Goal: Task Accomplishment & Management: Manage account settings

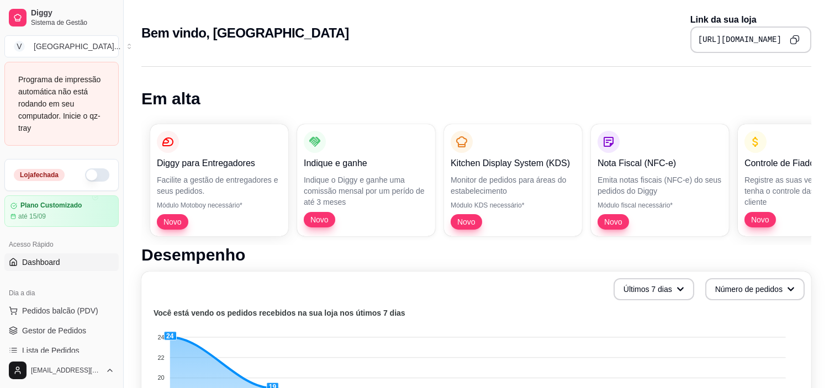
click at [85, 172] on button "button" at bounding box center [97, 174] width 24 height 13
click at [70, 311] on span "Pedidos balcão (PDV)" at bounding box center [60, 310] width 76 height 11
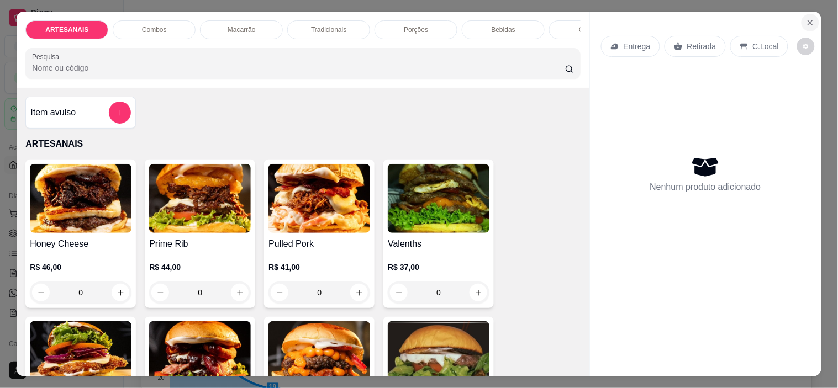
click at [805, 14] on button "Close" at bounding box center [810, 23] width 18 height 18
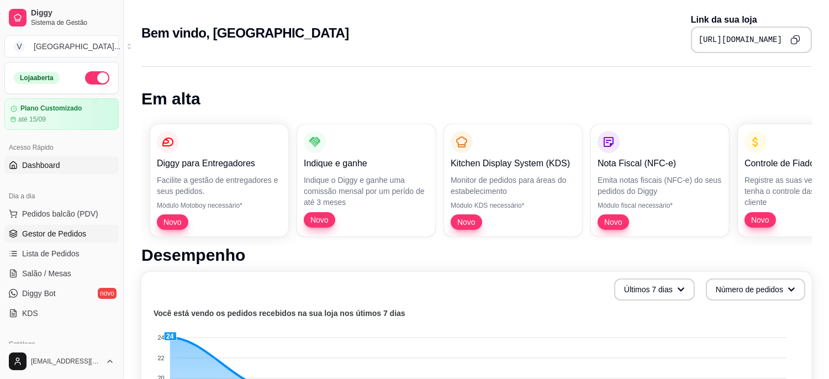
click at [47, 232] on span "Gestor de Pedidos" at bounding box center [54, 233] width 64 height 11
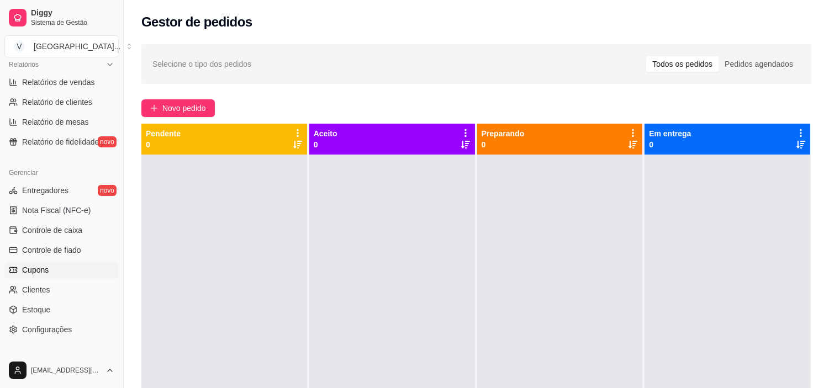
scroll to position [368, 0]
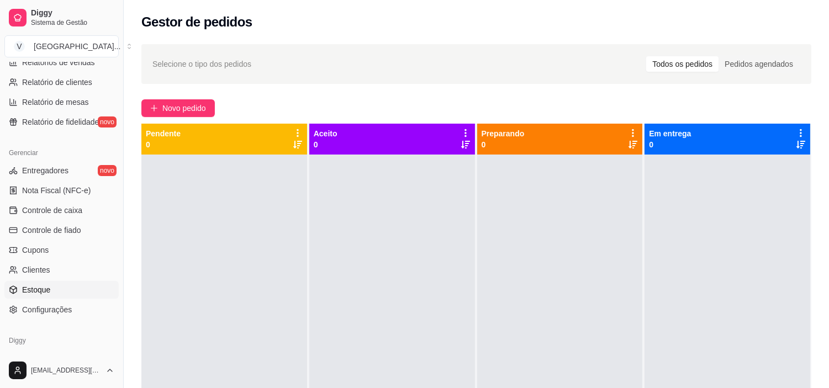
click at [72, 284] on link "Estoque" at bounding box center [61, 290] width 114 height 18
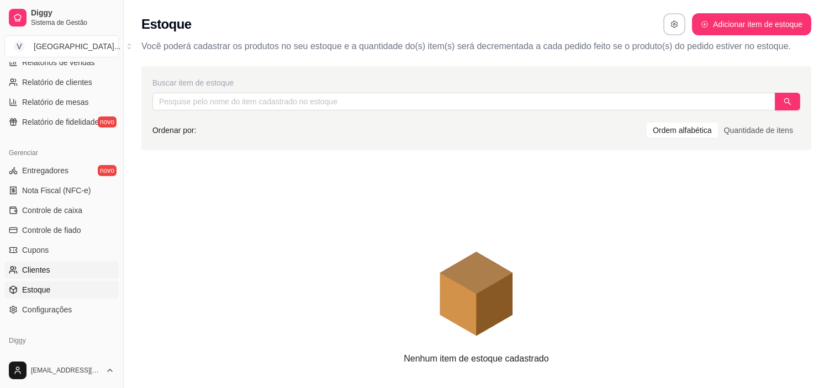
click at [49, 273] on link "Clientes" at bounding box center [61, 270] width 114 height 18
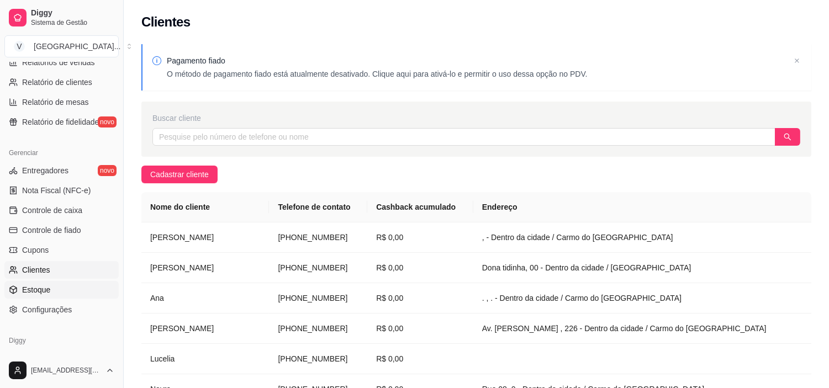
click at [65, 281] on link "Estoque" at bounding box center [61, 290] width 114 height 18
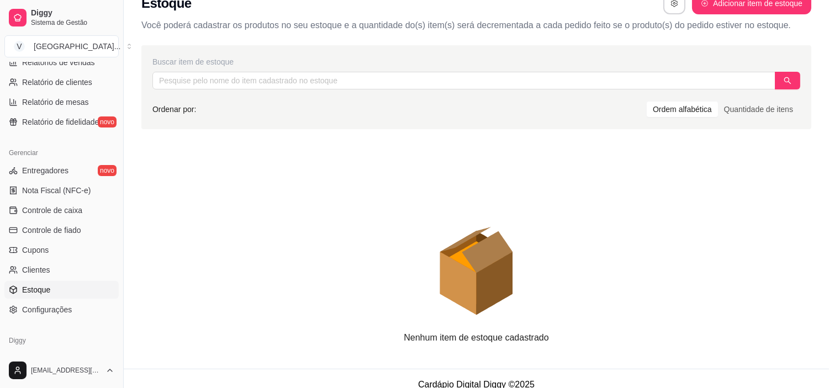
scroll to position [33, 0]
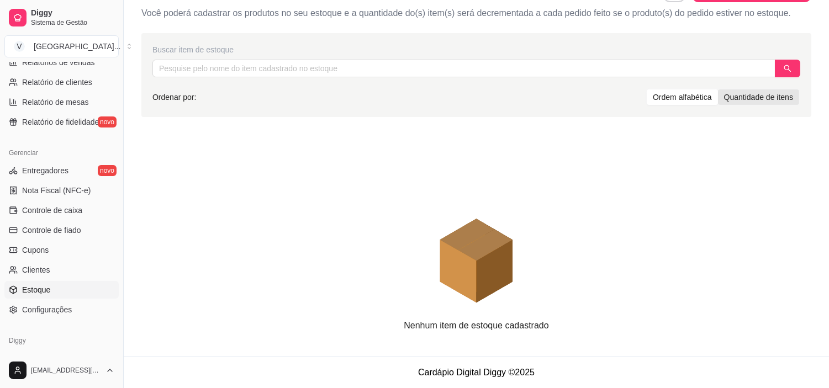
click at [744, 102] on div "Quantidade de itens" at bounding box center [758, 96] width 81 height 15
click at [718, 89] on input "Quantidade de itens" at bounding box center [718, 89] width 0 height 0
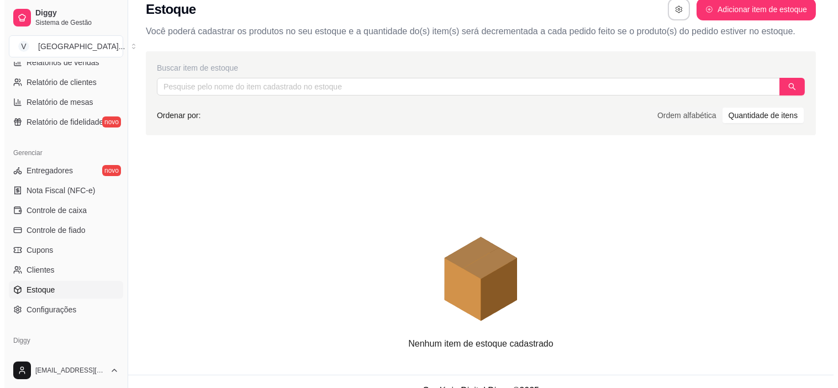
scroll to position [0, 0]
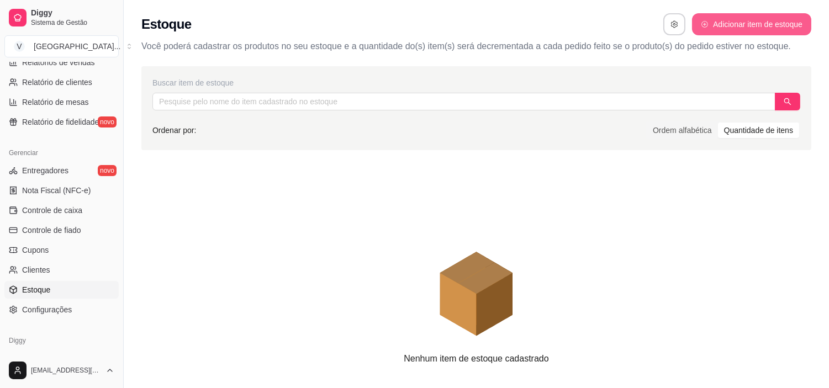
click at [749, 29] on button "Adicionar item de estoque" at bounding box center [751, 24] width 119 height 22
select select "UN"
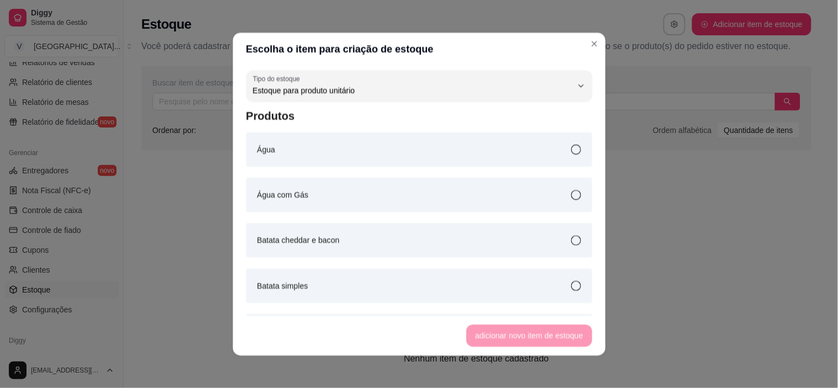
scroll to position [10, 0]
click at [309, 146] on div "Água" at bounding box center [419, 150] width 345 height 34
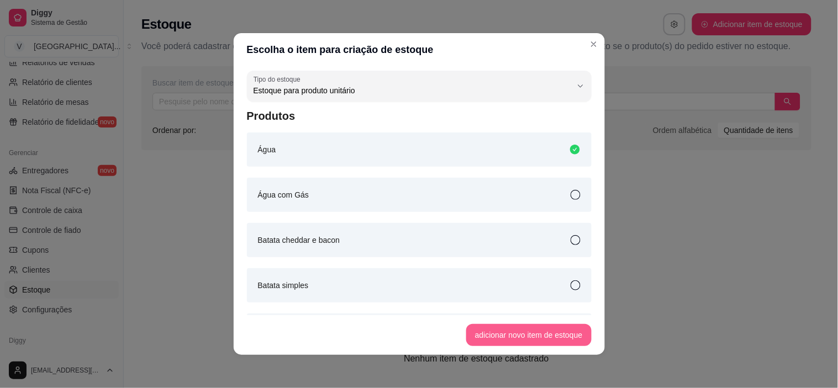
click at [521, 337] on button "adicionar novo item de estoque" at bounding box center [528, 335] width 125 height 22
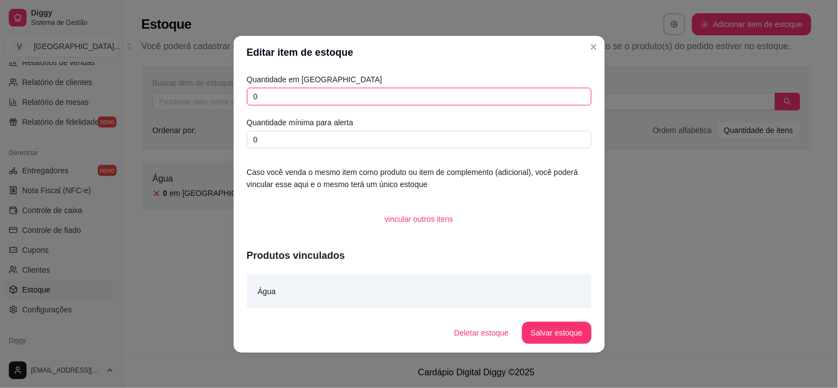
click at [299, 98] on input "0" at bounding box center [419, 97] width 345 height 18
type input "0"
type input "6"
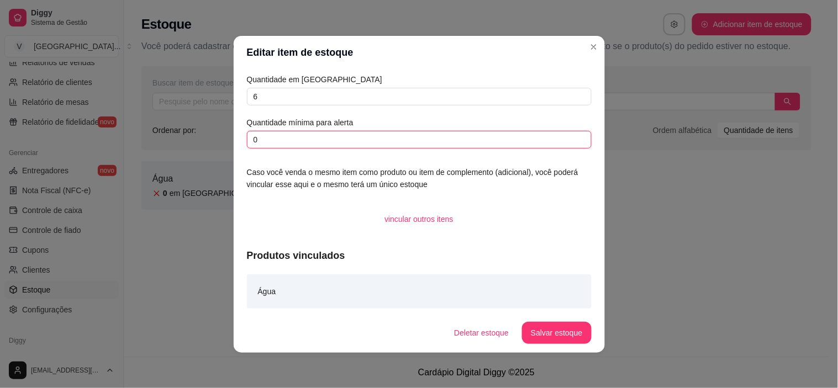
click at [394, 131] on input "0" at bounding box center [419, 140] width 345 height 18
drag, startPoint x: 394, startPoint y: 131, endPoint x: 221, endPoint y: 142, distance: 172.6
click at [221, 142] on div "Editar item de estoque Quantidade em estoque 6 Quantidade mínima para alerta 0 …" at bounding box center [419, 194] width 838 height 388
type input "1"
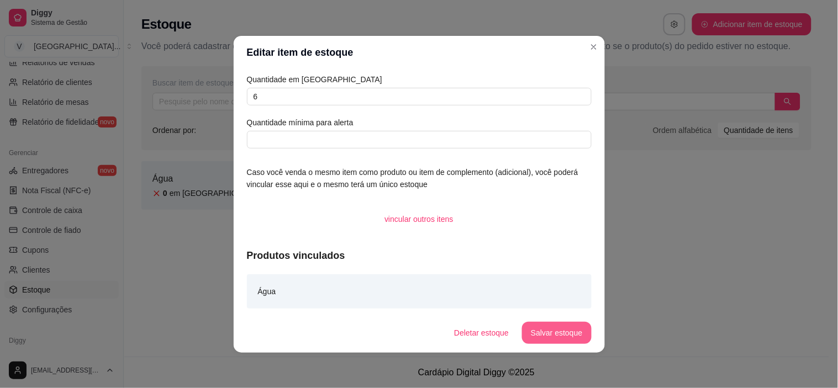
click at [554, 327] on button "Salvar estoque" at bounding box center [556, 333] width 69 height 22
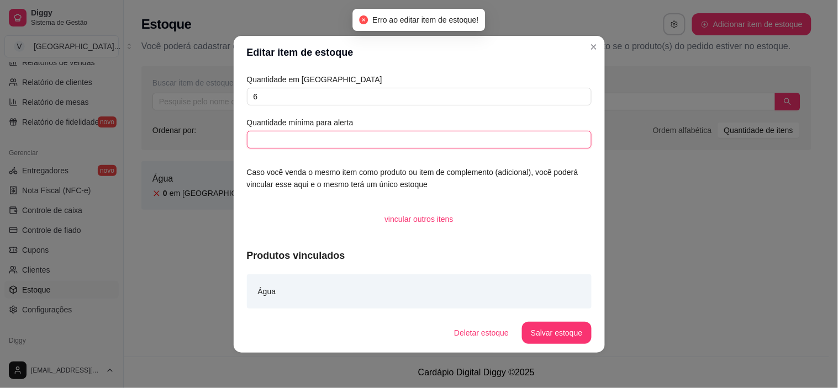
click at [330, 142] on input "text" at bounding box center [419, 140] width 345 height 18
type input "1"
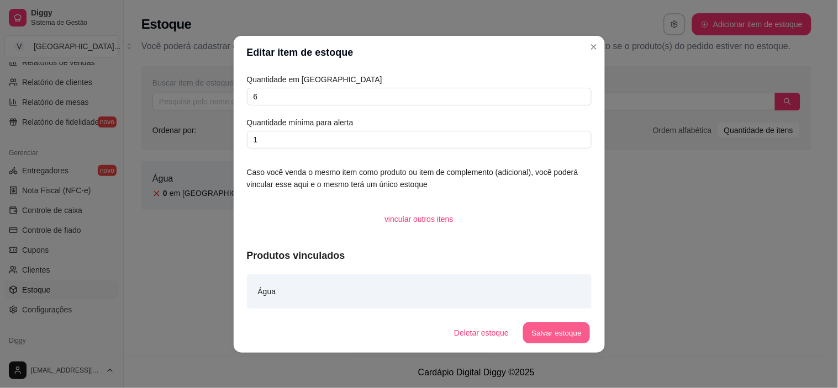
click at [567, 334] on button "Salvar estoque" at bounding box center [556, 333] width 67 height 22
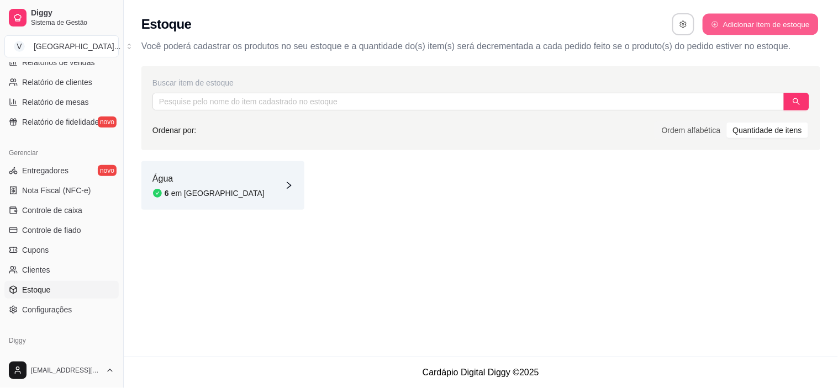
click at [753, 19] on button "Adicionar item de estoque" at bounding box center [759, 25] width 115 height 22
select select "UN"
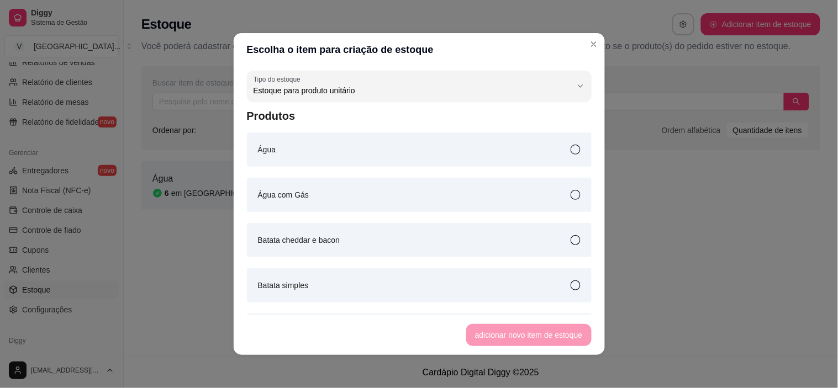
click at [473, 192] on div "Água com Gás" at bounding box center [419, 195] width 345 height 34
click at [528, 333] on button "adicionar novo item de estoque" at bounding box center [528, 335] width 125 height 22
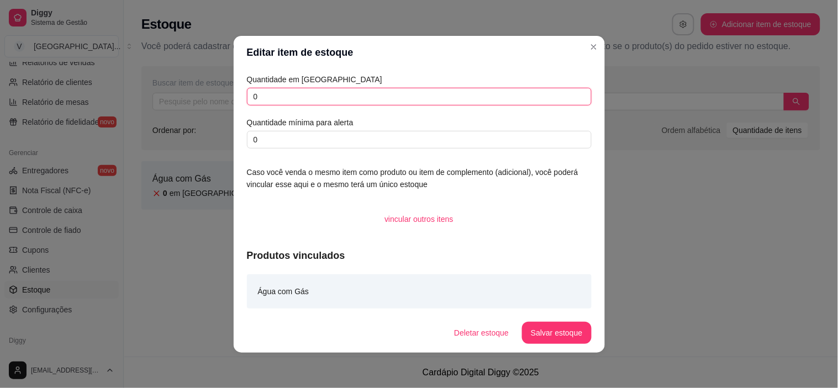
click at [388, 94] on input "0" at bounding box center [419, 97] width 345 height 18
type input "0"
type input "5"
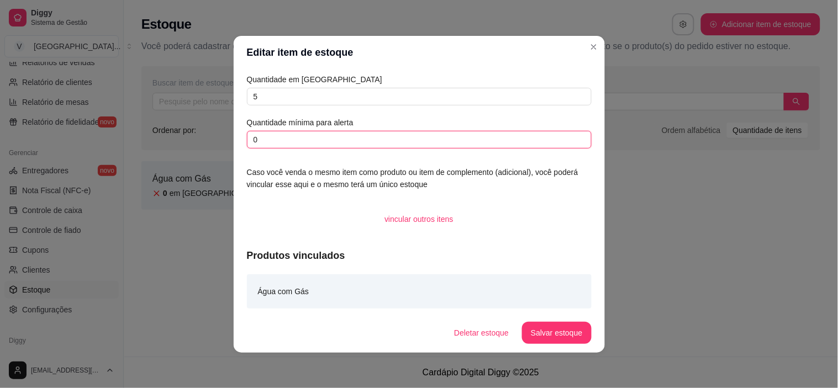
click at [556, 137] on input "0" at bounding box center [419, 140] width 345 height 18
type input "0"
type input "1"
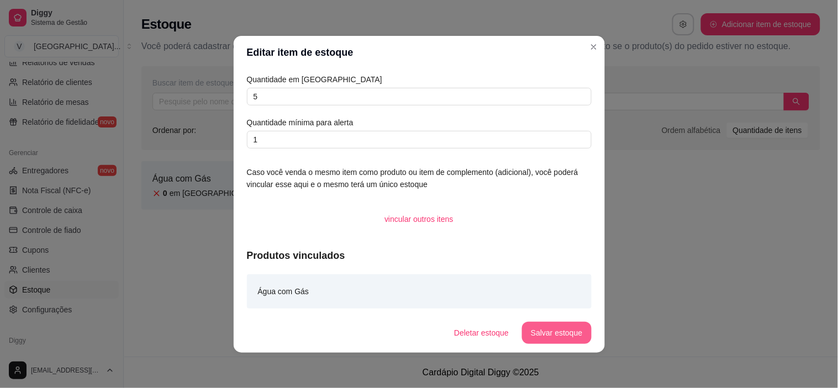
click at [553, 335] on button "Salvar estoque" at bounding box center [556, 333] width 69 height 22
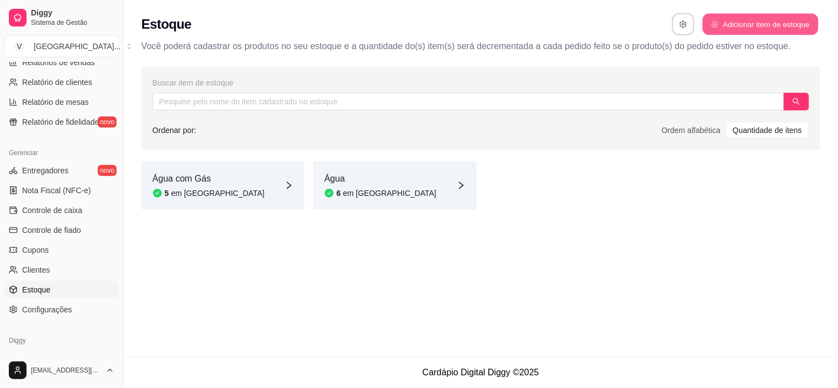
click at [785, 23] on button "Adicionar item de estoque" at bounding box center [759, 25] width 115 height 22
select select "UN"
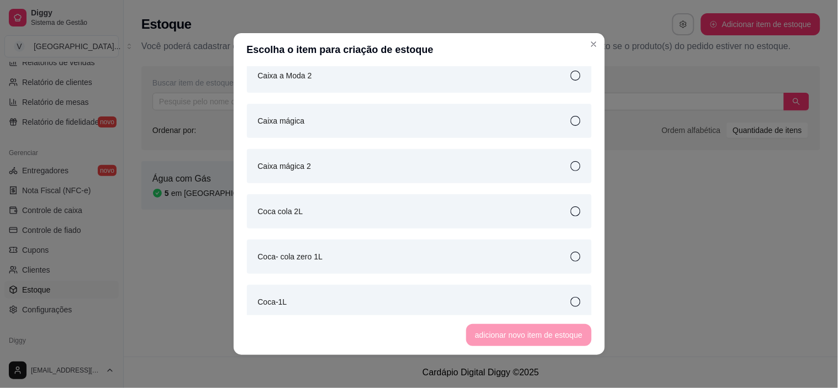
scroll to position [368, 0]
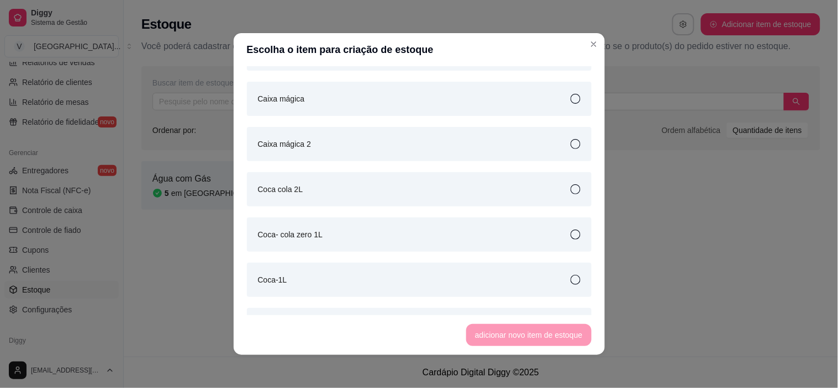
click at [536, 195] on div "Coca cola 2L" at bounding box center [419, 189] width 345 height 34
click at [551, 349] on footer "adicionar novo item de estoque" at bounding box center [419, 335] width 371 height 40
click at [550, 332] on button "adicionar novo item de estoque" at bounding box center [528, 335] width 125 height 22
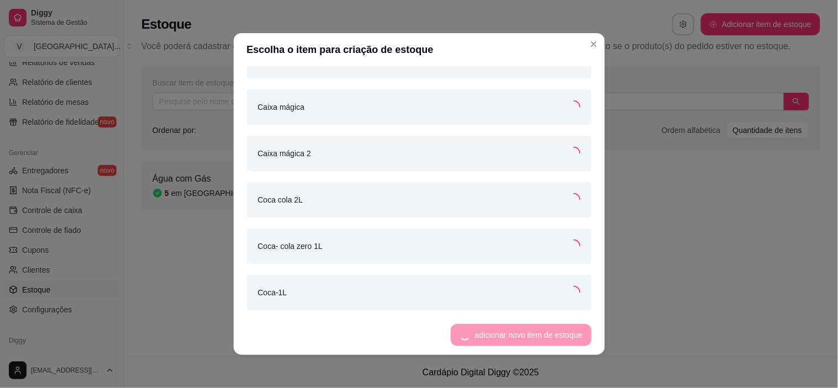
scroll to position [374, 0]
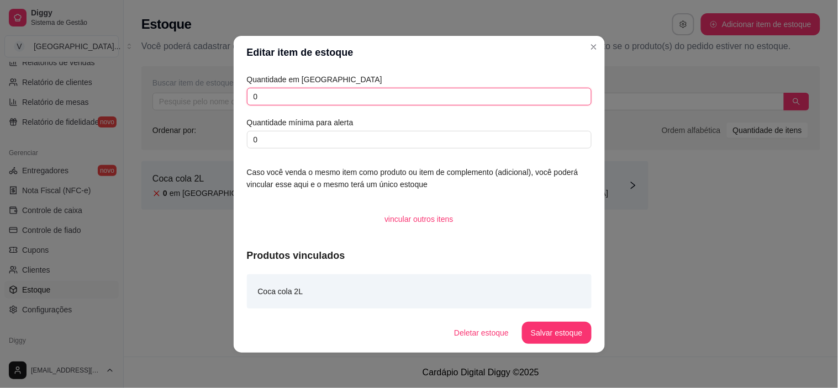
click at [338, 95] on input "0" at bounding box center [419, 97] width 345 height 18
type input "4"
click at [549, 339] on button "Salvar estoque" at bounding box center [556, 333] width 69 height 22
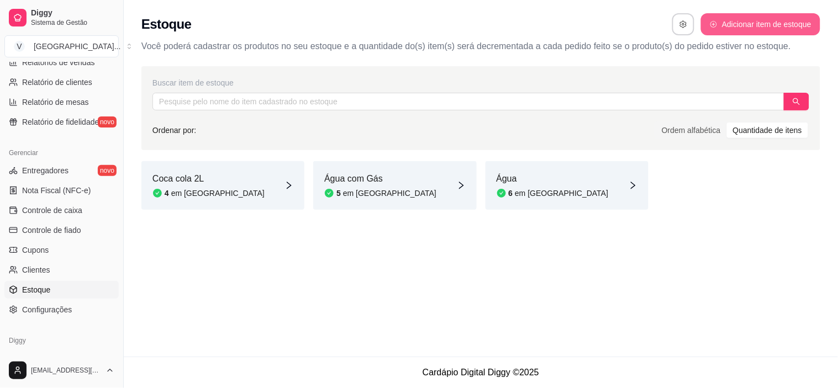
click at [772, 24] on button "Adicionar item de estoque" at bounding box center [760, 24] width 119 height 22
select select "UN"
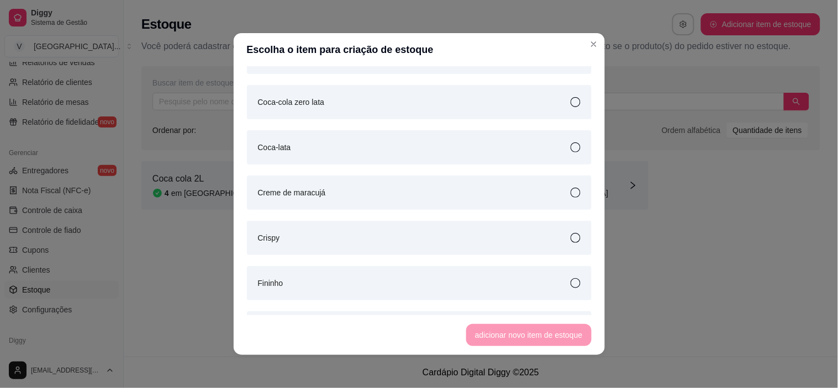
scroll to position [429, 0]
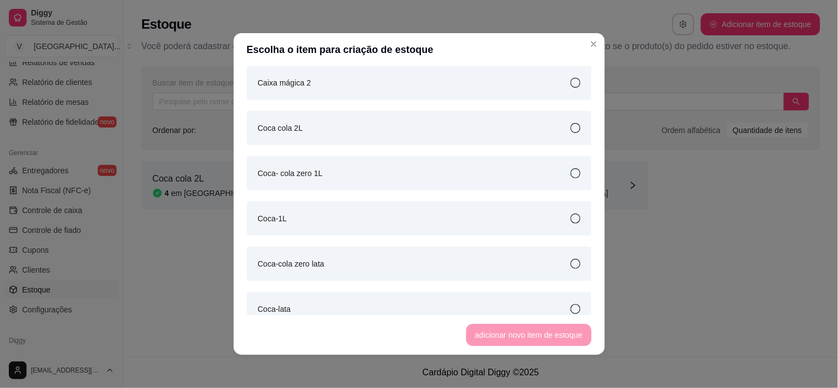
click at [572, 172] on div "Coca- cola zero 1L" at bounding box center [419, 173] width 345 height 34
click at [538, 327] on button "adicionar novo item de estoque" at bounding box center [528, 335] width 125 height 22
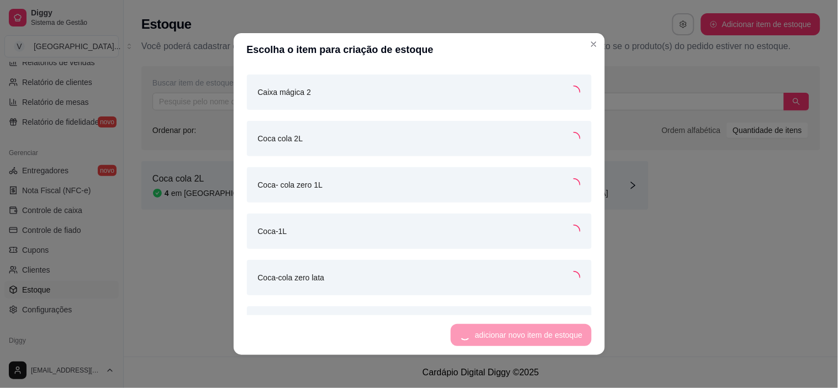
scroll to position [439, 0]
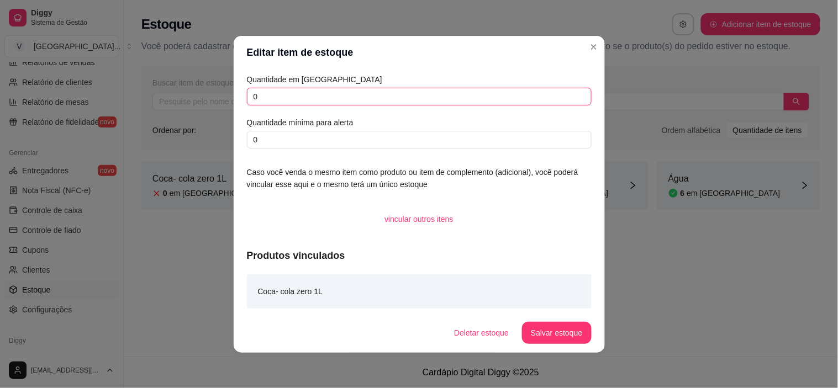
click at [295, 99] on input "0" at bounding box center [419, 97] width 345 height 18
type input "0"
type input "3"
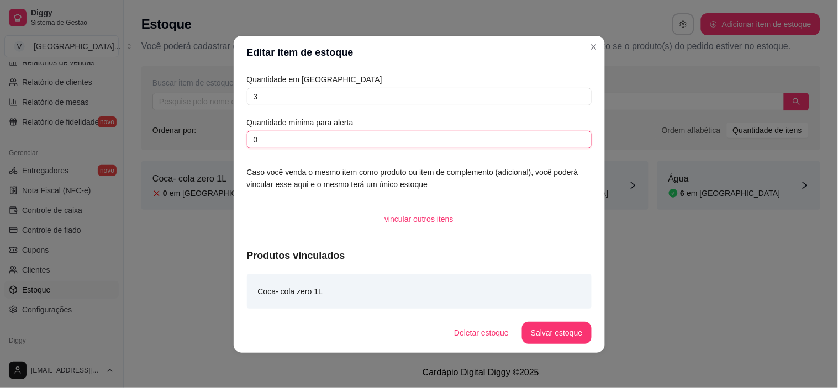
click at [291, 147] on input "0" at bounding box center [419, 140] width 345 height 18
type input "0"
type input "1"
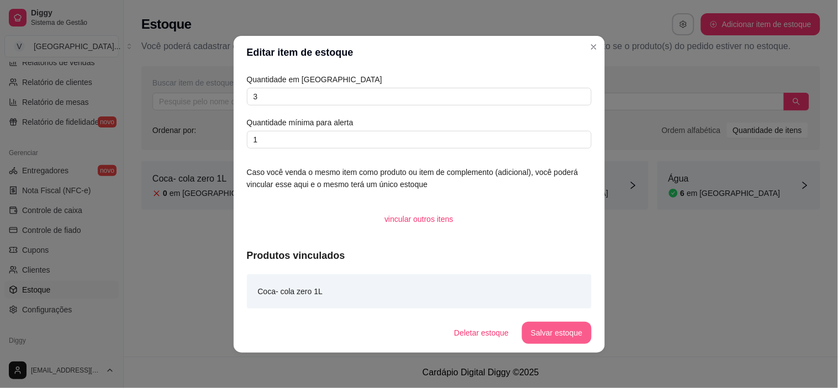
click at [571, 333] on button "Salvar estoque" at bounding box center [556, 333] width 69 height 22
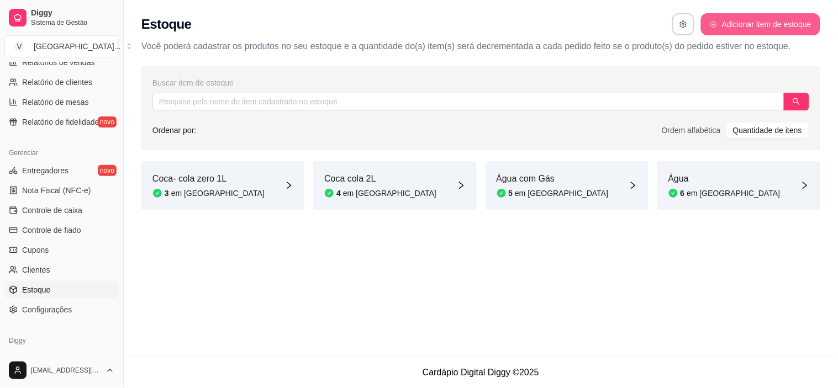
click at [754, 22] on button "Adicionar item de estoque" at bounding box center [760, 24] width 119 height 22
select select "UN"
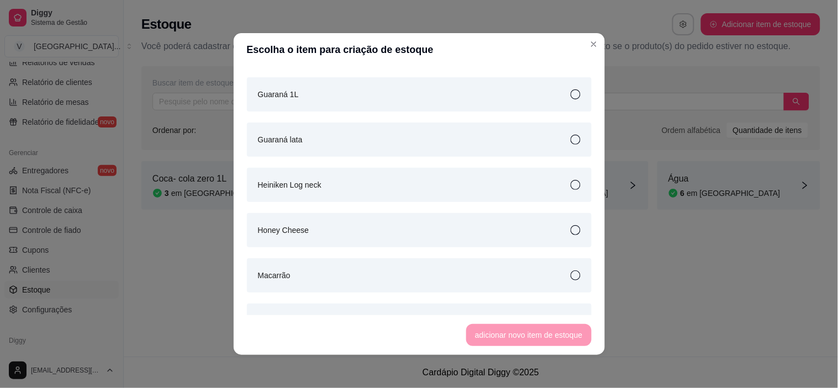
scroll to position [797, 0]
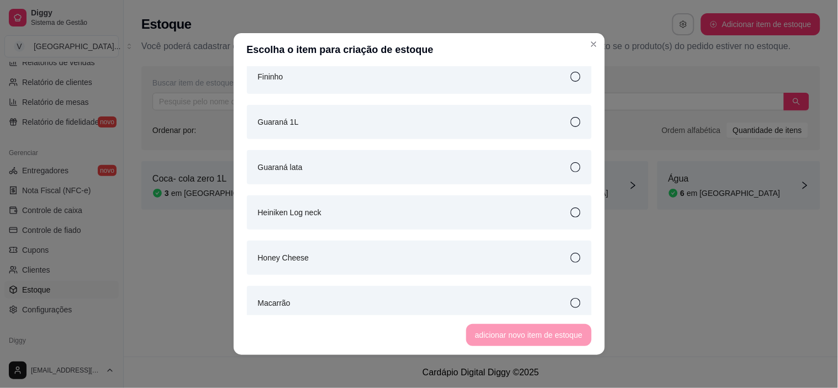
click at [570, 210] on icon at bounding box center [575, 213] width 10 height 10
click at [561, 329] on button "adicionar novo item de estoque" at bounding box center [528, 336] width 121 height 22
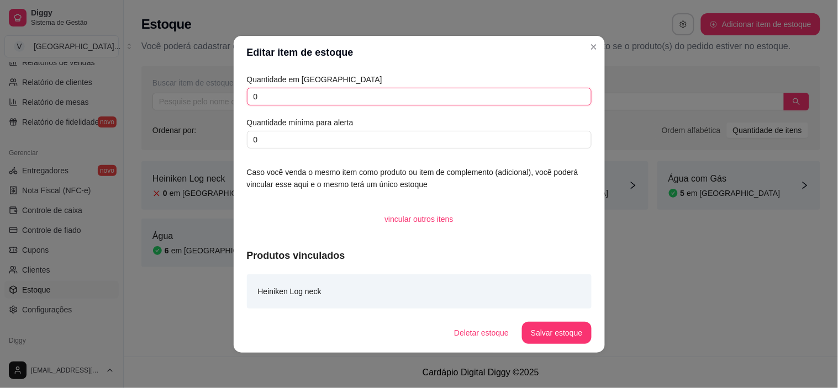
click at [261, 93] on input "0" at bounding box center [419, 97] width 345 height 18
type input "2"
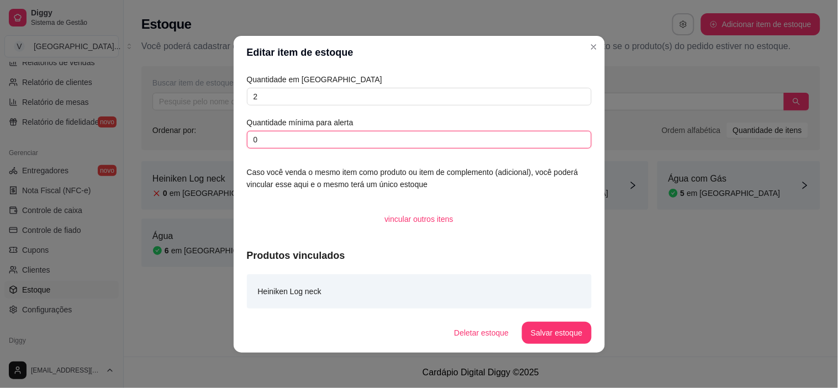
click at [277, 135] on input "0" at bounding box center [419, 140] width 345 height 18
type input "1"
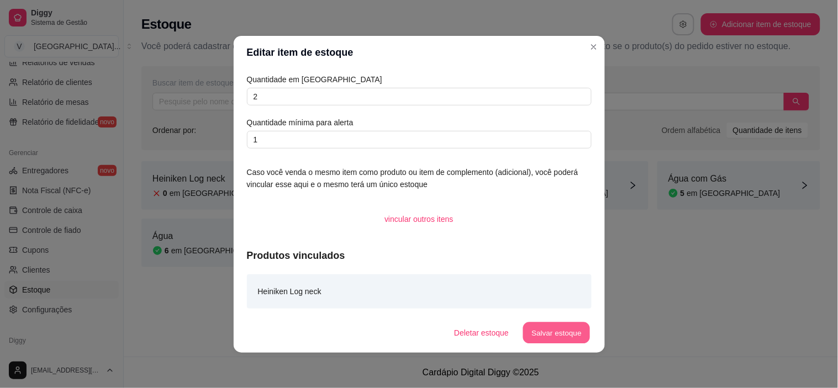
click at [554, 336] on button "Salvar estoque" at bounding box center [556, 333] width 67 height 22
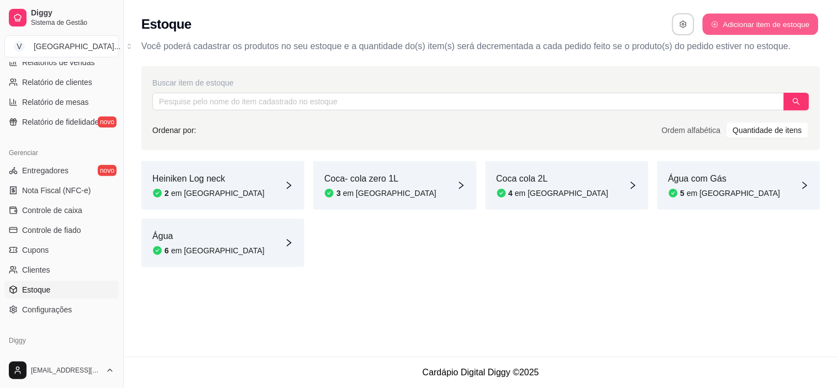
click at [738, 24] on button "Adicionar item de estoque" at bounding box center [759, 25] width 115 height 22
select select "UN"
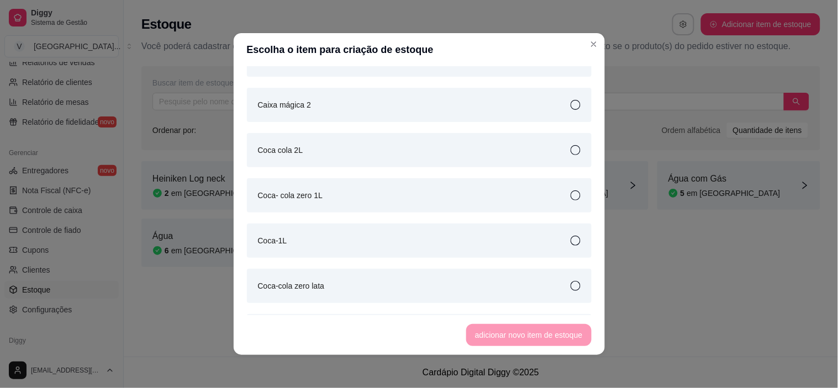
scroll to position [429, 0]
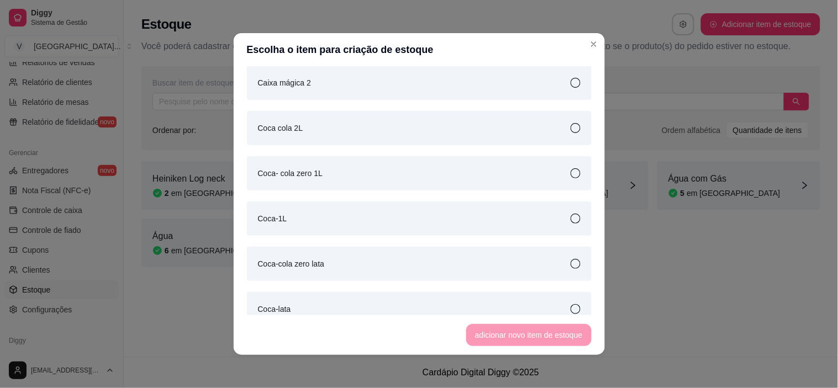
click at [355, 212] on div "Coca-1L" at bounding box center [419, 219] width 345 height 34
click at [542, 340] on button "adicionar novo item de estoque" at bounding box center [528, 336] width 121 height 22
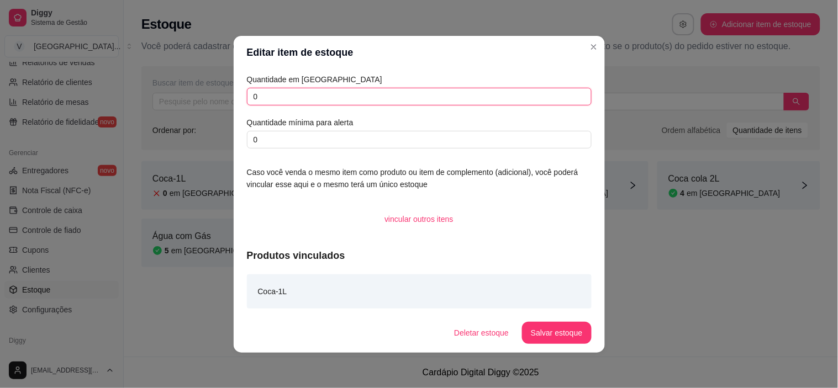
click at [370, 101] on input "0" at bounding box center [419, 97] width 345 height 18
type input "4"
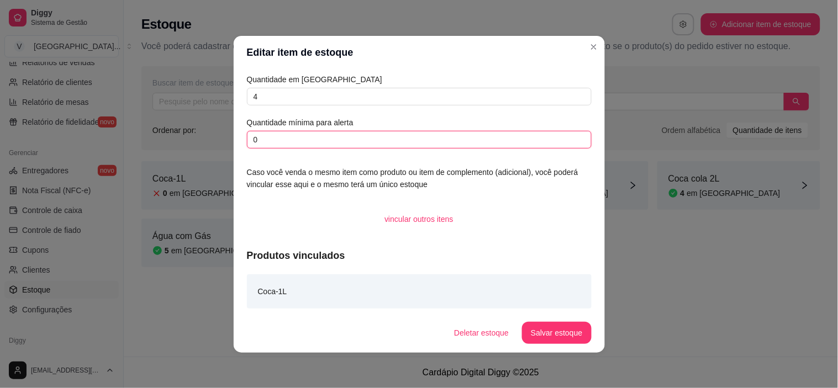
click at [400, 144] on input "0" at bounding box center [419, 140] width 345 height 18
type input "1"
click at [554, 346] on footer "Deletar estoque Salvar estoque" at bounding box center [419, 333] width 371 height 40
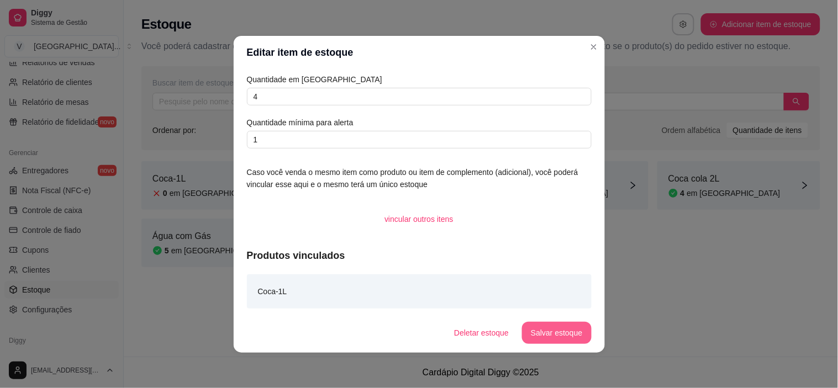
click at [553, 334] on button "Salvar estoque" at bounding box center [556, 333] width 69 height 22
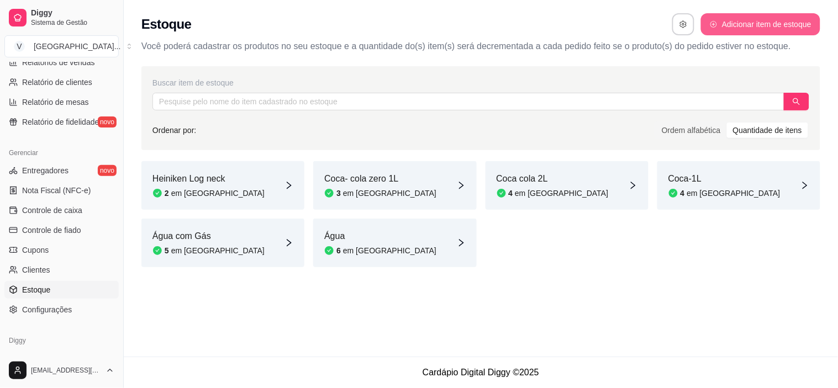
click at [770, 26] on button "Adicionar item de estoque" at bounding box center [760, 24] width 119 height 22
select select "UN"
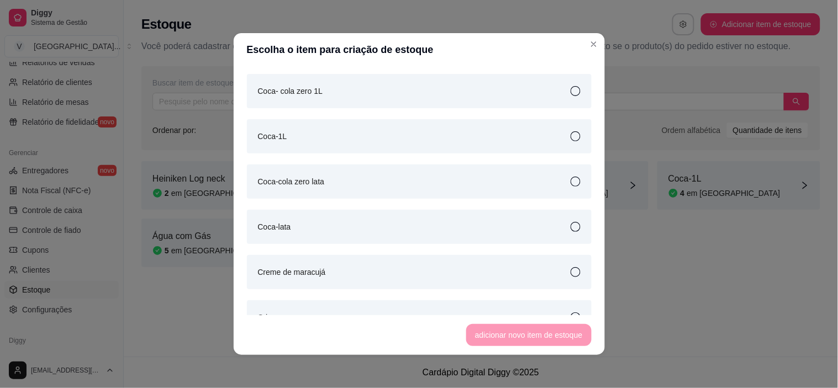
scroll to position [552, 0]
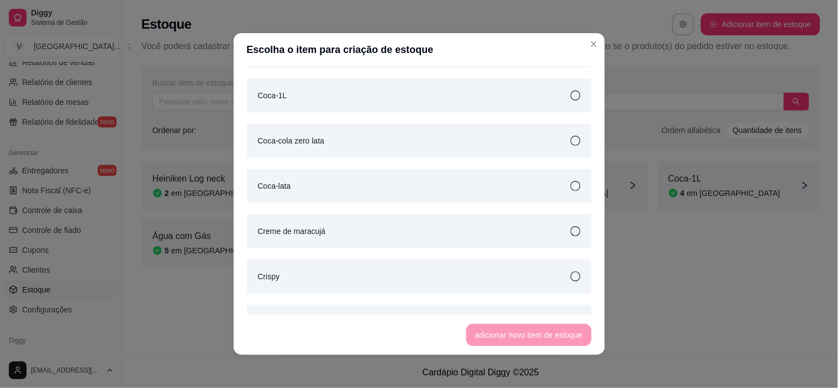
click at [570, 182] on icon at bounding box center [575, 186] width 10 height 10
click at [547, 336] on button "adicionar novo item de estoque" at bounding box center [528, 335] width 125 height 22
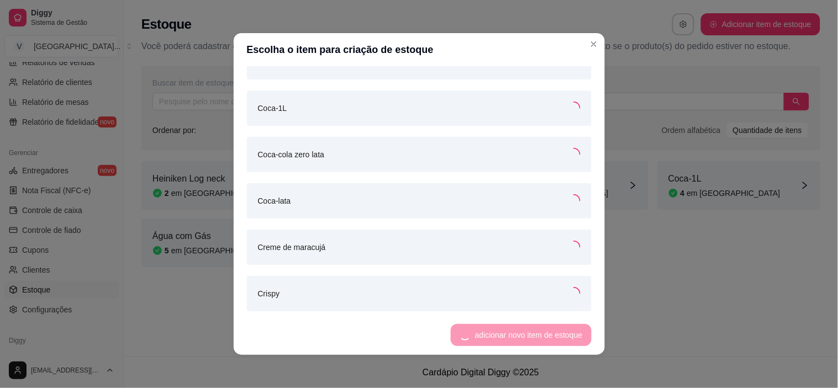
scroll to position [563, 0]
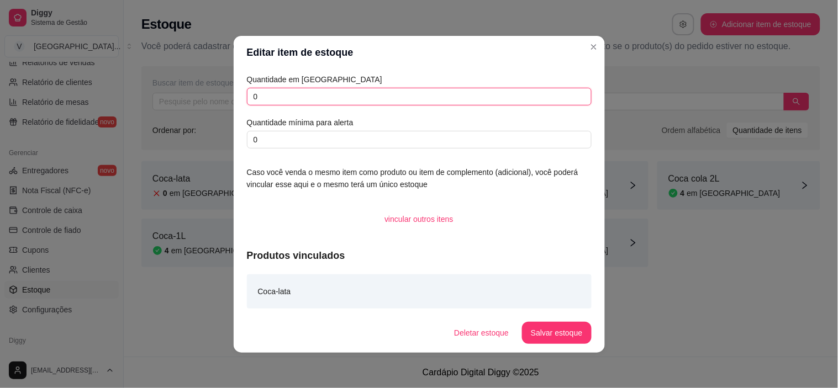
click at [284, 91] on input "0" at bounding box center [419, 97] width 345 height 18
type input "5"
click at [286, 152] on div "Quantidade em estoque 5 Quantidade mínima para alerta 0 Caso você venda o mesmo…" at bounding box center [419, 191] width 371 height 244
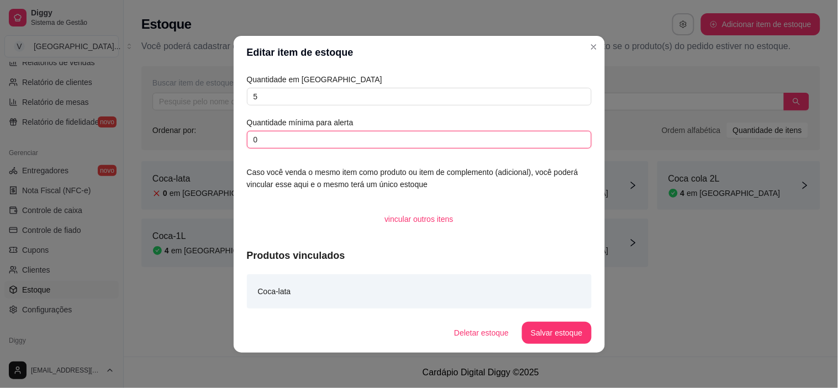
click at [290, 144] on input "0" at bounding box center [419, 140] width 345 height 18
type input "1"
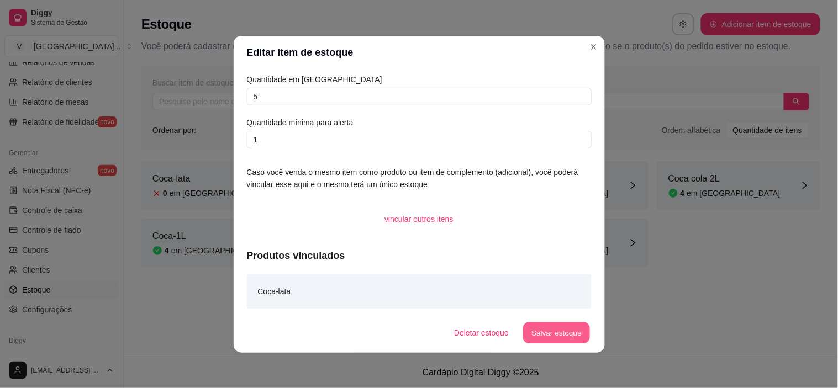
click at [583, 336] on button "Salvar estoque" at bounding box center [556, 333] width 67 height 22
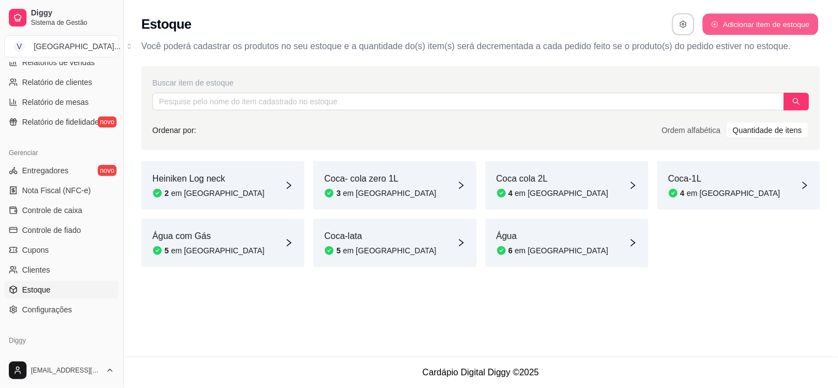
click at [738, 23] on button "Adicionar item de estoque" at bounding box center [759, 25] width 115 height 22
select select "UN"
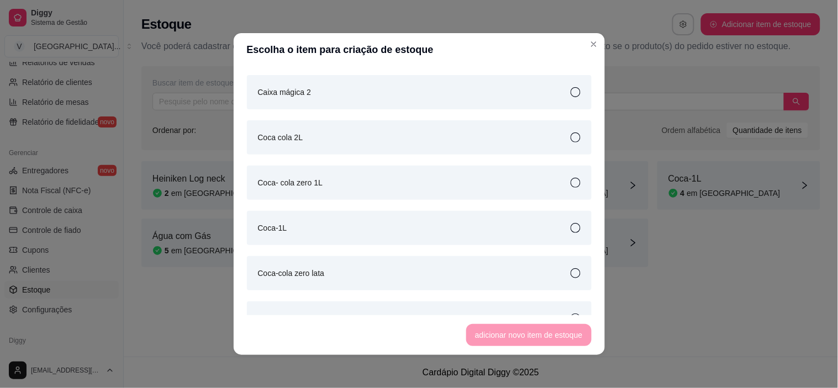
scroll to position [429, 0]
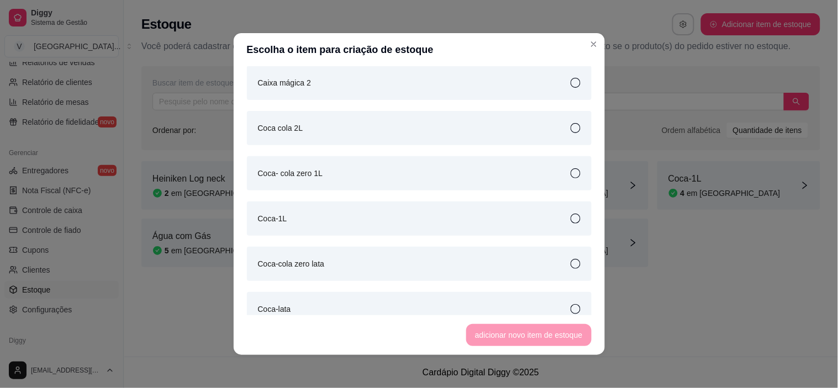
click at [570, 263] on icon at bounding box center [575, 264] width 10 height 10
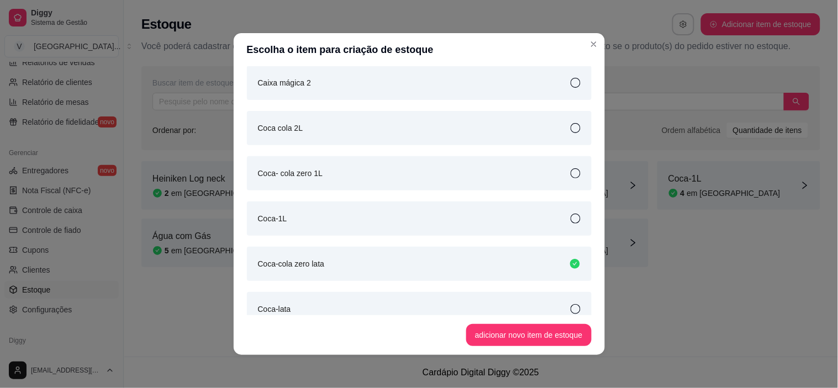
click at [558, 329] on button "adicionar novo item de estoque" at bounding box center [528, 335] width 125 height 22
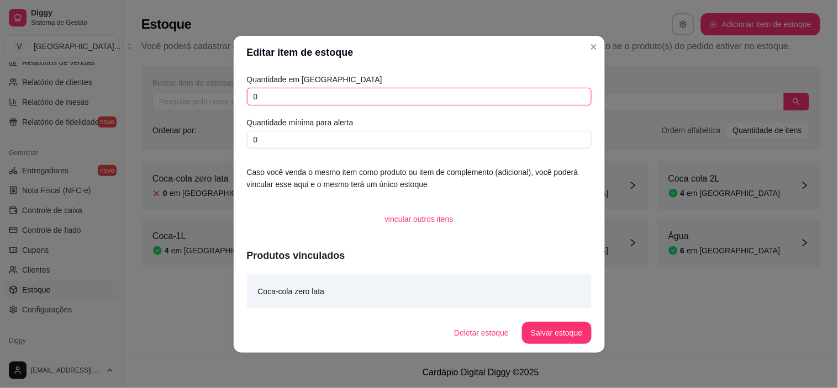
click at [361, 92] on input "0" at bounding box center [419, 97] width 345 height 18
type input "4"
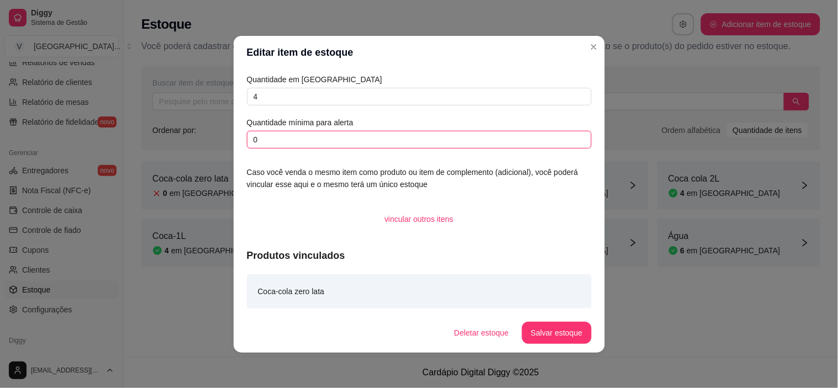
click at [279, 137] on input "0" at bounding box center [419, 140] width 345 height 18
type input "1"
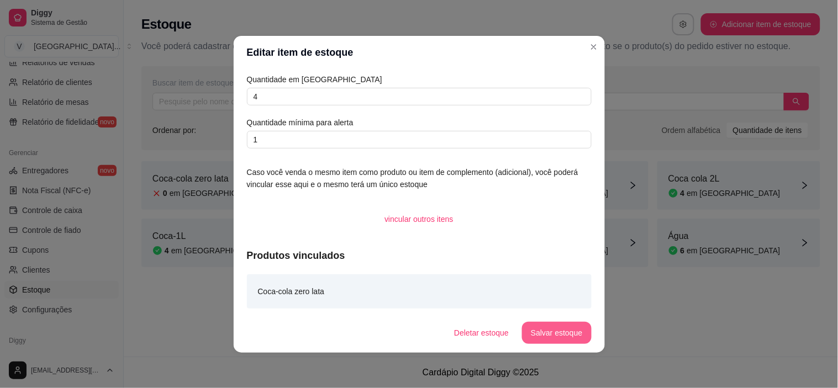
click at [572, 327] on button "Salvar estoque" at bounding box center [556, 333] width 69 height 22
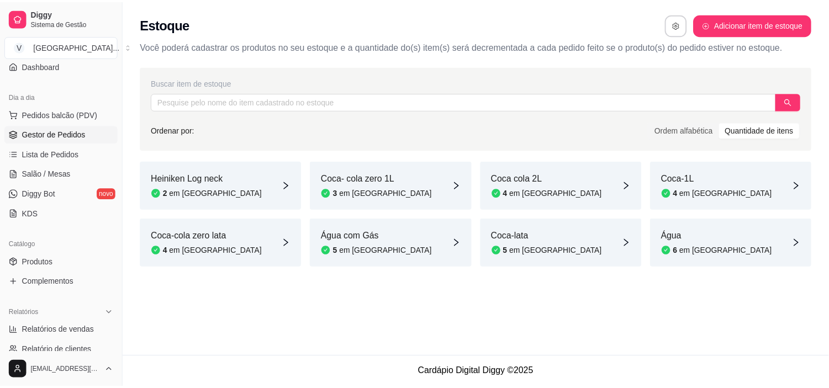
scroll to position [38, 0]
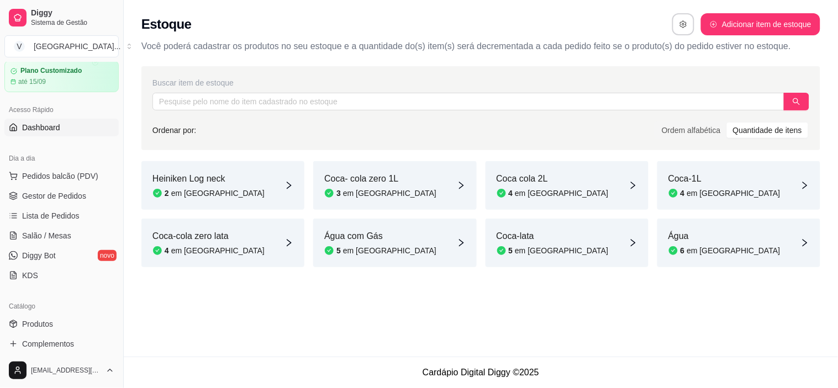
click at [56, 130] on span "Dashboard" at bounding box center [41, 127] width 38 height 11
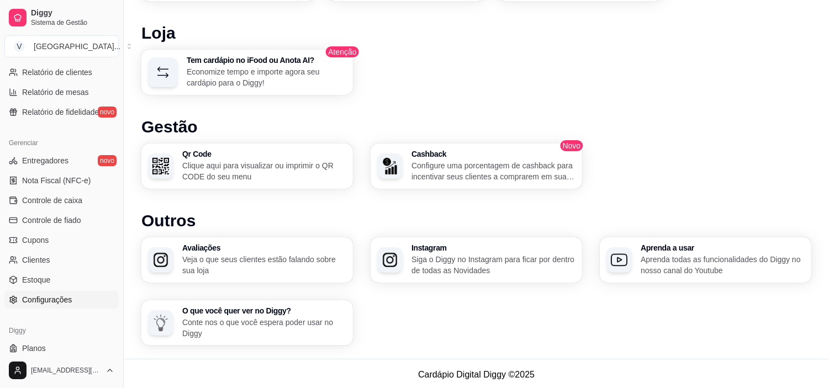
scroll to position [406, 0]
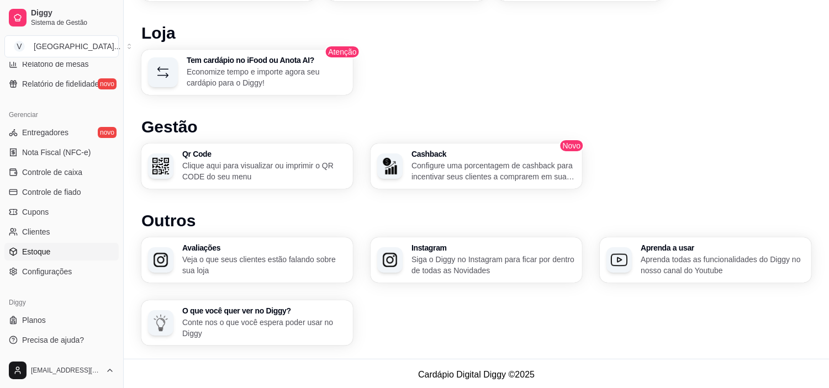
click at [59, 255] on link "Estoque" at bounding box center [61, 252] width 114 height 18
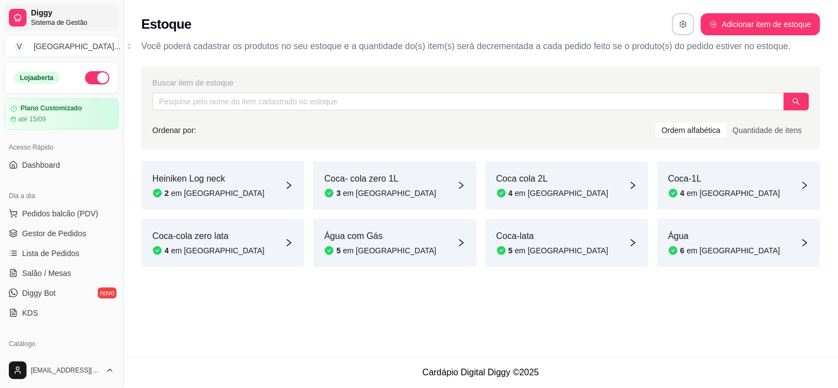
click at [62, 25] on span "Sistema de Gestão" at bounding box center [72, 22] width 83 height 9
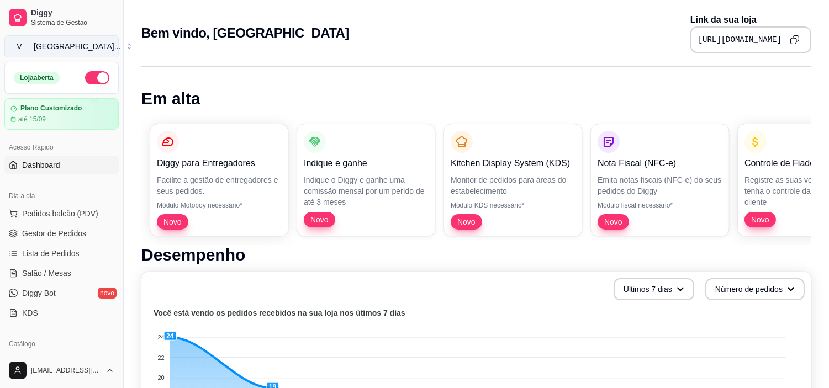
click at [83, 50] on div "[GEOGRAPHIC_DATA] ..." at bounding box center [77, 46] width 87 height 11
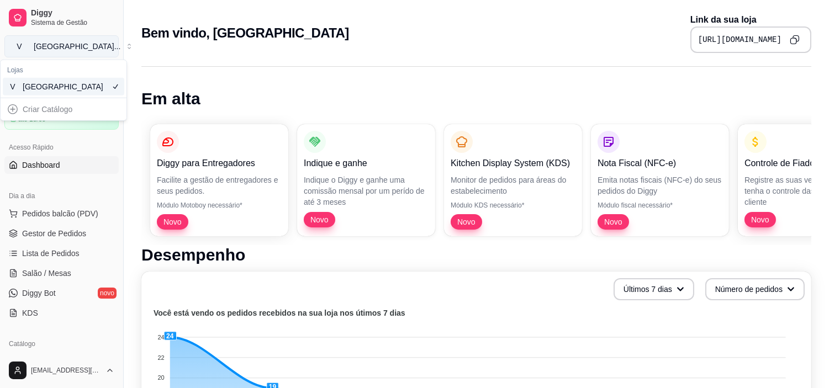
click at [83, 50] on div "[GEOGRAPHIC_DATA] ..." at bounding box center [77, 46] width 87 height 11
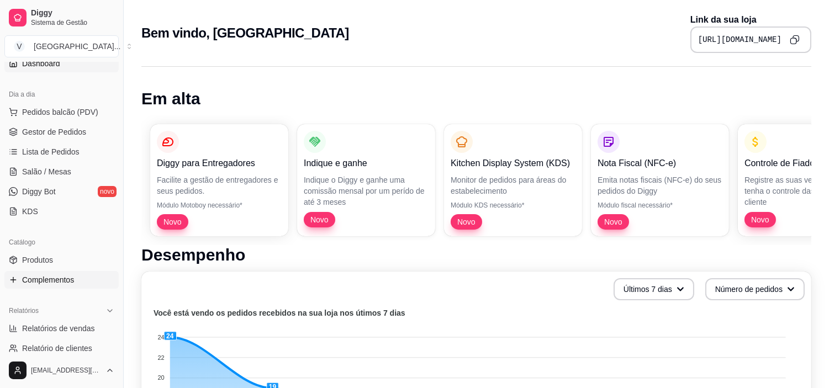
scroll to position [123, 0]
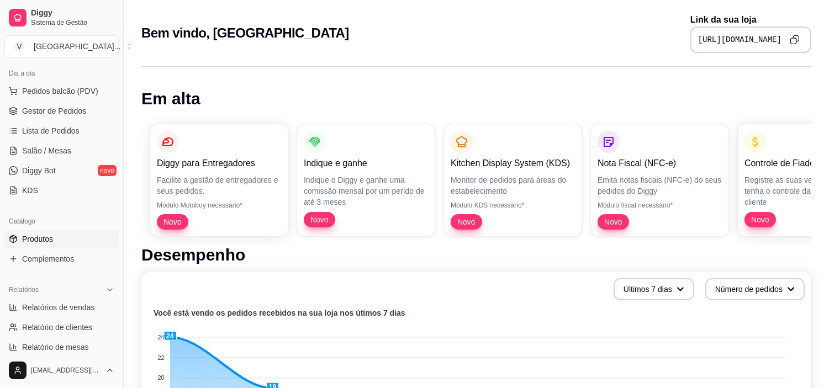
click at [46, 241] on span "Produtos" at bounding box center [37, 239] width 31 height 11
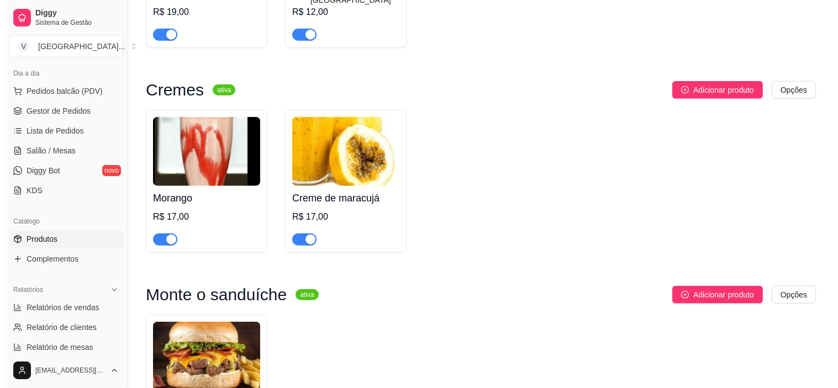
scroll to position [2454, 0]
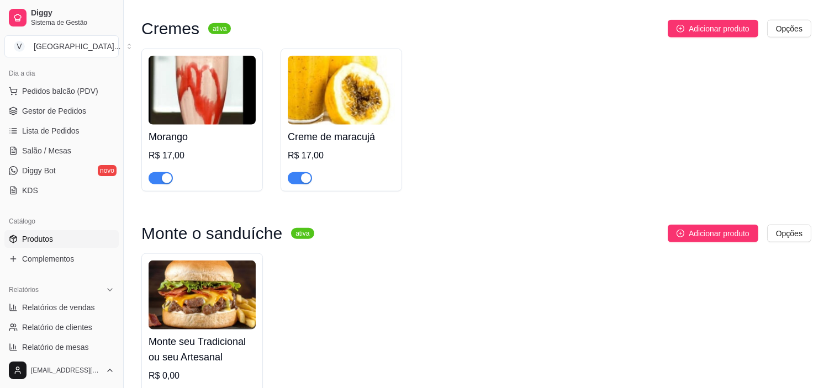
click at [190, 261] on img at bounding box center [202, 295] width 107 height 69
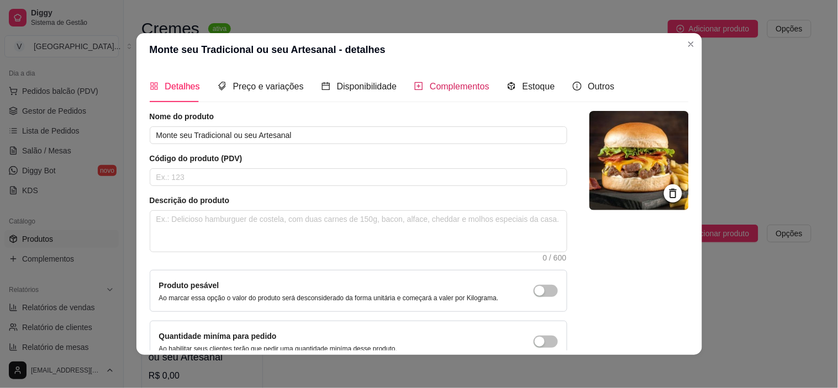
click at [451, 82] on span "Complementos" at bounding box center [460, 86] width 60 height 9
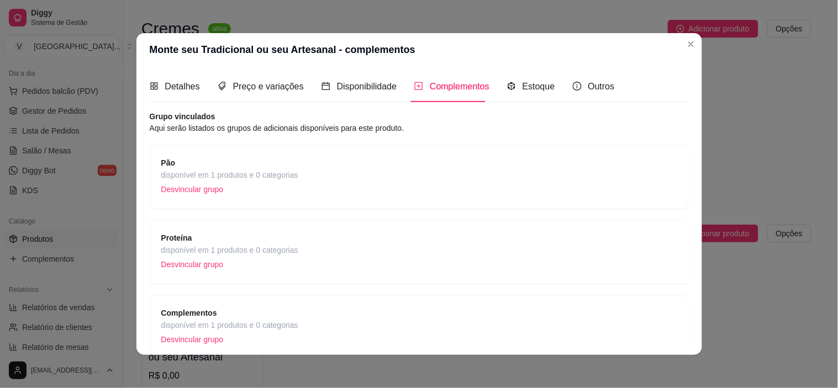
click at [299, 188] on div "Pão disponível em 1 produtos e 0 categorias Desvincular grupo" at bounding box center [419, 177] width 516 height 41
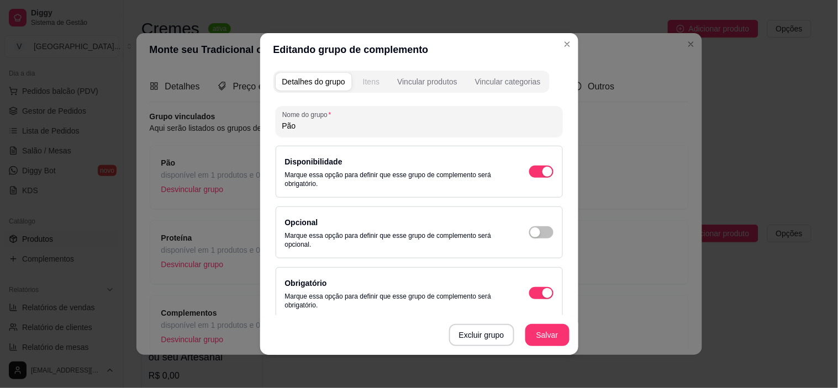
click at [372, 83] on div "Itens" at bounding box center [371, 81] width 17 height 11
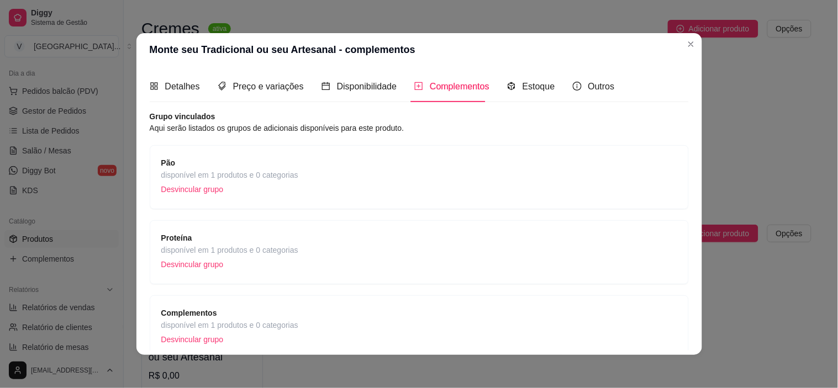
click at [216, 235] on span "Proteína" at bounding box center [229, 238] width 137 height 12
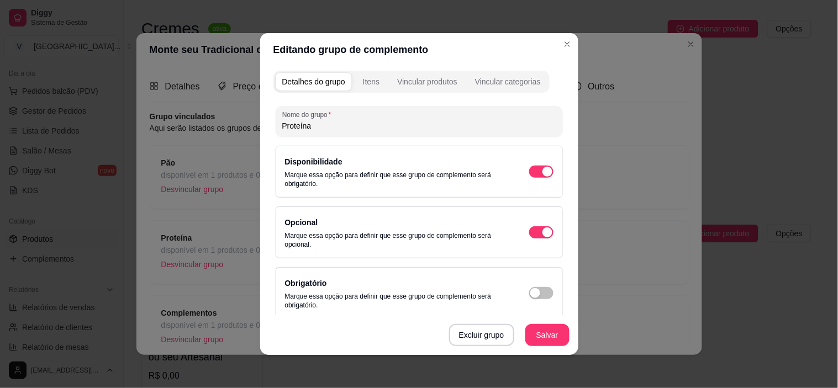
click at [363, 67] on div "Detalhes do grupo Itens Vincular produtos Vincular categorias Nome do grupo Pro…" at bounding box center [419, 210] width 318 height 289
click at [363, 81] on div "Itens" at bounding box center [371, 81] width 17 height 11
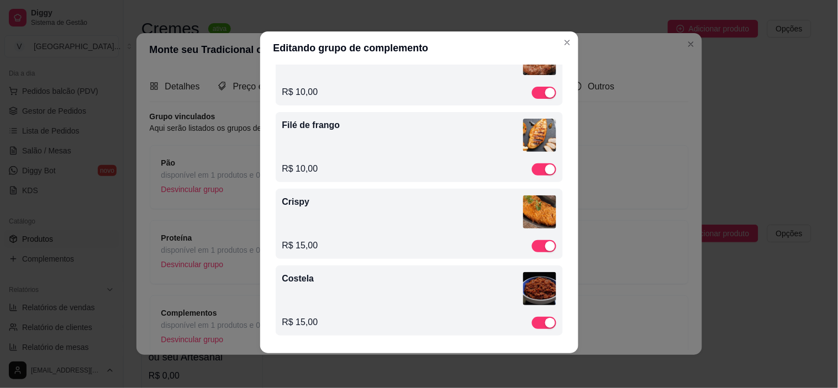
scroll to position [2, 0]
click at [362, 300] on div "Costela" at bounding box center [419, 290] width 274 height 37
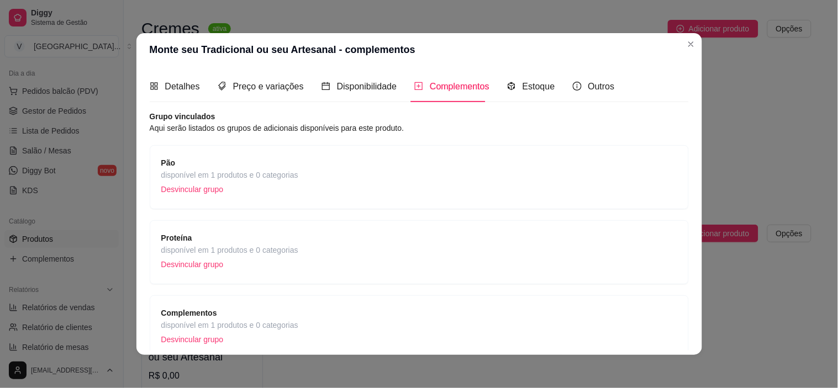
scroll to position [52, 0]
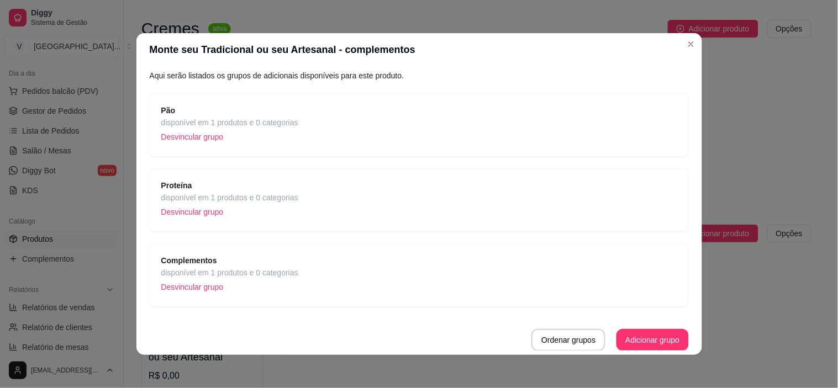
click at [254, 267] on span "disponível em 1 produtos e 0 categorias" at bounding box center [229, 273] width 137 height 12
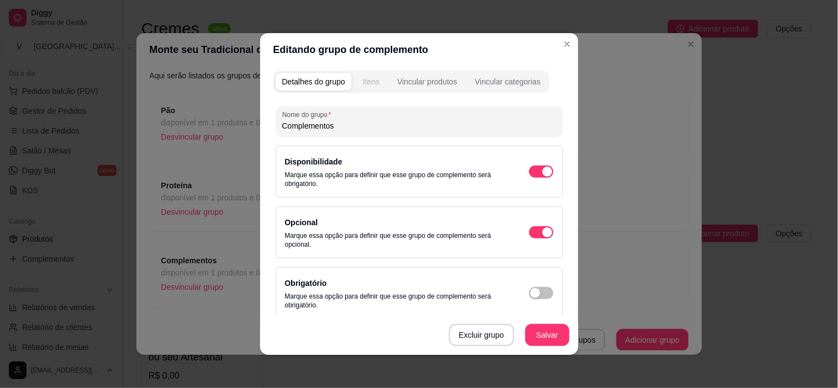
click at [371, 80] on div "Itens" at bounding box center [371, 81] width 17 height 11
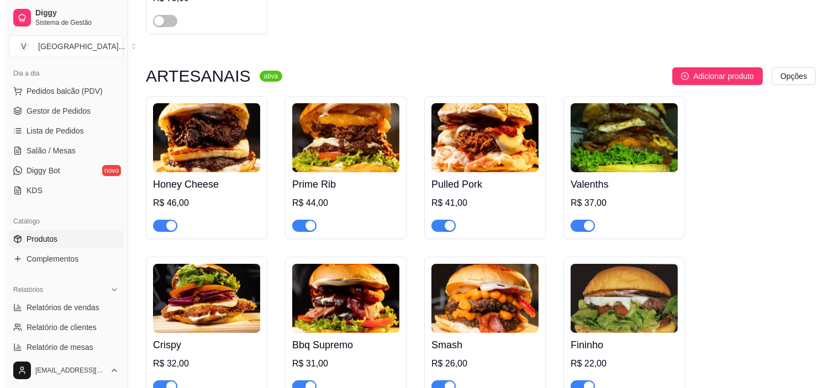
scroll to position [200, 0]
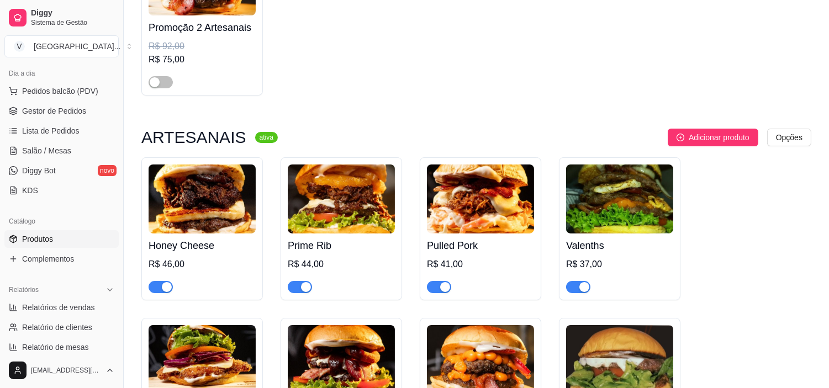
click at [195, 197] on img at bounding box center [202, 199] width 107 height 69
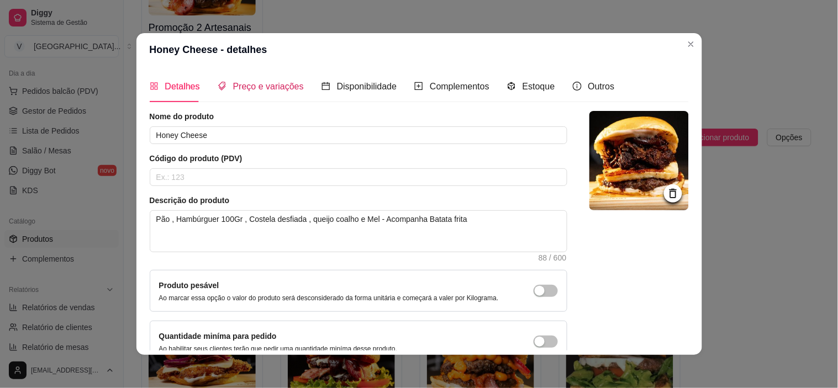
click at [288, 85] on span "Preço e variações" at bounding box center [268, 86] width 71 height 9
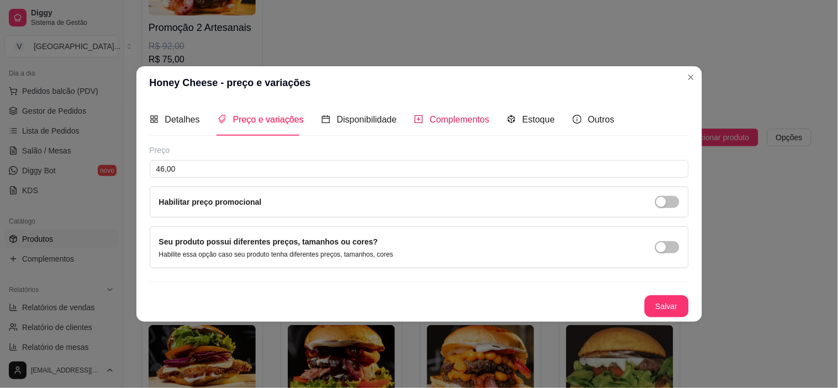
click at [439, 119] on span "Complementos" at bounding box center [460, 119] width 60 height 9
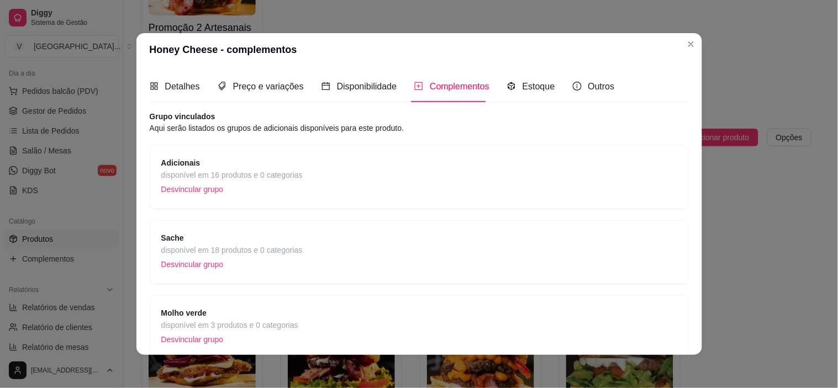
click at [232, 166] on span "Adicionais" at bounding box center [231, 163] width 141 height 12
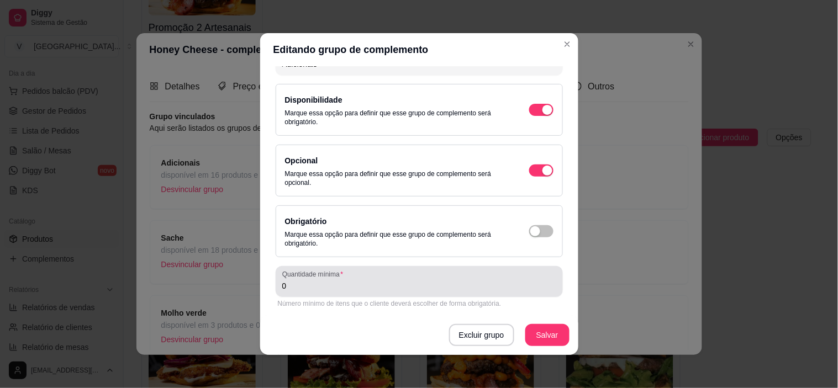
scroll to position [0, 0]
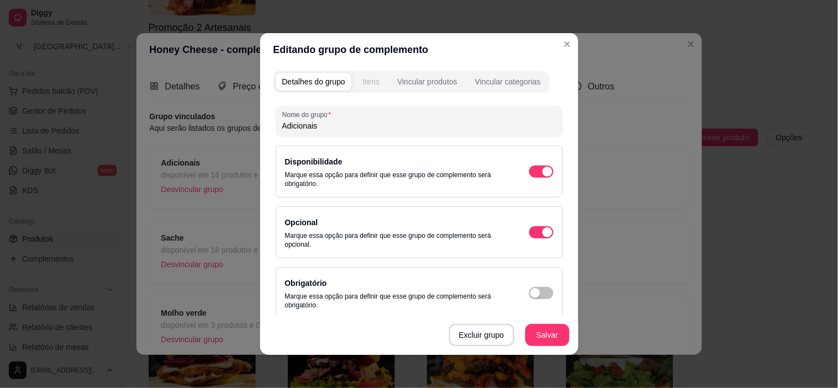
click at [365, 73] on button "Itens" at bounding box center [371, 82] width 30 height 18
click at [373, 84] on div "Itens" at bounding box center [371, 81] width 17 height 11
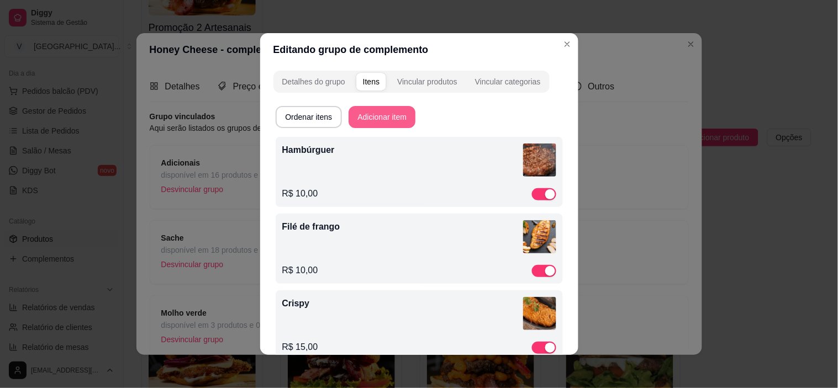
click at [382, 111] on button "Adicionar item" at bounding box center [381, 117] width 67 height 22
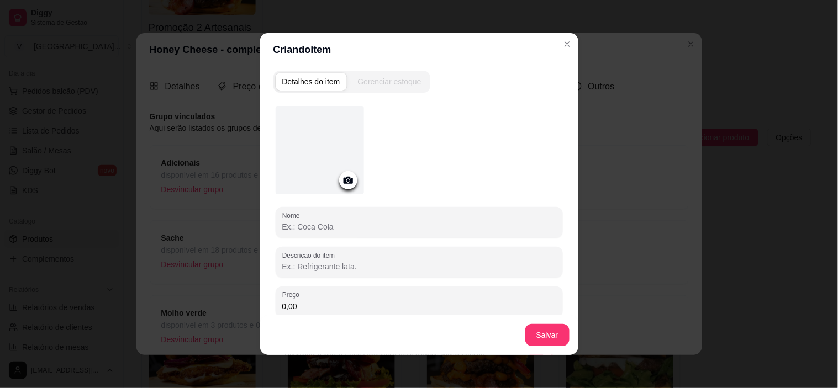
click at [343, 179] on icon at bounding box center [347, 180] width 9 height 7
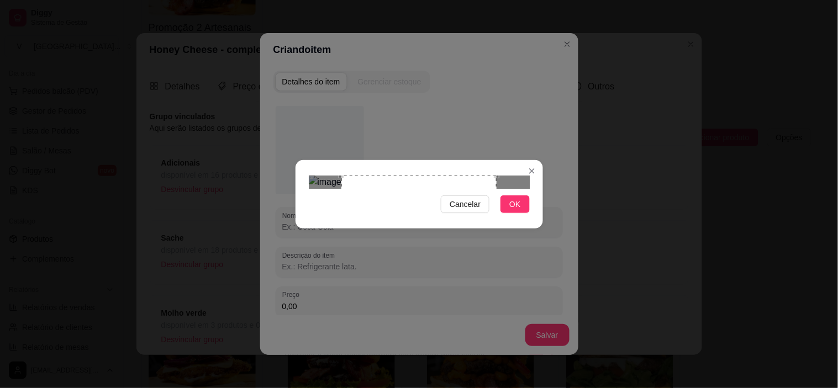
click at [506, 189] on div at bounding box center [419, 182] width 221 height 13
click at [506, 213] on button "OK" at bounding box center [514, 204] width 29 height 18
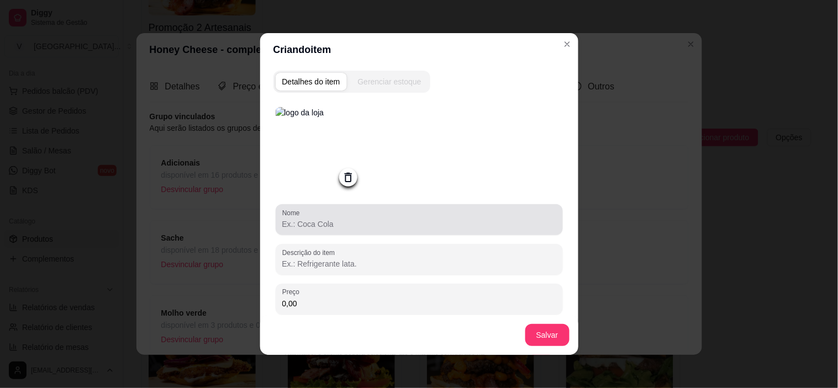
click at [363, 228] on input "Nome" at bounding box center [419, 224] width 274 height 11
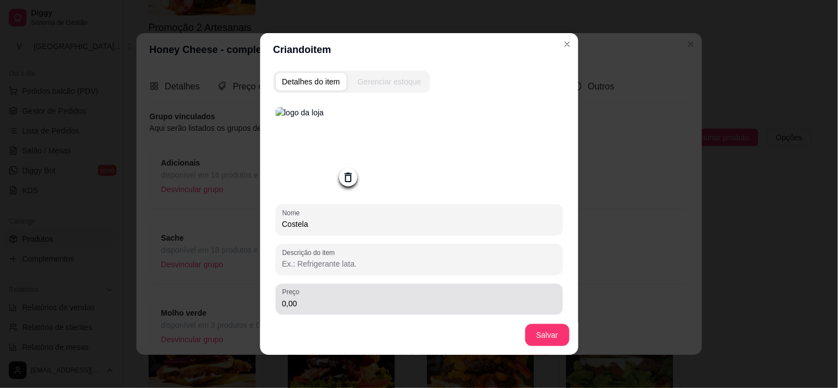
type input "Costela"
click at [321, 300] on input "0,00" at bounding box center [419, 303] width 274 height 11
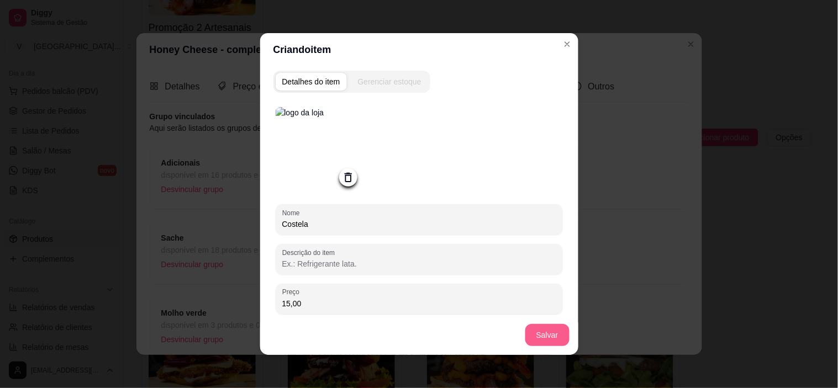
type input "15,00"
click at [551, 327] on button "Salvar" at bounding box center [547, 335] width 44 height 22
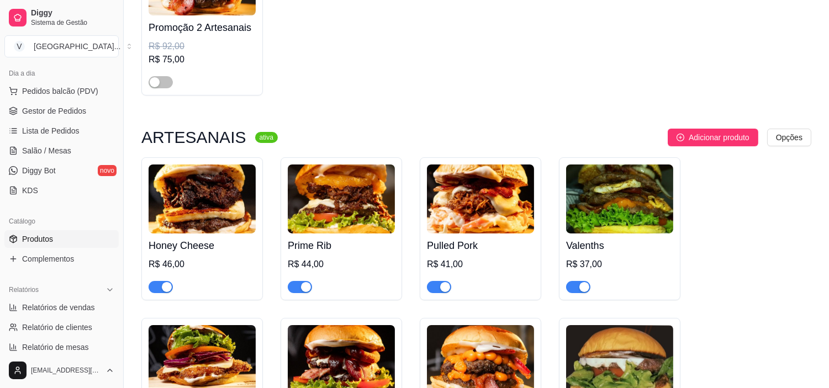
click at [184, 216] on img at bounding box center [202, 199] width 107 height 69
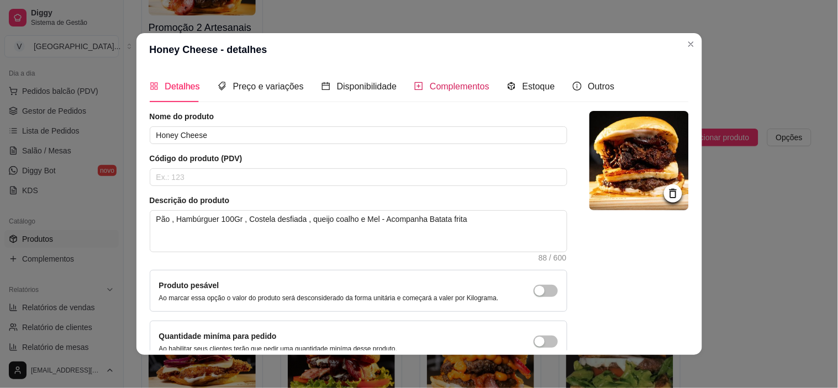
click at [438, 91] on span "Complementos" at bounding box center [460, 86] width 60 height 9
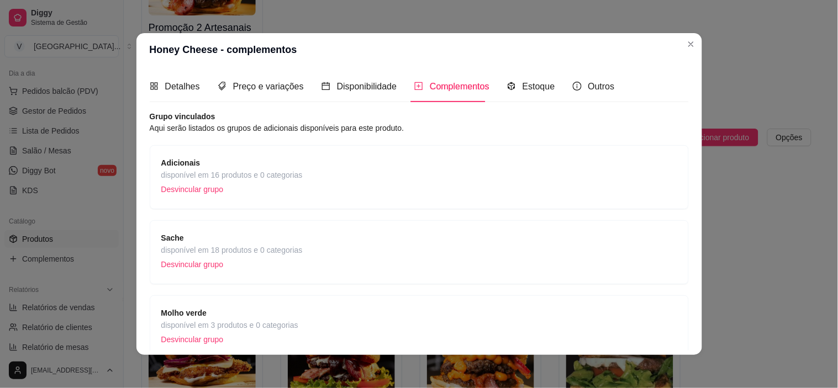
click at [272, 175] on span "disponível em 16 produtos e 0 categorias" at bounding box center [231, 175] width 141 height 12
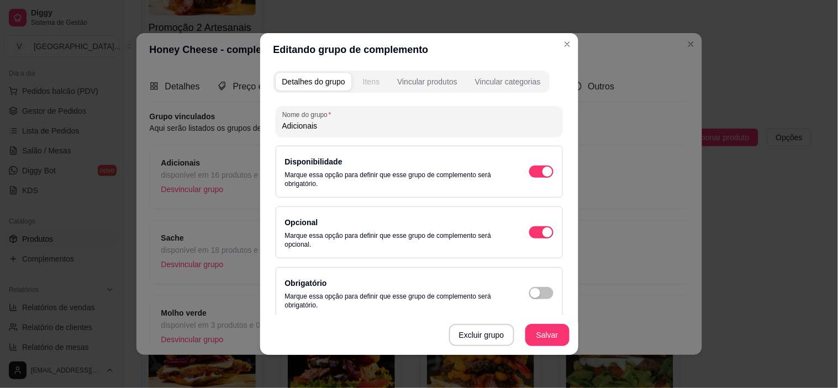
click at [363, 81] on div "Itens" at bounding box center [371, 81] width 17 height 11
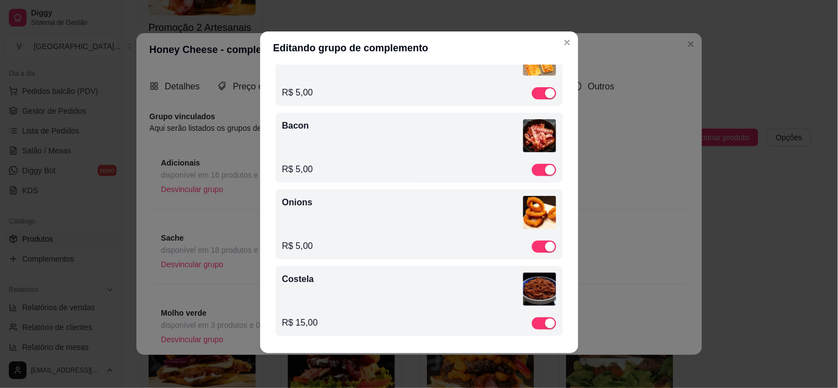
scroll to position [2, 0]
click at [398, 295] on div "Costela" at bounding box center [419, 290] width 274 height 37
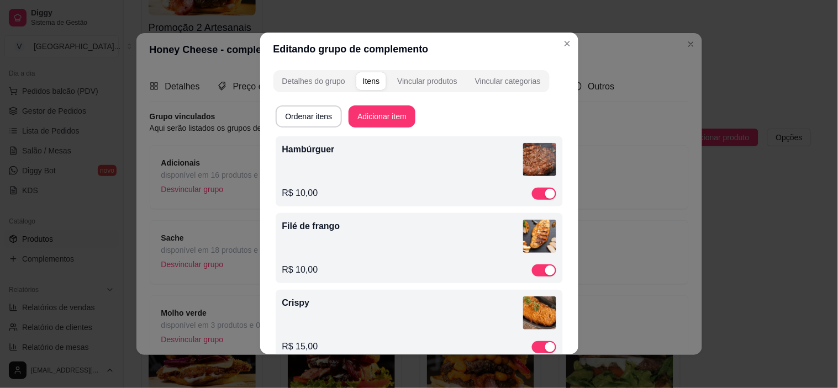
scroll to position [0, 0]
click at [306, 119] on button "Ordenar itens" at bounding box center [308, 118] width 65 height 22
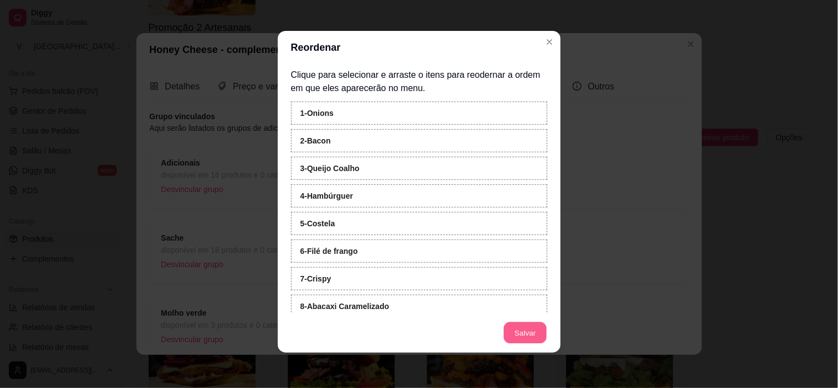
click at [509, 339] on button "Salvar" at bounding box center [525, 333] width 43 height 22
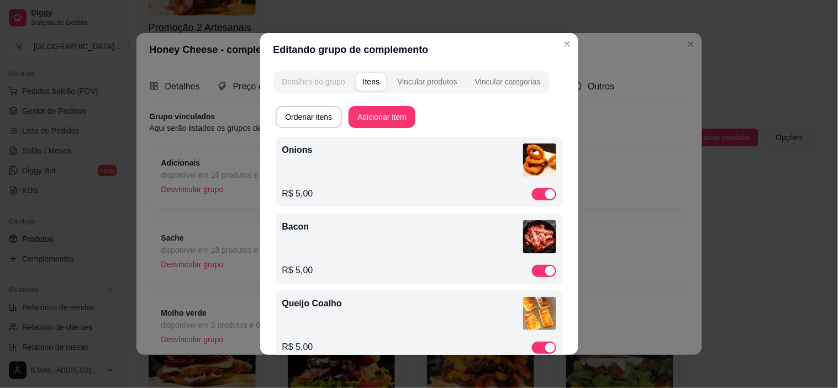
click at [330, 84] on div "Detalhes do grupo" at bounding box center [313, 81] width 63 height 11
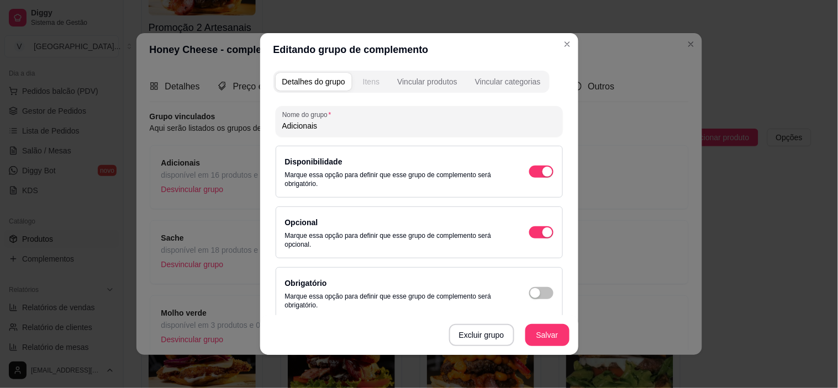
click at [363, 80] on div "Itens" at bounding box center [371, 81] width 17 height 11
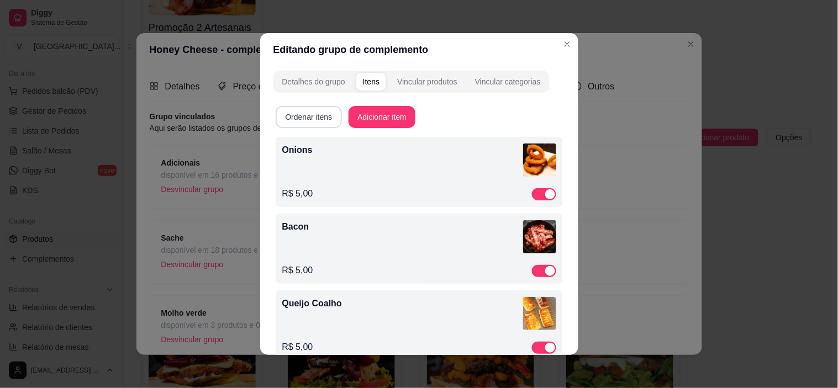
click at [306, 120] on button "Ordenar itens" at bounding box center [309, 117] width 67 height 22
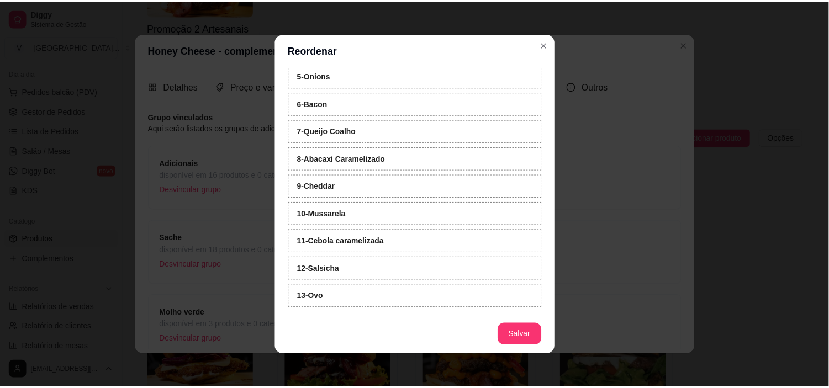
scroll to position [153, 0]
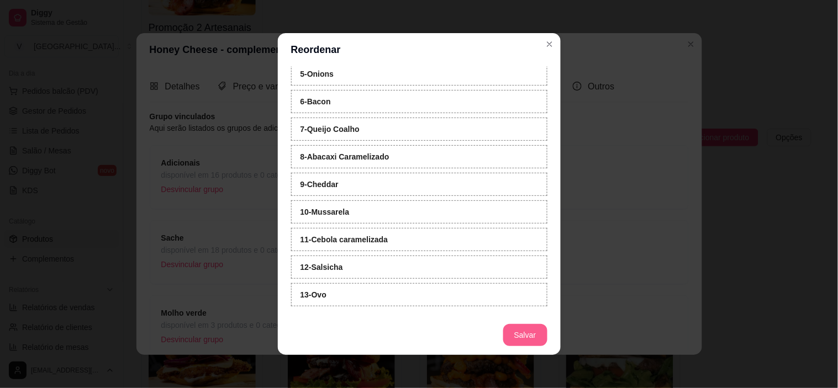
click at [517, 329] on button "Salvar" at bounding box center [525, 335] width 44 height 22
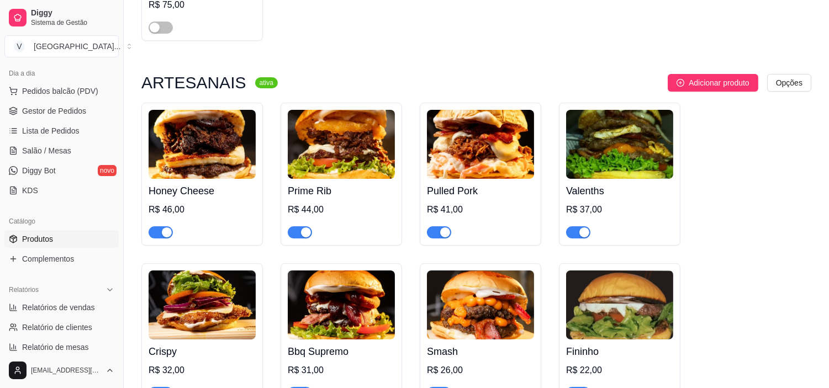
scroll to position [322, 0]
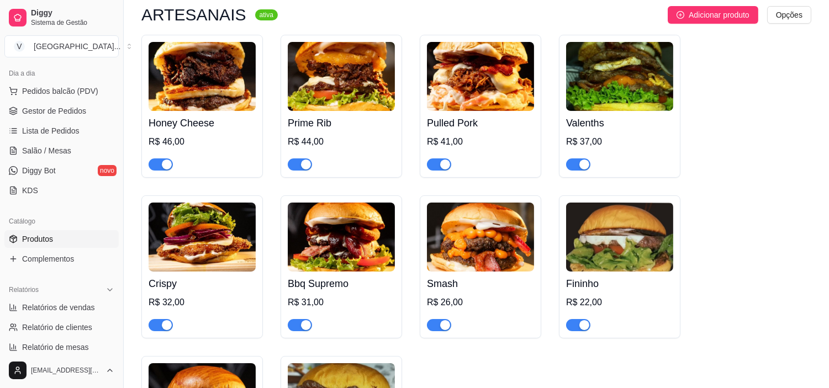
click at [342, 98] on img at bounding box center [341, 76] width 107 height 69
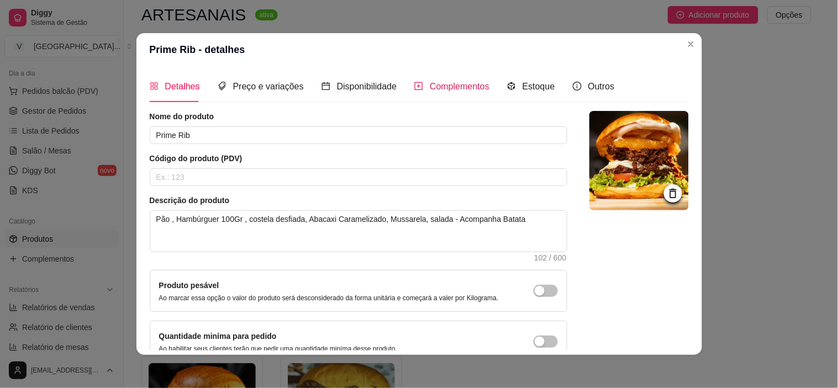
click at [433, 86] on span "Complementos" at bounding box center [460, 86] width 60 height 9
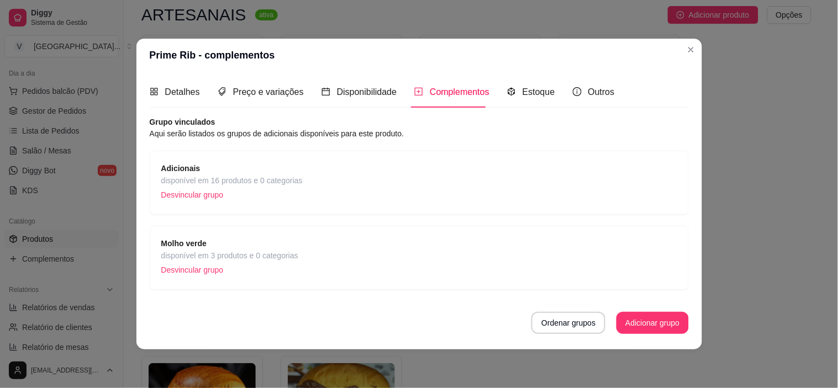
click at [240, 171] on span "Adicionais" at bounding box center [231, 168] width 141 height 12
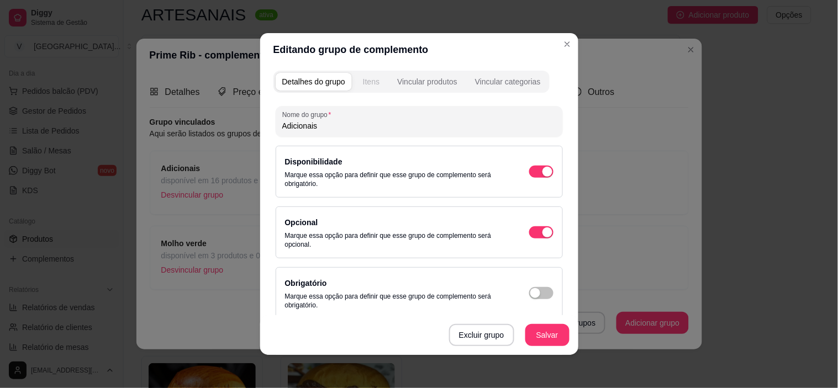
click at [373, 83] on div "Itens" at bounding box center [371, 81] width 17 height 11
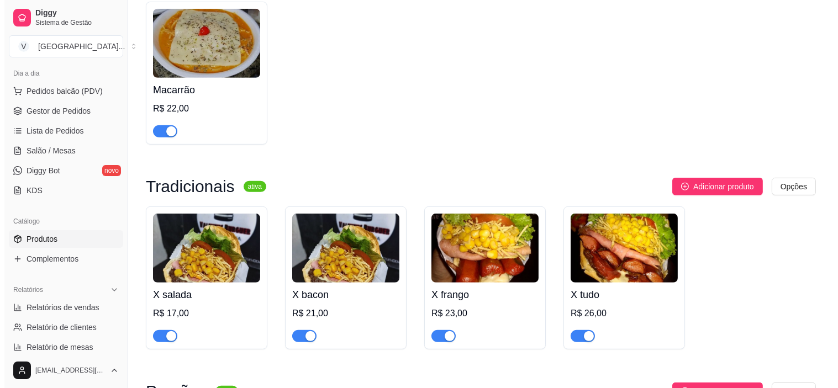
scroll to position [1059, 0]
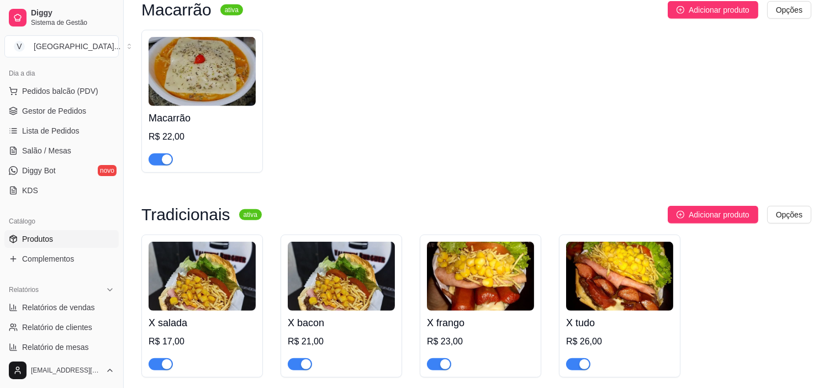
click at [219, 95] on img at bounding box center [202, 71] width 107 height 69
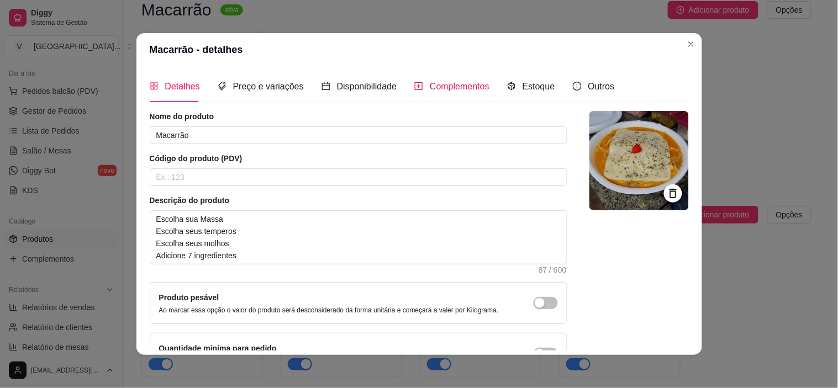
click at [454, 90] on span "Complementos" at bounding box center [460, 86] width 60 height 9
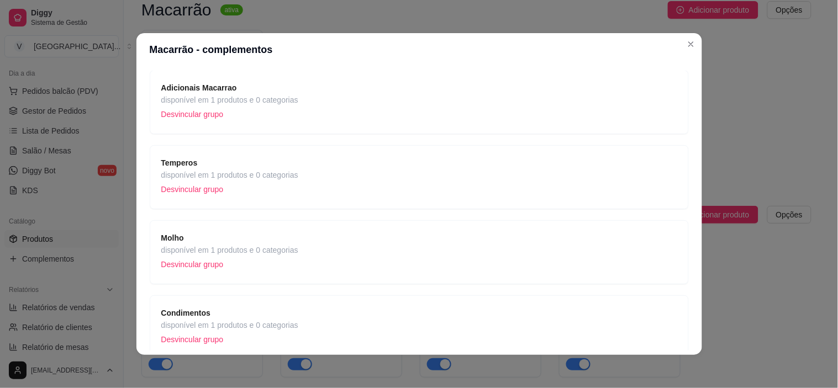
scroll to position [123, 0]
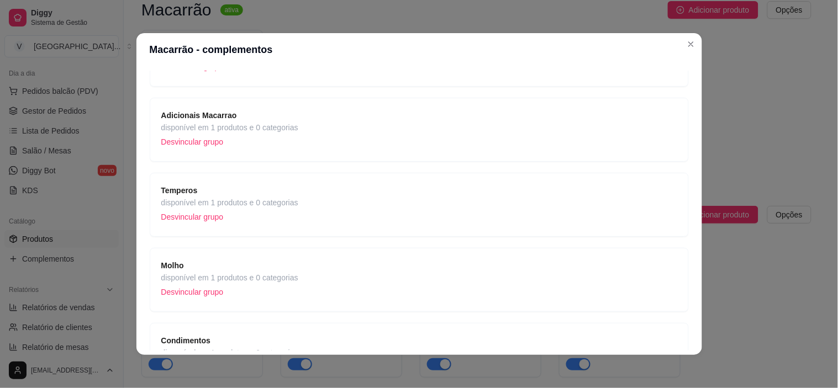
click at [279, 135] on p "Desvincular grupo" at bounding box center [229, 142] width 137 height 17
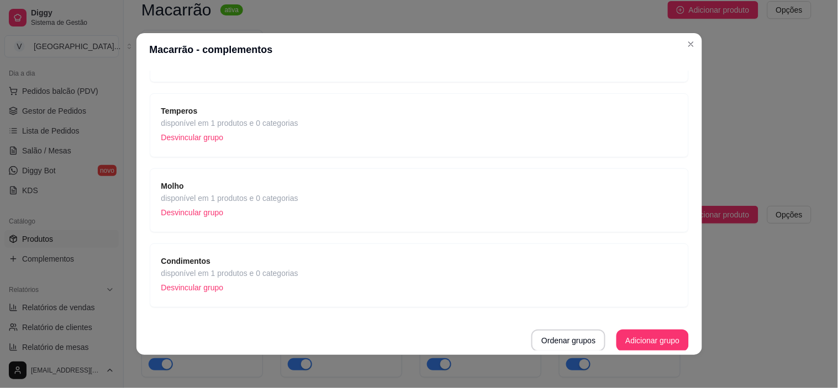
scroll to position [128, 0]
click at [641, 340] on button "Adicionar grupo" at bounding box center [652, 340] width 72 height 22
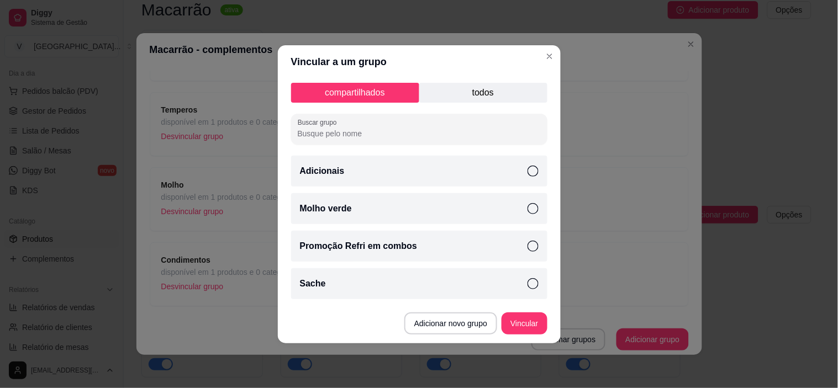
click at [473, 94] on p "todos" at bounding box center [483, 93] width 128 height 20
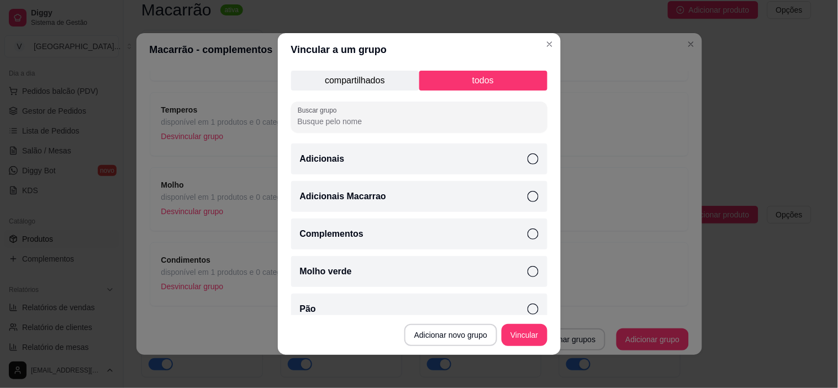
click at [527, 191] on icon at bounding box center [532, 196] width 11 height 11
click at [510, 338] on button "Vincular" at bounding box center [524, 336] width 44 height 22
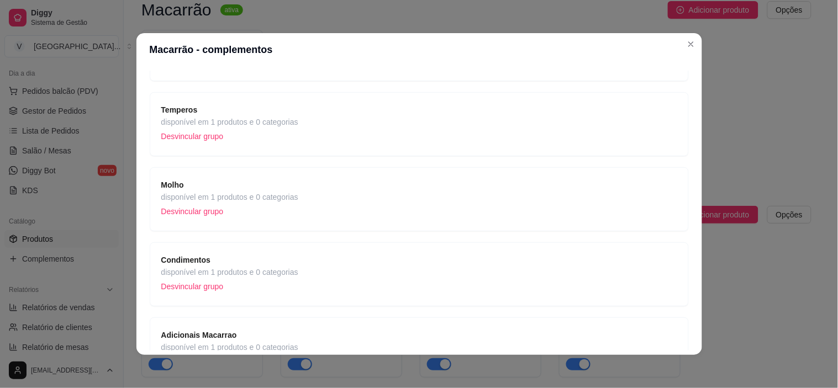
scroll to position [67, 0]
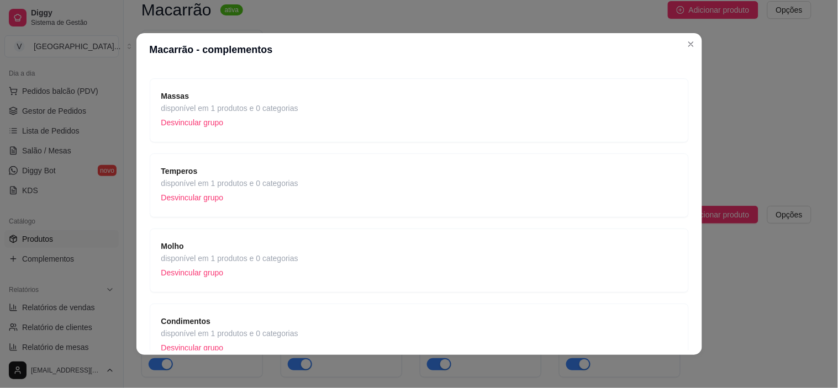
click at [280, 181] on span "disponível em 1 produtos e 0 categorias" at bounding box center [229, 183] width 137 height 12
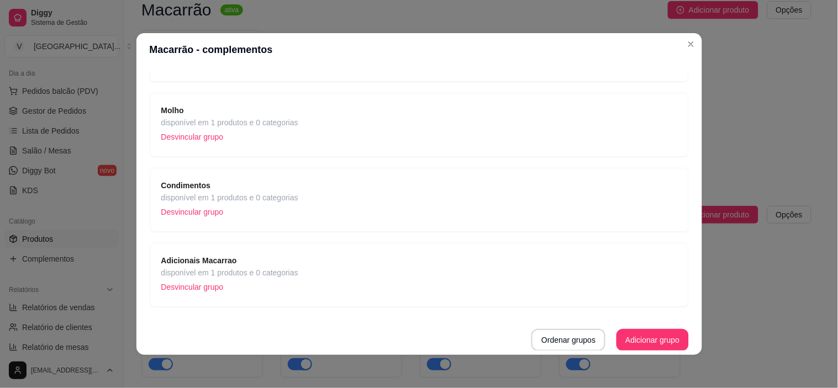
scroll to position [2, 0]
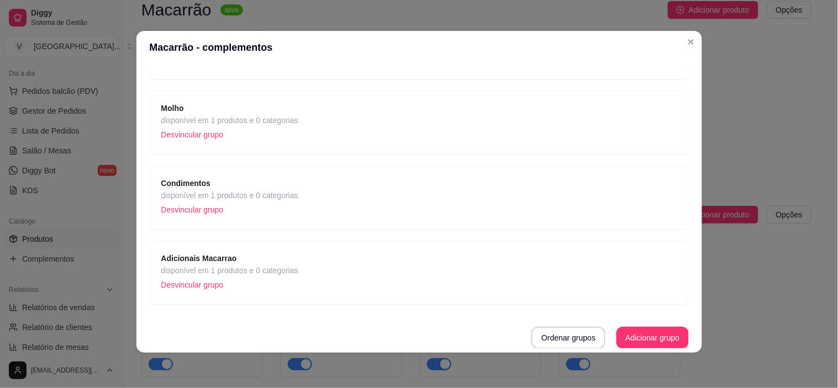
click at [285, 278] on p "Desvincular grupo" at bounding box center [229, 285] width 137 height 17
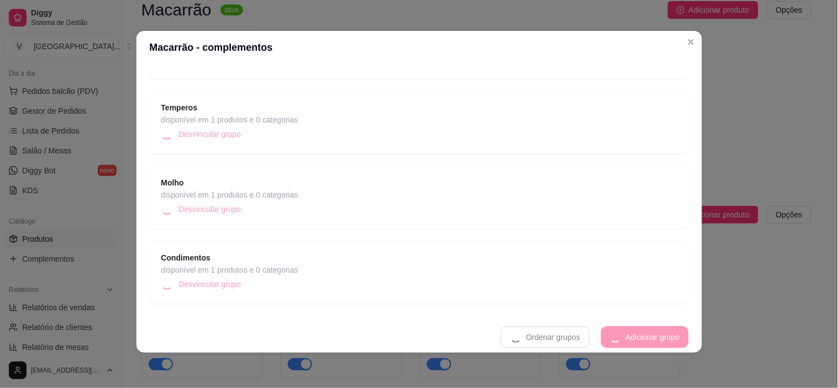
scroll to position [128, 0]
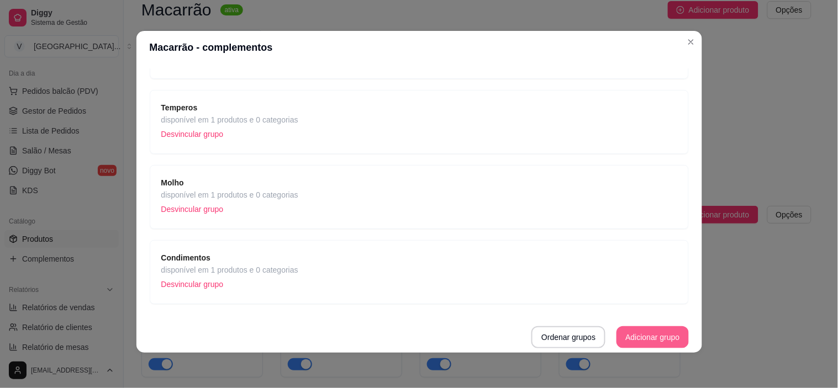
click at [659, 344] on button "Adicionar grupo" at bounding box center [652, 337] width 72 height 22
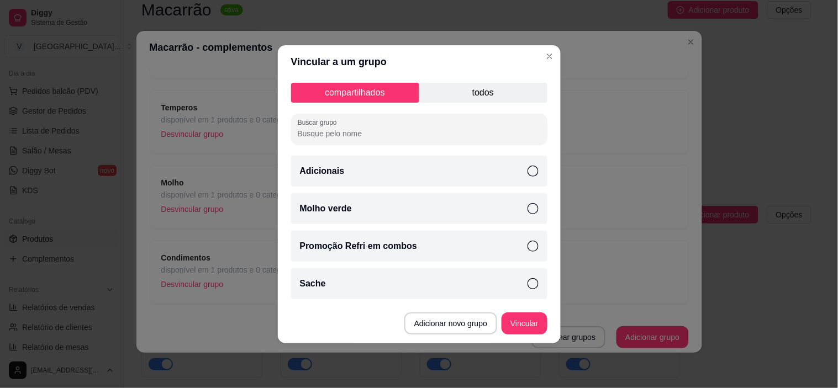
click at [466, 90] on p "todos" at bounding box center [483, 93] width 128 height 20
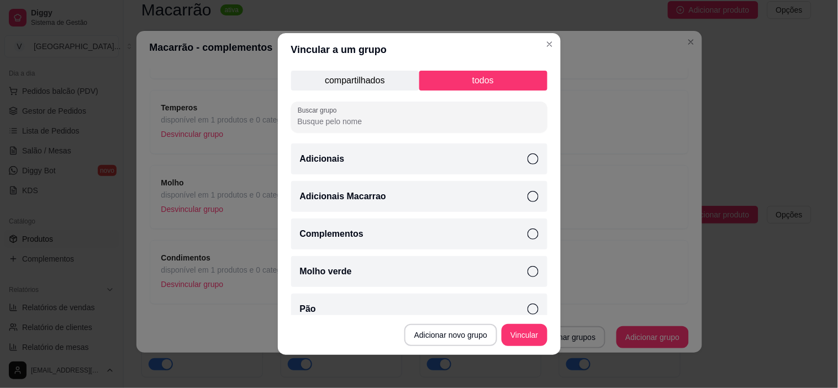
click at [527, 193] on icon at bounding box center [532, 196] width 11 height 11
click at [521, 340] on button "Vincular" at bounding box center [523, 335] width 45 height 22
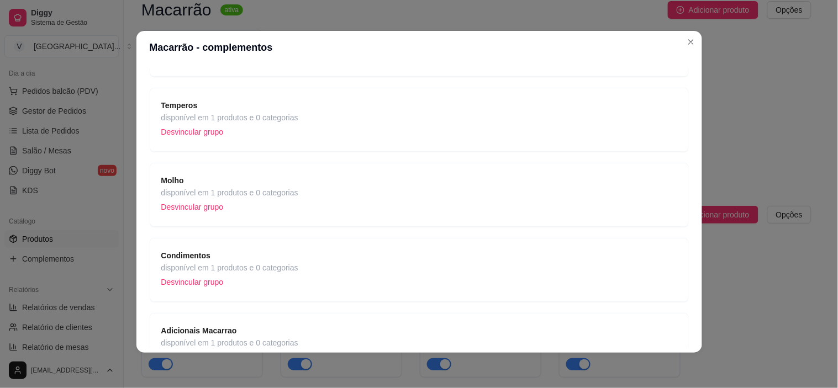
scroll to position [0, 0]
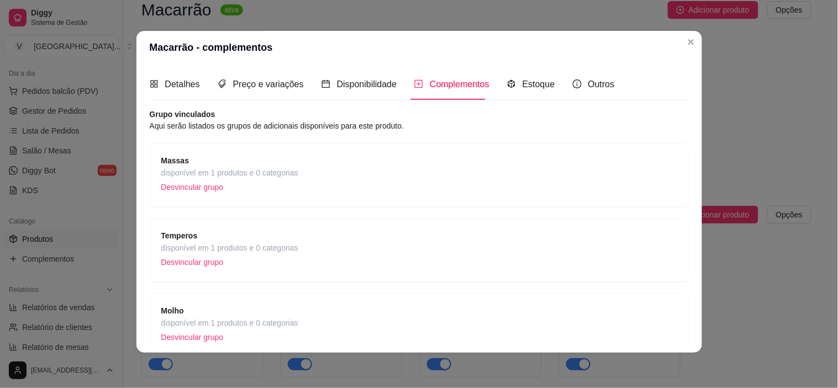
click at [468, 86] on span "Complementos" at bounding box center [460, 84] width 60 height 9
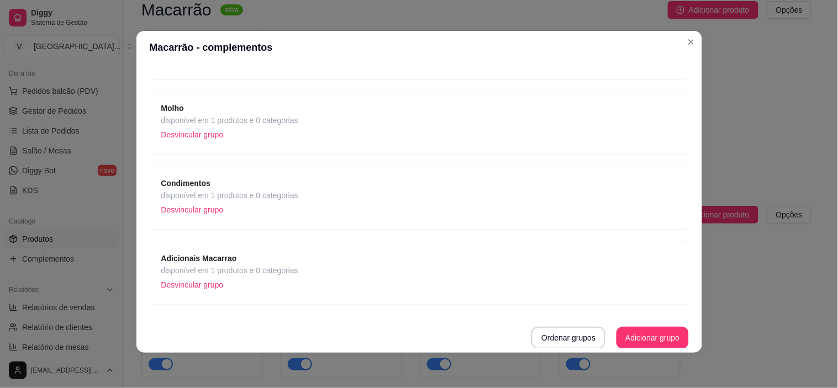
click at [191, 254] on strong "Adicionais Macarrao" at bounding box center [199, 258] width 76 height 9
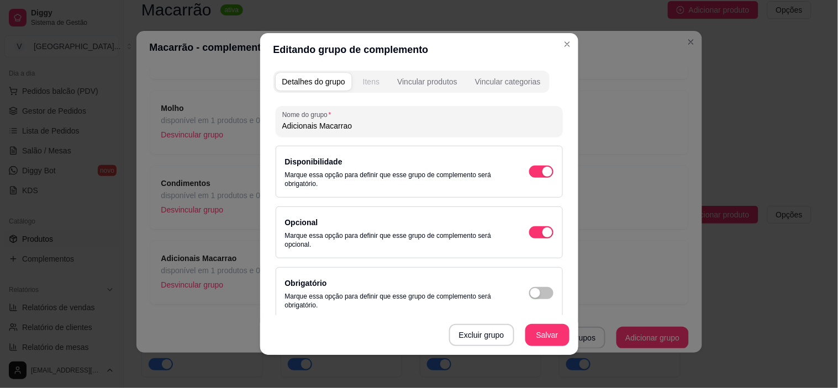
click at [370, 87] on button "Itens" at bounding box center [371, 82] width 30 height 18
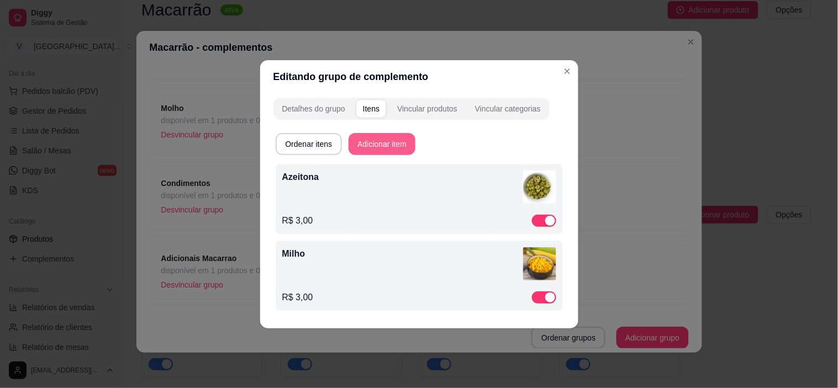
click at [377, 145] on button "Adicionar item" at bounding box center [381, 144] width 67 height 22
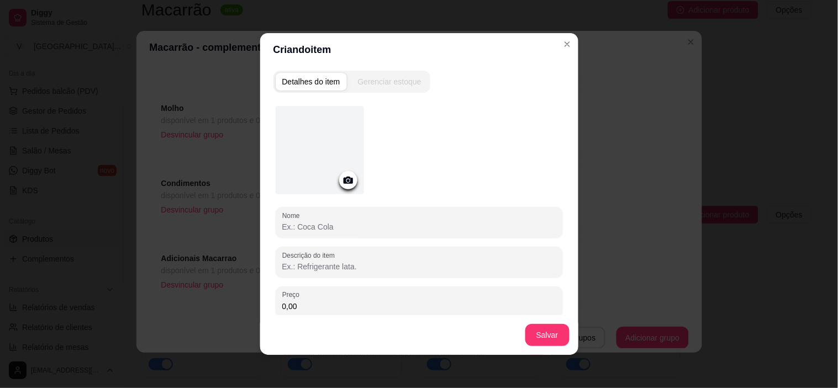
click at [343, 175] on icon at bounding box center [348, 180] width 13 height 13
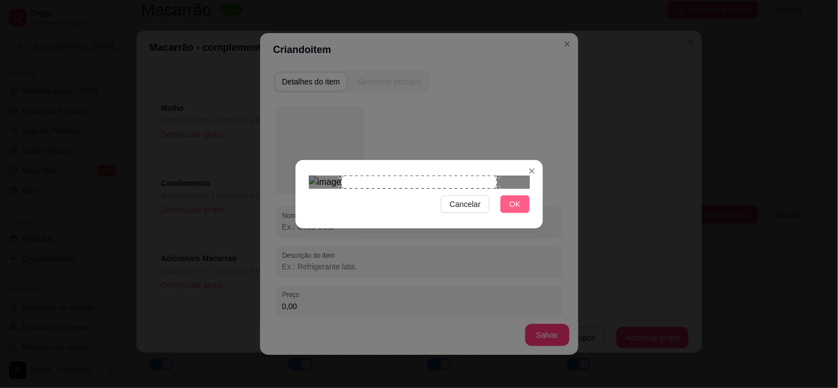
click at [508, 213] on button "OK" at bounding box center [514, 204] width 29 height 18
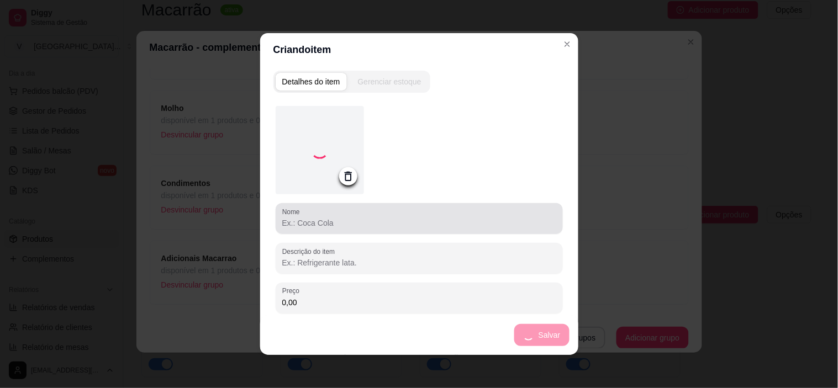
click at [343, 207] on div "Nome" at bounding box center [419, 218] width 287 height 31
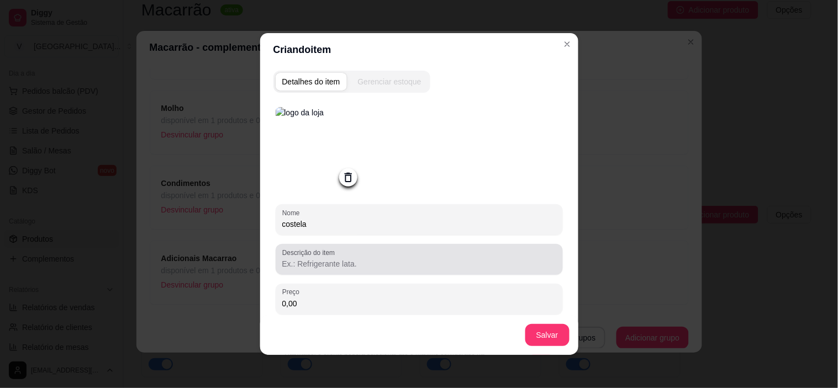
type input "costela"
click at [339, 268] on input "Descrição do item" at bounding box center [419, 263] width 274 height 11
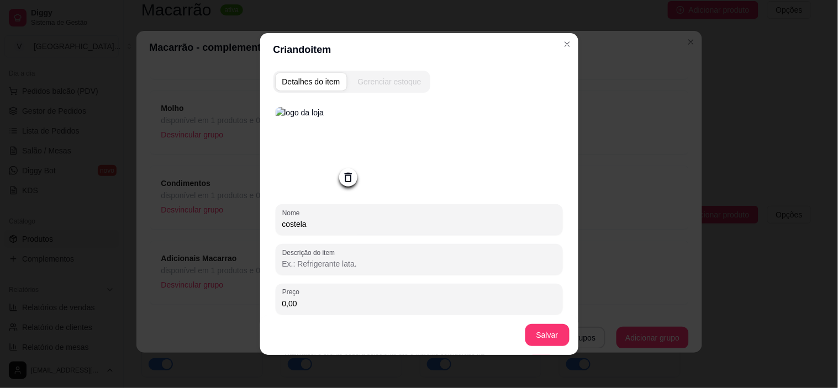
click at [430, 300] on input "0,00" at bounding box center [419, 303] width 274 height 11
type input "3,00"
click at [544, 337] on button "Salvar" at bounding box center [547, 335] width 44 height 22
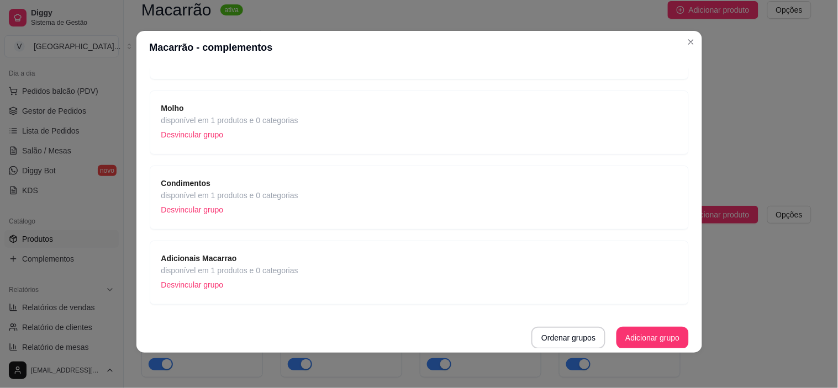
click at [230, 252] on span "Adicionais Macarrao" at bounding box center [229, 258] width 137 height 12
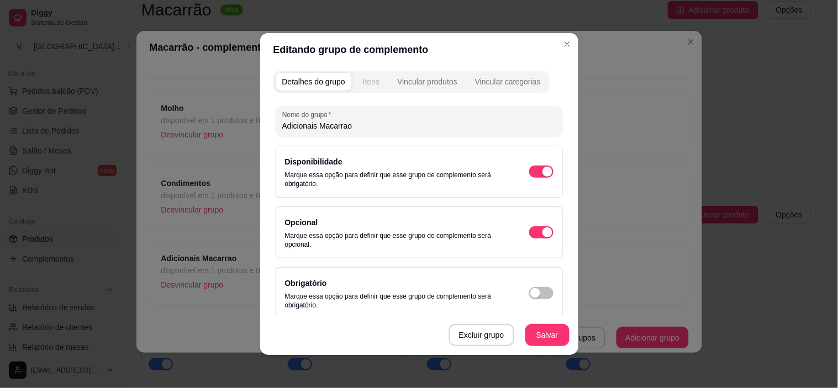
click at [372, 80] on div "Itens" at bounding box center [371, 81] width 17 height 11
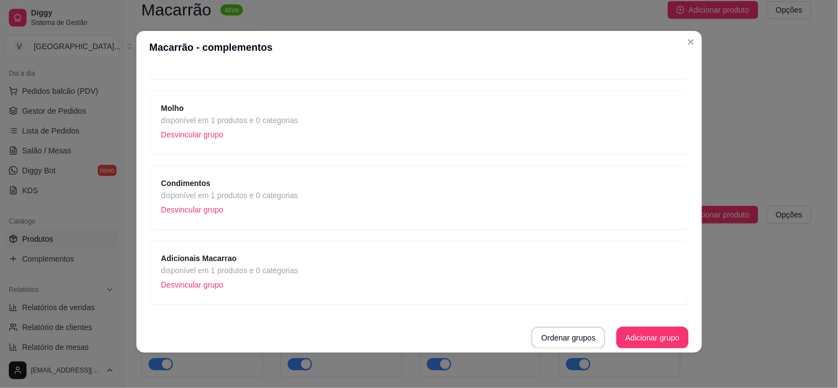
click at [245, 262] on span "Adicionais Macarrao" at bounding box center [229, 258] width 137 height 12
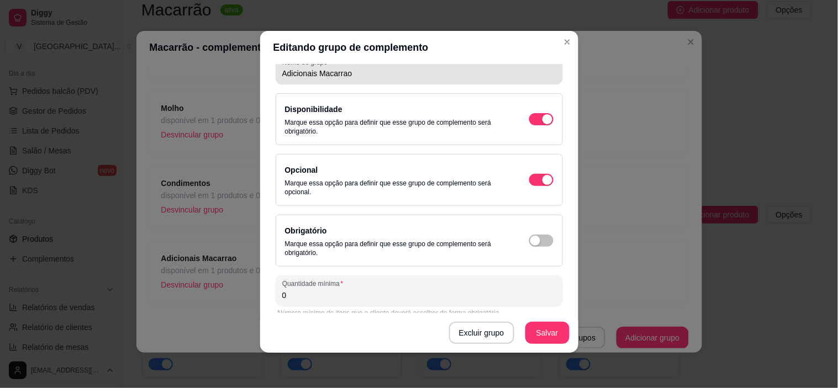
scroll to position [0, 0]
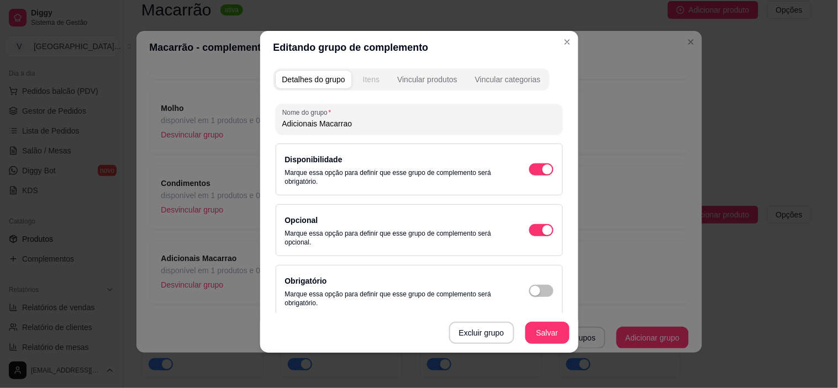
click at [372, 81] on div "Itens" at bounding box center [371, 79] width 17 height 11
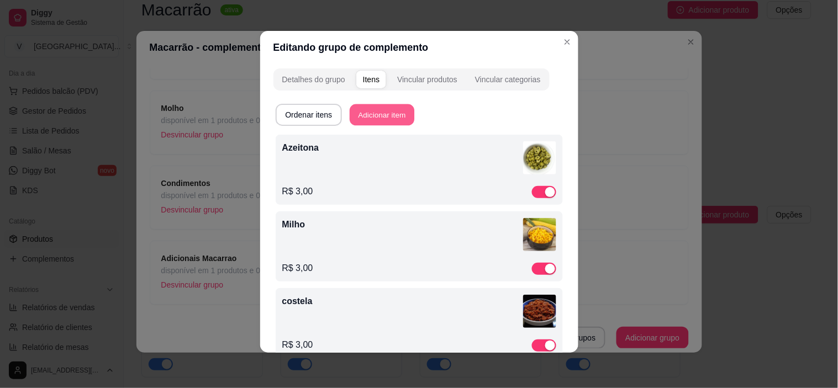
click at [392, 109] on button "Adicionar item" at bounding box center [382, 115] width 65 height 22
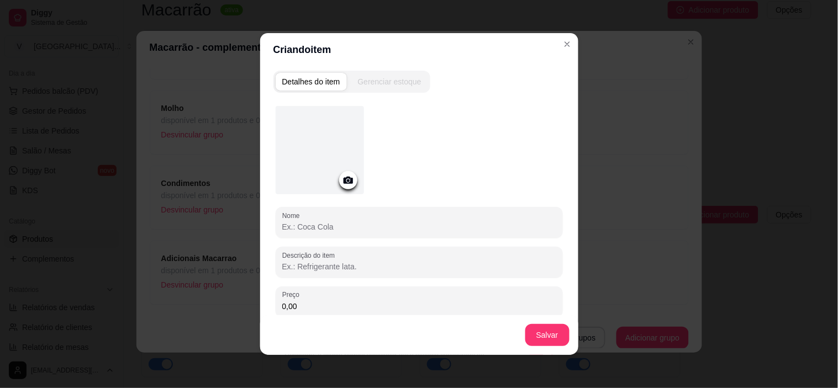
click at [342, 181] on icon at bounding box center [348, 180] width 13 height 13
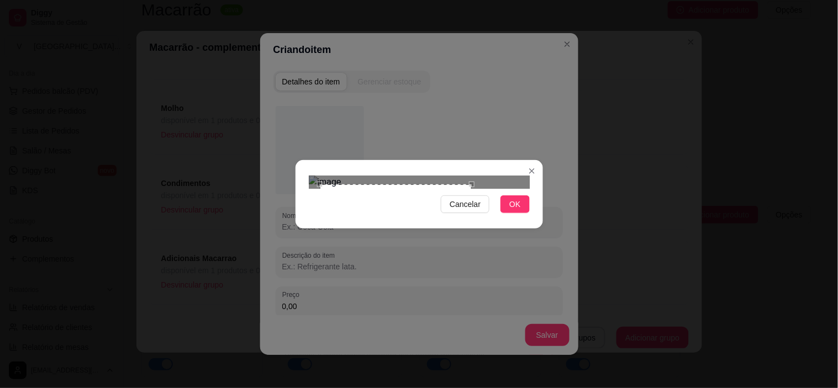
click at [469, 249] on div "Use the arrow keys to move the crop selection area" at bounding box center [396, 260] width 152 height 152
click at [524, 213] on button "OK" at bounding box center [514, 204] width 29 height 18
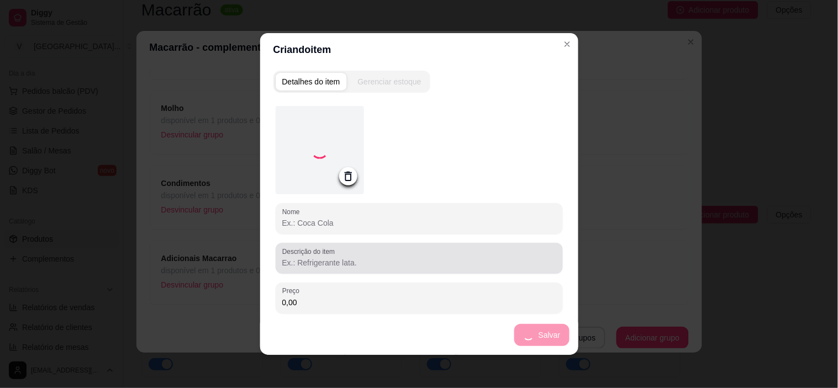
drag, startPoint x: 347, startPoint y: 242, endPoint x: 346, endPoint y: 225, distance: 16.6
click at [347, 241] on div "Nome Descrição do item Preço 0,00 Pode repetir esse item Habilitado: o cliente …" at bounding box center [419, 240] width 287 height 268
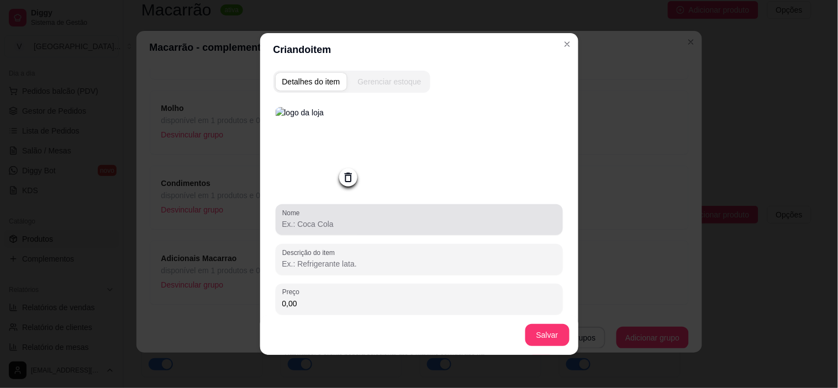
click at [347, 224] on input "Nome" at bounding box center [419, 224] width 274 height 11
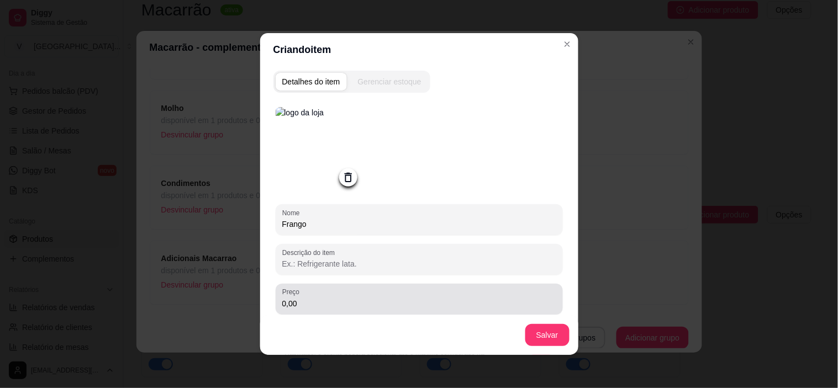
type input "Frango"
click at [325, 305] on input "0,00" at bounding box center [419, 303] width 274 height 11
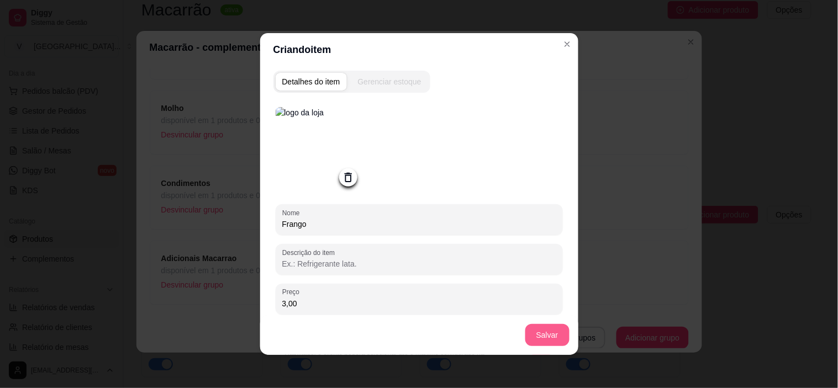
type input "3,00"
click at [541, 340] on button "Salvar" at bounding box center [547, 335] width 44 height 22
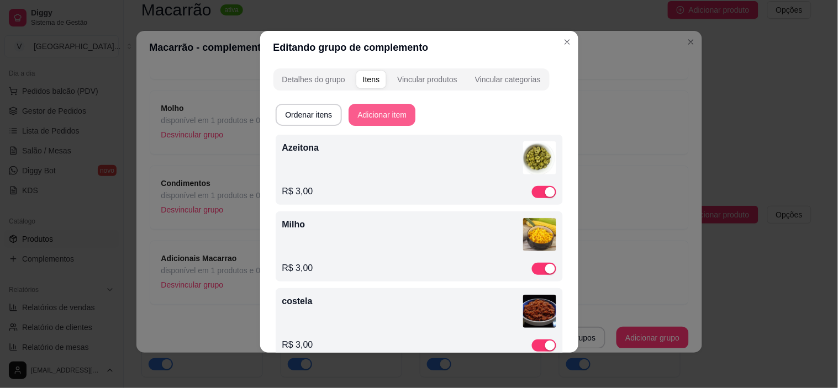
click at [371, 119] on button "Adicionar item" at bounding box center [381, 115] width 67 height 22
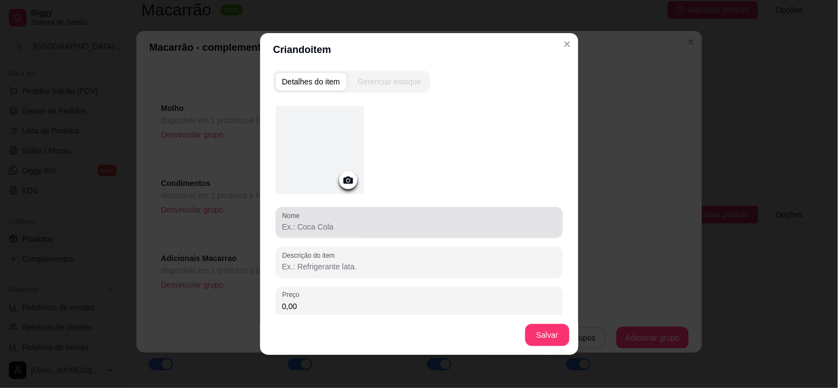
click at [335, 215] on div at bounding box center [419, 223] width 274 height 22
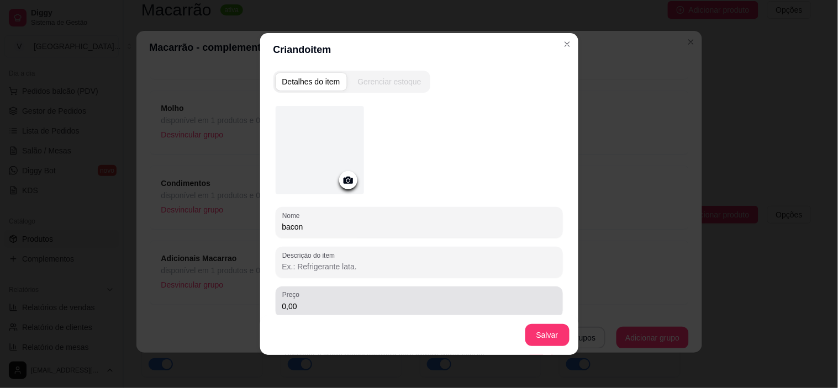
type input "bacon"
click at [334, 291] on div "0,00" at bounding box center [419, 302] width 274 height 22
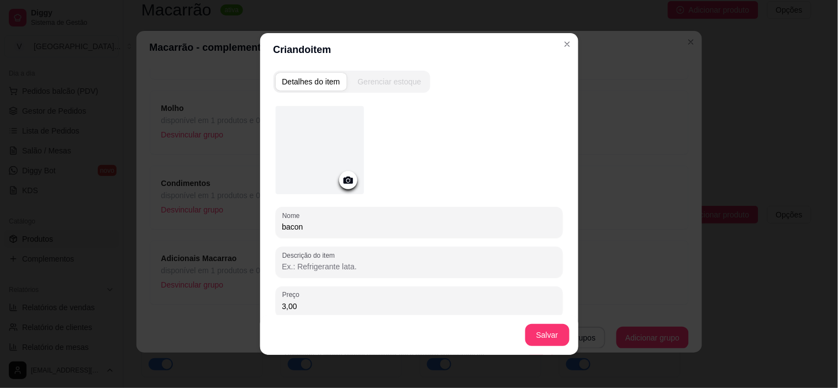
type input "3,00"
click at [544, 330] on button "Salvar" at bounding box center [547, 336] width 43 height 22
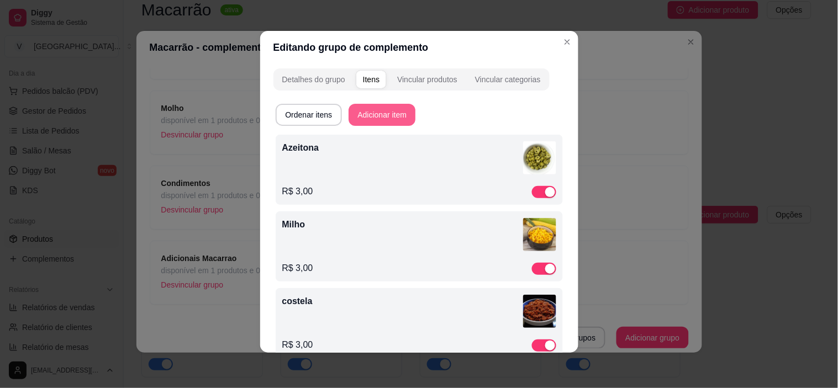
click at [409, 114] on button "Adicionar item" at bounding box center [381, 115] width 67 height 22
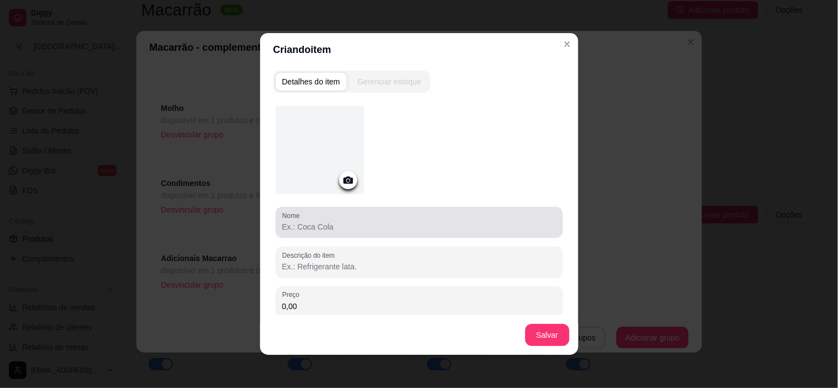
click at [324, 231] on input "Nome" at bounding box center [419, 226] width 274 height 11
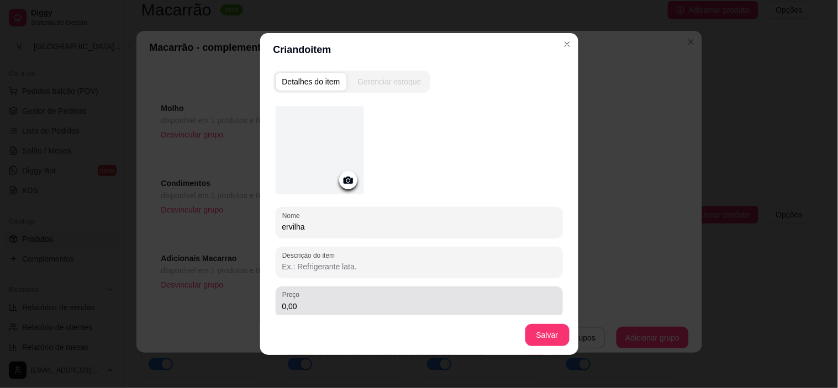
type input "ervilha"
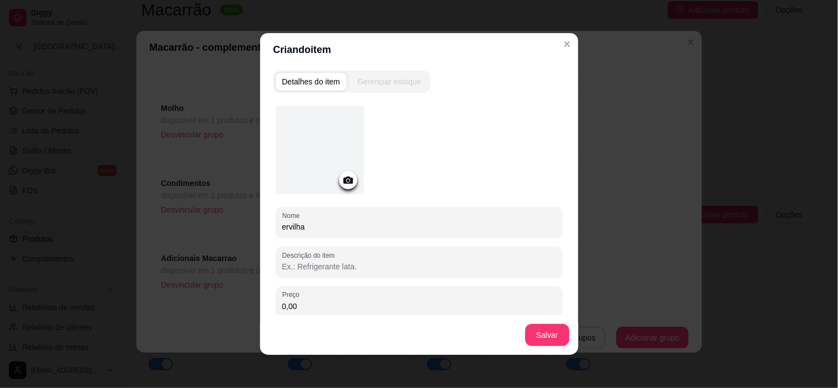
click at [321, 303] on input "0,00" at bounding box center [419, 306] width 274 height 11
type input "3,00"
click at [549, 335] on button "Salvar" at bounding box center [547, 336] width 43 height 22
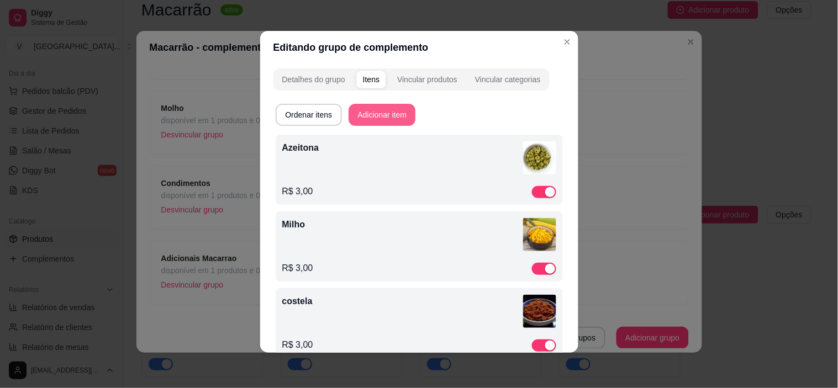
click at [374, 118] on button "Adicionar item" at bounding box center [381, 115] width 67 height 22
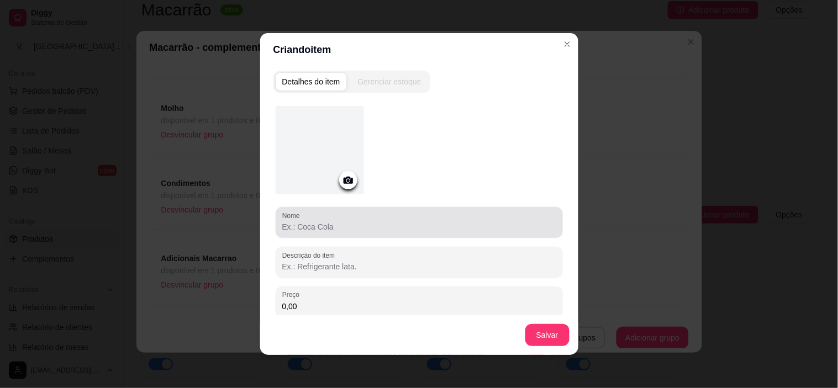
click at [348, 229] on input "Nome" at bounding box center [419, 226] width 274 height 11
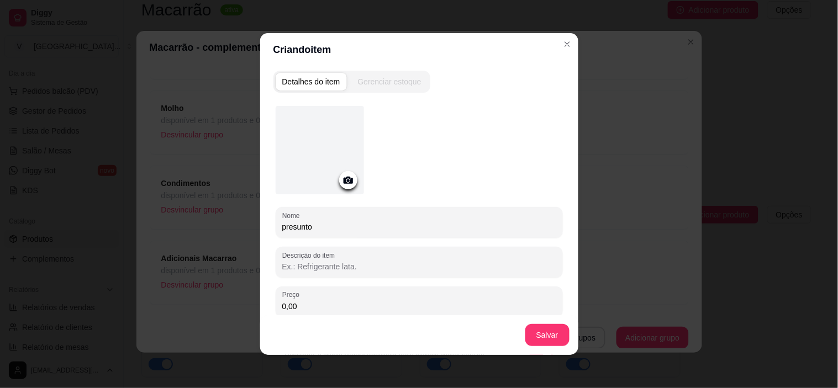
click at [282, 228] on input "presunto" at bounding box center [419, 226] width 274 height 11
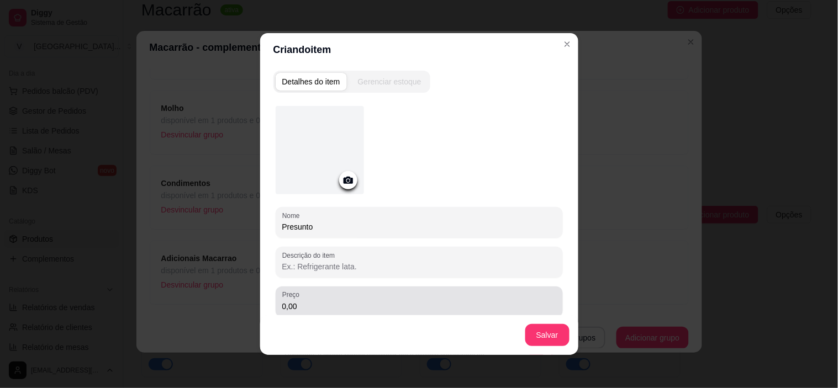
type input "Presunto"
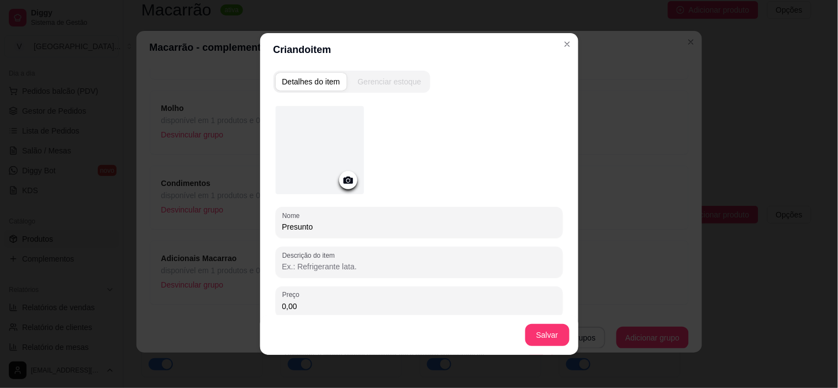
click at [337, 301] on input "0,00" at bounding box center [419, 306] width 274 height 11
type input "3,00"
click at [543, 332] on button "Salvar" at bounding box center [547, 335] width 44 height 22
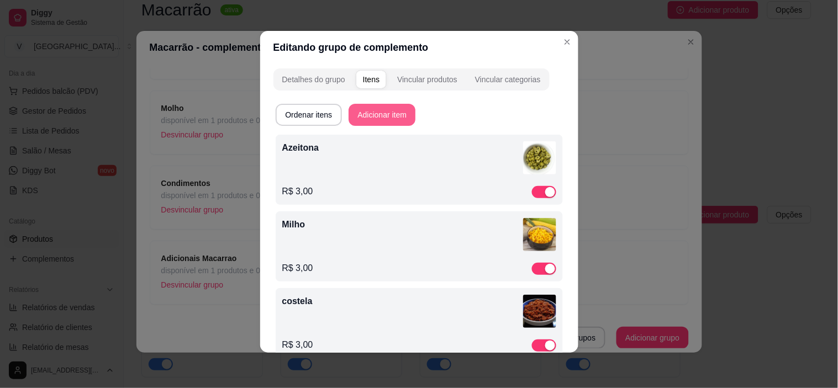
click at [380, 116] on button "Adicionar item" at bounding box center [381, 115] width 67 height 22
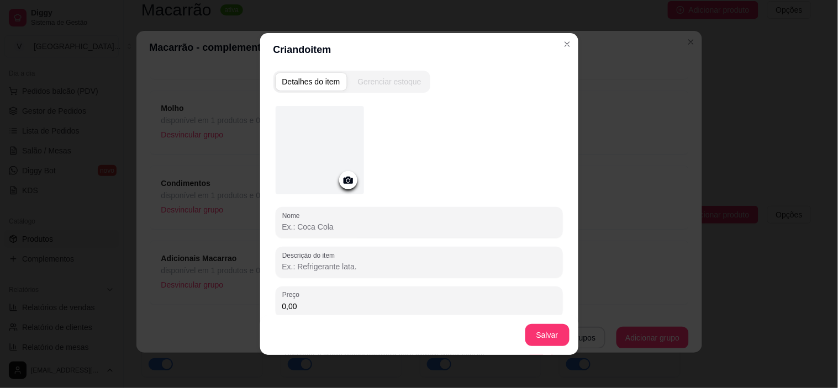
click at [331, 228] on input "Nome" at bounding box center [419, 226] width 274 height 11
type input "p"
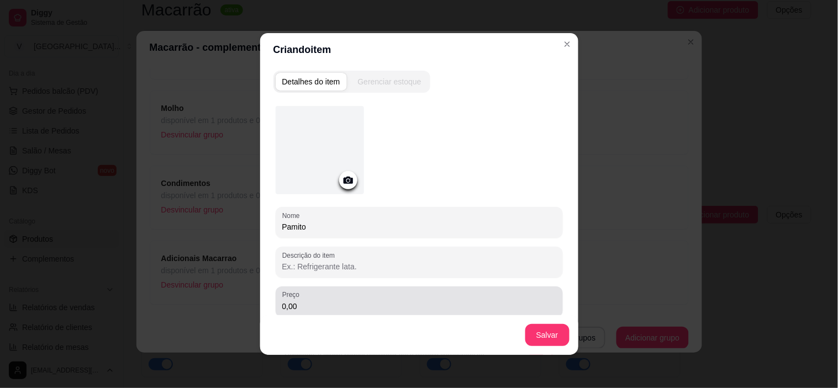
type input "Pamito"
click at [291, 304] on input "0,00" at bounding box center [419, 306] width 274 height 11
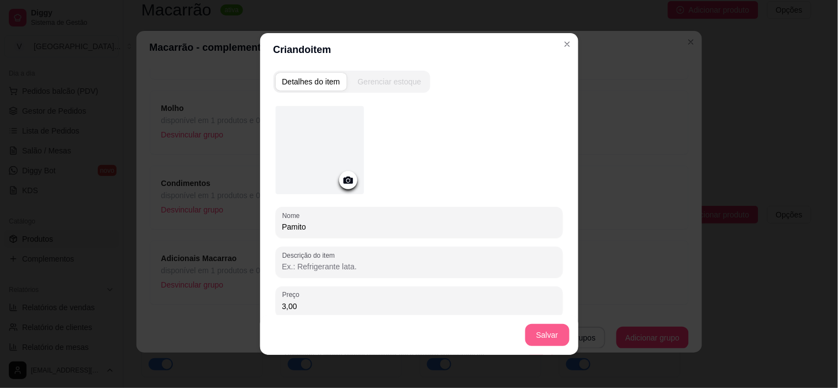
type input "3,00"
click at [531, 336] on button "Salvar" at bounding box center [547, 336] width 43 height 22
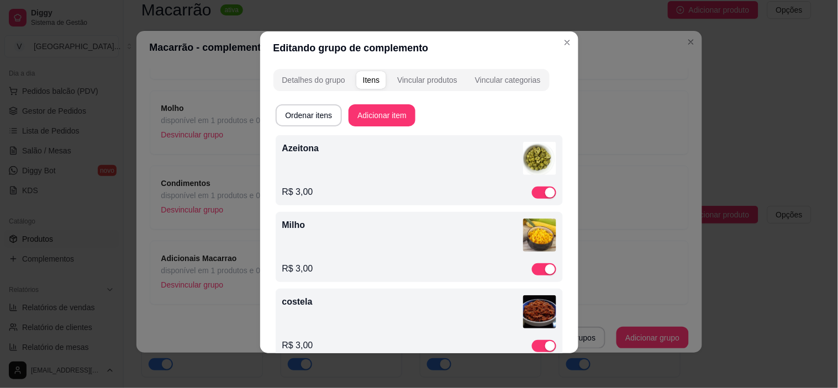
scroll to position [2, 0]
click at [368, 120] on button "Adicionar item" at bounding box center [382, 115] width 65 height 22
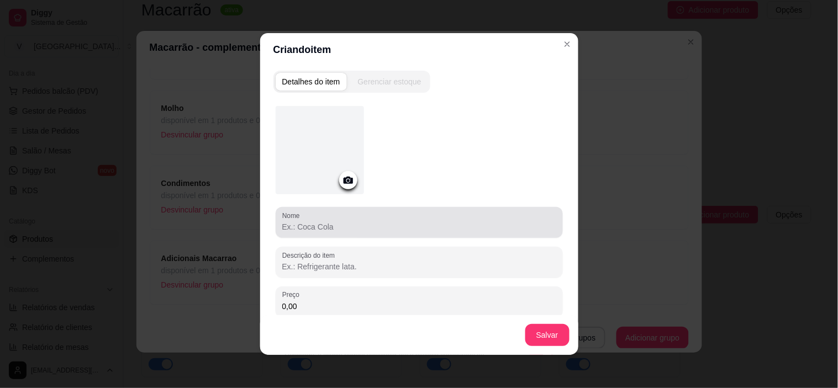
click at [339, 224] on input "Nome" at bounding box center [419, 226] width 274 height 11
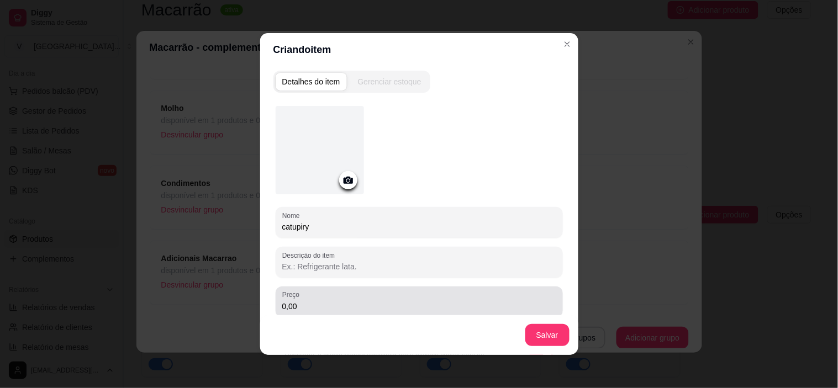
type input "catupiry"
click at [326, 299] on div "0,00" at bounding box center [419, 302] width 274 height 22
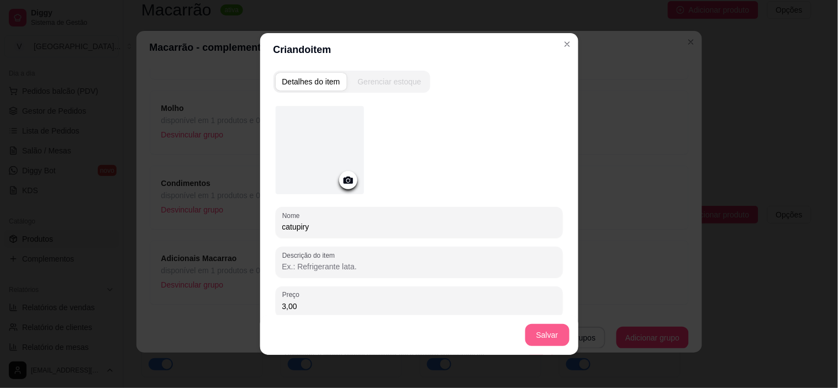
type input "3,00"
click at [547, 343] on button "Salvar" at bounding box center [547, 335] width 44 height 22
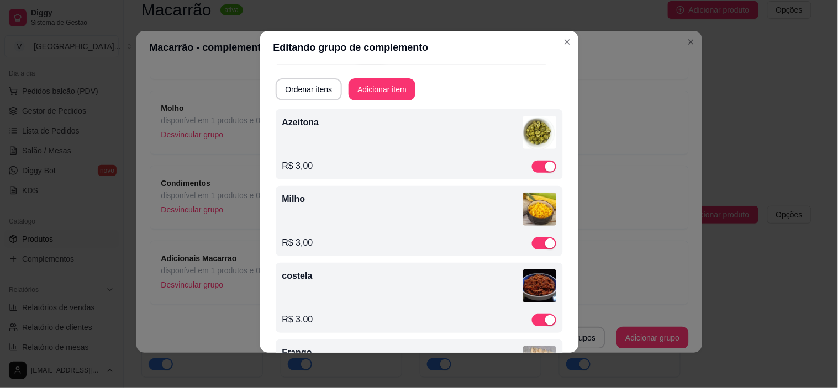
scroll to position [0, 0]
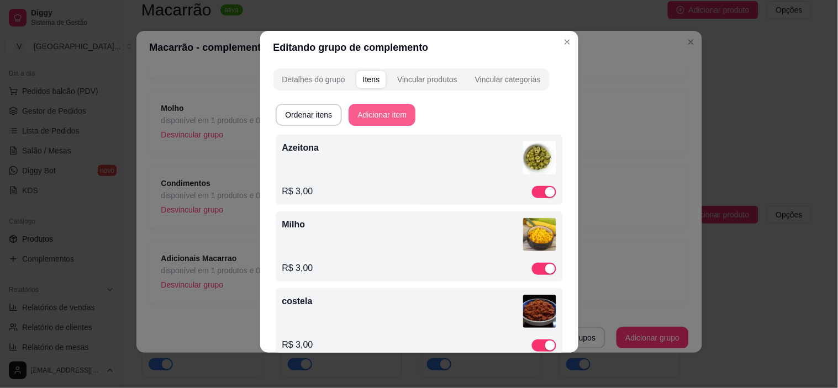
click at [361, 118] on button "Adicionar item" at bounding box center [381, 115] width 67 height 22
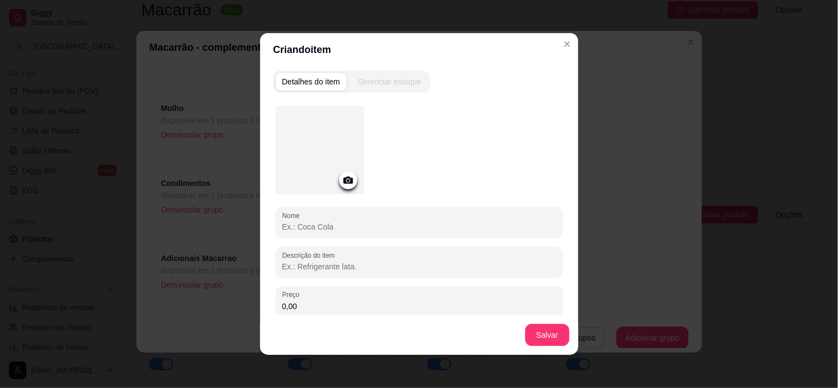
click at [357, 230] on input "Nome" at bounding box center [419, 226] width 274 height 11
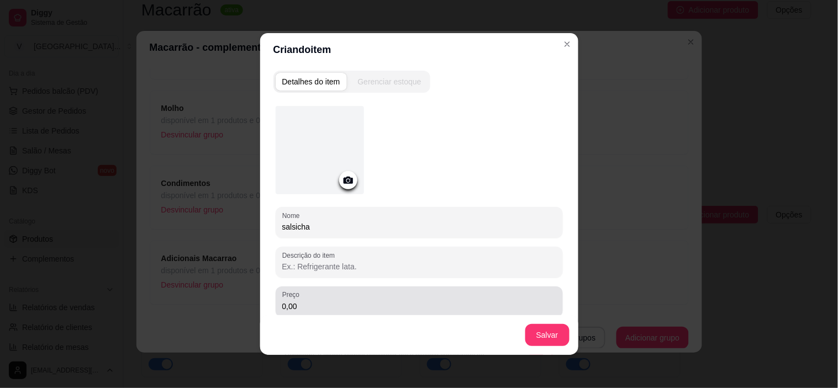
type input "salsicha"
click at [335, 302] on input "0,00" at bounding box center [419, 306] width 274 height 11
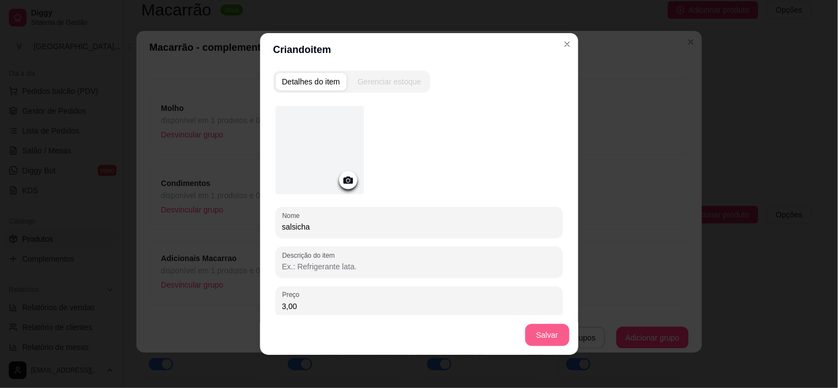
type input "3,00"
click at [549, 330] on button "Salvar" at bounding box center [547, 335] width 44 height 22
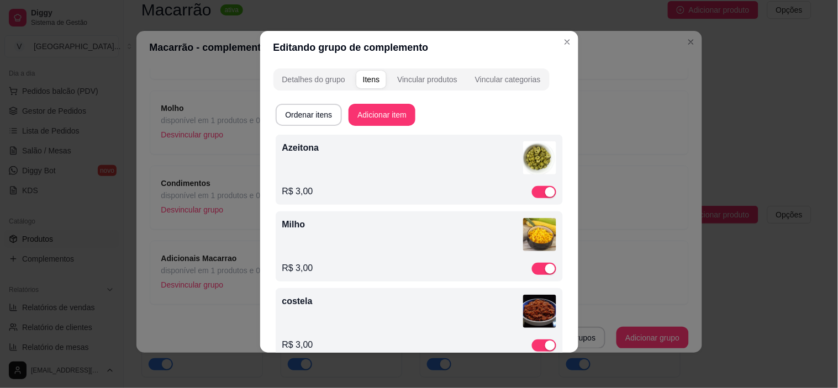
click at [384, 116] on button "Adicionar item" at bounding box center [381, 115] width 67 height 22
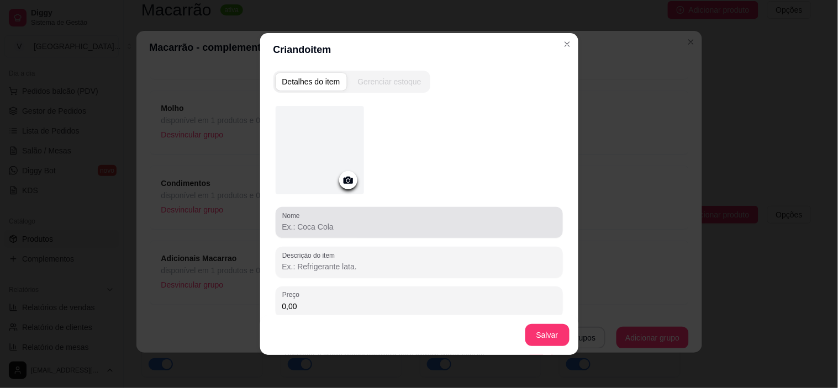
click at [366, 219] on div at bounding box center [419, 223] width 274 height 22
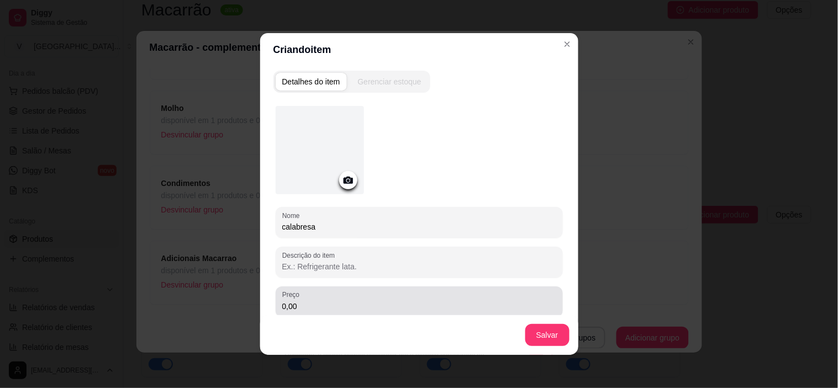
type input "calabresa"
click at [385, 297] on div "0,00" at bounding box center [419, 302] width 274 height 22
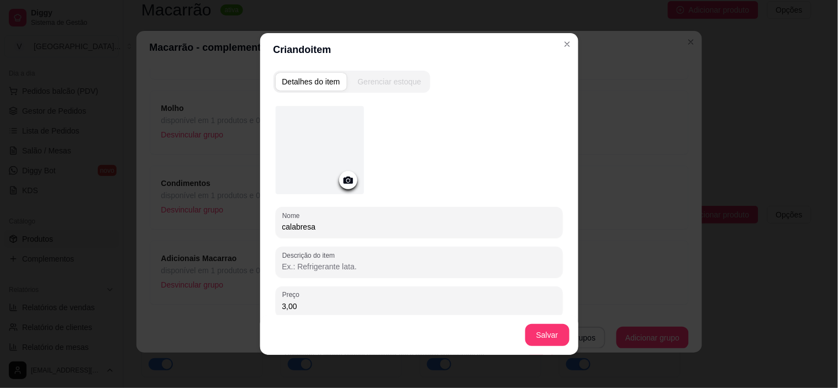
type input "3,00"
click at [537, 326] on button "Salvar" at bounding box center [547, 336] width 43 height 22
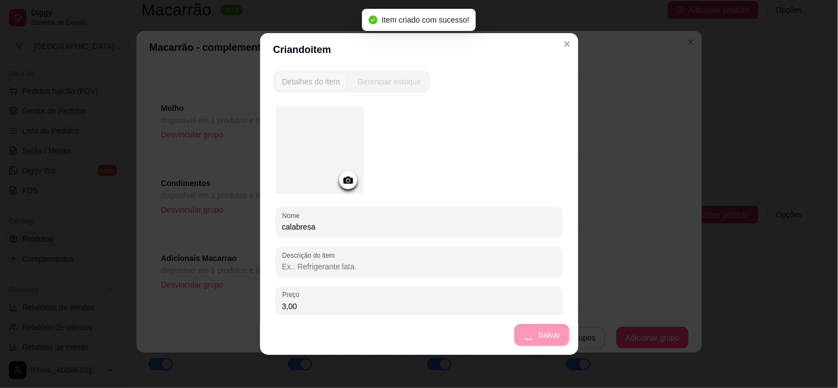
click at [566, 35] on header "Criando item" at bounding box center [419, 49] width 318 height 33
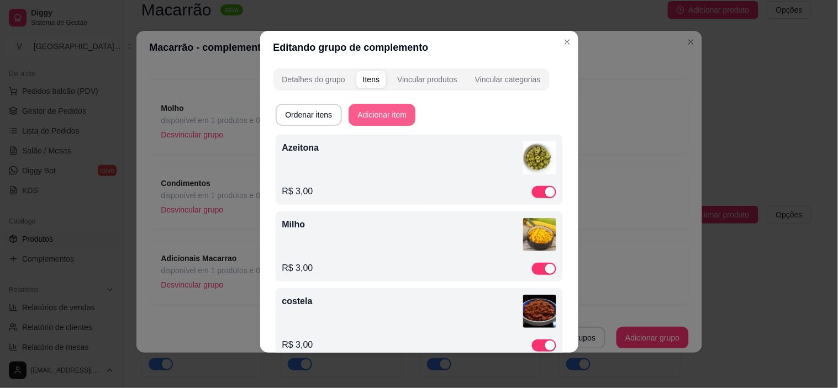
click at [374, 119] on button "Adicionar item" at bounding box center [381, 115] width 67 height 22
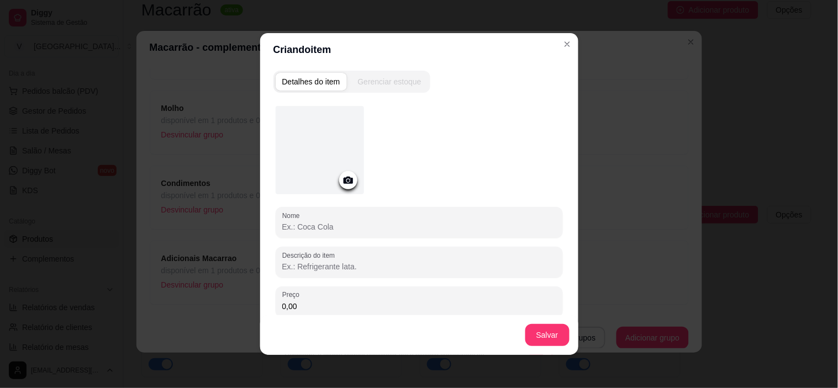
click at [358, 225] on input "Nome" at bounding box center [419, 226] width 274 height 11
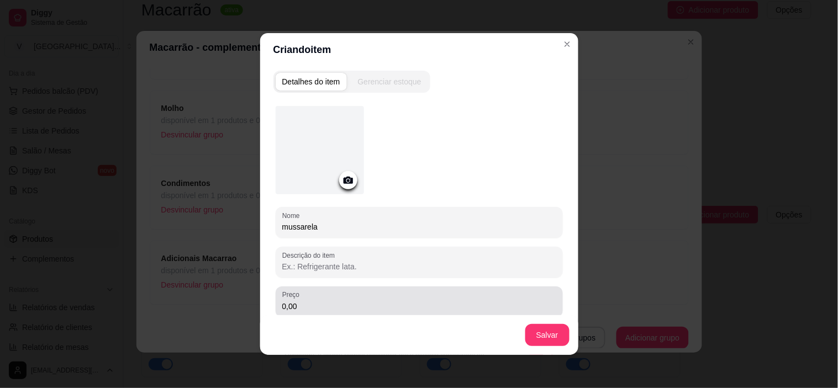
type input "mussarela"
click at [368, 303] on input "0,00" at bounding box center [419, 306] width 274 height 11
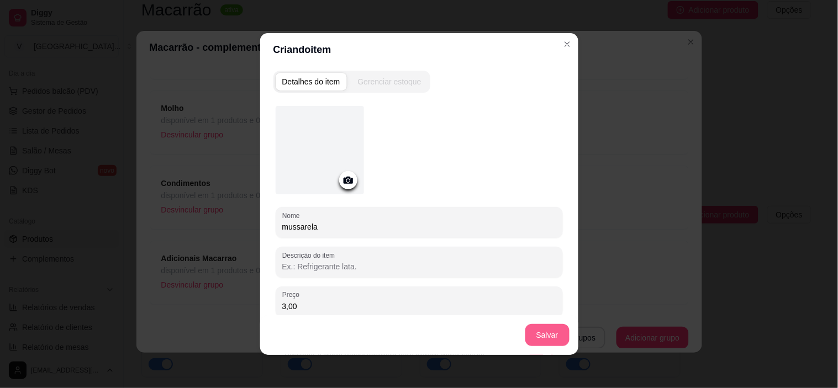
type input "3,00"
click at [548, 339] on button "Salvar" at bounding box center [547, 336] width 43 height 22
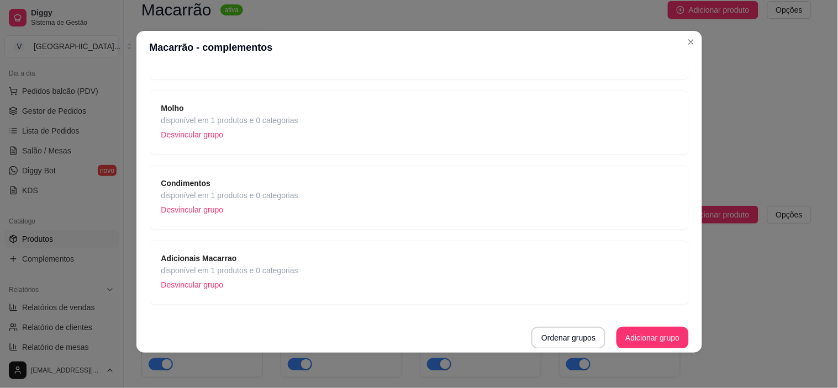
click at [234, 250] on div "Adicionais Macarrao disponível em 1 produtos e 0 categorias Desvincular grupo" at bounding box center [419, 273] width 539 height 64
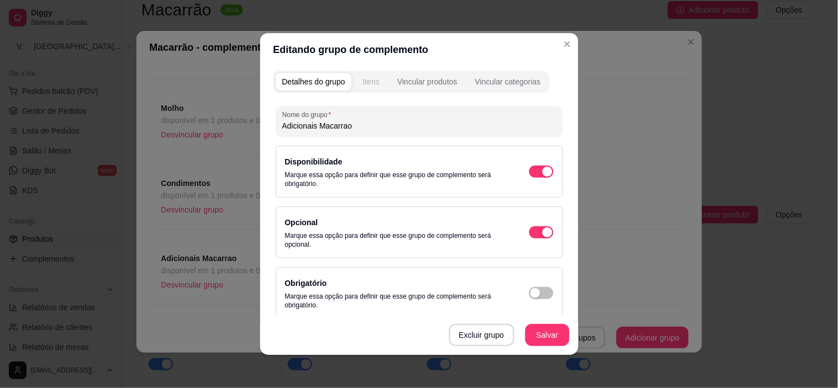
click at [363, 84] on div "Itens" at bounding box center [371, 81] width 17 height 11
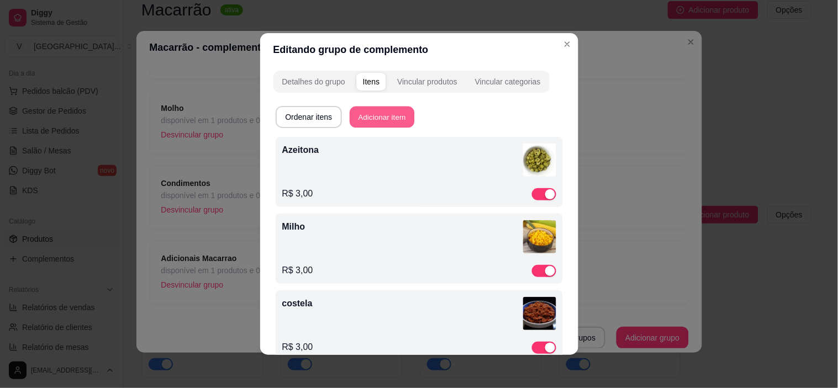
click at [363, 114] on button "Adicionar item" at bounding box center [382, 118] width 65 height 22
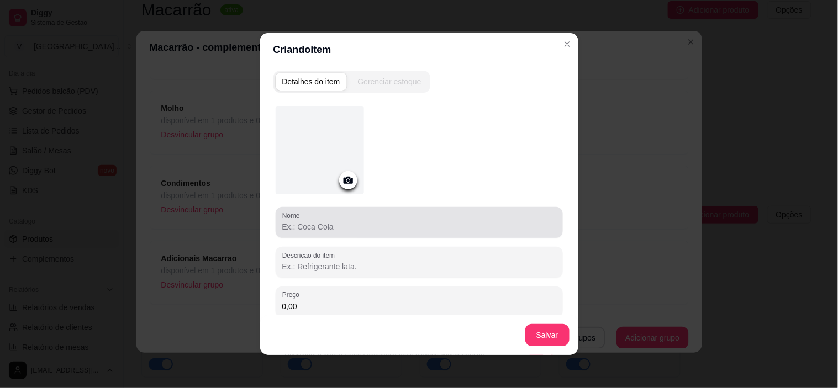
click at [340, 220] on div at bounding box center [419, 223] width 274 height 22
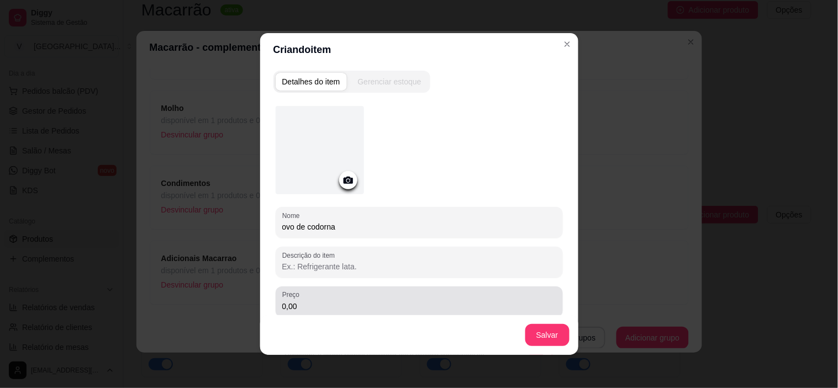
type input "ovo de codorna"
click at [361, 294] on div "0,00" at bounding box center [419, 302] width 274 height 22
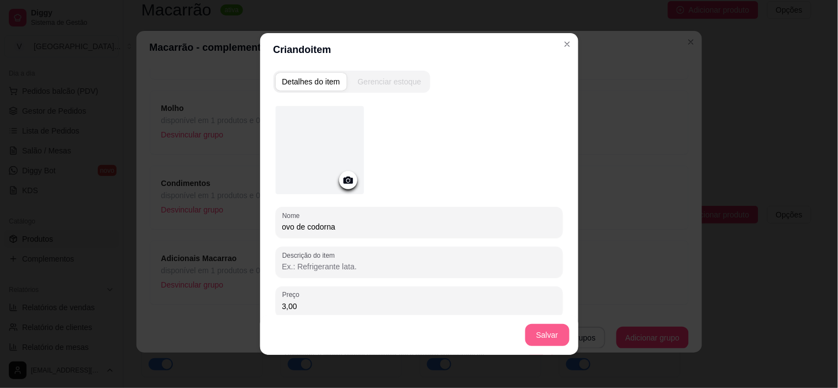
type input "3,00"
click at [548, 332] on button "Salvar" at bounding box center [547, 335] width 44 height 22
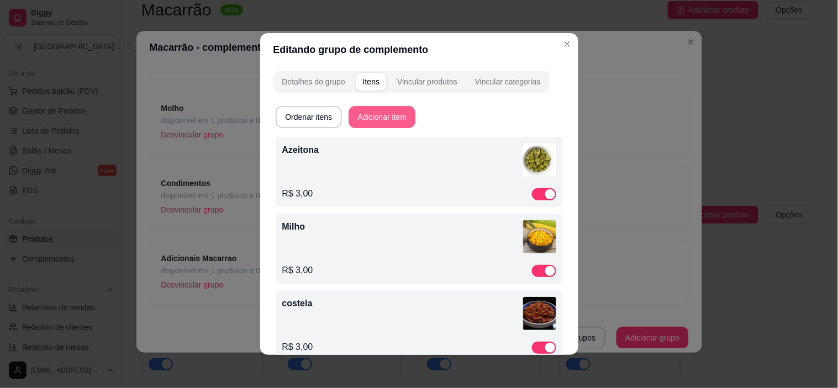
click at [363, 117] on button "Adicionar item" at bounding box center [381, 117] width 67 height 22
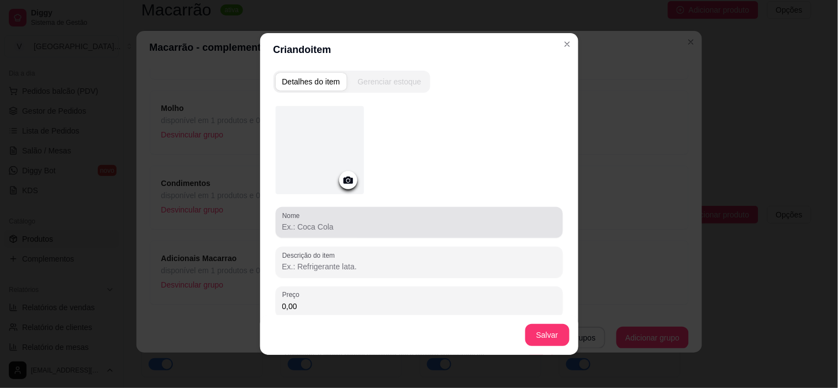
click at [327, 220] on div at bounding box center [419, 223] width 274 height 22
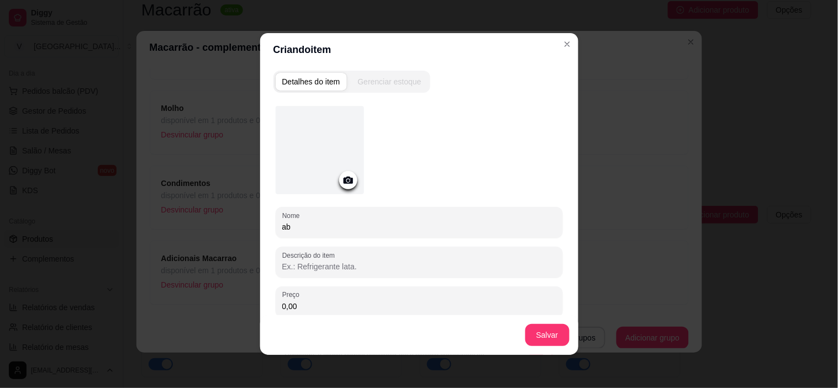
type input "a"
type input "Abacaxi caramelizado"
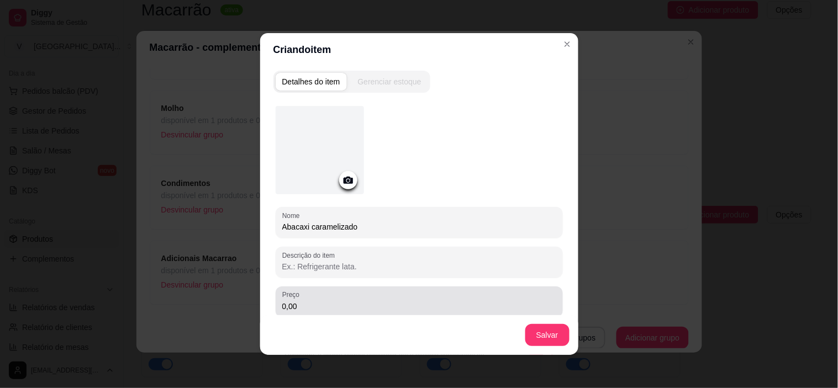
click at [343, 313] on div "Preço 0,00" at bounding box center [419, 302] width 287 height 31
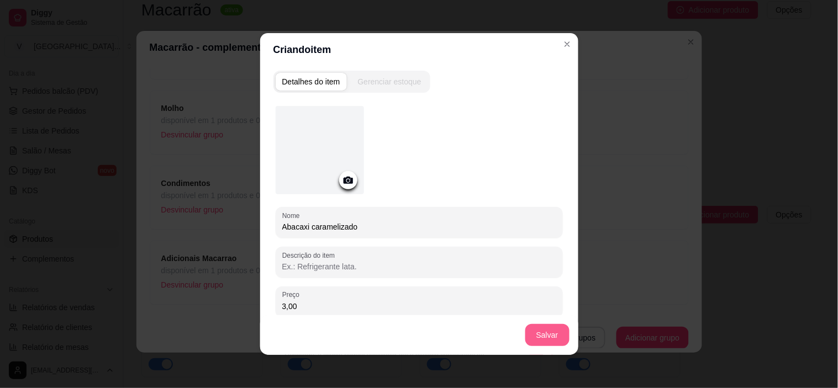
type input "3,00"
click at [528, 326] on button "Salvar" at bounding box center [547, 335] width 44 height 22
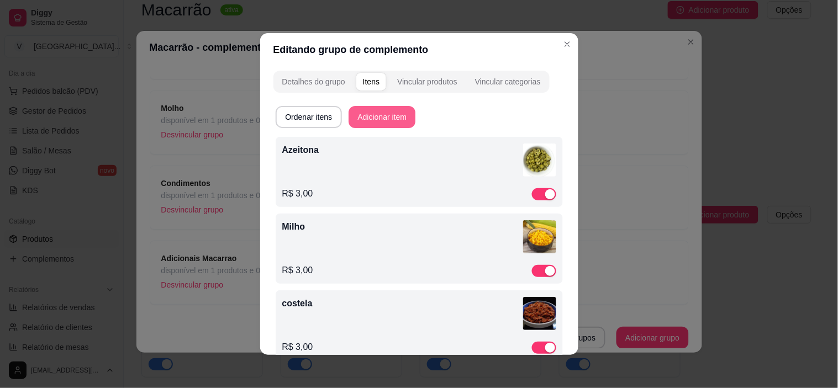
click at [374, 113] on button "Adicionar item" at bounding box center [381, 117] width 67 height 22
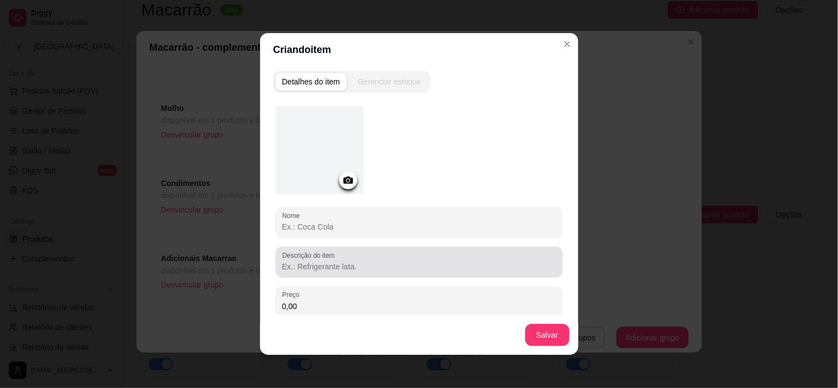
click at [466, 245] on div "Nome Descrição do item Preço 0,00 Pode repetir esse item Habilitado: o cliente …" at bounding box center [419, 242] width 287 height 272
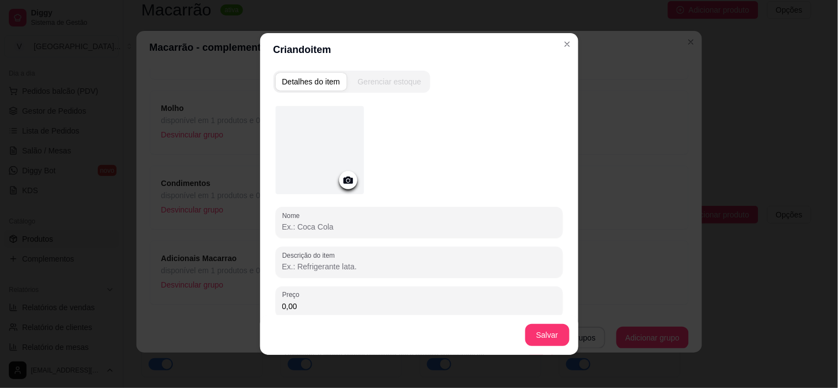
click at [462, 223] on input "Nome" at bounding box center [419, 226] width 274 height 11
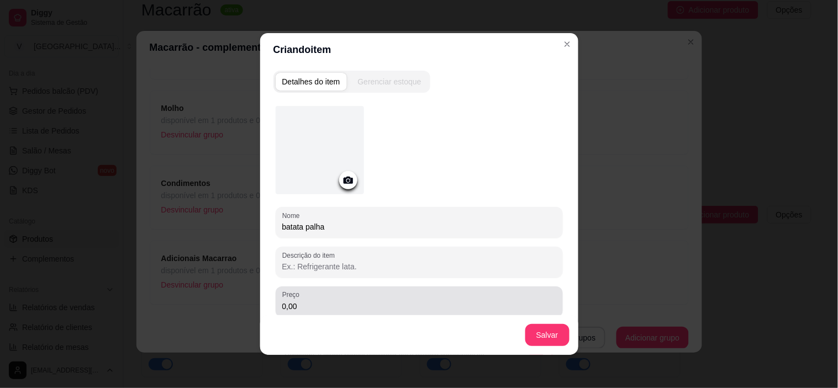
type input "batata palha"
click at [393, 297] on div "0,00" at bounding box center [419, 302] width 274 height 22
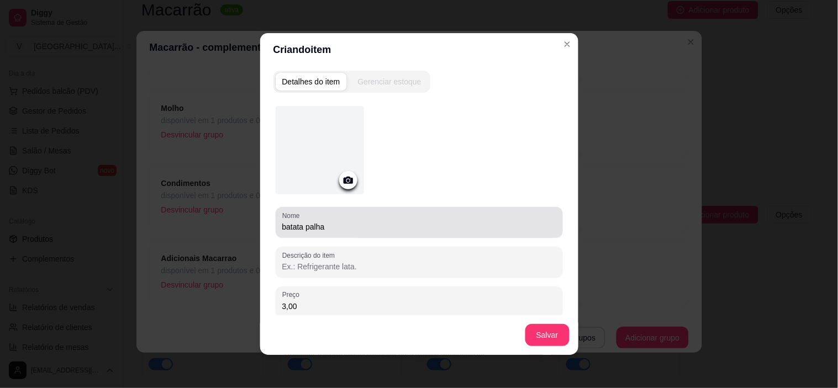
type input "3,00"
click at [282, 224] on input "batata palha" at bounding box center [419, 226] width 274 height 11
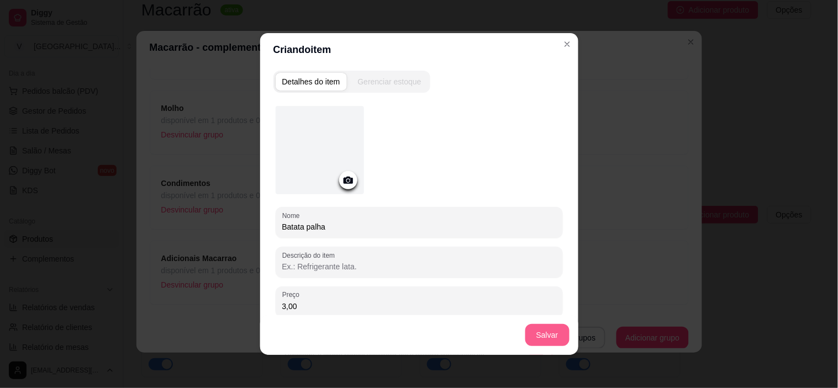
type input "Batata palha"
click at [558, 337] on button "Salvar" at bounding box center [547, 335] width 44 height 22
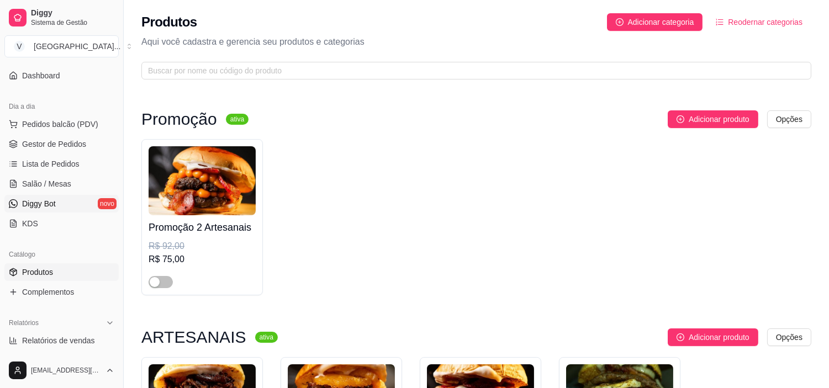
scroll to position [61, 0]
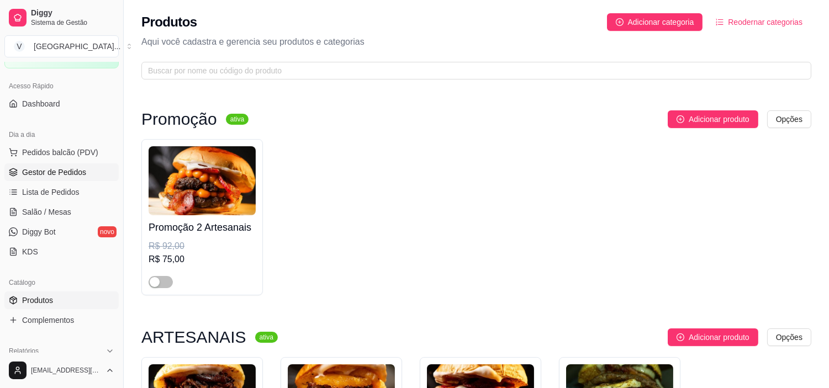
click at [50, 178] on link "Gestor de Pedidos" at bounding box center [61, 172] width 114 height 18
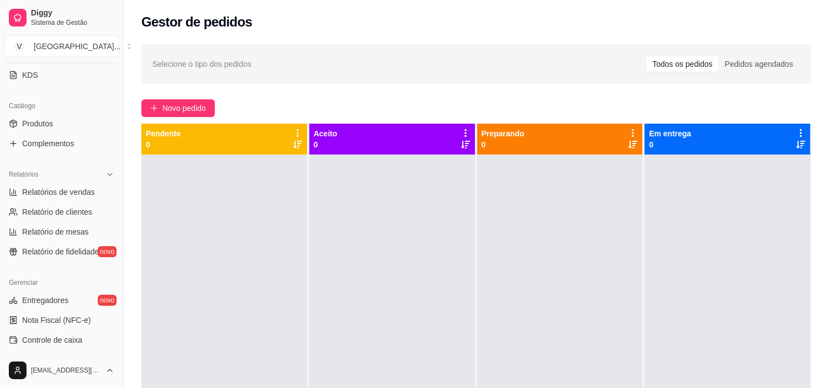
scroll to position [245, 0]
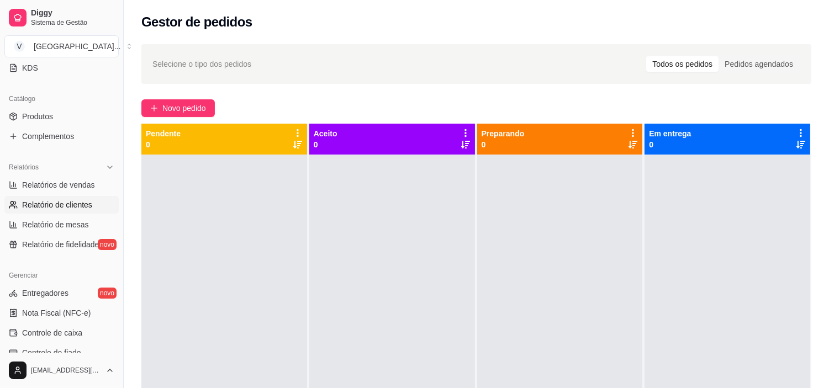
click at [52, 203] on span "Relatório de clientes" at bounding box center [57, 204] width 70 height 11
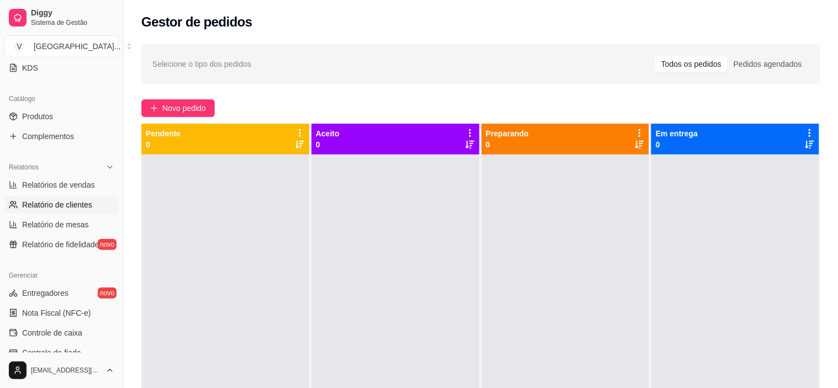
select select "30"
select select "HIGHEST_TOTAL_SPENT_WITH_ORDERS"
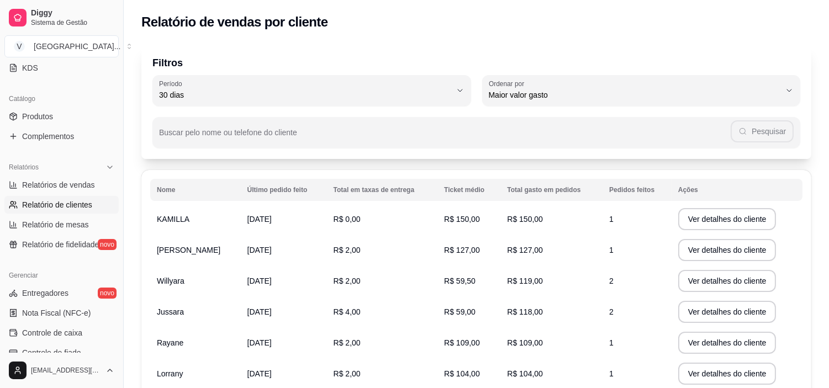
click at [399, 192] on th "Total em taxas de entrega" at bounding box center [382, 190] width 111 height 22
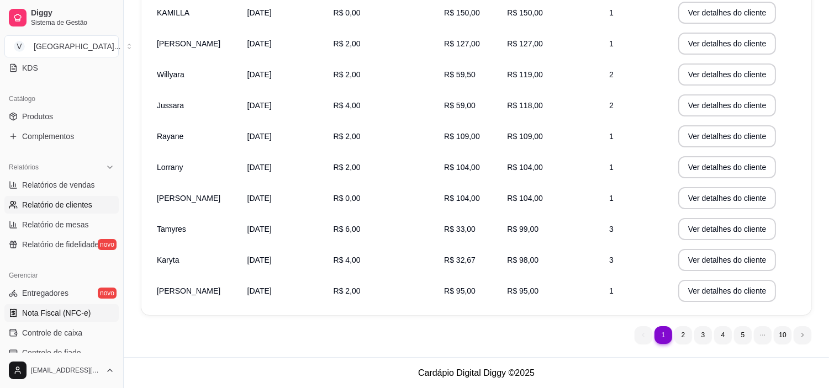
scroll to position [306, 0]
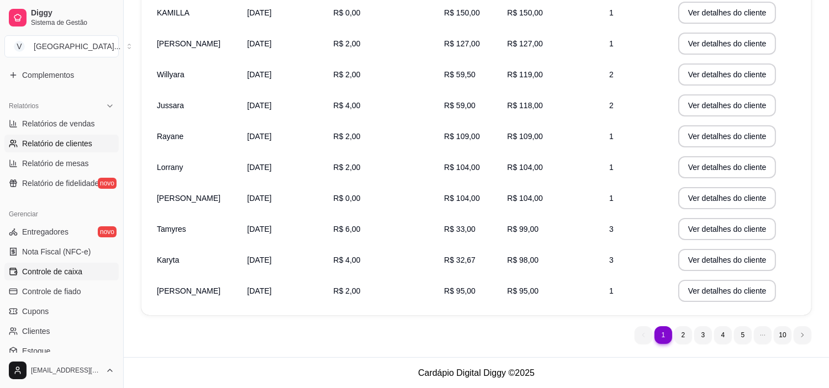
click at [58, 277] on span "Controle de caixa" at bounding box center [52, 271] width 60 height 11
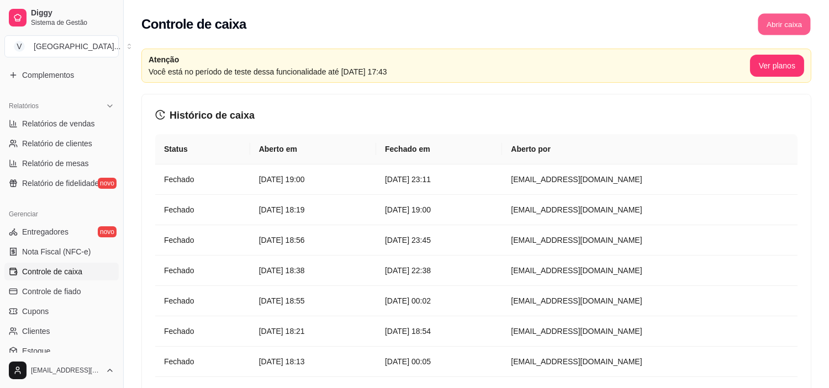
click at [776, 29] on button "Abrir caixa" at bounding box center [784, 25] width 52 height 22
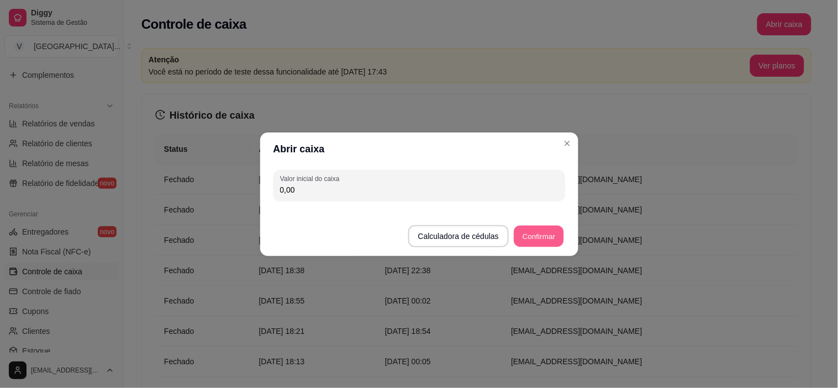
click at [553, 229] on button "Confirmar" at bounding box center [539, 236] width 50 height 22
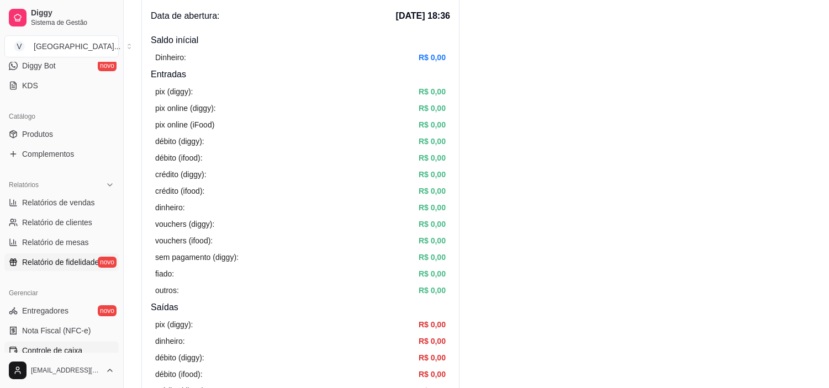
scroll to position [222, 0]
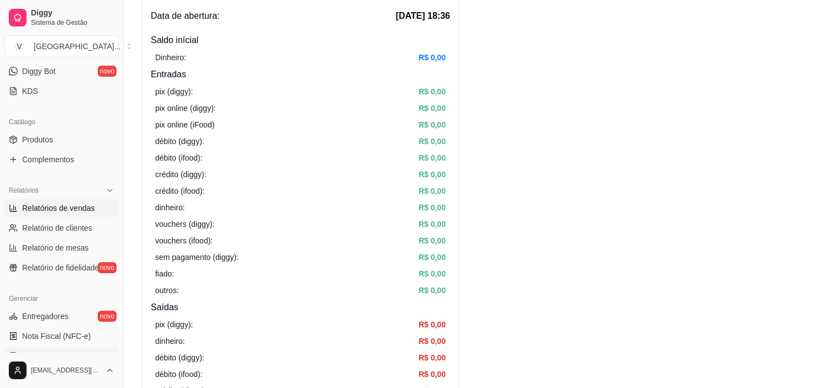
click at [72, 203] on span "Relatórios de vendas" at bounding box center [58, 208] width 73 height 11
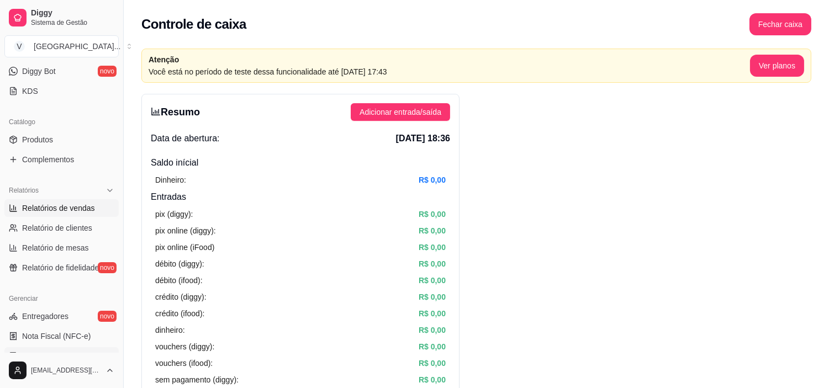
select select "ALL"
select select "0"
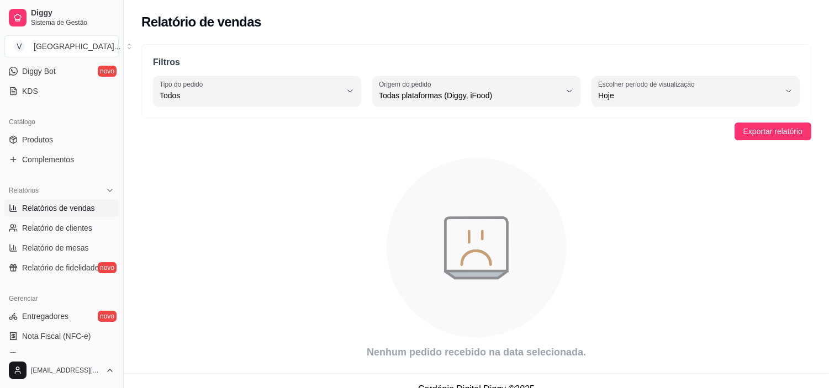
scroll to position [161, 0]
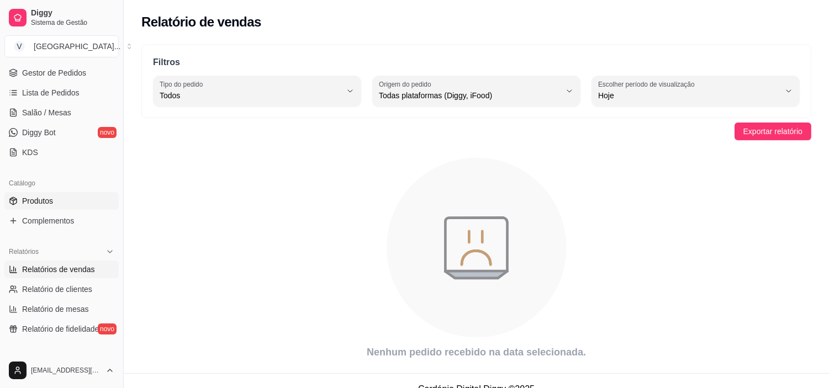
click at [62, 203] on link "Produtos" at bounding box center [61, 201] width 114 height 18
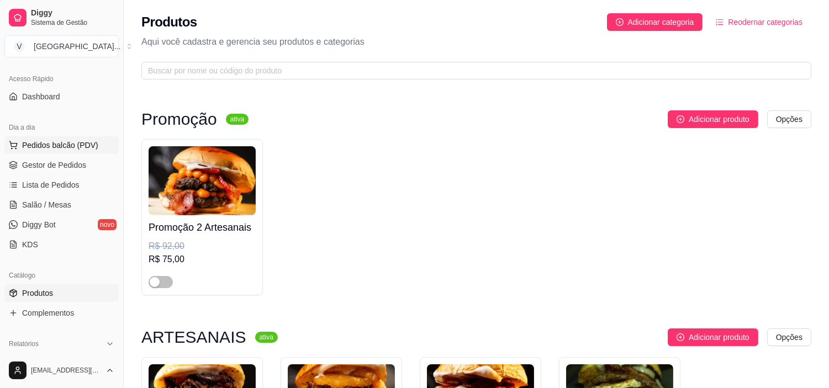
scroll to position [38, 0]
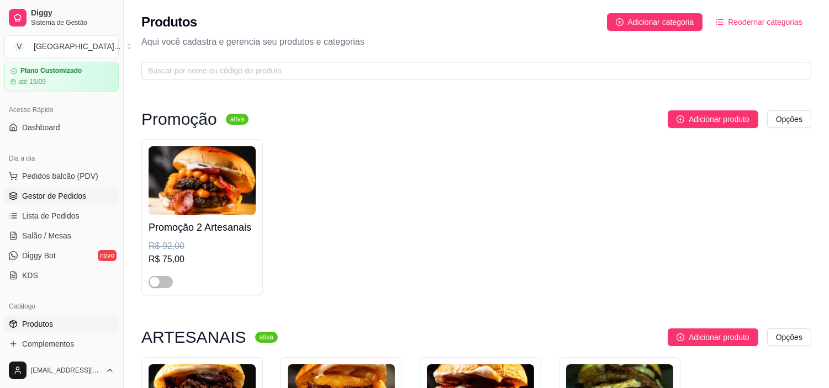
click at [80, 193] on span "Gestor de Pedidos" at bounding box center [54, 196] width 64 height 11
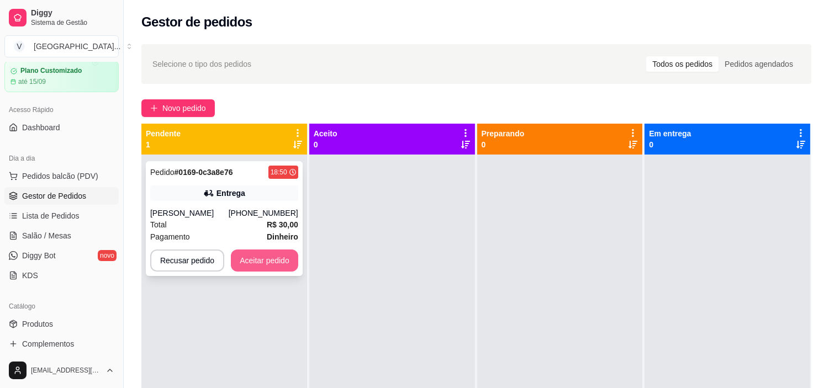
click at [257, 257] on button "Aceitar pedido" at bounding box center [264, 261] width 67 height 22
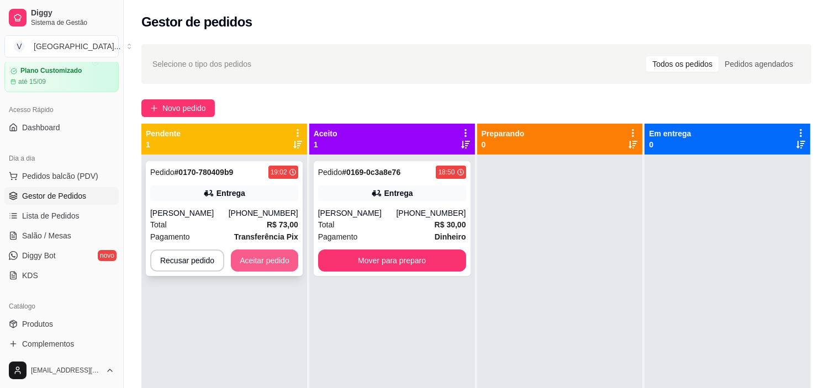
click at [257, 264] on button "Aceitar pedido" at bounding box center [264, 261] width 67 height 22
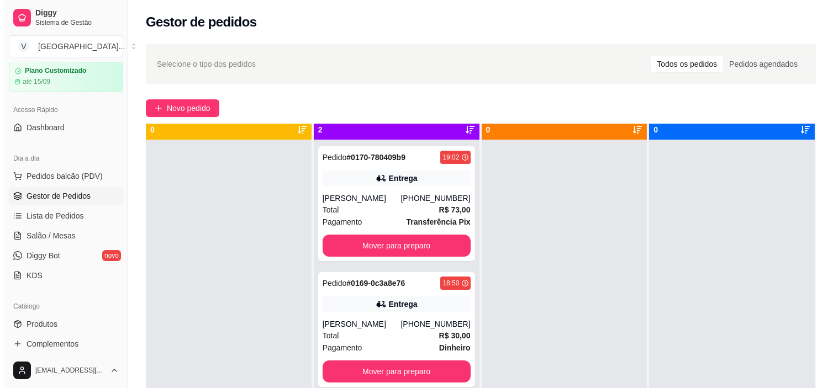
scroll to position [30, 0]
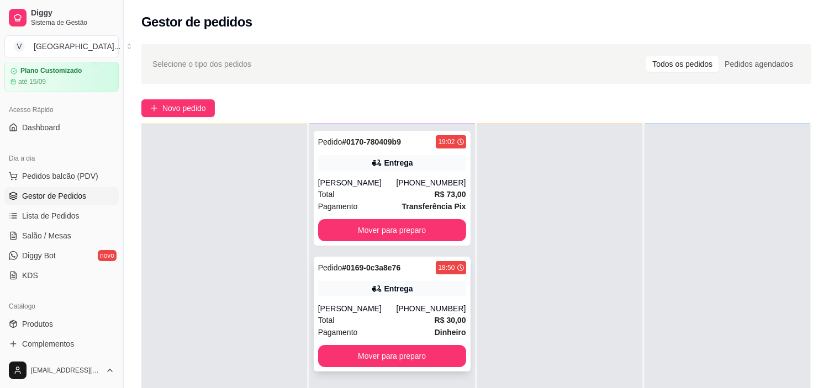
click at [416, 297] on div "Entrega" at bounding box center [392, 288] width 148 height 15
click at [388, 200] on div "Total R$ 73,00" at bounding box center [392, 194] width 148 height 12
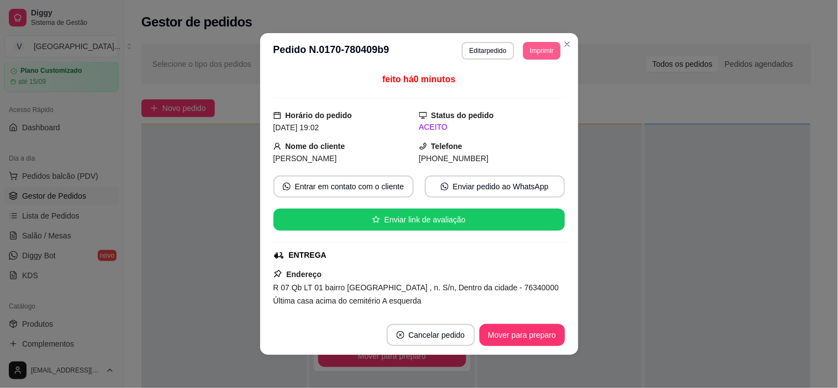
click at [533, 56] on button "Imprimir" at bounding box center [541, 51] width 37 height 18
click at [524, 89] on button "IMPRESSORA" at bounding box center [517, 90] width 80 height 18
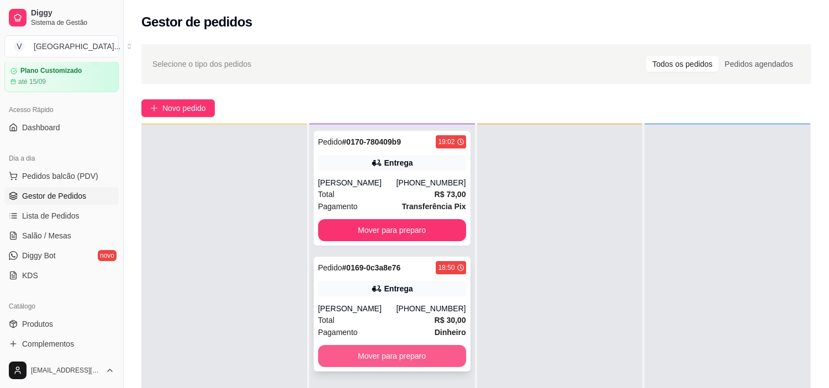
click at [396, 366] on button "Mover para preparo" at bounding box center [392, 356] width 148 height 22
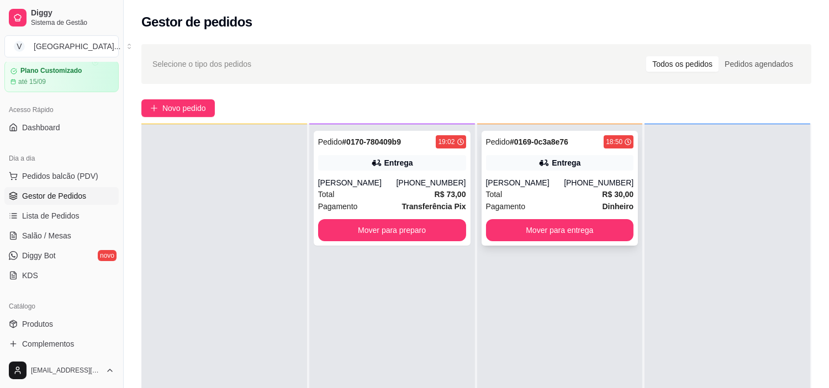
click at [533, 168] on div "Entrega" at bounding box center [560, 162] width 148 height 15
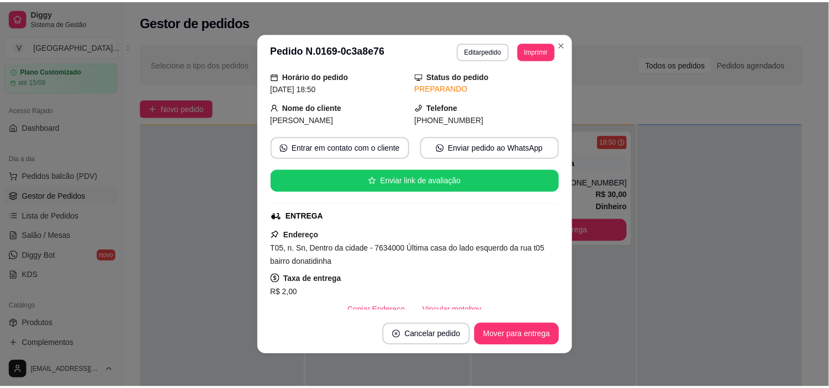
scroll to position [61, 0]
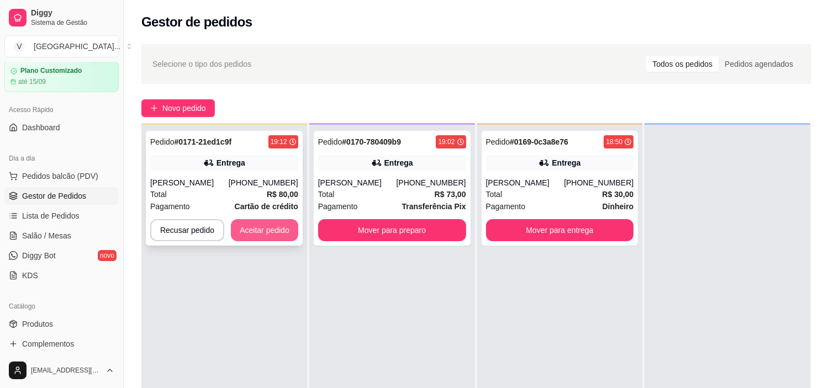
click at [247, 226] on button "Aceitar pedido" at bounding box center [264, 230] width 67 height 22
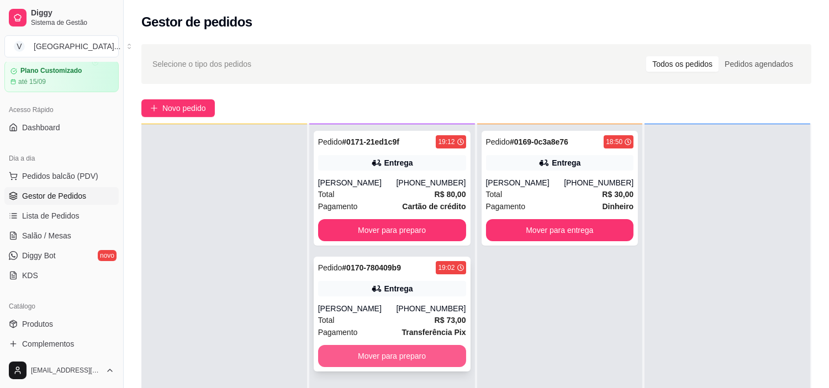
click at [387, 367] on button "Mover para preparo" at bounding box center [392, 356] width 148 height 22
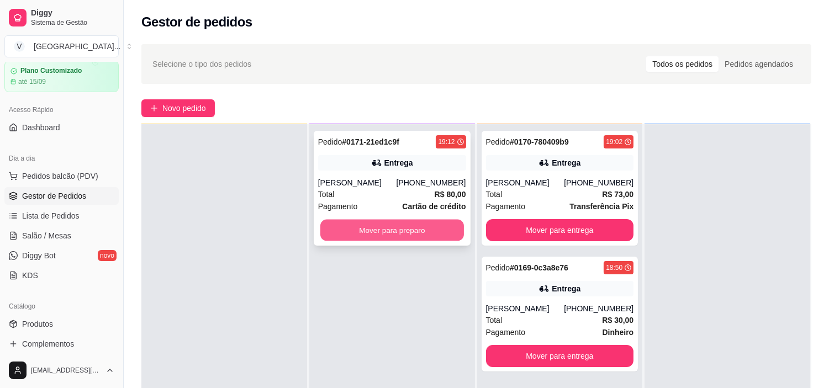
click at [366, 229] on button "Mover para preparo" at bounding box center [392, 231] width 144 height 22
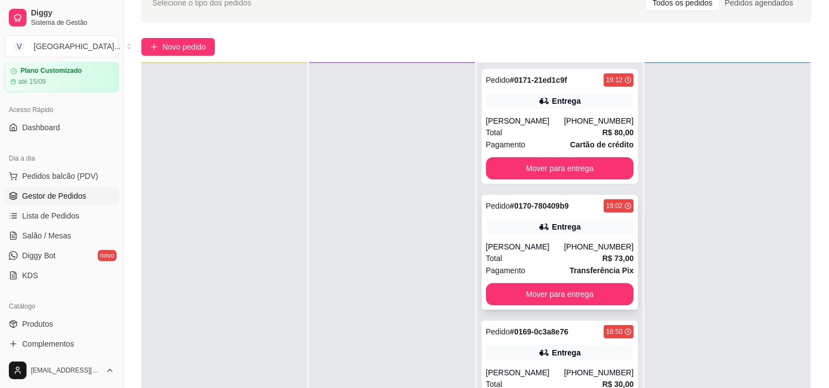
scroll to position [22, 0]
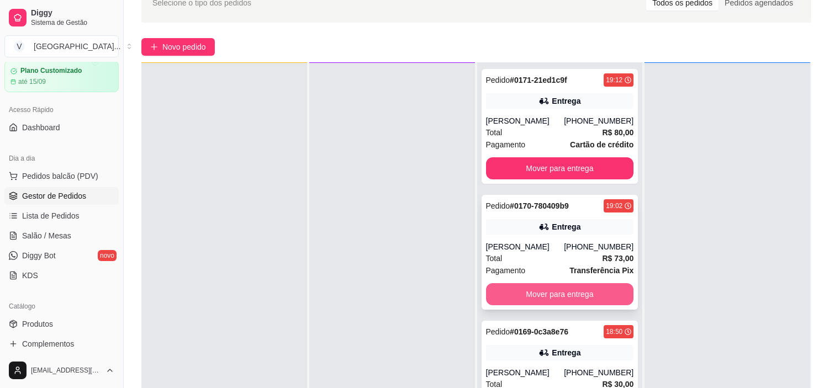
click at [571, 283] on button "Mover para entrega" at bounding box center [560, 294] width 148 height 22
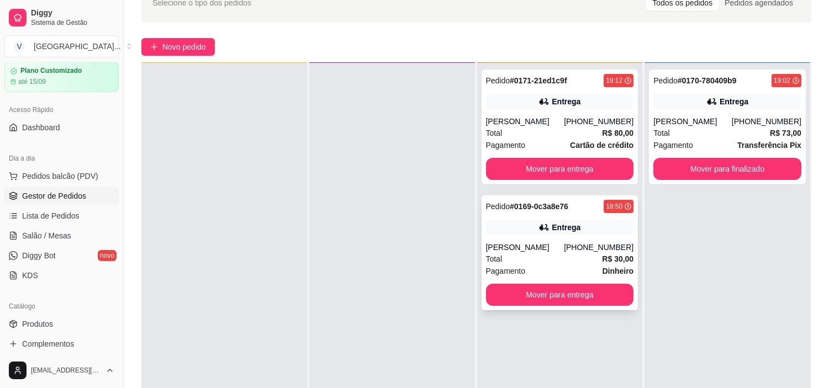
scroll to position [123, 0]
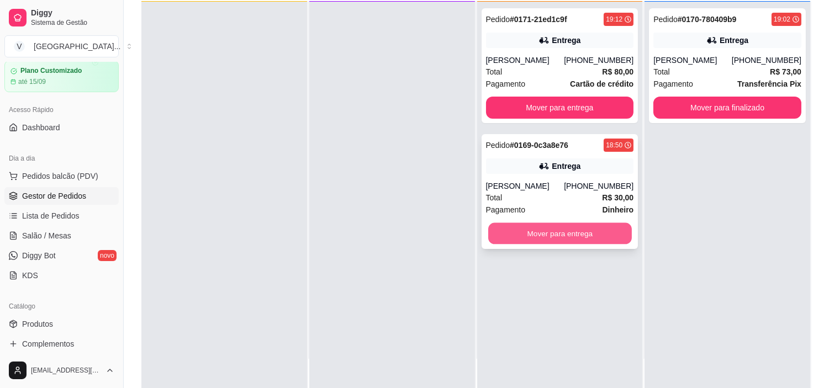
click at [559, 232] on button "Mover para entrega" at bounding box center [560, 234] width 144 height 22
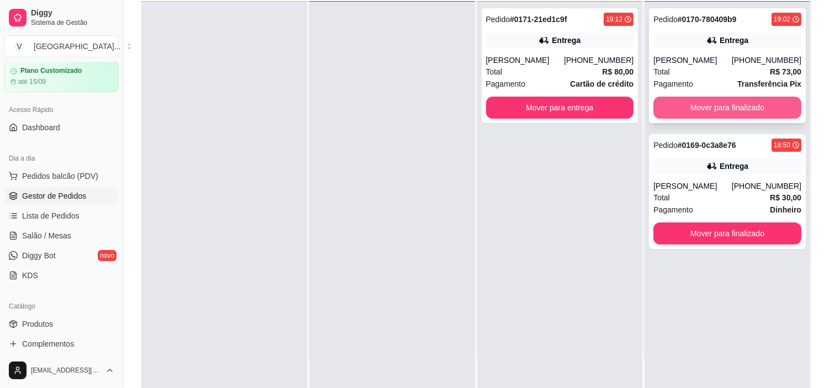
click at [744, 119] on button "Mover para finalizado" at bounding box center [727, 108] width 148 height 22
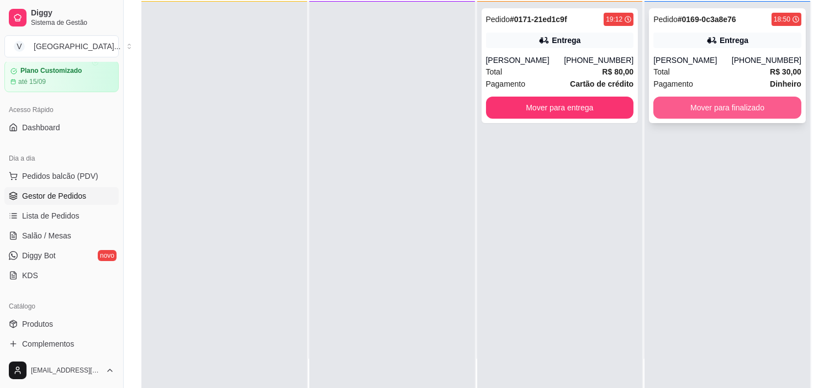
click at [747, 112] on button "Mover para finalizado" at bounding box center [727, 108] width 148 height 22
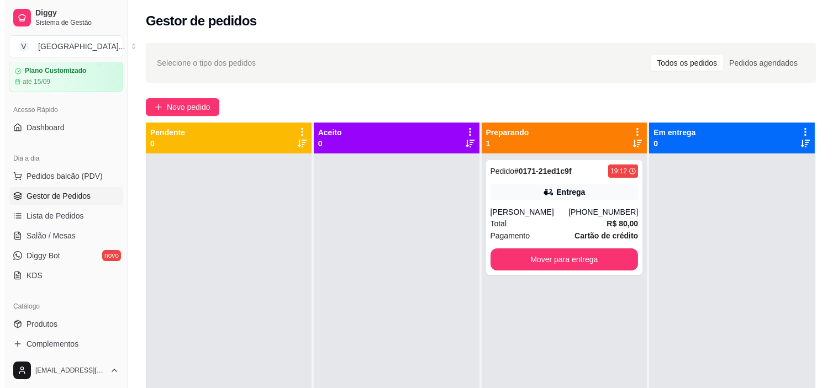
scroll to position [0, 0]
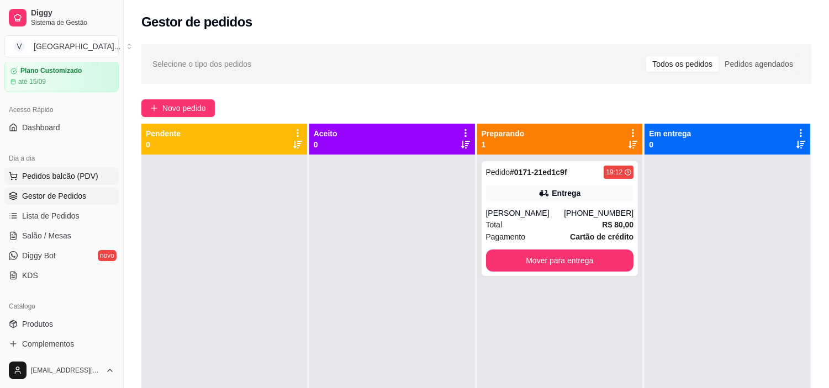
click at [64, 179] on span "Pedidos balcão (PDV)" at bounding box center [60, 176] width 76 height 11
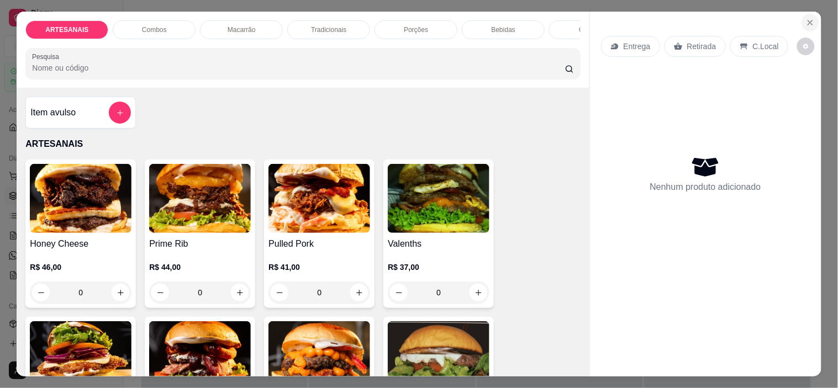
click at [811, 18] on button "Close" at bounding box center [810, 23] width 18 height 18
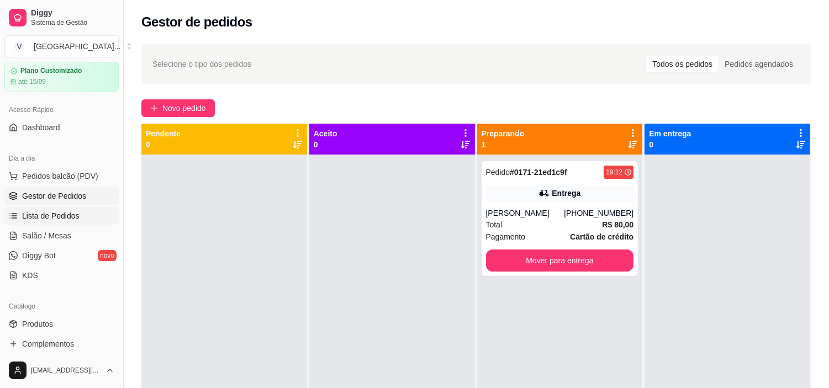
click at [28, 217] on span "Lista de Pedidos" at bounding box center [50, 215] width 57 height 11
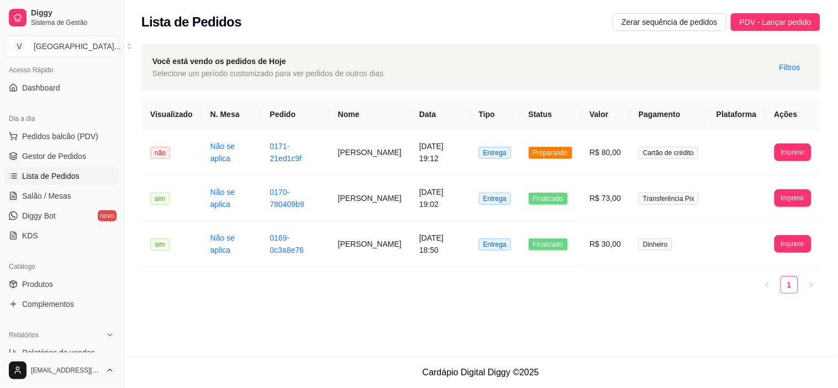
scroll to position [99, 0]
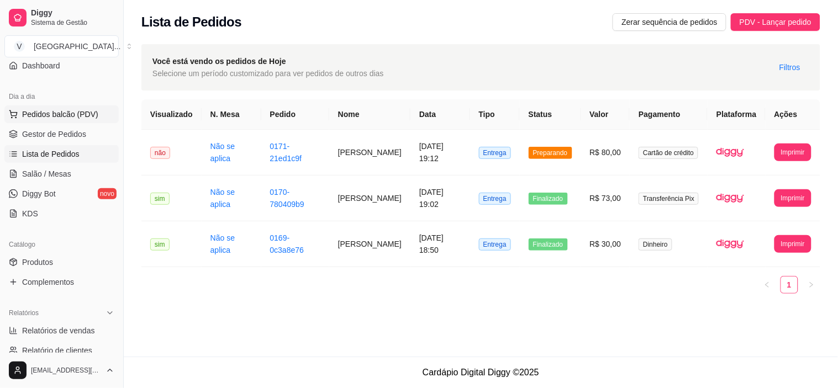
click at [63, 118] on span "Pedidos balcão (PDV)" at bounding box center [60, 114] width 76 height 11
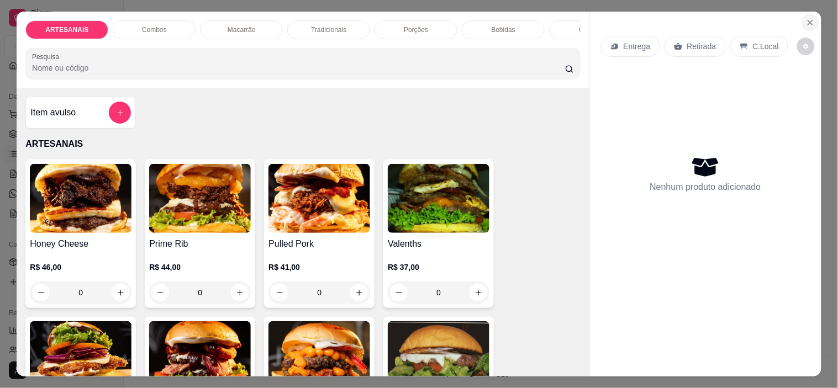
click at [810, 18] on icon "Close" at bounding box center [810, 22] width 9 height 9
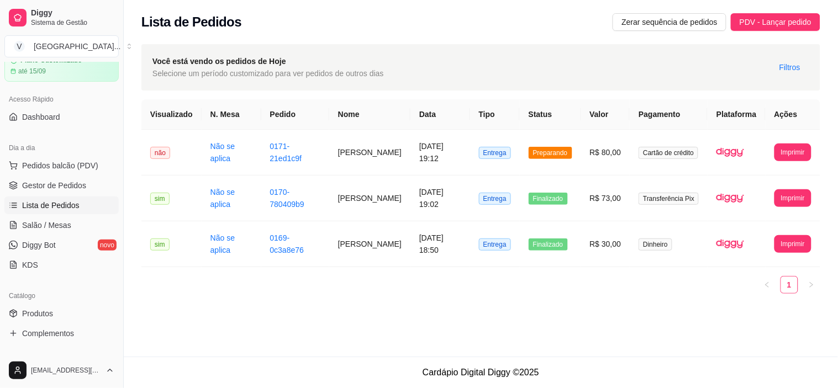
scroll to position [38, 0]
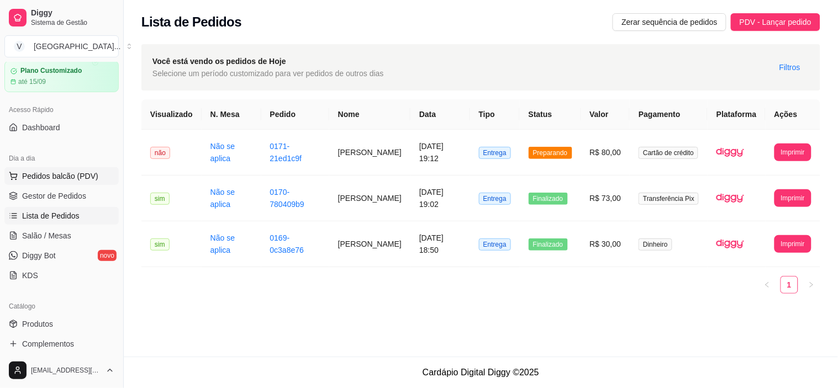
click at [51, 173] on span "Pedidos balcão (PDV)" at bounding box center [60, 176] width 76 height 11
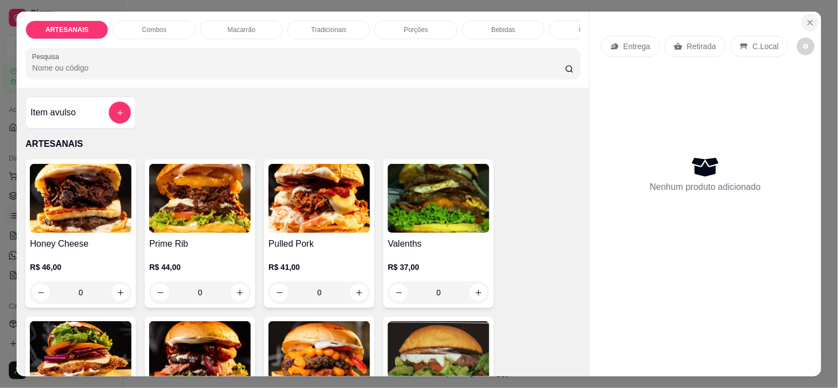
click at [801, 14] on button "Close" at bounding box center [810, 23] width 18 height 18
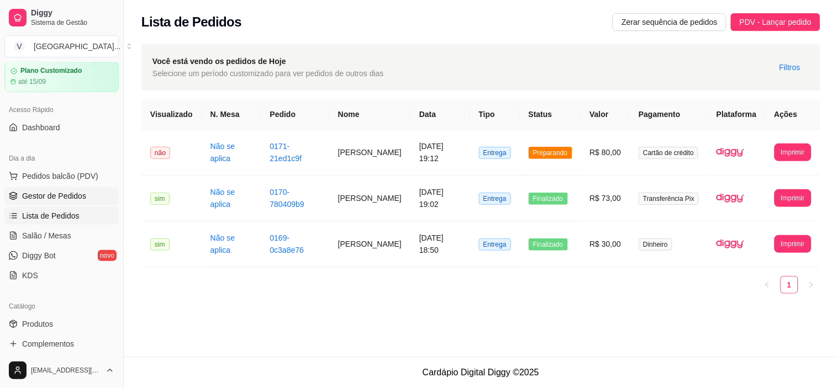
click at [39, 194] on span "Gestor de Pedidos" at bounding box center [54, 196] width 64 height 11
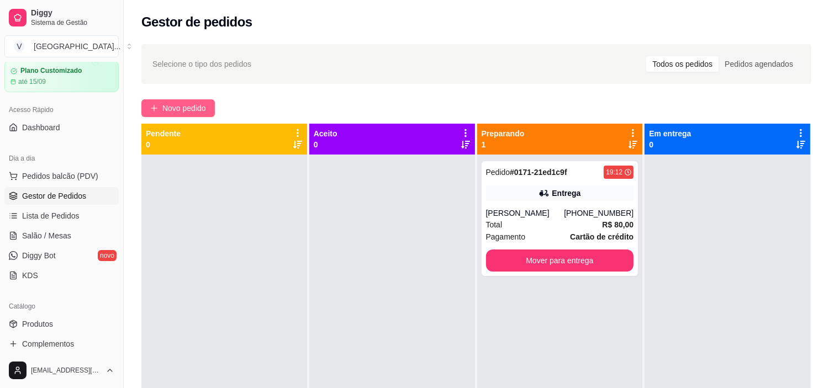
click at [181, 106] on span "Novo pedido" at bounding box center [184, 108] width 44 height 12
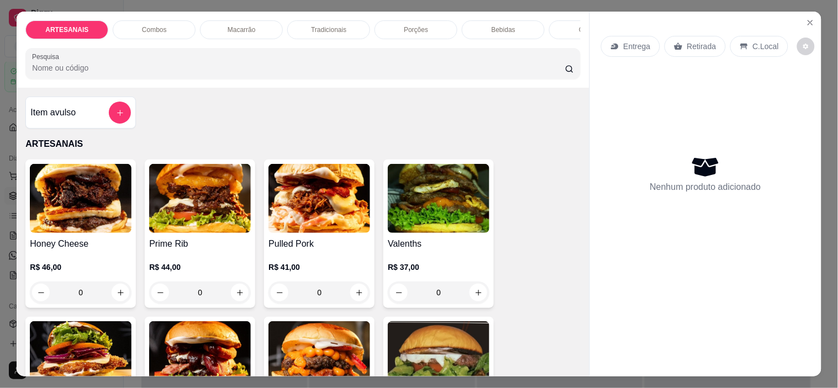
scroll to position [123, 0]
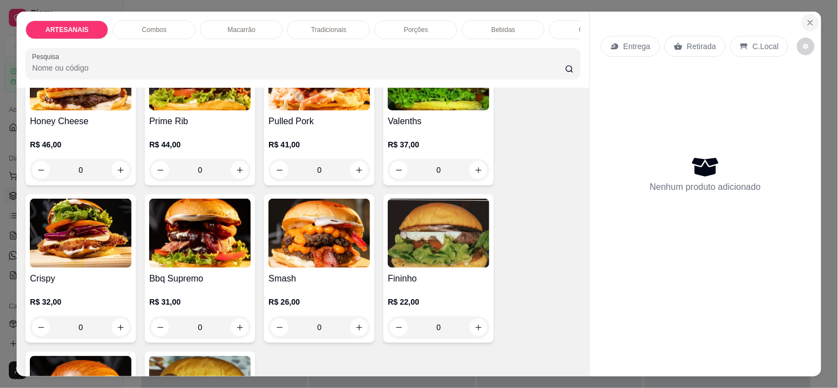
click at [807, 21] on icon "Close" at bounding box center [810, 22] width 9 height 9
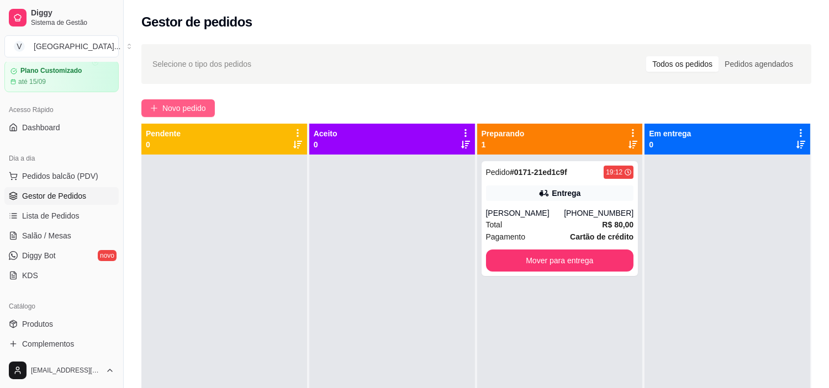
click at [152, 112] on icon "plus" at bounding box center [154, 108] width 8 height 8
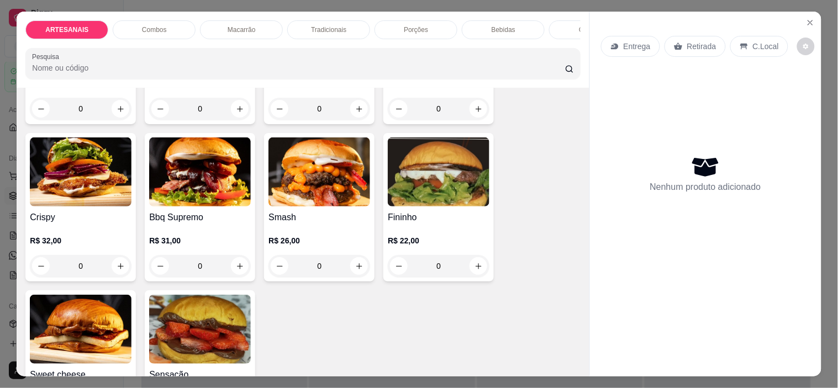
scroll to position [123, 0]
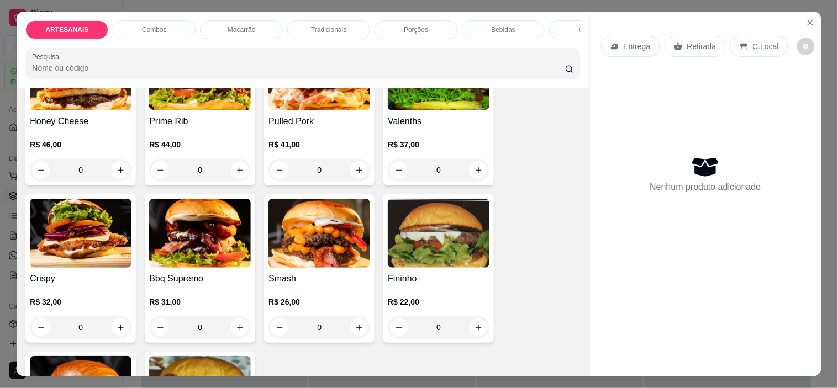
click at [114, 327] on div "0" at bounding box center [81, 327] width 102 height 22
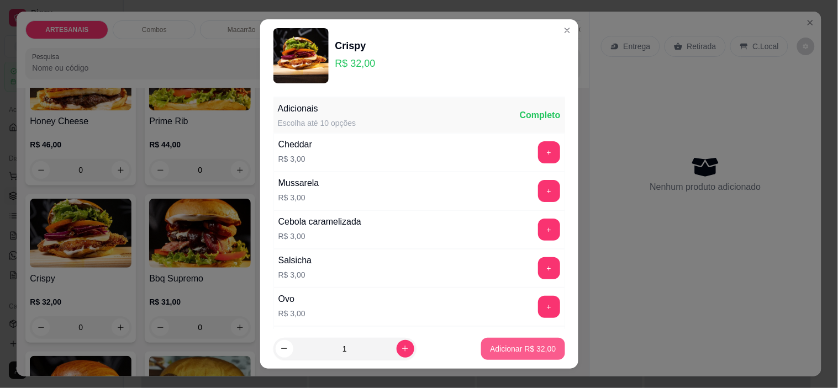
click at [507, 348] on p "Adicionar R$ 32,00" at bounding box center [523, 348] width 66 height 11
type input "1"
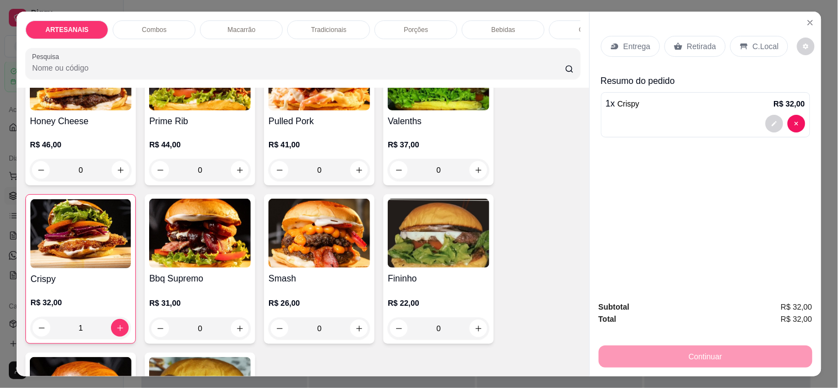
click at [687, 43] on p "Retirada" at bounding box center [701, 46] width 29 height 11
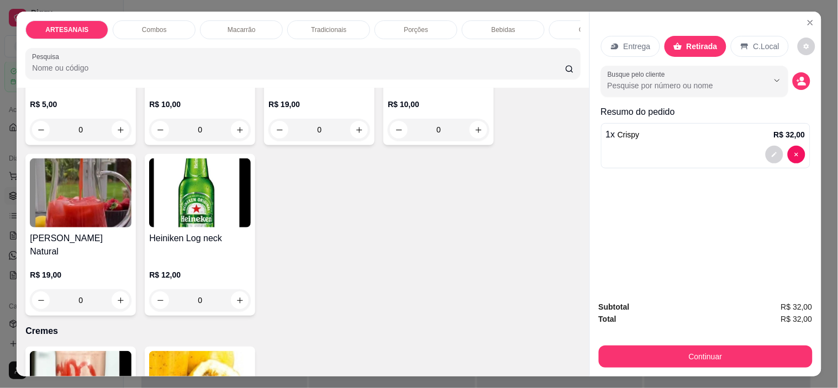
scroll to position [1718, 0]
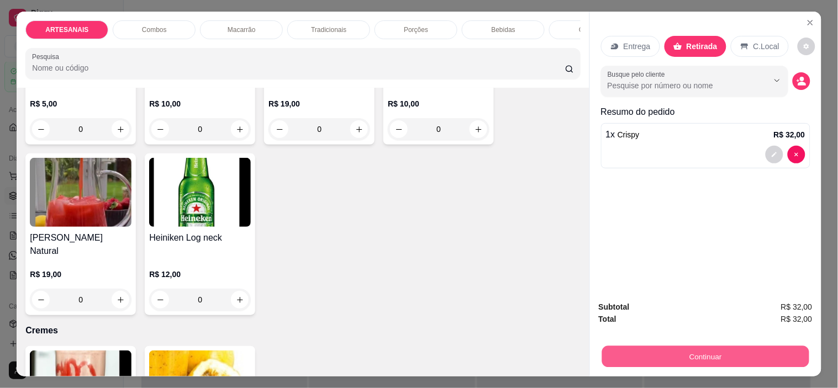
click at [722, 346] on button "Continuar" at bounding box center [704, 357] width 207 height 22
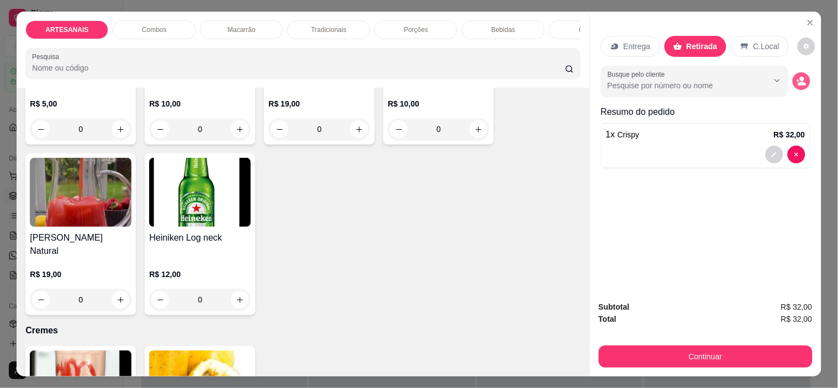
click at [796, 77] on icon "decrease-product-quantity" at bounding box center [801, 81] width 10 height 10
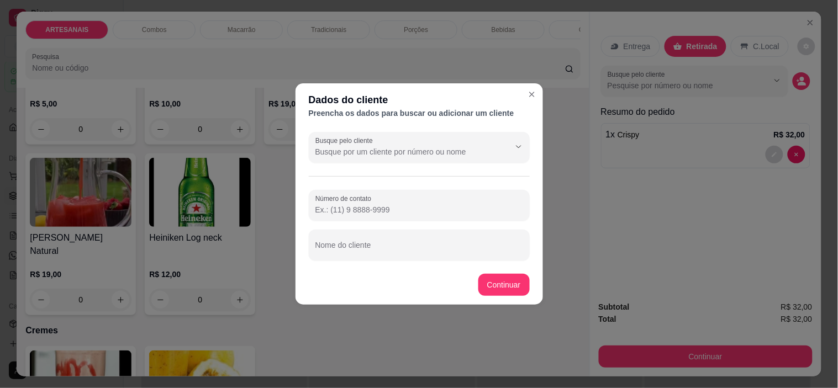
click at [373, 207] on input "Número de contato" at bounding box center [419, 209] width 208 height 11
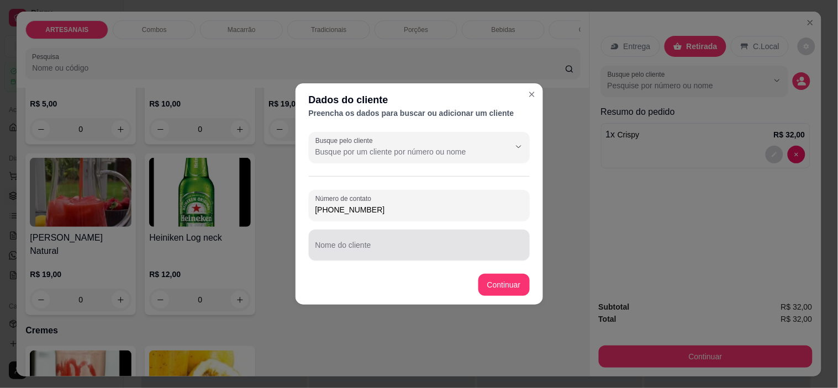
type input "[PHONE_NUMBER]"
click at [394, 241] on div at bounding box center [419, 245] width 208 height 22
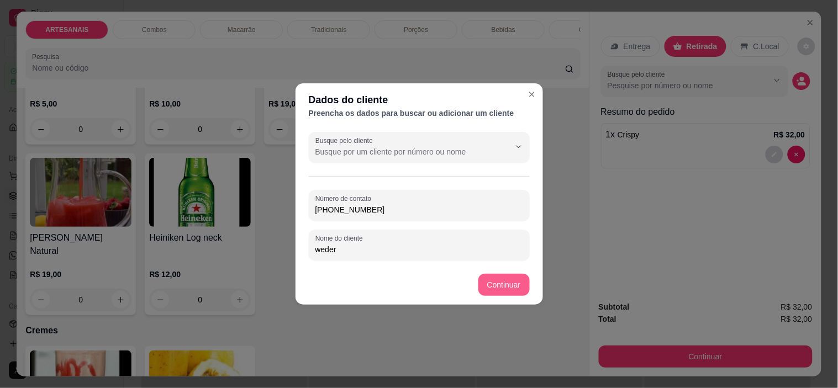
type input "weder"
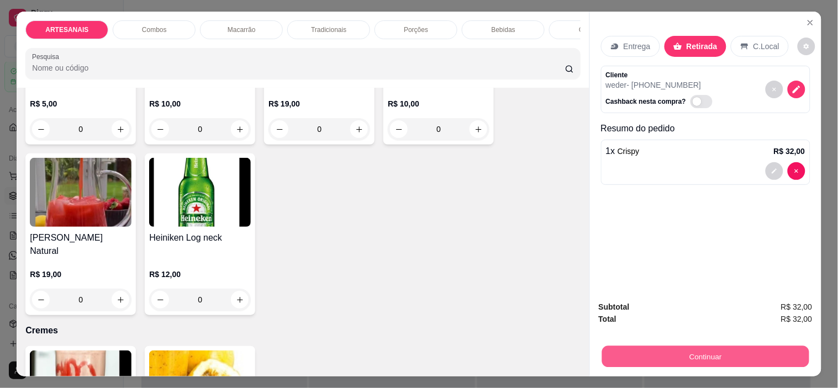
click at [761, 346] on button "Continuar" at bounding box center [704, 357] width 207 height 22
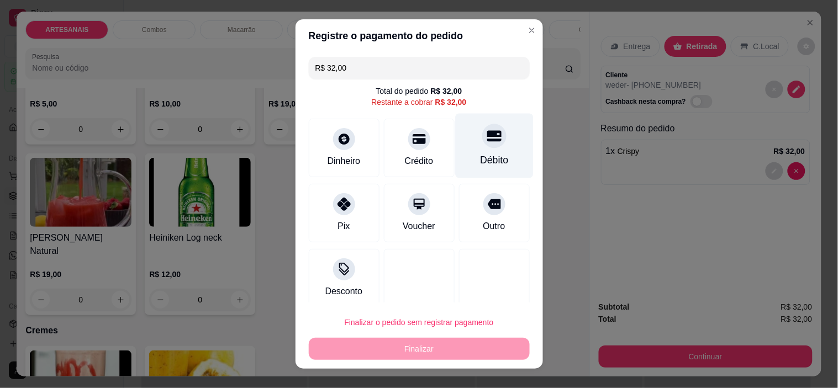
click at [480, 161] on div "Débito" at bounding box center [494, 160] width 28 height 14
type input "R$ 0,00"
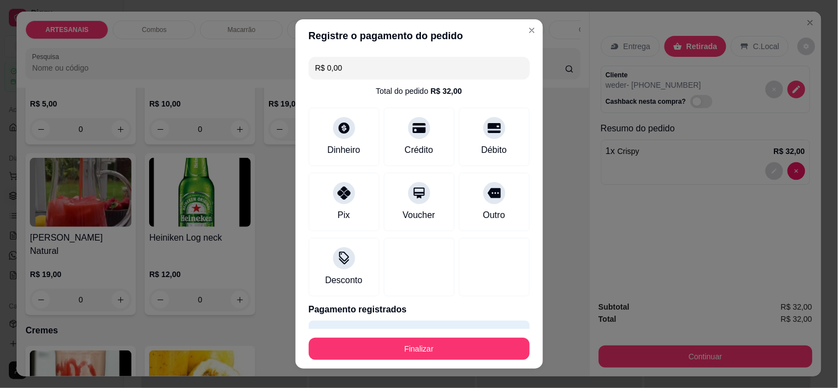
scroll to position [15, 0]
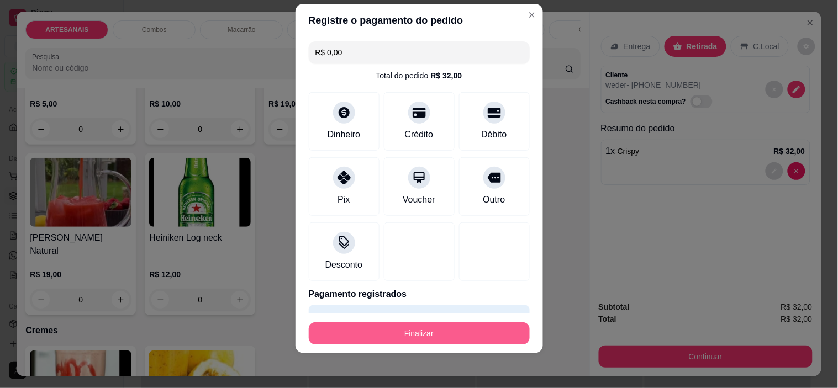
click at [418, 334] on button "Finalizar" at bounding box center [419, 333] width 221 height 22
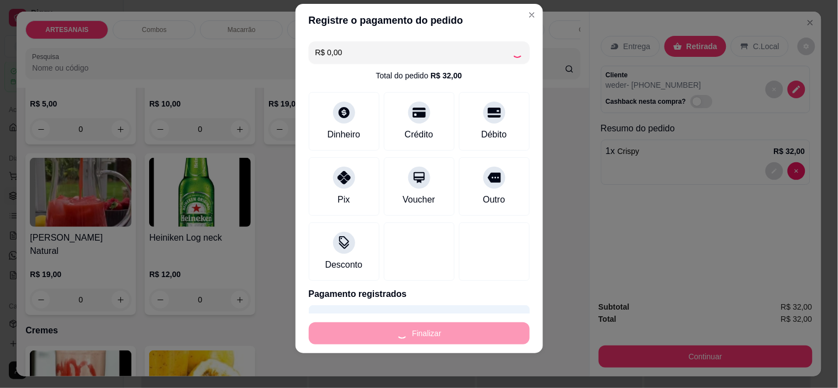
type input "0"
type input "-R$ 32,00"
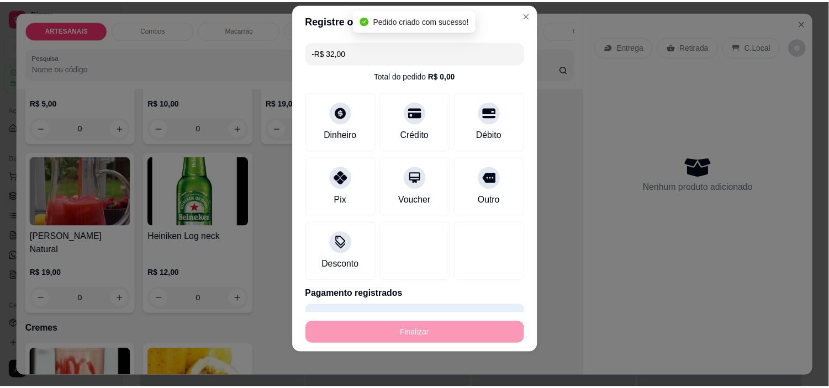
scroll to position [1716, 0]
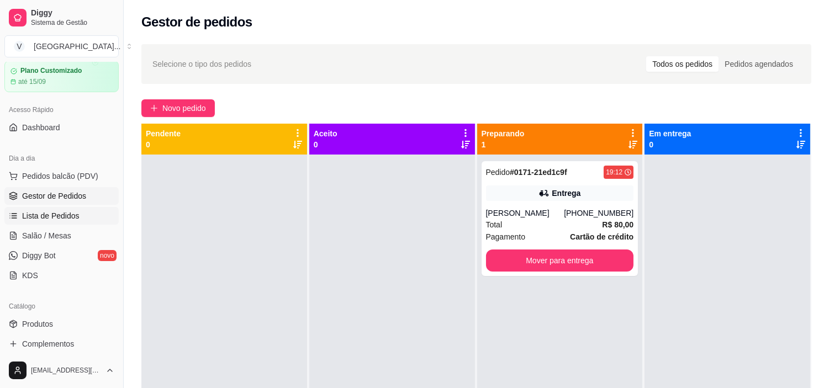
click at [88, 213] on link "Lista de Pedidos" at bounding box center [61, 216] width 114 height 18
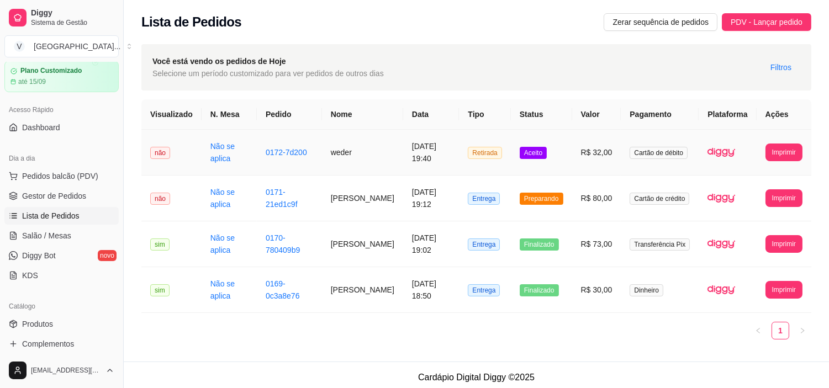
click at [403, 164] on td "[DATE] 19:40" at bounding box center [431, 153] width 56 height 46
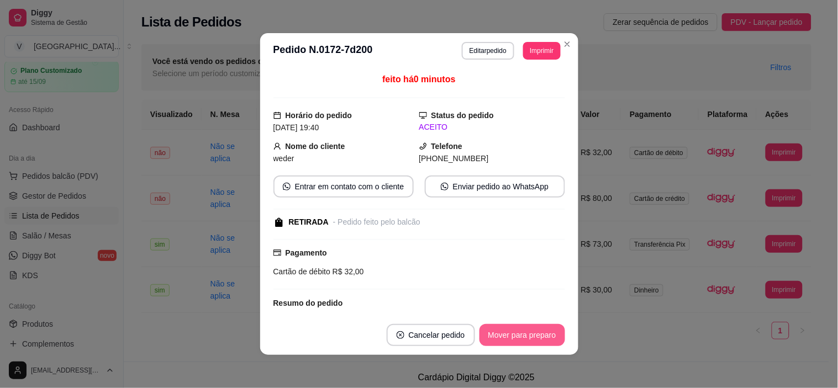
click at [547, 336] on button "Mover para preparo" at bounding box center [522, 335] width 86 height 22
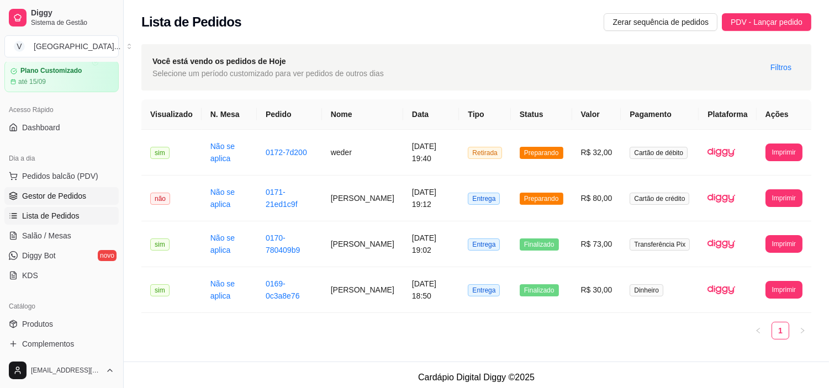
click at [44, 191] on span "Gestor de Pedidos" at bounding box center [54, 196] width 64 height 11
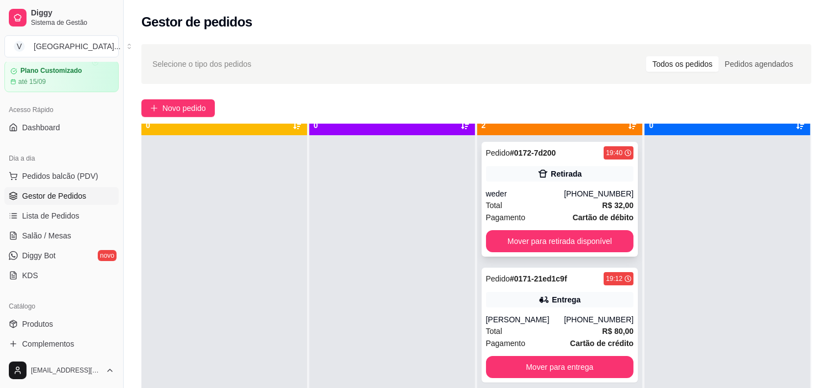
scroll to position [30, 0]
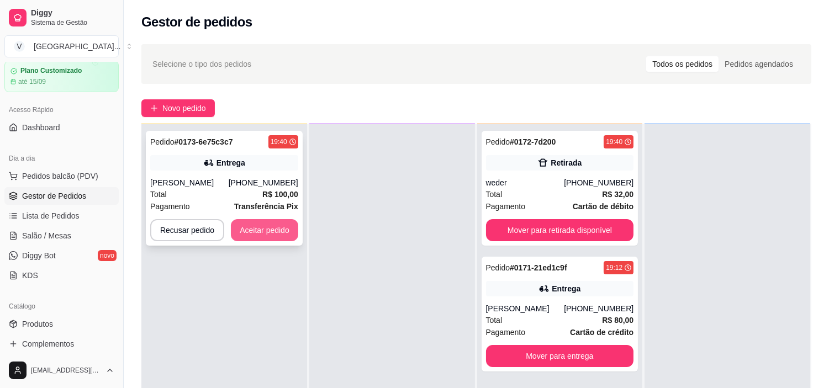
click at [255, 230] on button "Aceitar pedido" at bounding box center [264, 230] width 67 height 22
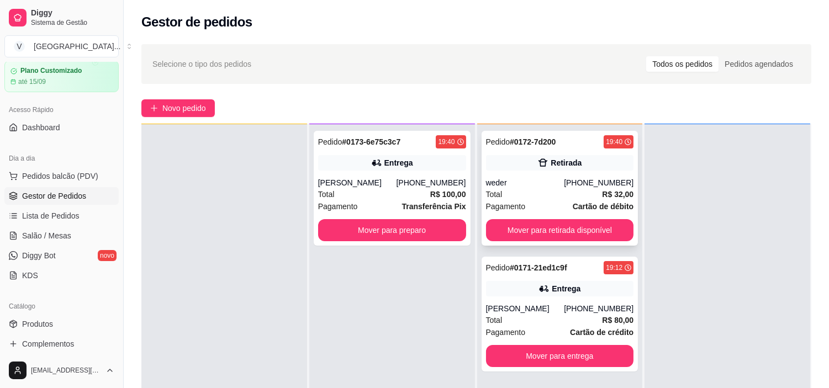
click at [574, 186] on div "[PHONE_NUMBER]" at bounding box center [599, 182] width 70 height 11
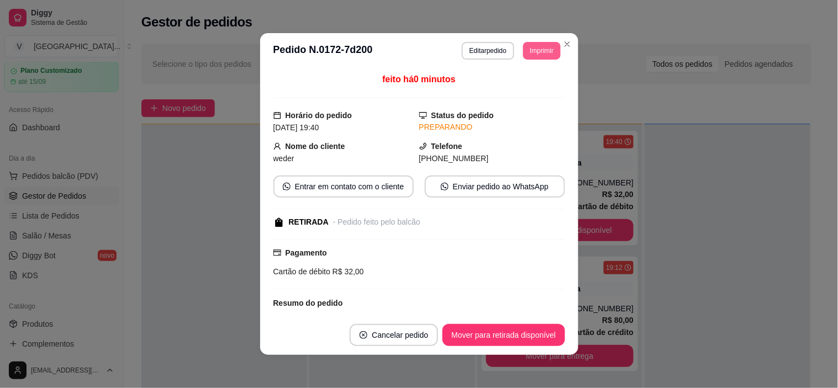
click at [540, 42] on button "Imprimir" at bounding box center [541, 51] width 37 height 18
click at [525, 87] on button "IMPRESSORA" at bounding box center [516, 89] width 77 height 17
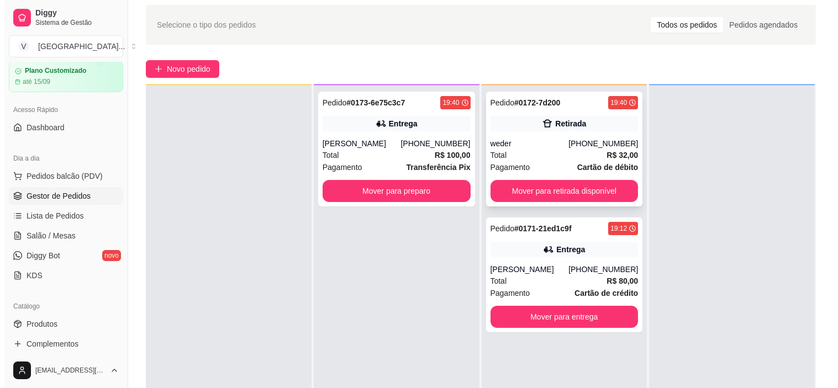
scroll to position [61, 0]
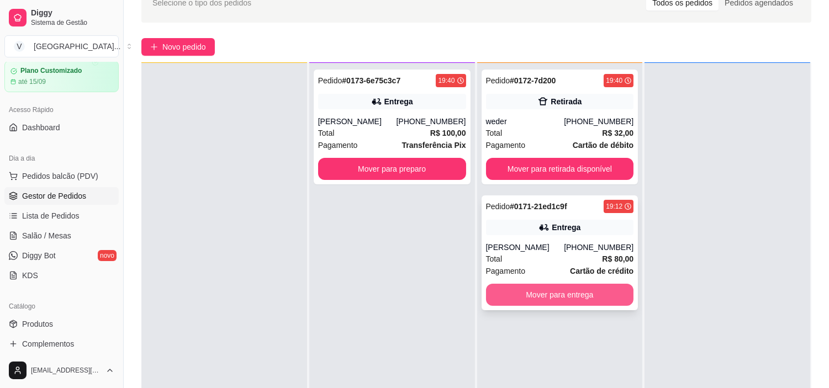
click at [527, 292] on button "Mover para entrega" at bounding box center [560, 295] width 148 height 22
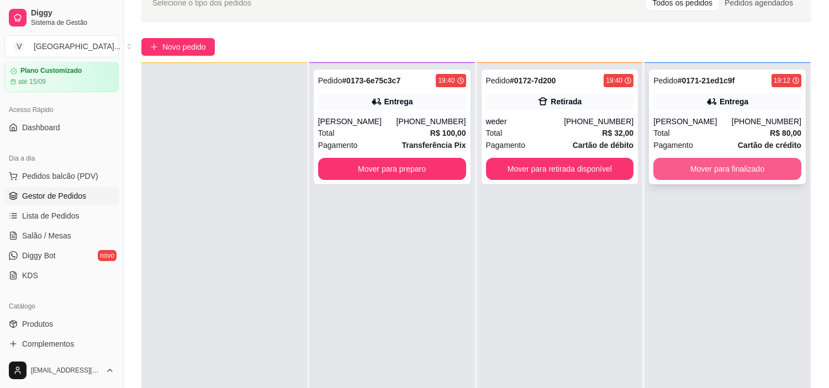
click at [744, 164] on button "Mover para finalizado" at bounding box center [727, 169] width 148 height 22
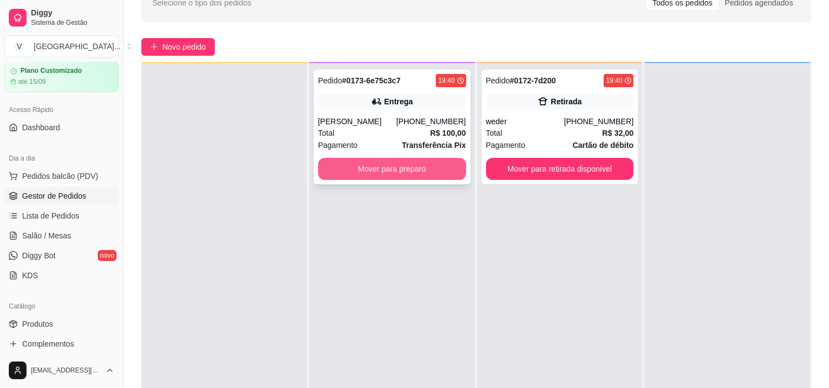
click at [415, 165] on button "Mover para preparo" at bounding box center [392, 169] width 148 height 22
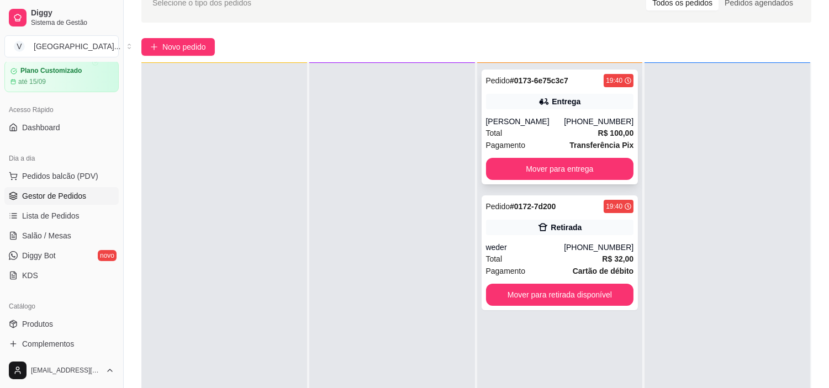
click at [565, 94] on div "Entrega" at bounding box center [560, 101] width 148 height 15
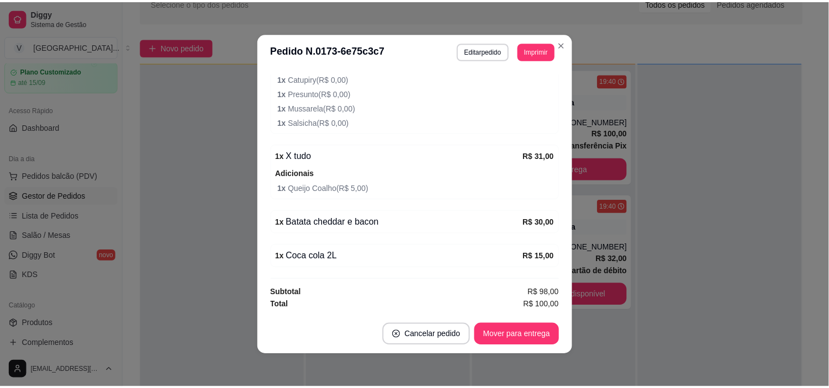
scroll to position [2, 0]
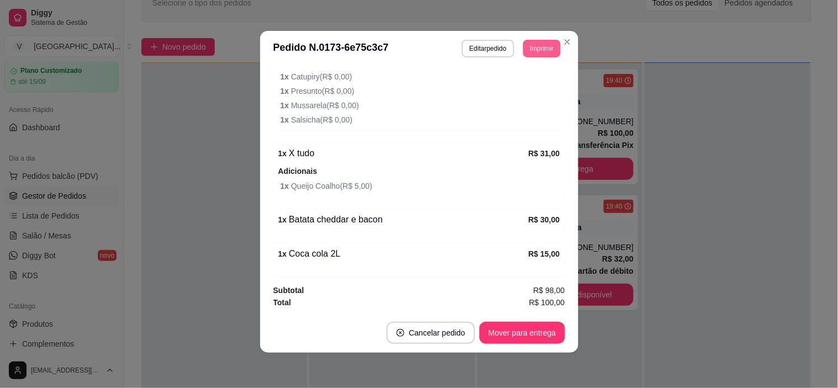
click at [543, 45] on button "Imprimir" at bounding box center [541, 49] width 37 height 18
click at [522, 92] on button "IMPRESSORA" at bounding box center [517, 88] width 80 height 18
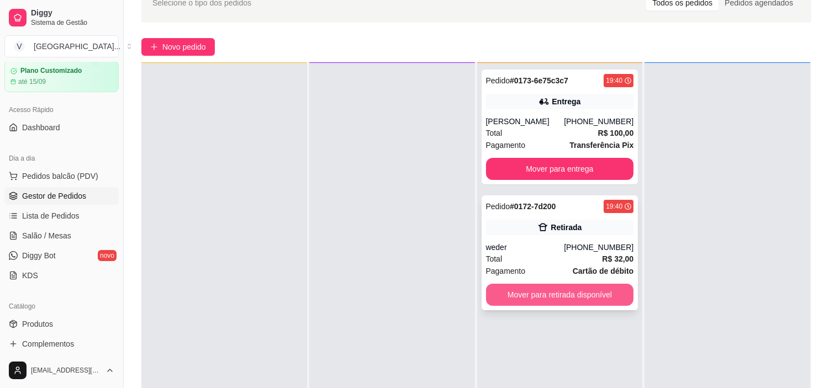
click at [581, 291] on button "Mover para retirada disponível" at bounding box center [560, 295] width 148 height 22
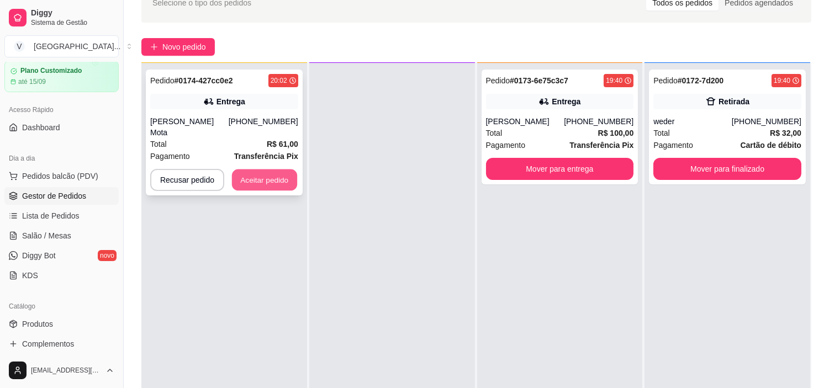
click at [250, 170] on button "Aceitar pedido" at bounding box center [264, 181] width 65 height 22
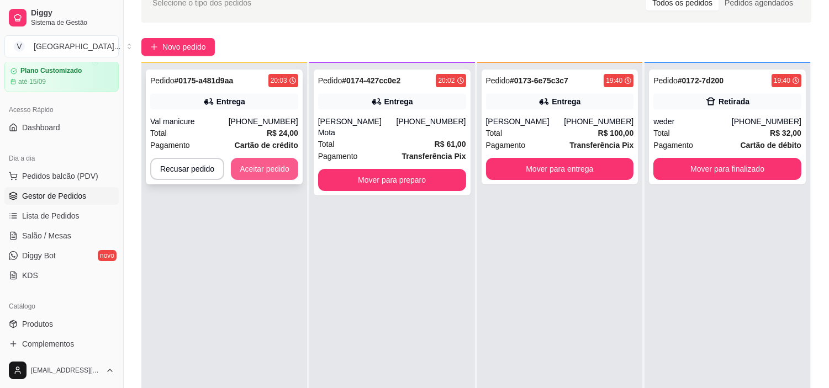
click at [273, 173] on button "Aceitar pedido" at bounding box center [264, 169] width 67 height 22
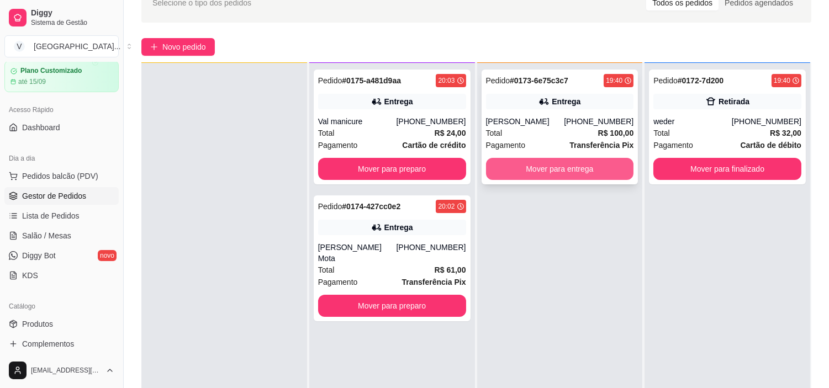
click at [559, 172] on button "Mover para entrega" at bounding box center [560, 169] width 148 height 22
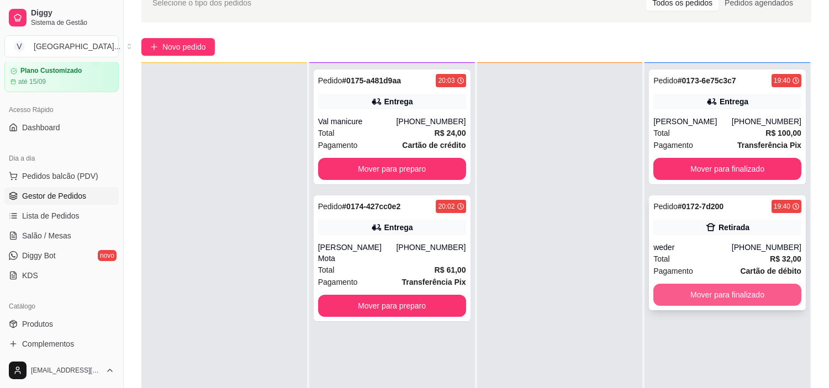
click at [741, 295] on button "Mover para finalizado" at bounding box center [727, 295] width 148 height 22
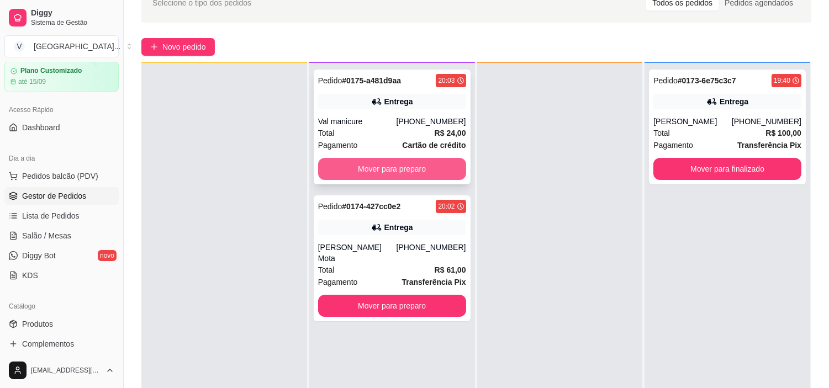
click at [387, 162] on button "Mover para preparo" at bounding box center [392, 169] width 148 height 22
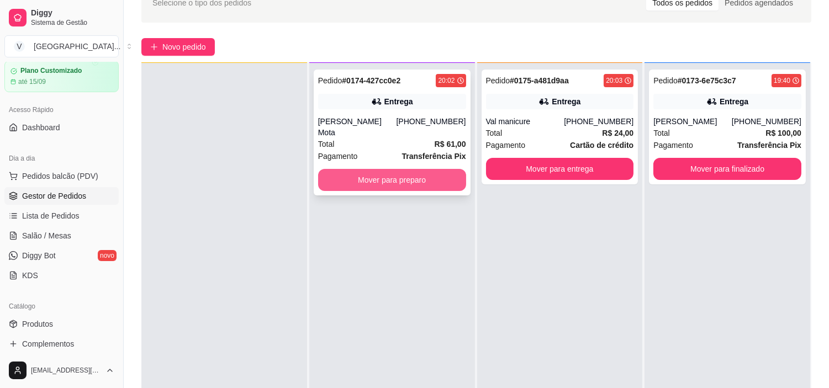
click at [422, 174] on button "Mover para preparo" at bounding box center [392, 180] width 148 height 22
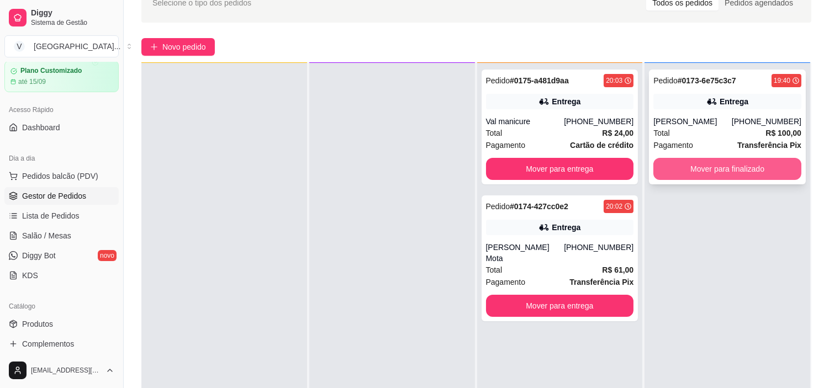
click at [744, 174] on button "Mover para finalizado" at bounding box center [727, 169] width 148 height 22
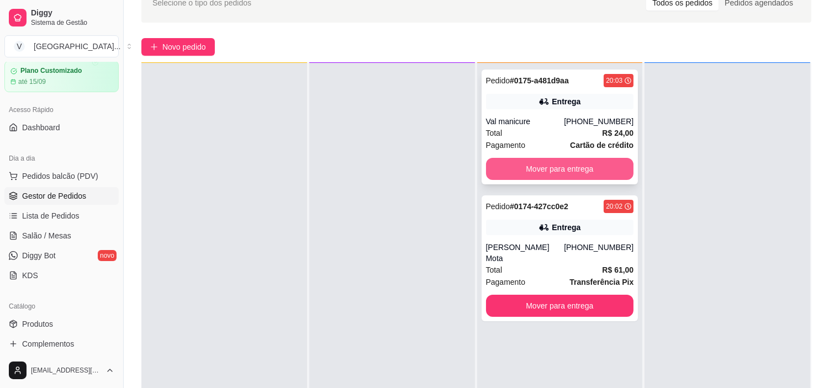
click at [598, 163] on button "Mover para entrega" at bounding box center [560, 169] width 148 height 22
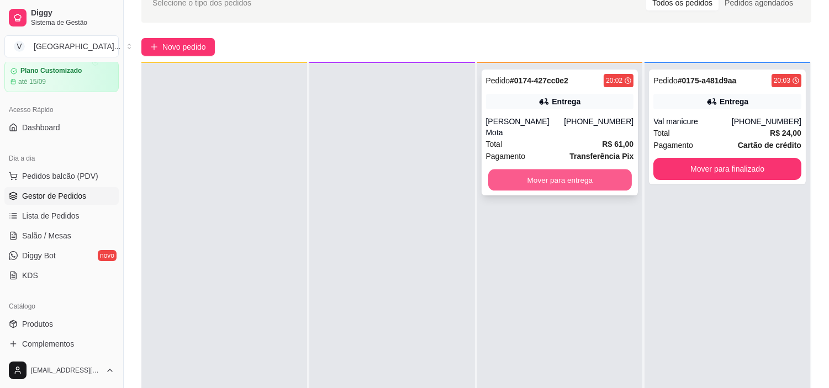
click at [601, 170] on button "Mover para entrega" at bounding box center [560, 181] width 144 height 22
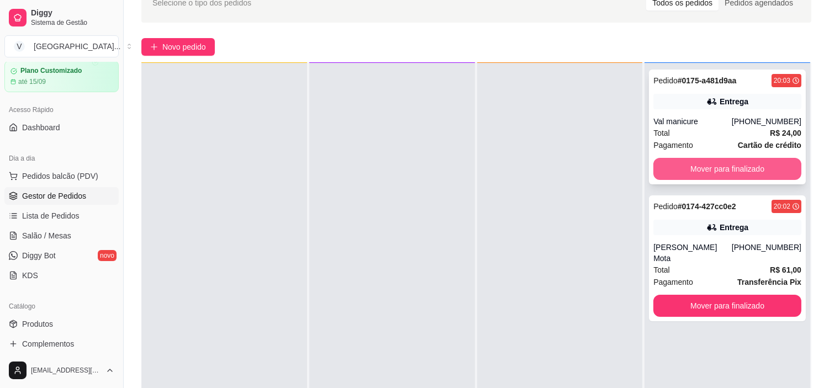
click at [754, 167] on button "Mover para finalizado" at bounding box center [727, 169] width 148 height 22
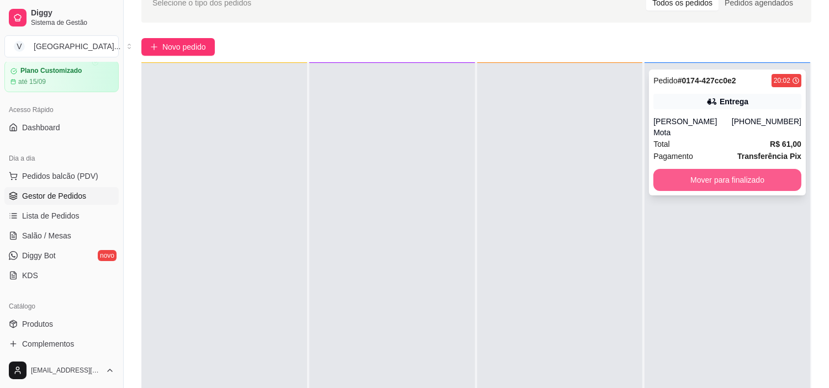
click at [738, 169] on button "Mover para finalizado" at bounding box center [727, 180] width 148 height 22
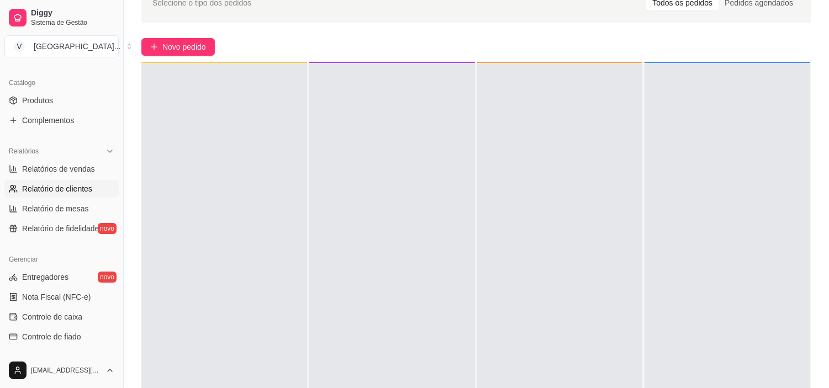
scroll to position [283, 0]
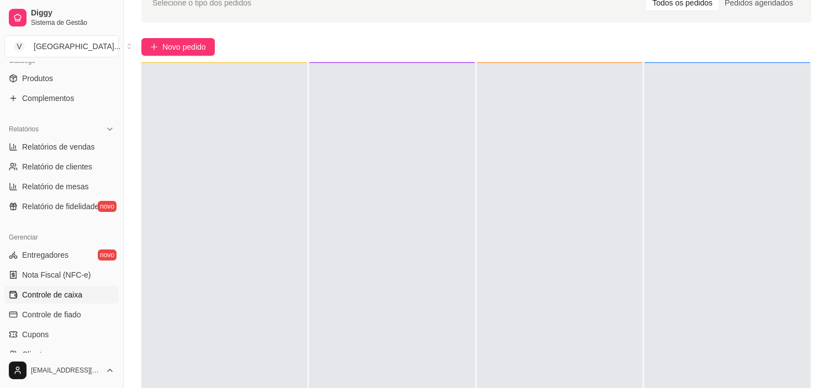
click at [76, 291] on span "Controle de caixa" at bounding box center [52, 294] width 60 height 11
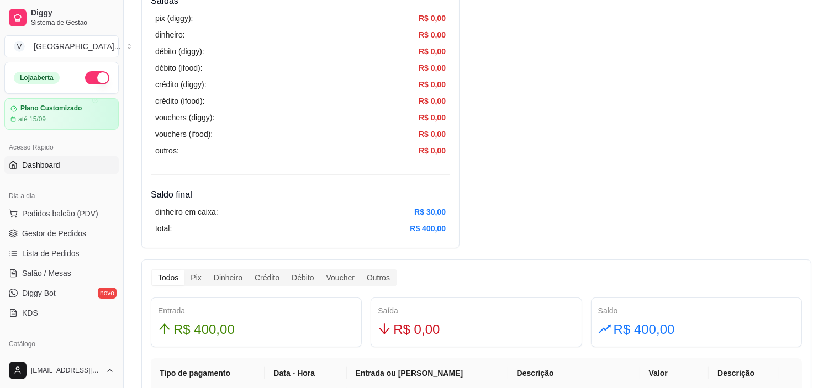
click at [45, 163] on span "Dashboard" at bounding box center [41, 165] width 38 height 11
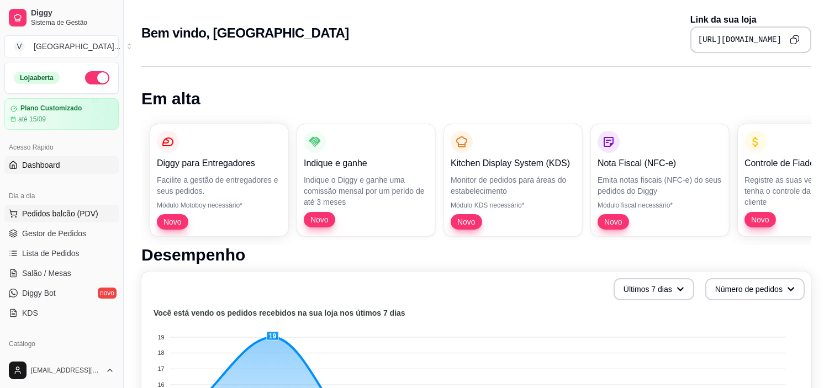
click at [54, 216] on span "Pedidos balcão (PDV)" at bounding box center [60, 213] width 76 height 11
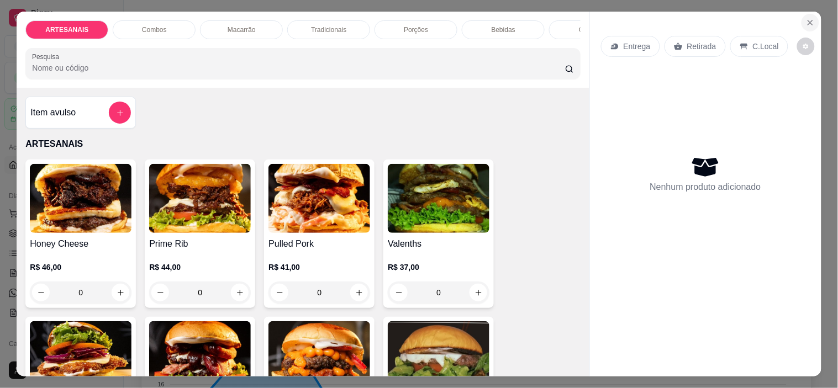
click at [811, 23] on button "Close" at bounding box center [810, 23] width 18 height 18
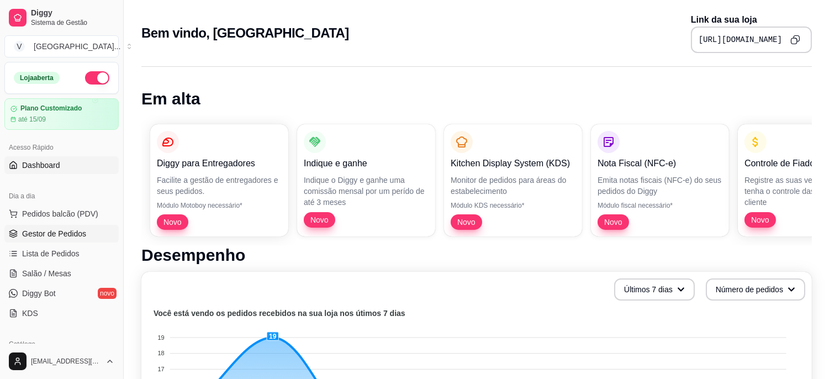
click at [77, 235] on span "Gestor de Pedidos" at bounding box center [54, 233] width 64 height 11
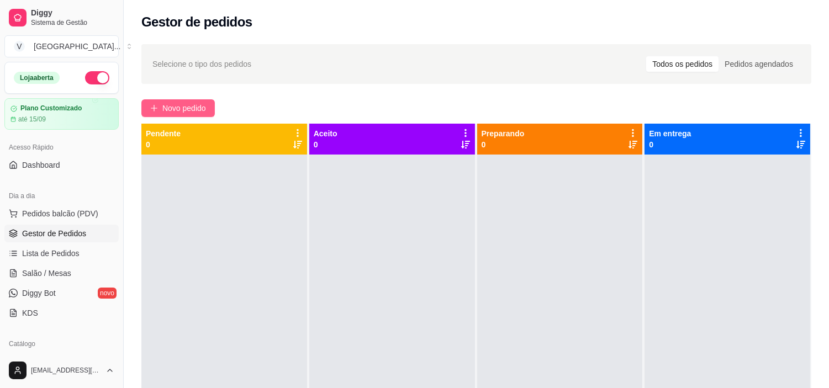
click at [175, 114] on span "Novo pedido" at bounding box center [184, 108] width 44 height 12
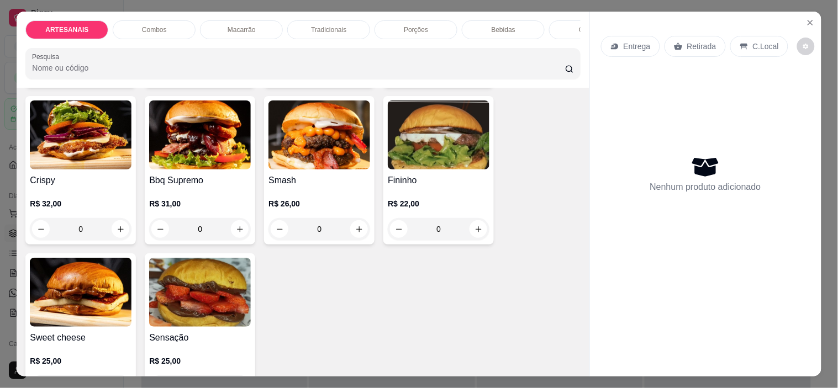
scroll to position [184, 0]
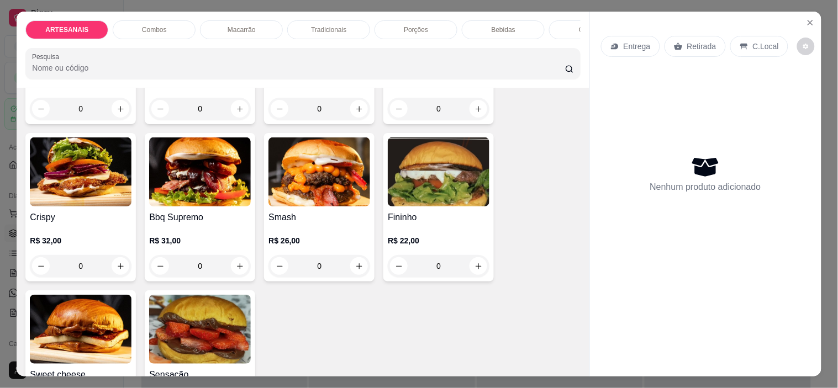
click at [478, 267] on div "0" at bounding box center [439, 266] width 102 height 22
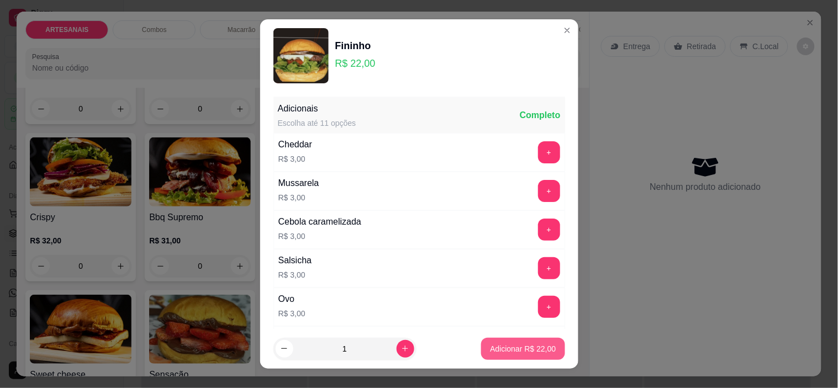
click at [522, 346] on p "Adicionar R$ 22,00" at bounding box center [523, 348] width 66 height 11
type input "1"
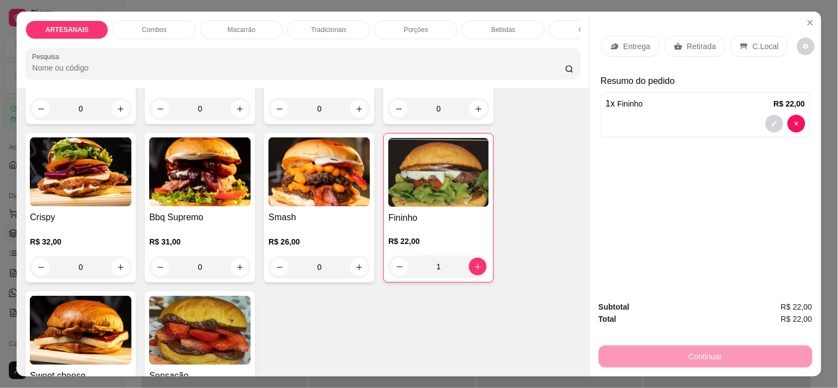
click at [348, 274] on div "0" at bounding box center [319, 267] width 102 height 22
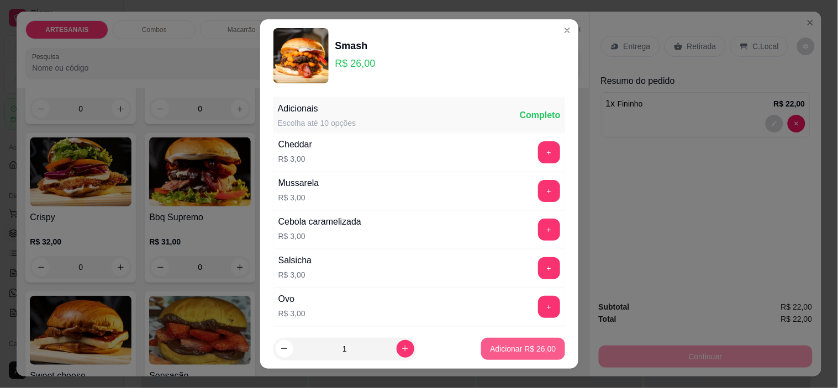
click at [542, 346] on button "Adicionar R$ 26,00" at bounding box center [522, 349] width 83 height 22
type input "1"
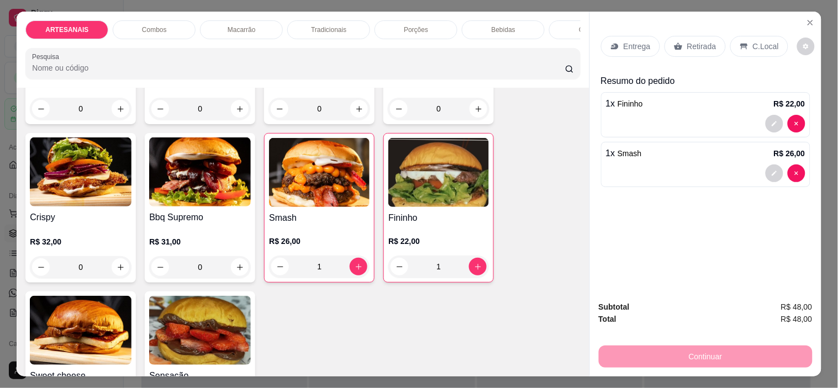
click at [642, 41] on p "Entrega" at bounding box center [636, 46] width 27 height 11
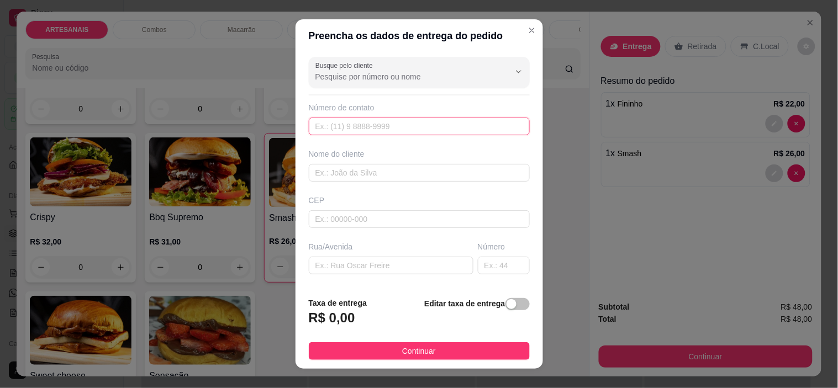
click at [382, 125] on input "text" at bounding box center [419, 127] width 221 height 18
click at [376, 126] on input "text" at bounding box center [419, 127] width 221 height 18
paste input "[PHONE_NUMBER]"
type input "[PHONE_NUMBER]"
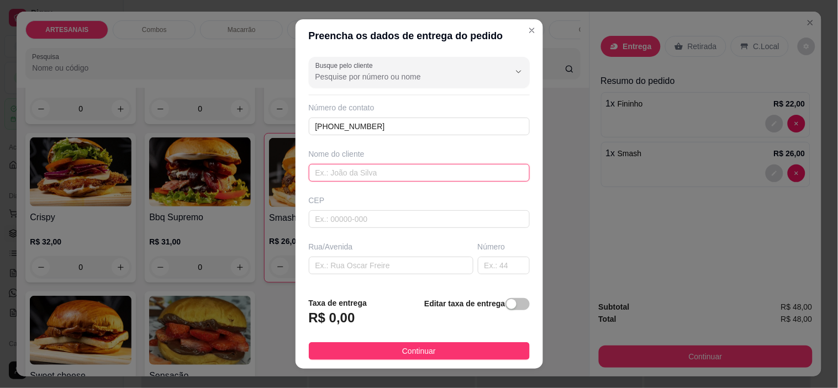
click at [342, 168] on input "text" at bounding box center [419, 173] width 221 height 18
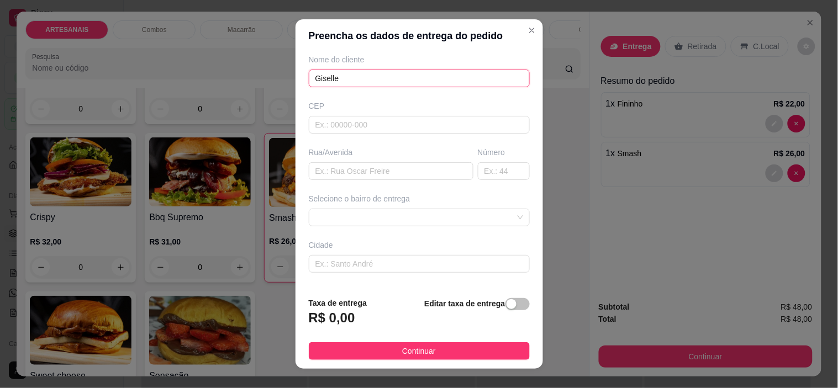
scroll to position [123, 0]
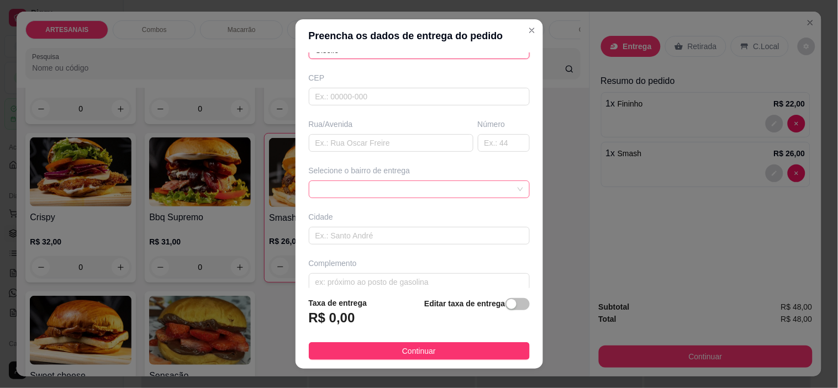
click at [474, 187] on span at bounding box center [419, 189] width 208 height 17
type input "Giselle"
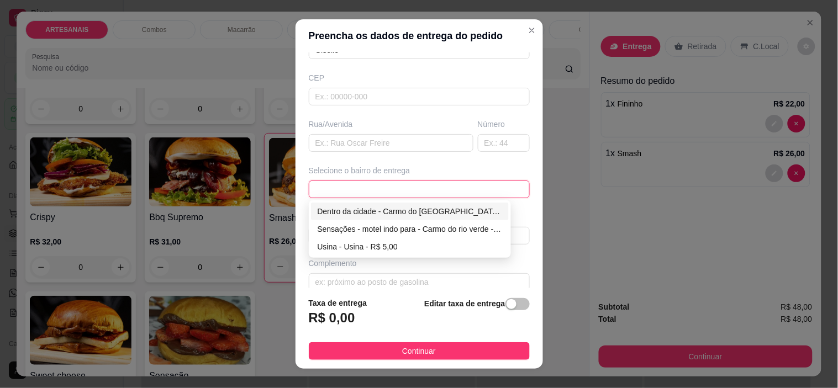
click at [359, 212] on div "Dentro da cidade - Carmo do [GEOGRAPHIC_DATA] - R$ 2,00" at bounding box center [410, 211] width 185 height 12
type input "Carmo do [GEOGRAPHIC_DATA]"
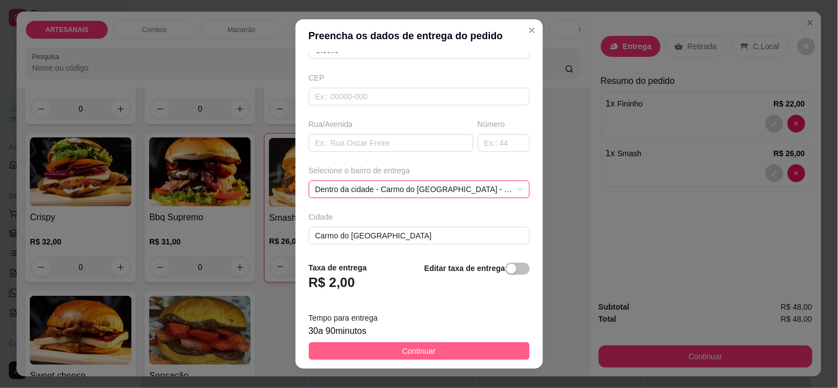
click at [470, 349] on button "Continuar" at bounding box center [419, 351] width 221 height 18
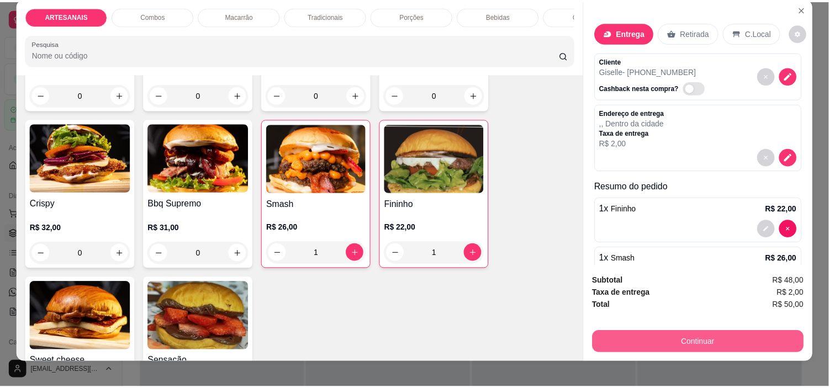
scroll to position [28, 0]
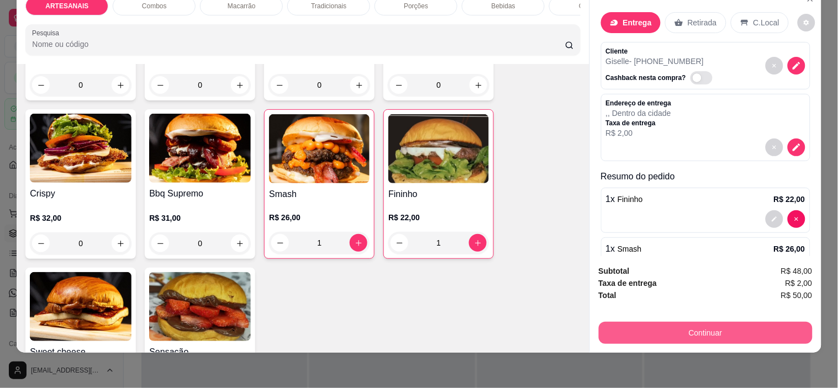
click at [750, 322] on button "Continuar" at bounding box center [706, 333] width 214 height 22
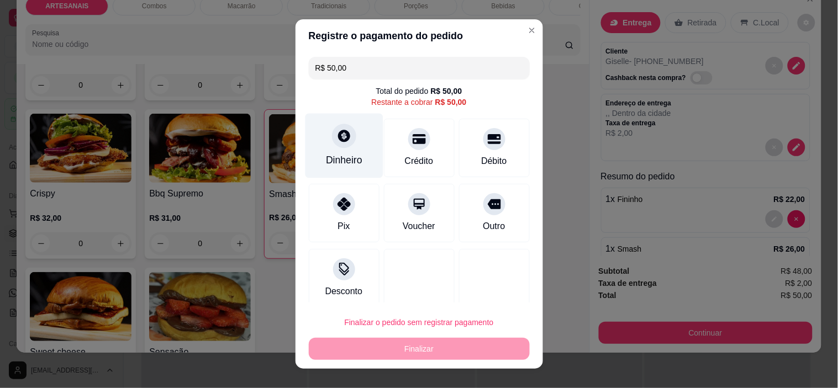
click at [343, 152] on div "Dinheiro" at bounding box center [344, 146] width 78 height 65
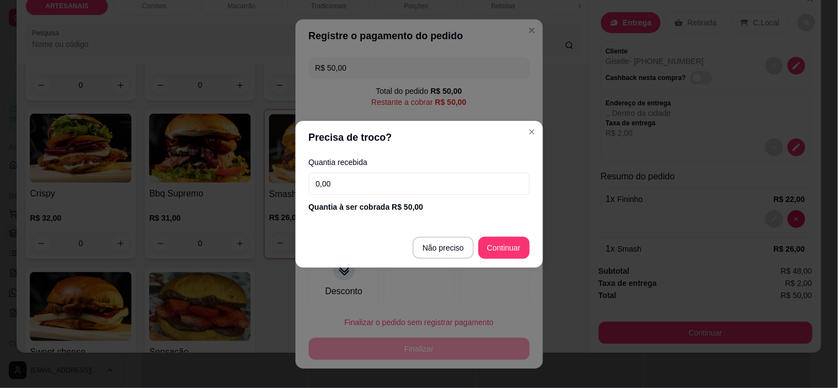
click at [538, 124] on header "Precisa de troco?" at bounding box center [418, 137] width 247 height 33
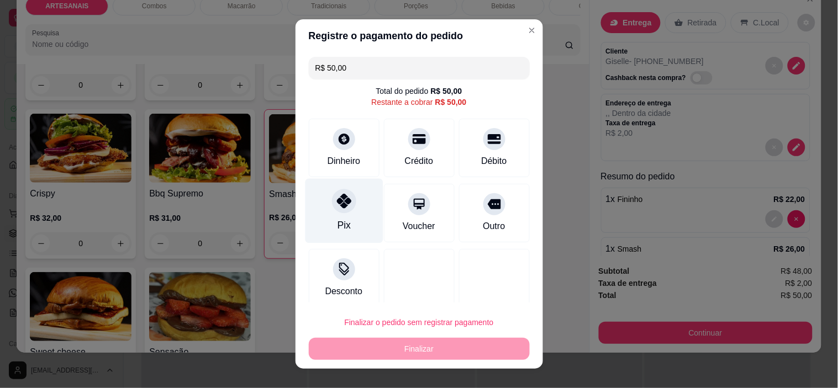
click at [336, 207] on icon at bounding box center [343, 201] width 14 height 14
type input "R$ 0,00"
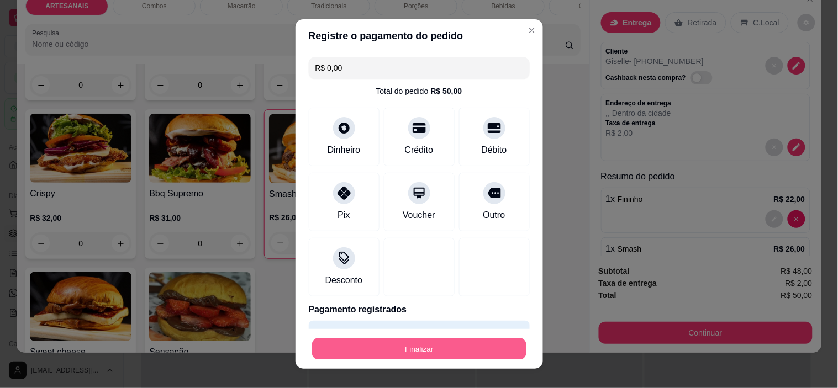
click at [408, 348] on button "Finalizar" at bounding box center [419, 349] width 214 height 22
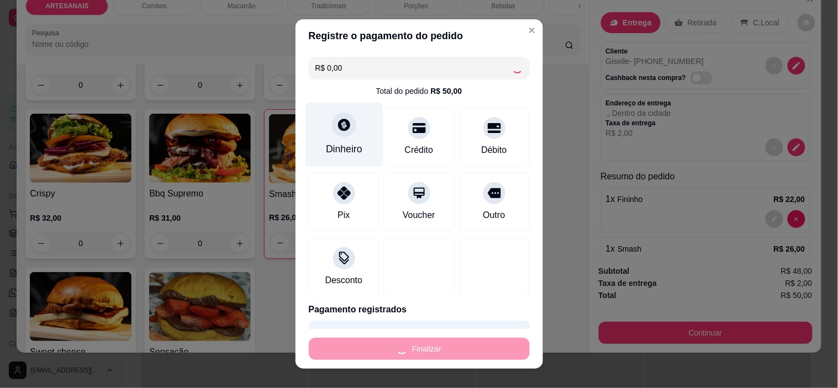
type input "0"
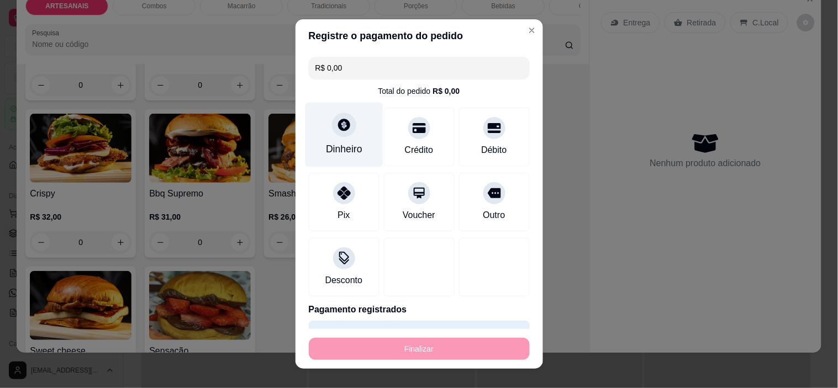
type input "-R$ 50,00"
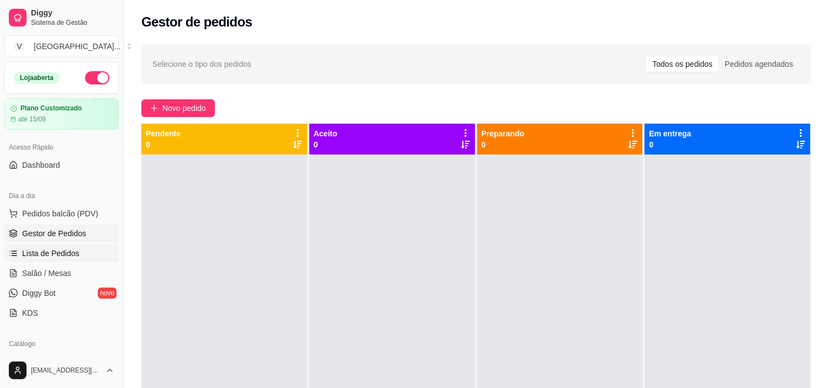
click at [65, 256] on span "Lista de Pedidos" at bounding box center [50, 253] width 57 height 11
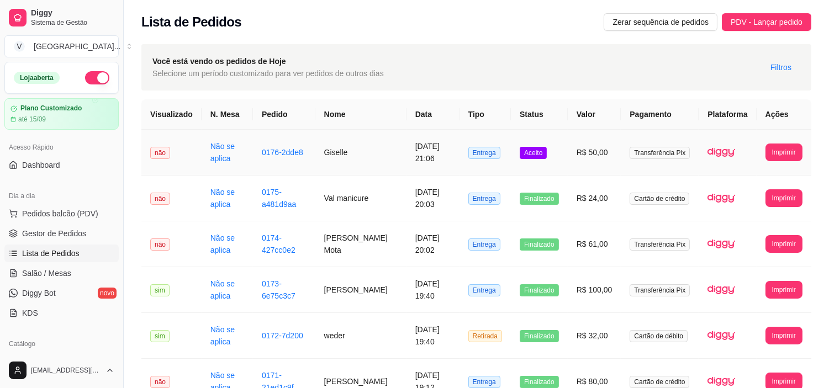
click at [466, 156] on td "Entrega" at bounding box center [484, 153] width 51 height 46
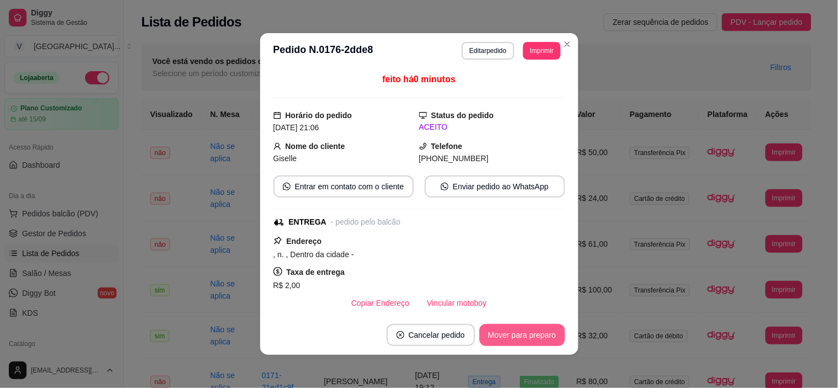
click at [492, 332] on button "Mover para preparo" at bounding box center [522, 335] width 86 height 22
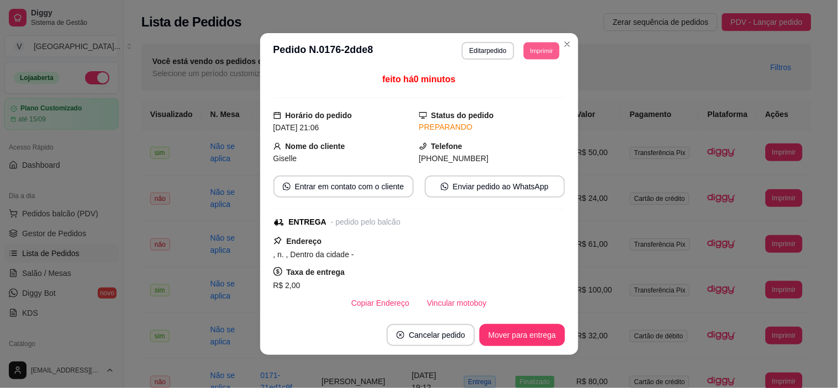
click at [543, 47] on button "Imprimir" at bounding box center [542, 50] width 36 height 17
click at [495, 89] on button "IMPRESSORA" at bounding box center [517, 90] width 80 height 18
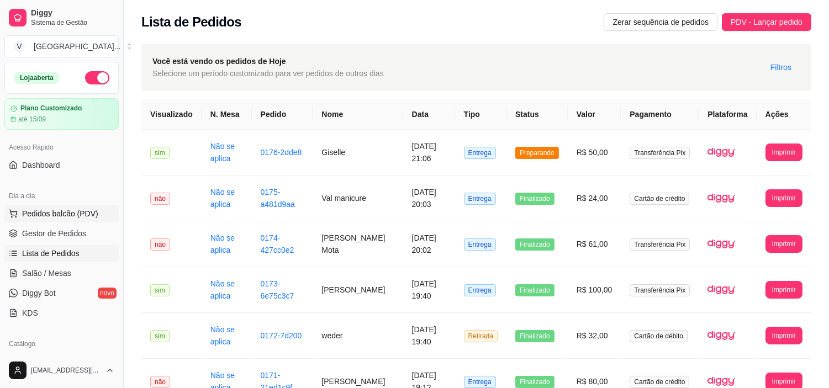
click at [57, 211] on span "Pedidos balcão (PDV)" at bounding box center [60, 213] width 76 height 11
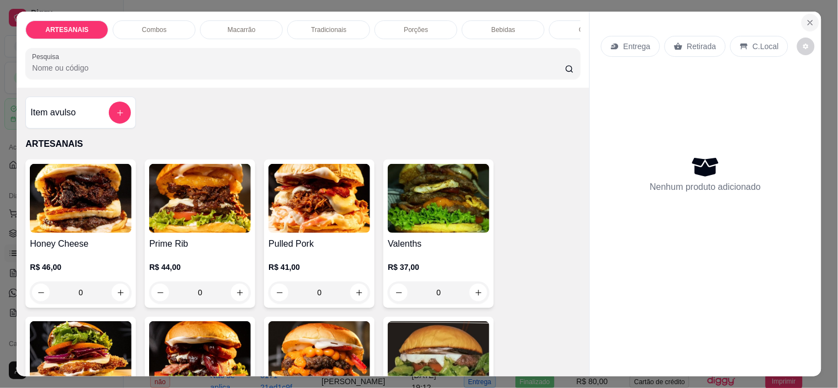
click at [812, 18] on button "Close" at bounding box center [810, 23] width 18 height 18
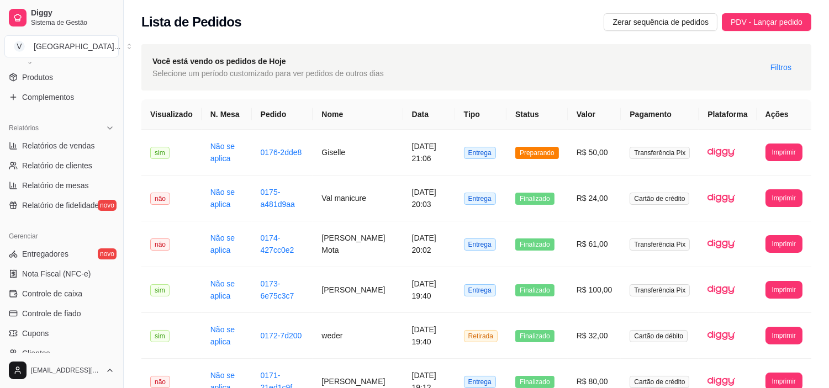
scroll to position [306, 0]
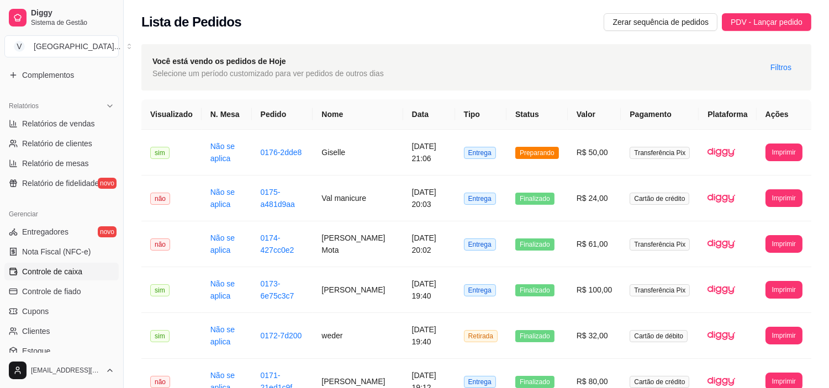
click at [65, 269] on span "Controle de caixa" at bounding box center [52, 271] width 60 height 11
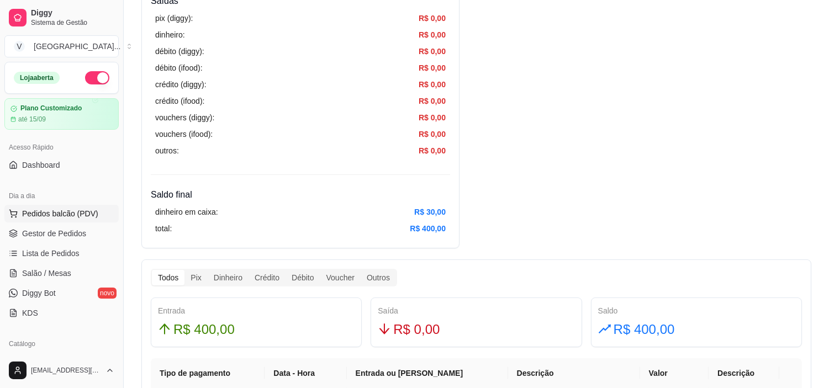
click at [69, 210] on span "Pedidos balcão (PDV)" at bounding box center [60, 213] width 76 height 11
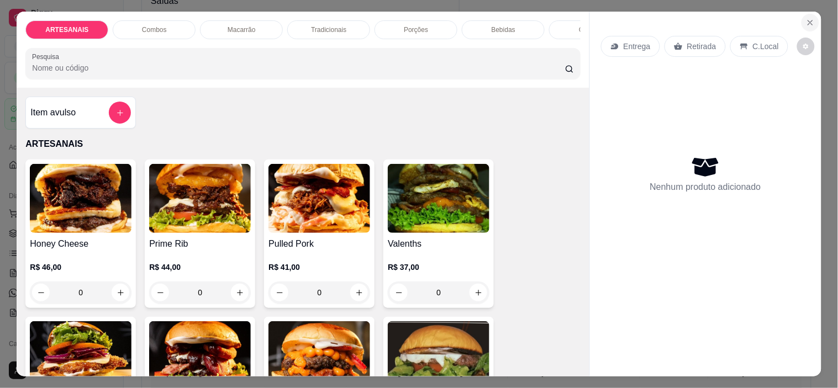
click at [809, 20] on icon "Close" at bounding box center [810, 22] width 9 height 9
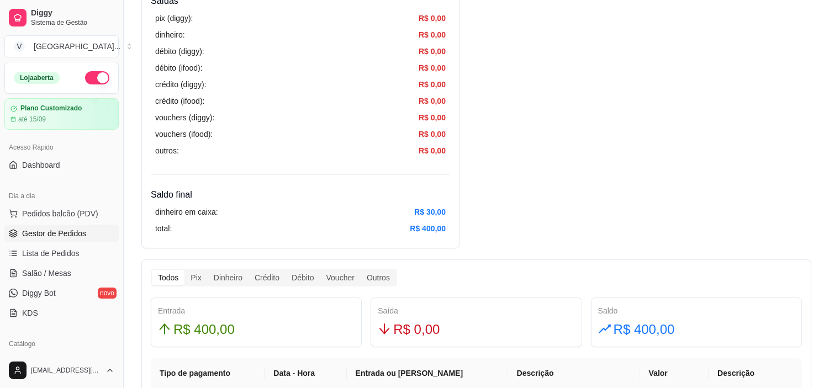
click at [57, 235] on span "Gestor de Pedidos" at bounding box center [54, 233] width 64 height 11
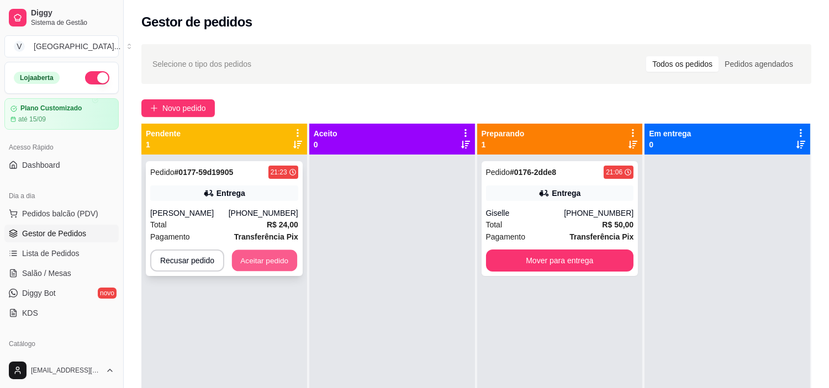
click at [252, 260] on button "Aceitar pedido" at bounding box center [264, 261] width 65 height 22
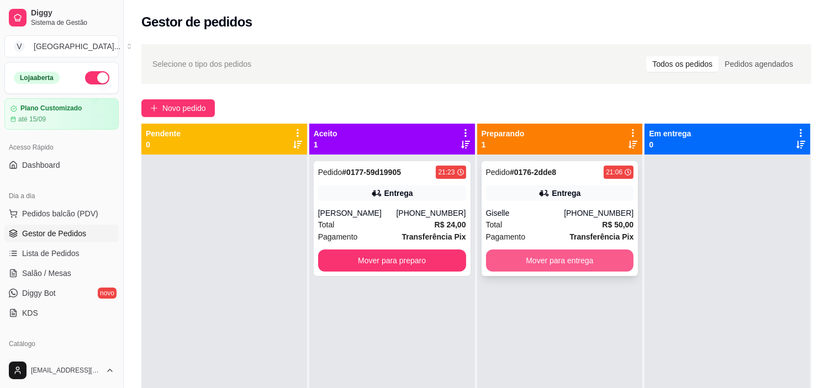
click at [554, 256] on button "Mover para entrega" at bounding box center [560, 261] width 148 height 22
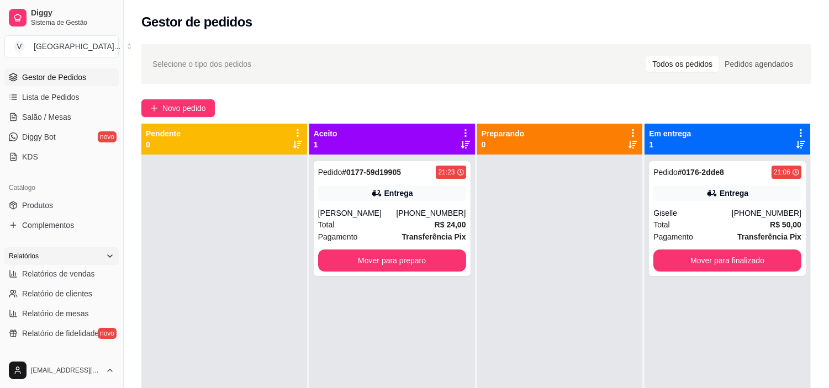
scroll to position [184, 0]
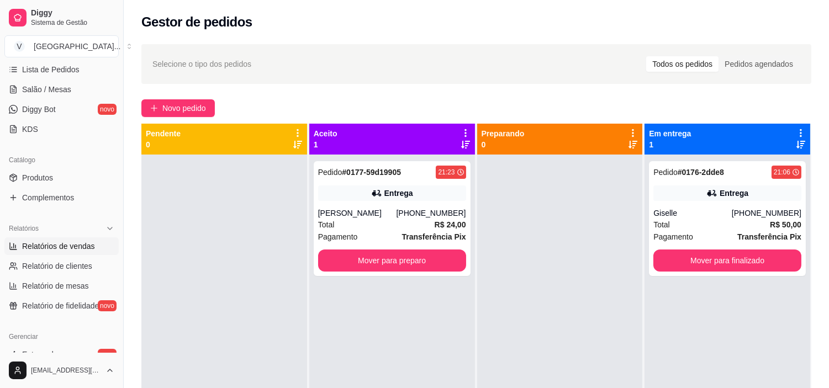
click at [72, 245] on span "Relatórios de vendas" at bounding box center [58, 246] width 73 height 11
select select "ALL"
select select "0"
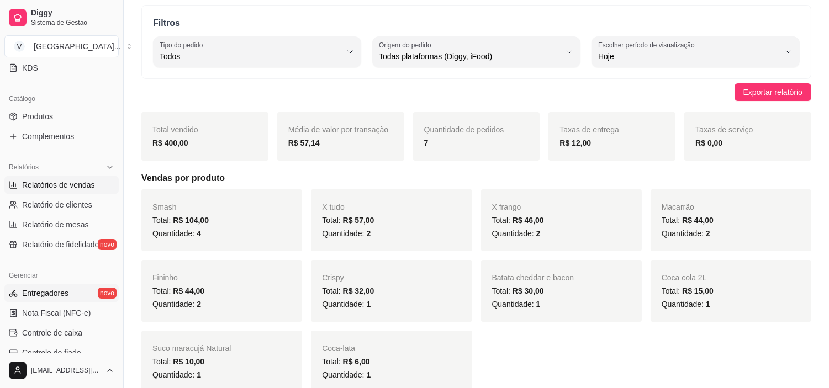
scroll to position [61, 0]
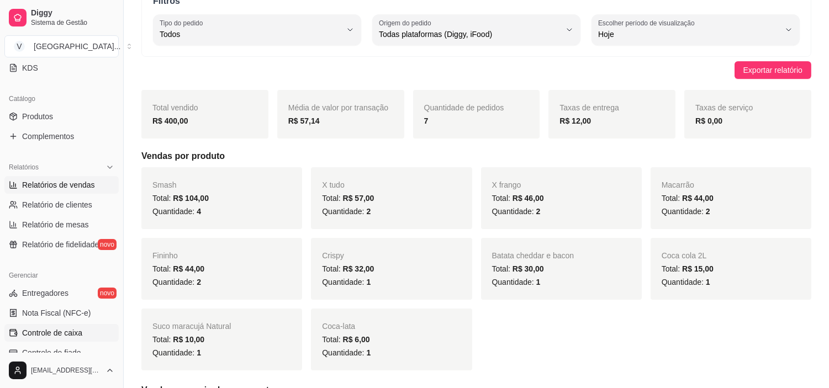
click at [32, 329] on span "Controle de caixa" at bounding box center [52, 332] width 60 height 11
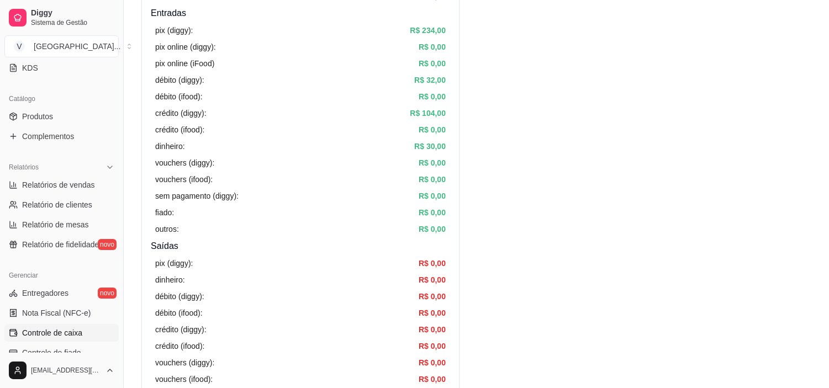
scroll to position [368, 0]
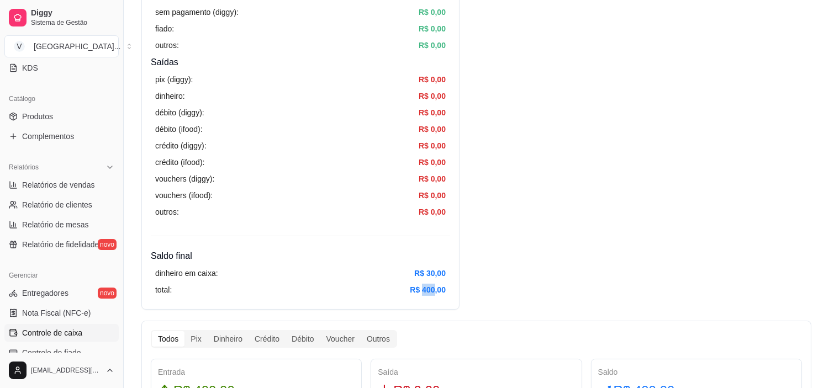
drag, startPoint x: 421, startPoint y: 291, endPoint x: 433, endPoint y: 289, distance: 12.9
click at [433, 289] on article "R$ 400,00" at bounding box center [428, 290] width 36 height 12
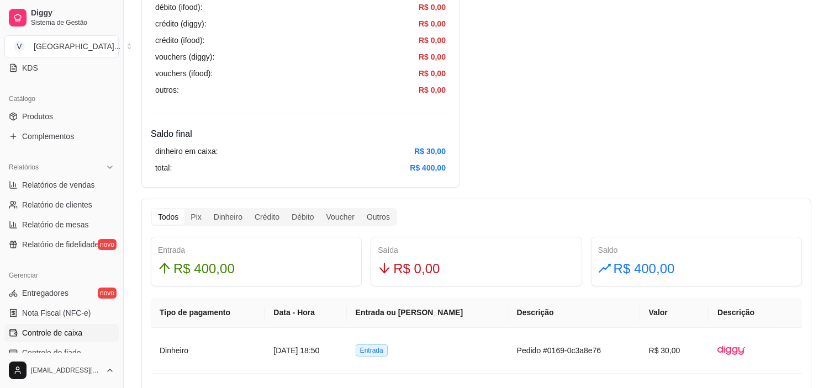
scroll to position [490, 0]
drag, startPoint x: 250, startPoint y: 262, endPoint x: 151, endPoint y: 255, distance: 99.7
click at [151, 255] on div "Entrada R$ 400,00" at bounding box center [256, 261] width 211 height 50
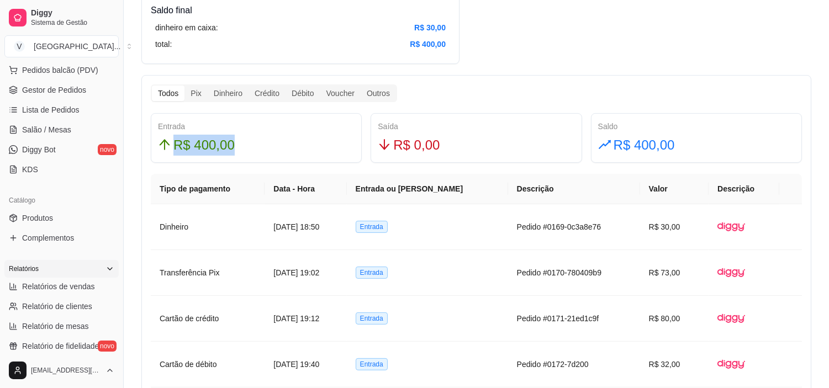
scroll to position [123, 0]
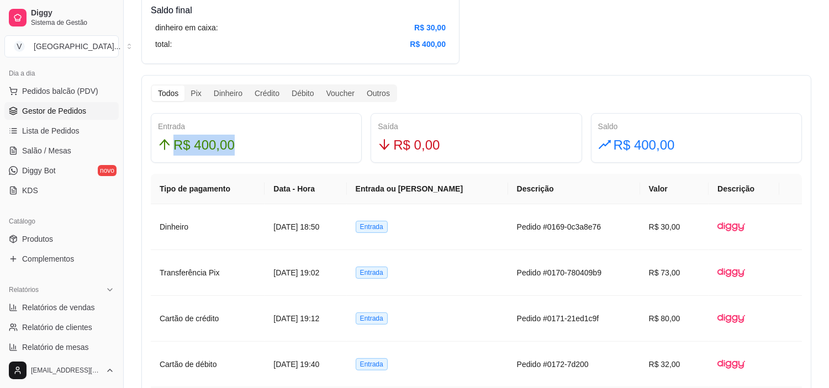
click at [80, 103] on link "Gestor de Pedidos" at bounding box center [61, 111] width 114 height 18
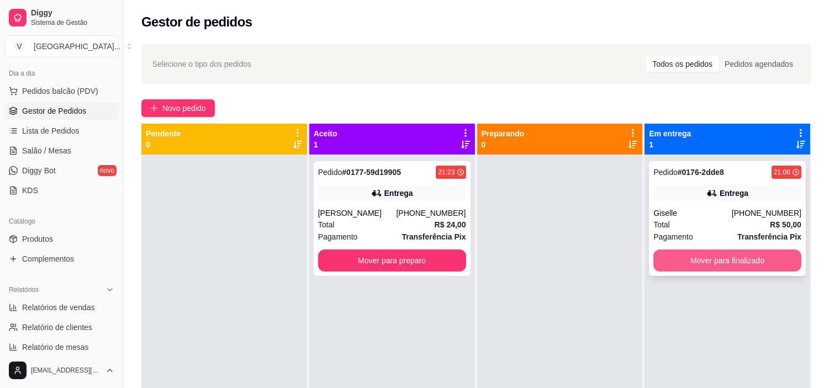
click at [722, 269] on button "Mover para finalizado" at bounding box center [727, 261] width 148 height 22
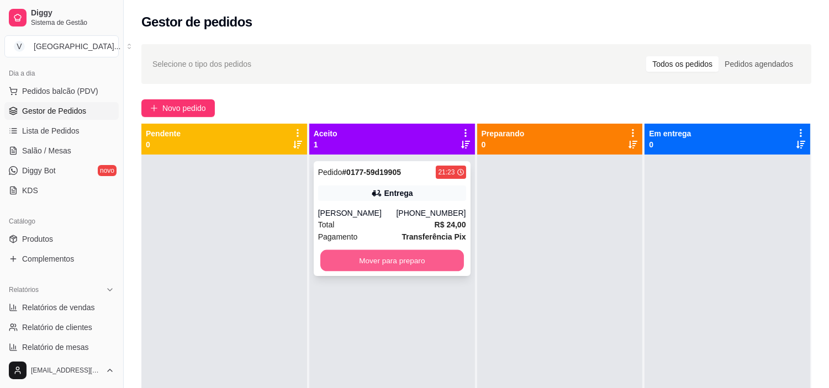
click at [390, 256] on button "Mover para preparo" at bounding box center [392, 261] width 144 height 22
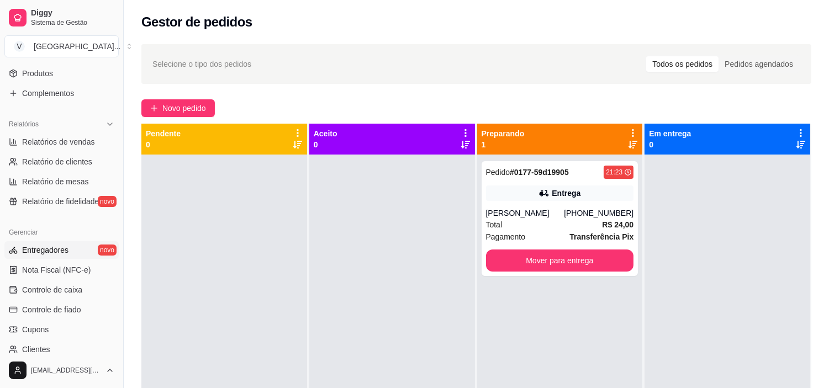
scroll to position [306, 0]
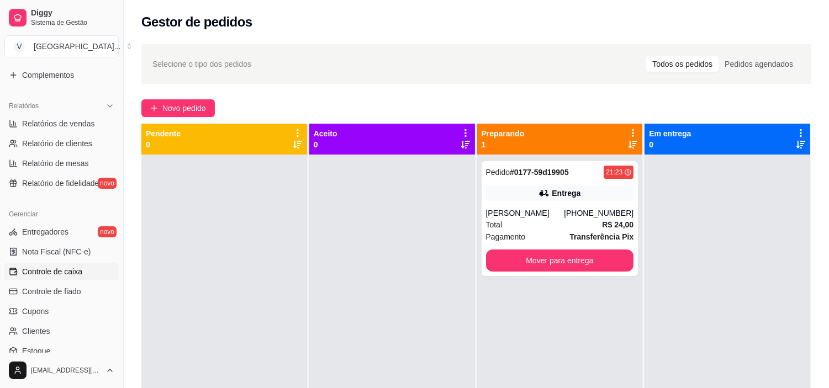
click at [60, 272] on span "Controle de caixa" at bounding box center [52, 271] width 60 height 11
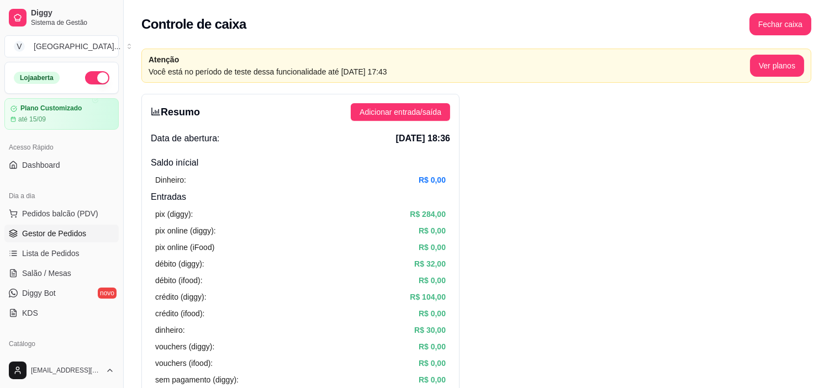
click at [64, 229] on span "Gestor de Pedidos" at bounding box center [54, 233] width 64 height 11
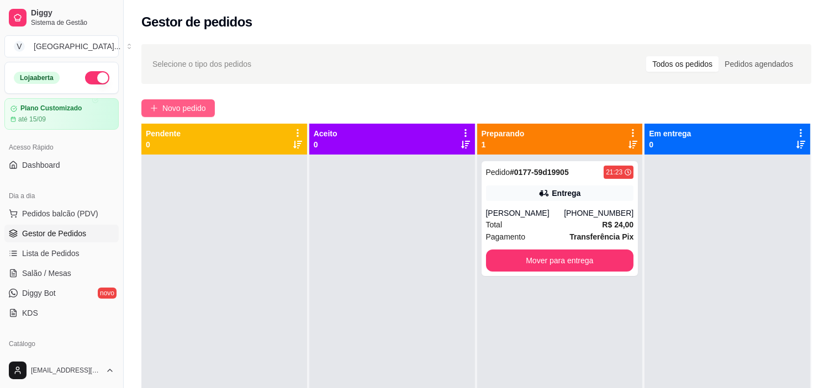
click at [162, 101] on button "Novo pedido" at bounding box center [177, 108] width 73 height 18
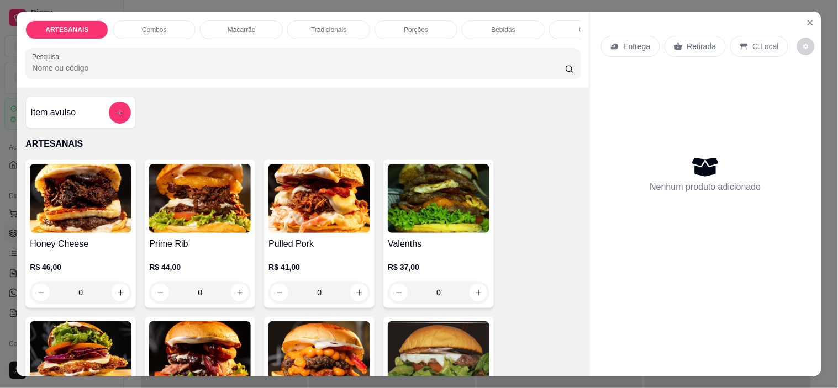
click at [687, 45] on p "Retirada" at bounding box center [701, 46] width 29 height 11
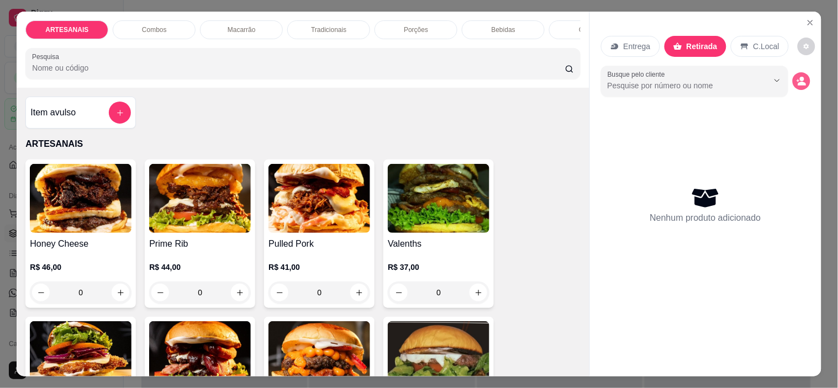
click at [796, 77] on icon "decrease-product-quantity" at bounding box center [801, 81] width 10 height 10
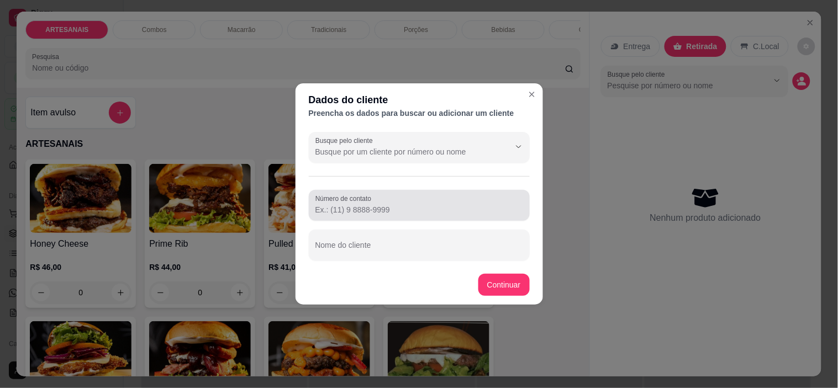
click at [409, 221] on div "Número de contato" at bounding box center [419, 205] width 221 height 31
click at [338, 208] on input "[PHONE_NUMBER]" at bounding box center [419, 209] width 208 height 11
click at [400, 208] on input "[PHONE_NUMBER]" at bounding box center [419, 209] width 208 height 11
click at [337, 207] on input "[PHONE_NUMBER]" at bounding box center [419, 209] width 208 height 11
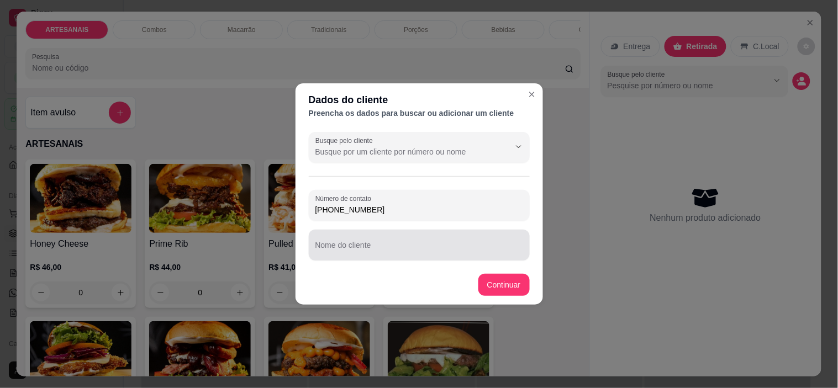
type input "[PHONE_NUMBER]"
click at [388, 245] on input "Nome do cliente" at bounding box center [419, 249] width 208 height 11
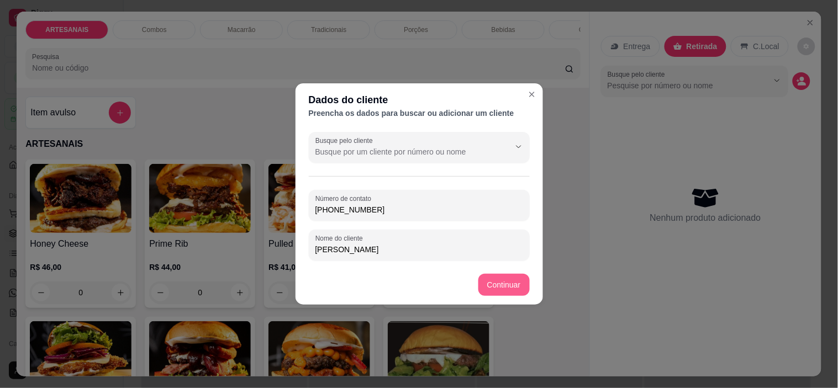
type input "[PERSON_NAME]"
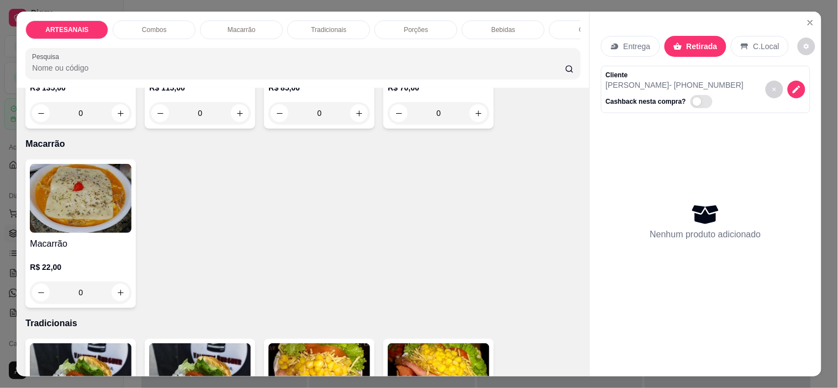
scroll to position [675, 0]
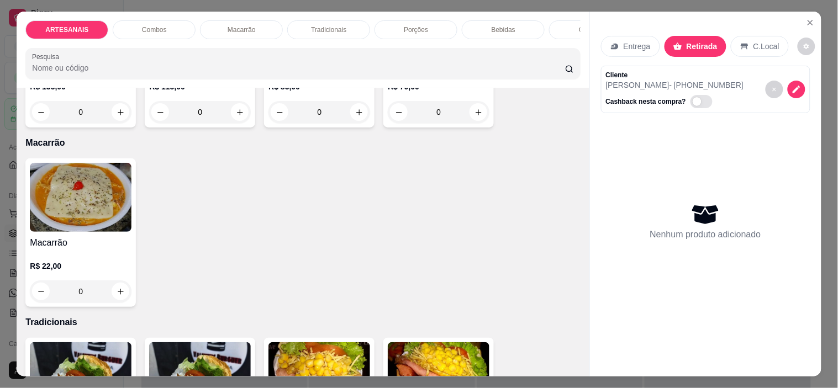
click at [117, 290] on div "0" at bounding box center [81, 292] width 102 height 22
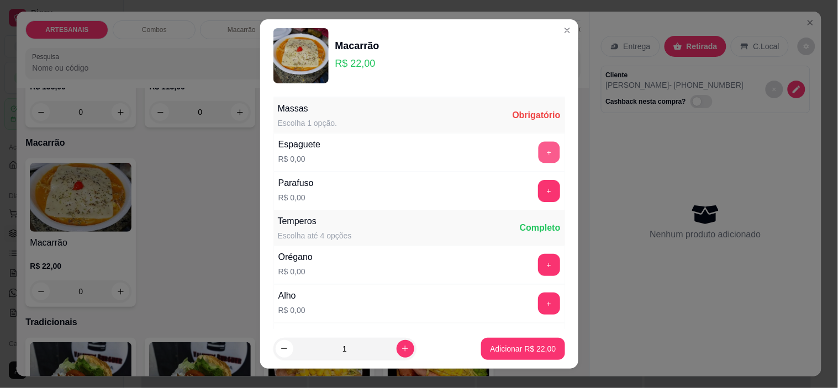
click at [538, 148] on button "+" at bounding box center [549, 153] width 22 height 22
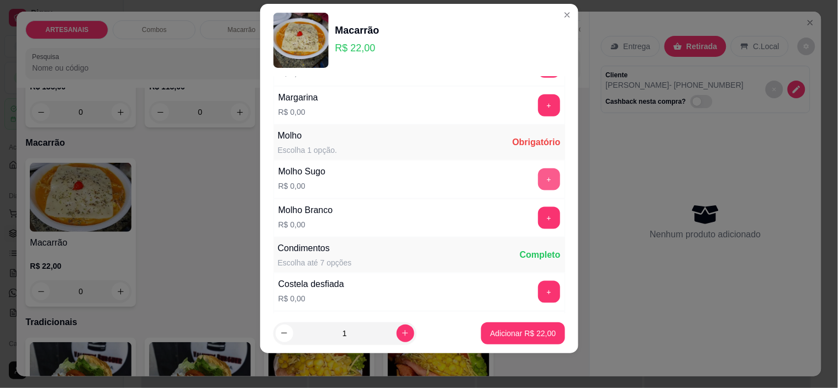
click at [538, 185] on button "+" at bounding box center [549, 179] width 22 height 22
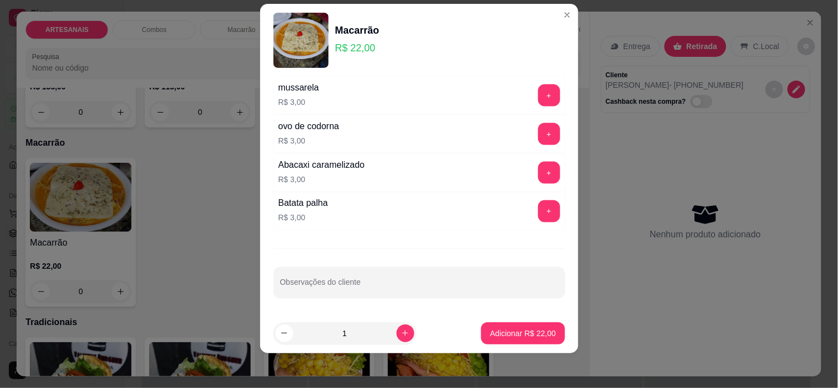
scroll to position [1500, 0]
click at [525, 330] on p "Adicionar R$ 22,00" at bounding box center [523, 333] width 64 height 10
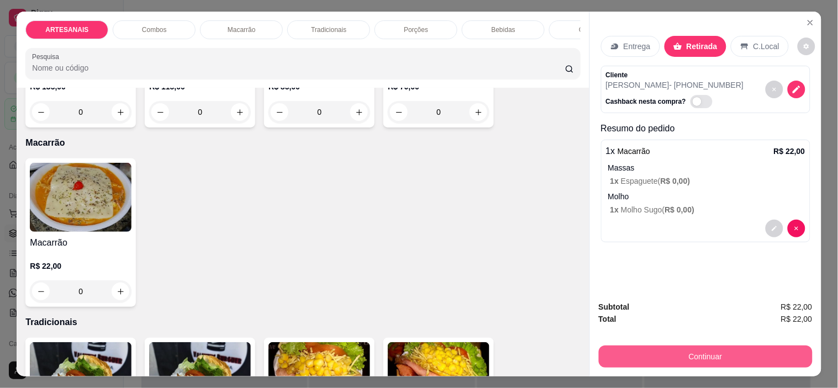
click at [722, 346] on button "Continuar" at bounding box center [706, 357] width 214 height 22
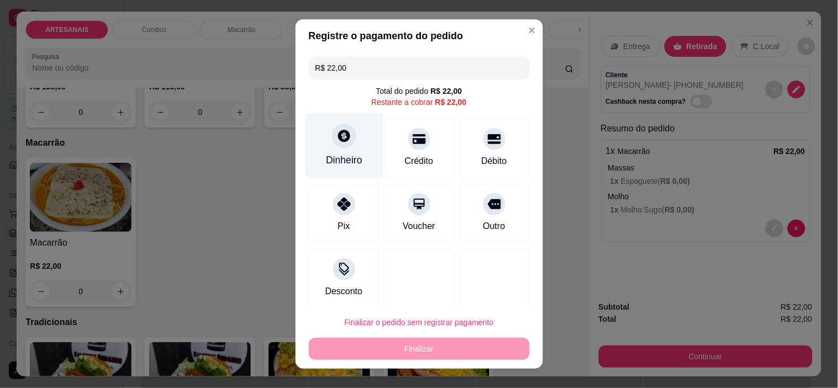
click at [329, 152] on div "Dinheiro" at bounding box center [344, 146] width 78 height 65
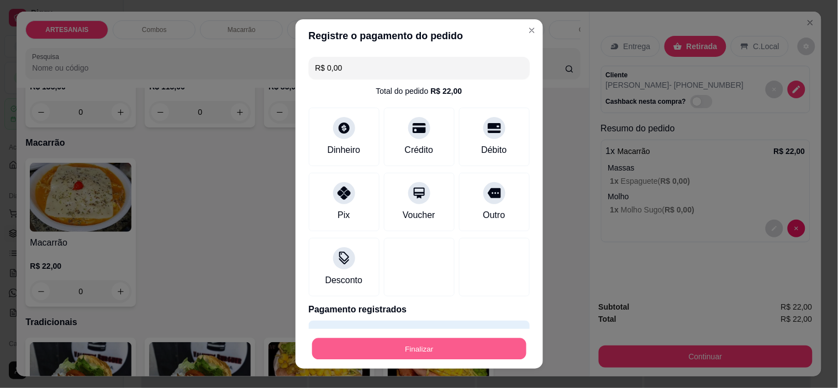
click at [454, 350] on button "Finalizar" at bounding box center [419, 349] width 214 height 22
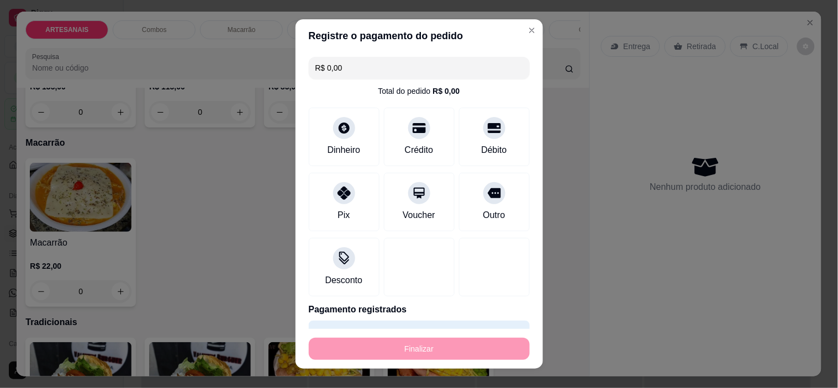
type input "-R$ 22,00"
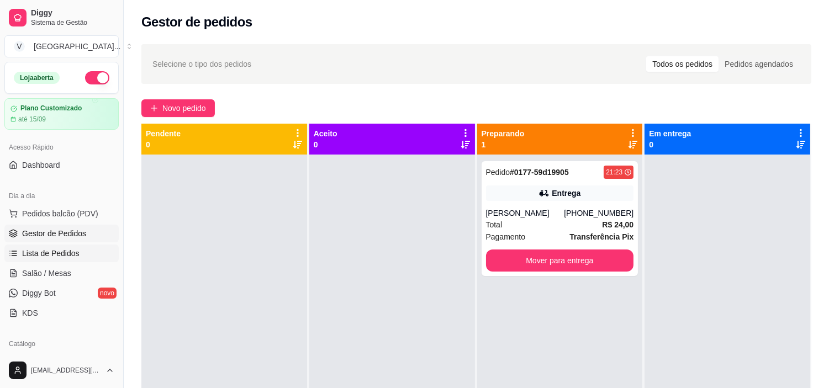
click at [78, 251] on link "Lista de Pedidos" at bounding box center [61, 254] width 114 height 18
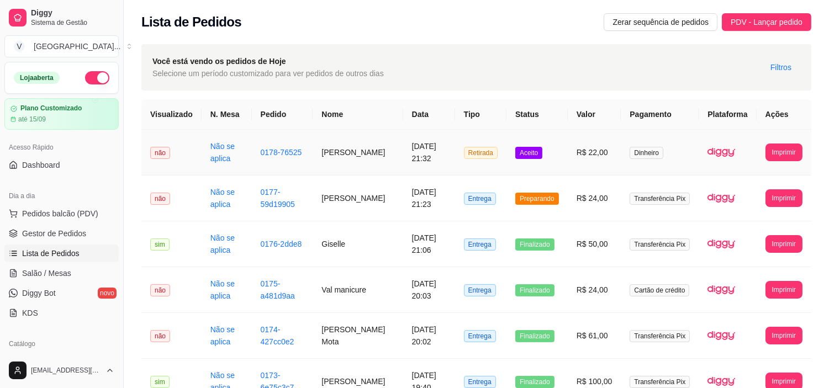
click at [578, 155] on td "R$ 22,00" at bounding box center [595, 153] width 54 height 46
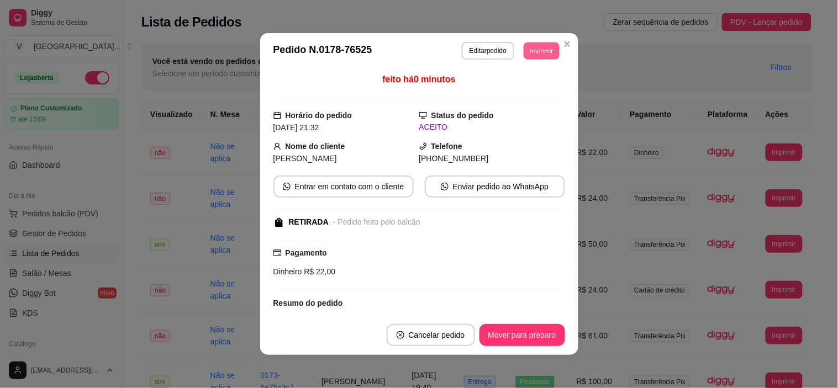
click at [531, 56] on button "Imprimir" at bounding box center [542, 50] width 36 height 17
click at [533, 84] on button "IMPRESSORA" at bounding box center [516, 89] width 77 height 17
click at [531, 337] on button "Mover para preparo" at bounding box center [521, 336] width 83 height 22
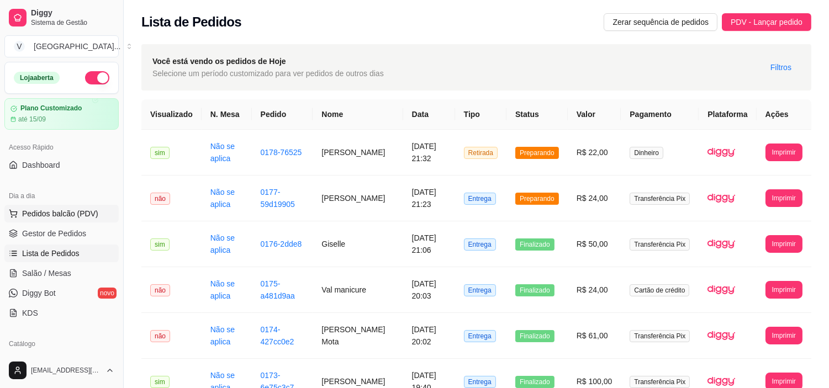
click at [74, 217] on span "Pedidos balcão (PDV)" at bounding box center [60, 213] width 76 height 11
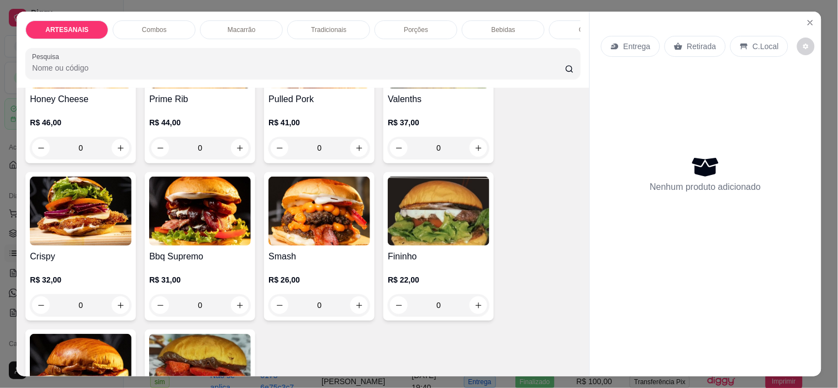
scroll to position [184, 0]
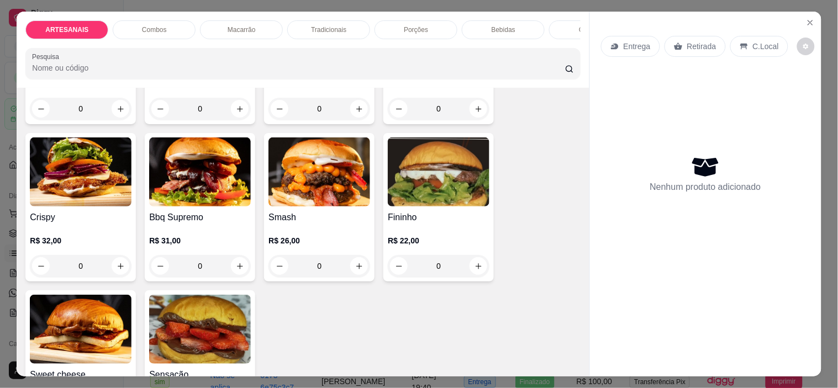
click at [355, 267] on div "0" at bounding box center [319, 266] width 102 height 22
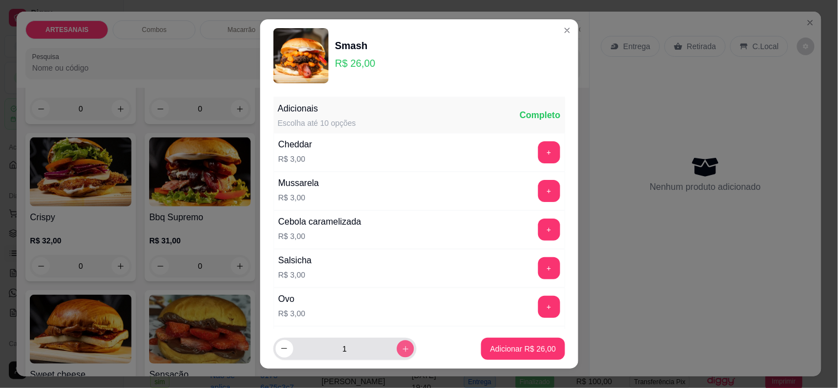
click at [401, 345] on icon "increase-product-quantity" at bounding box center [405, 349] width 8 height 8
type input "2"
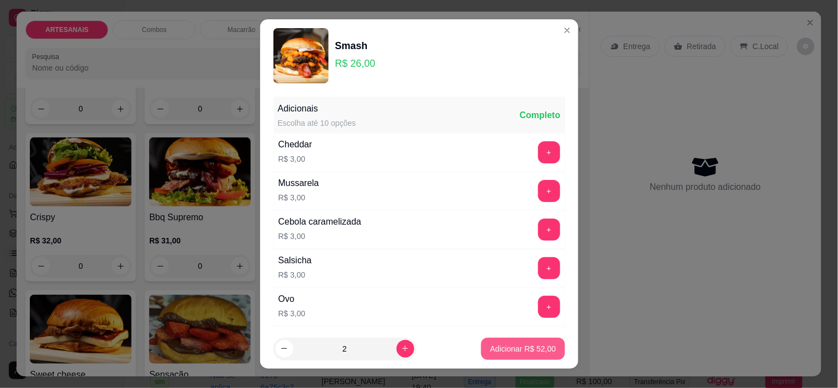
click at [526, 346] on p "Adicionar R$ 52,00" at bounding box center [523, 348] width 66 height 11
type input "2"
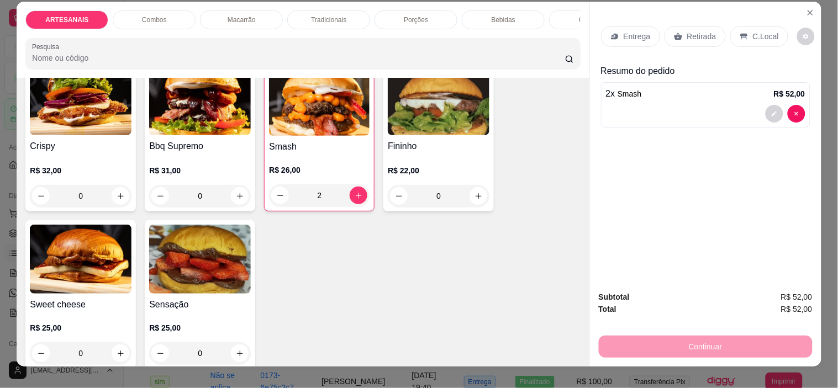
scroll to position [0, 0]
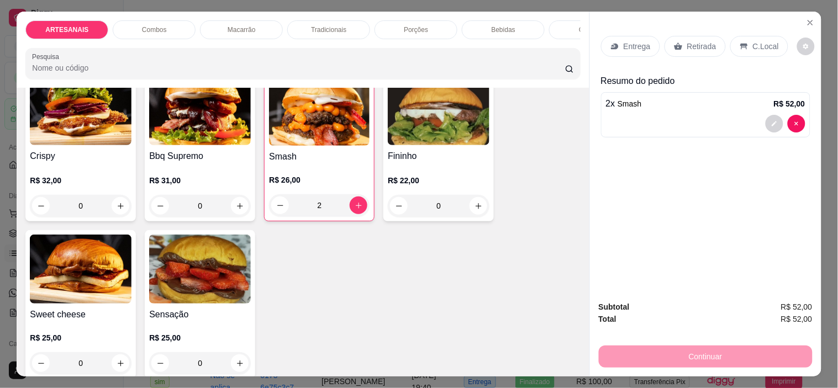
click at [639, 42] on p "Entrega" at bounding box center [636, 46] width 27 height 11
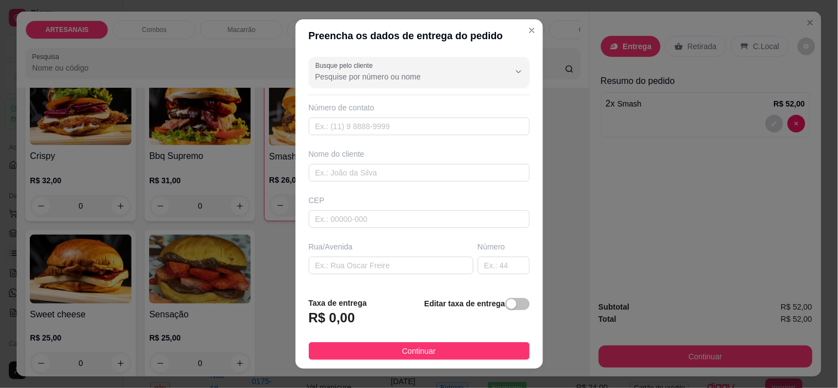
click at [371, 115] on div "Número de contato" at bounding box center [419, 118] width 221 height 33
click at [374, 125] on input "text" at bounding box center [419, 127] width 221 height 18
drag, startPoint x: 369, startPoint y: 125, endPoint x: 360, endPoint y: 123, distance: 9.1
click at [360, 123] on input "62" at bounding box center [419, 127] width 221 height 18
type input "62"
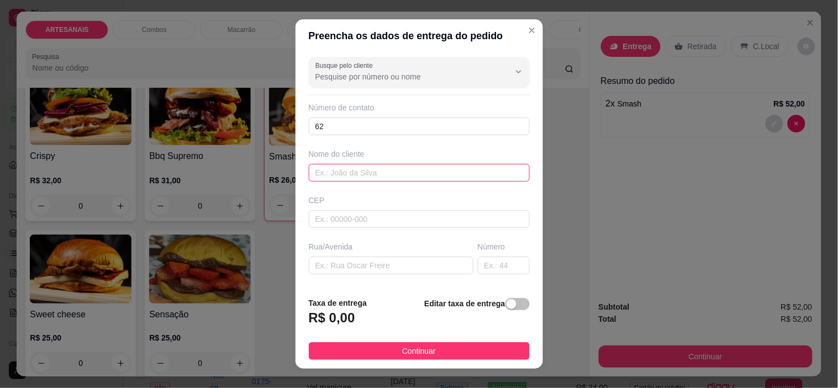
click at [381, 178] on input "text" at bounding box center [419, 173] width 221 height 18
type input "Rangel"
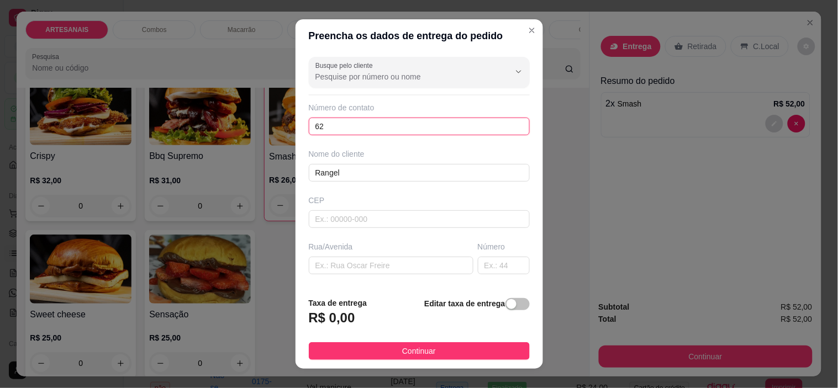
click at [355, 133] on input "62" at bounding box center [419, 127] width 221 height 18
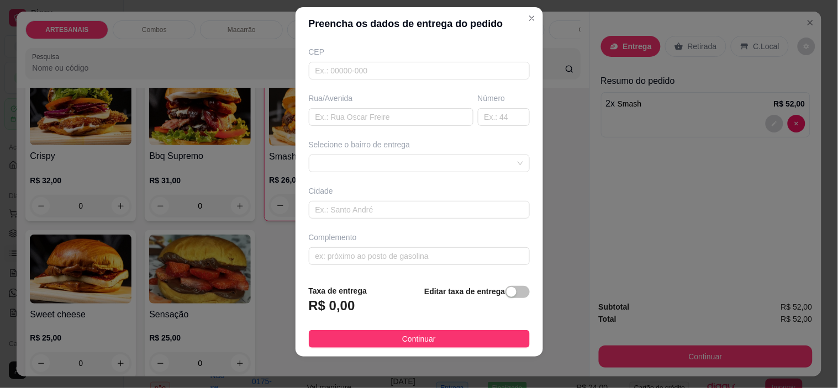
scroll to position [15, 0]
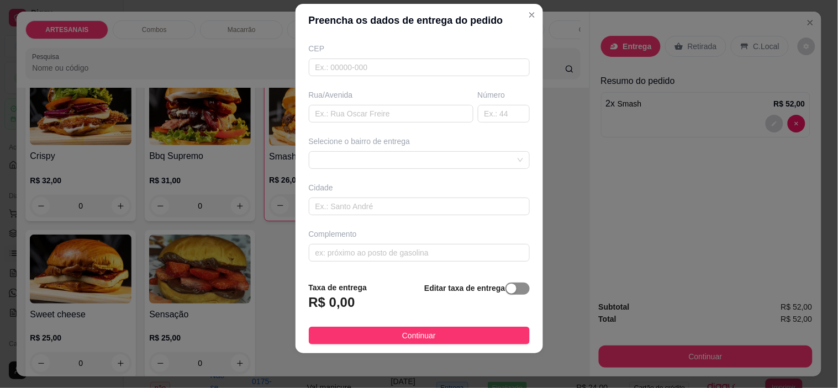
type input "[PHONE_NUMBER]"
click at [505, 283] on span "button" at bounding box center [517, 289] width 24 height 12
click at [487, 161] on span at bounding box center [419, 158] width 208 height 17
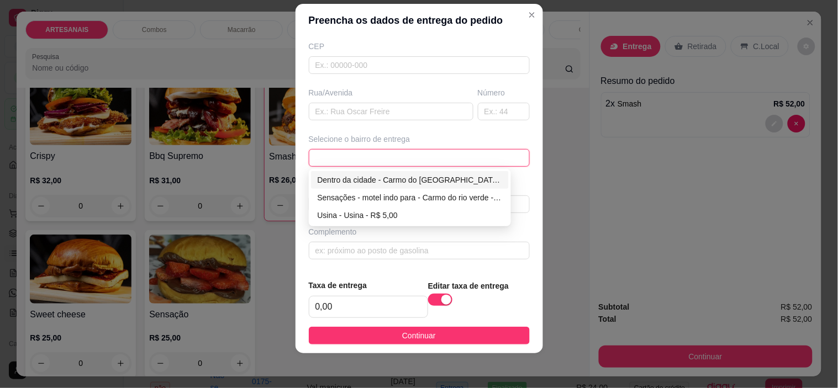
click at [361, 184] on div "Dentro da cidade - Carmo do [GEOGRAPHIC_DATA] - R$ 2,00" at bounding box center [410, 180] width 185 height 12
type input "Carmo do [GEOGRAPHIC_DATA]"
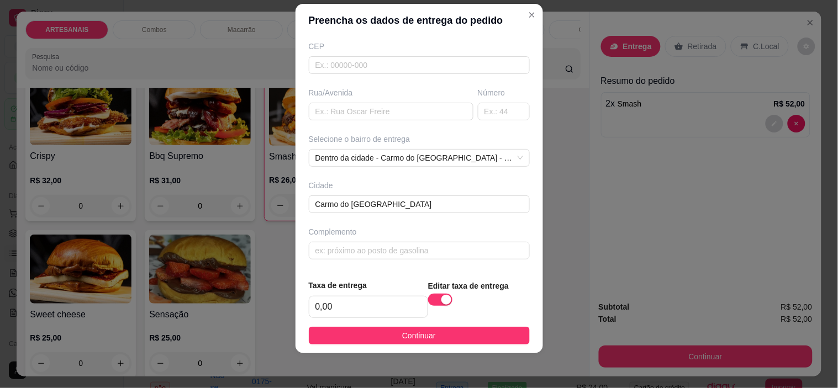
click at [413, 337] on span "Continuar" at bounding box center [419, 336] width 34 height 12
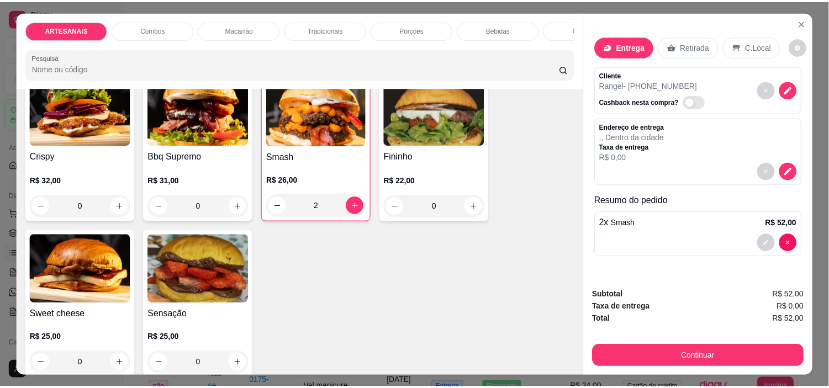
scroll to position [28, 0]
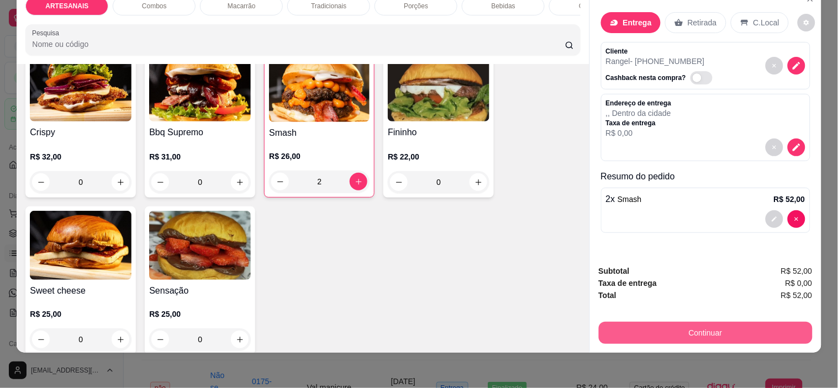
click at [725, 327] on button "Continuar" at bounding box center [706, 333] width 214 height 22
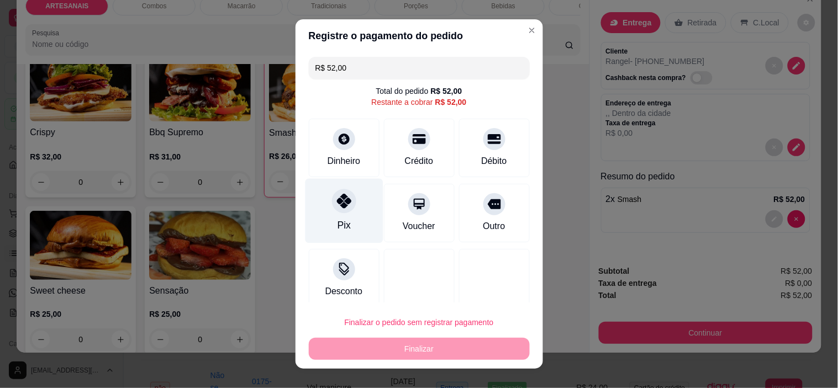
click at [345, 206] on div at bounding box center [344, 201] width 24 height 24
type input "R$ 0,00"
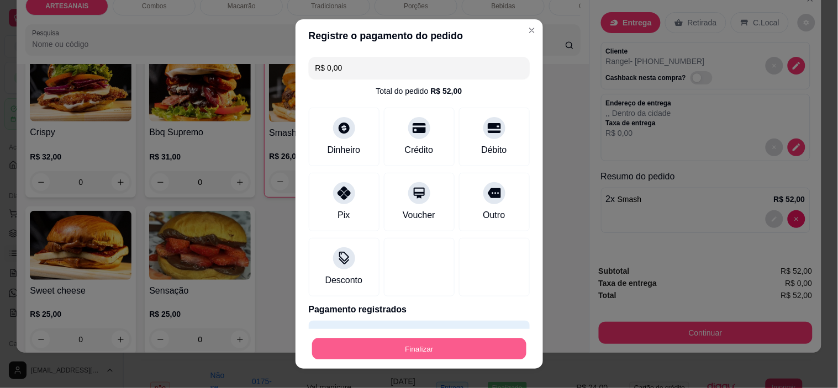
click at [452, 348] on button "Finalizar" at bounding box center [419, 349] width 214 height 22
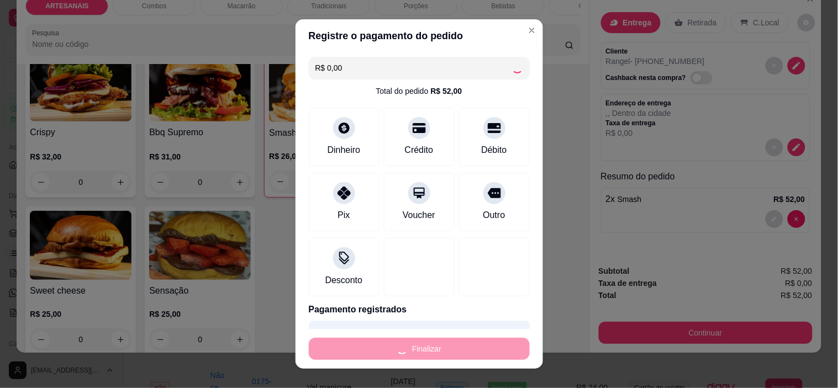
type input "0"
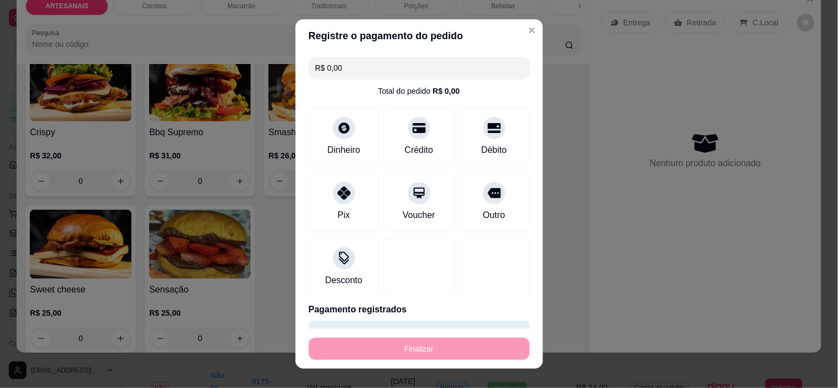
type input "-R$ 52,00"
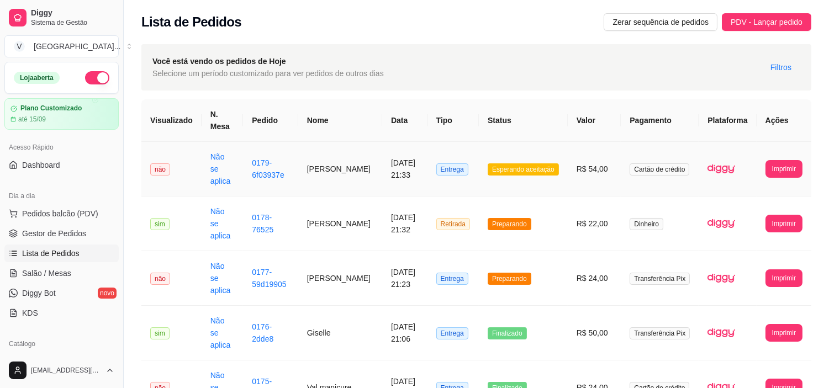
click at [341, 150] on td "[PERSON_NAME]" at bounding box center [340, 169] width 84 height 55
click at [67, 233] on span "Gestor de Pedidos" at bounding box center [54, 233] width 64 height 11
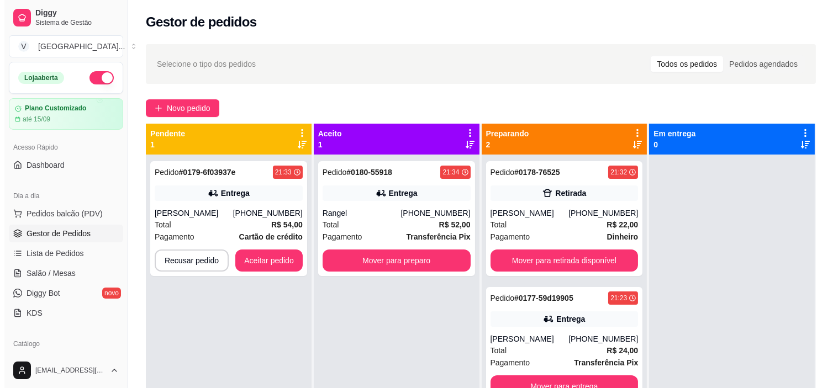
scroll to position [30, 0]
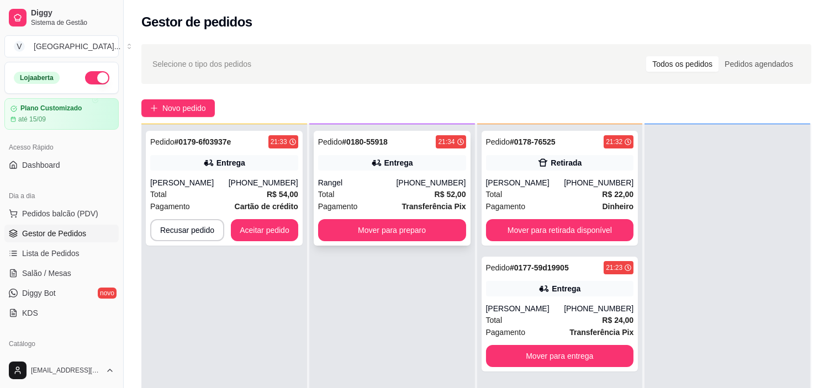
click at [394, 179] on div "Rangel" at bounding box center [357, 182] width 78 height 11
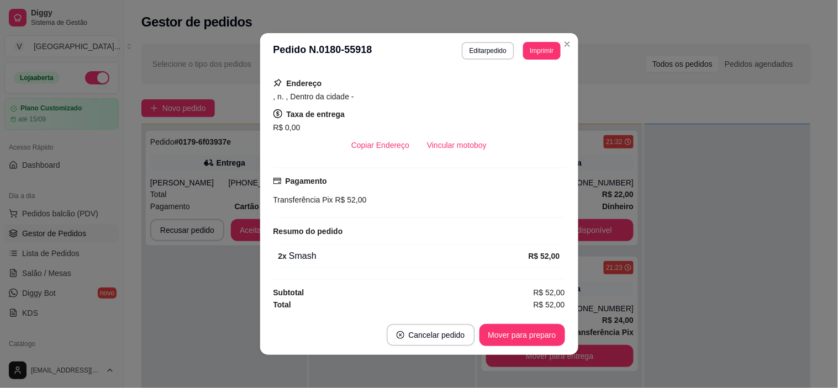
scroll to position [2, 0]
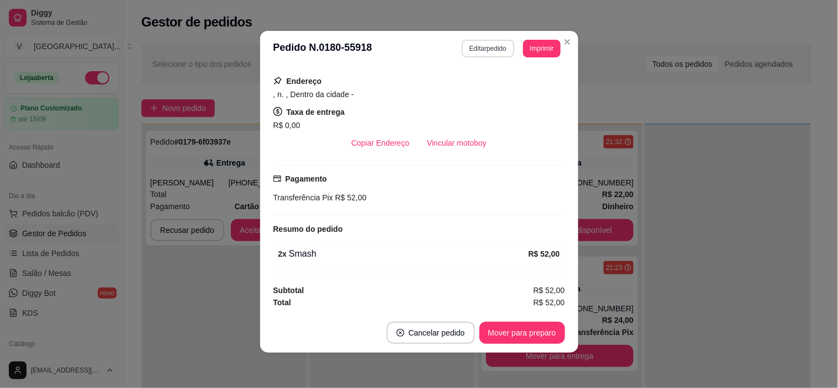
click at [478, 47] on button "Editar pedido" at bounding box center [488, 49] width 52 height 18
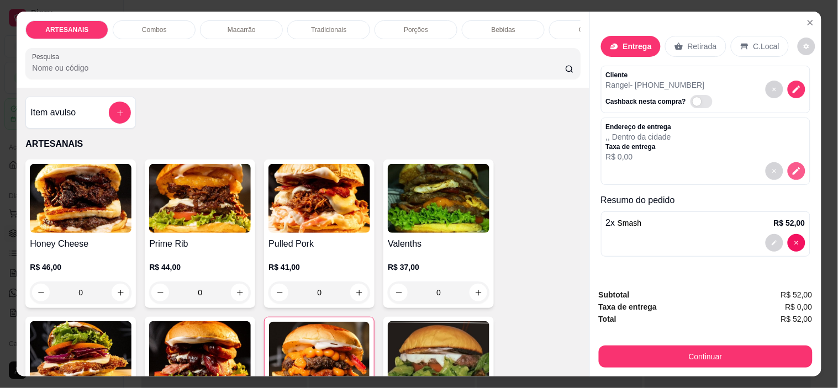
click at [791, 171] on icon "decrease-product-quantity" at bounding box center [796, 171] width 10 height 10
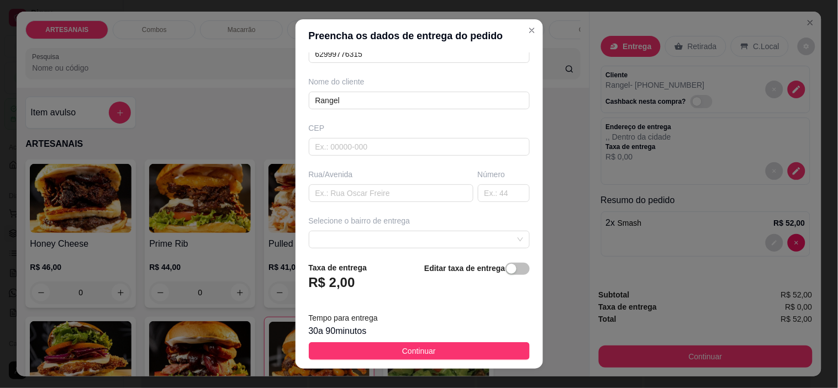
scroll to position [172, 0]
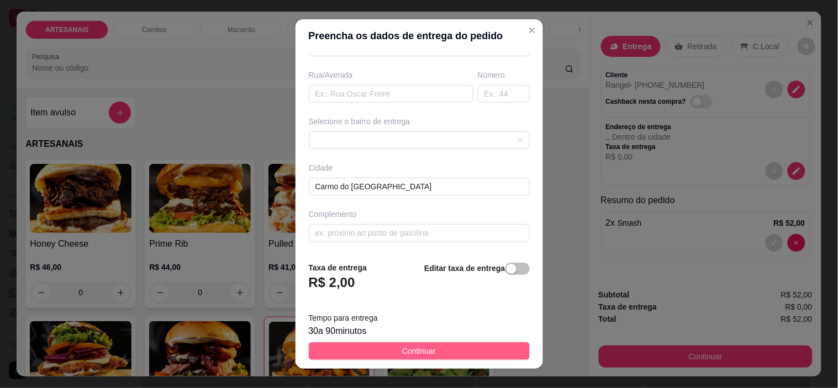
click at [404, 349] on span "Continuar" at bounding box center [419, 351] width 34 height 12
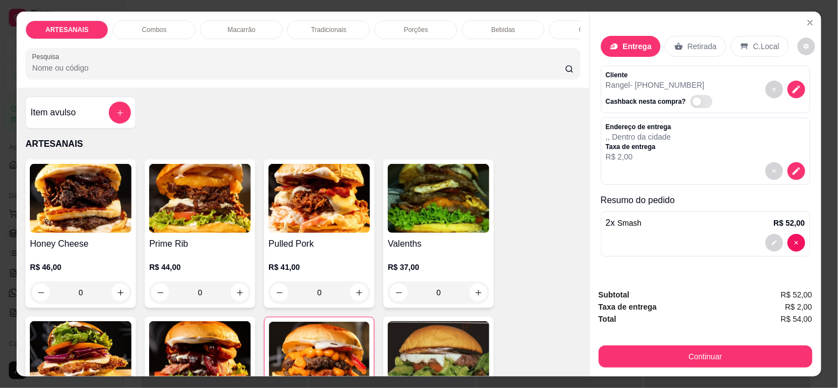
click at [797, 45] on button "decrease-product-quantity" at bounding box center [806, 47] width 18 height 18
click at [803, 90] on span "Automatic updates" at bounding box center [804, 86] width 9 height 9
click at [803, 90] on input "Automatic updates" at bounding box center [800, 89] width 7 height 7
checkbox input "true"
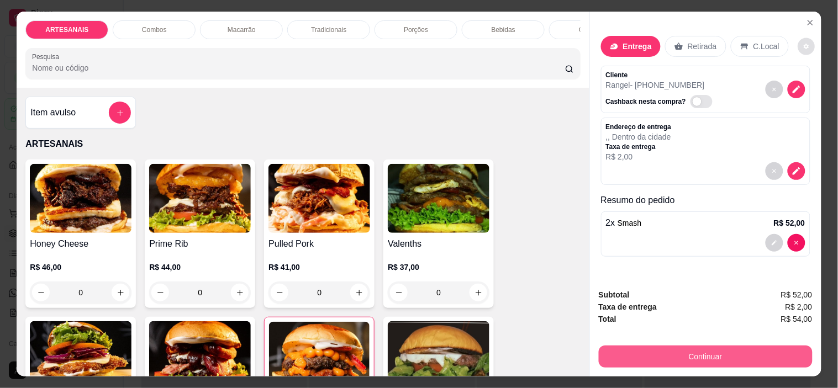
click at [748, 346] on button "Continuar" at bounding box center [706, 357] width 214 height 22
click at [760, 352] on button "Continuar" at bounding box center [706, 357] width 214 height 22
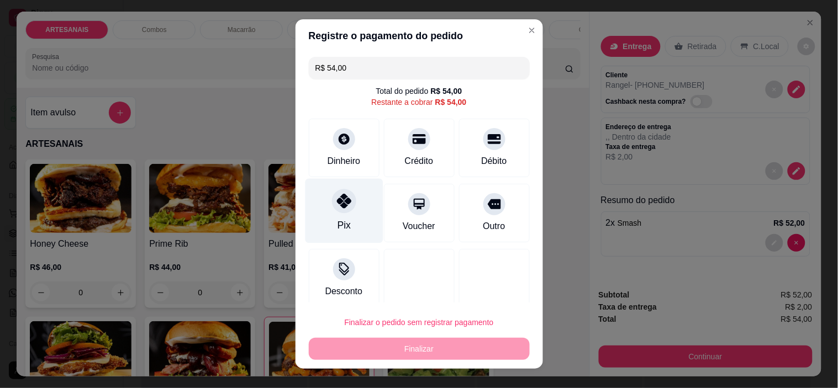
click at [334, 216] on div "Pix" at bounding box center [344, 211] width 78 height 65
type input "R$ 0,00"
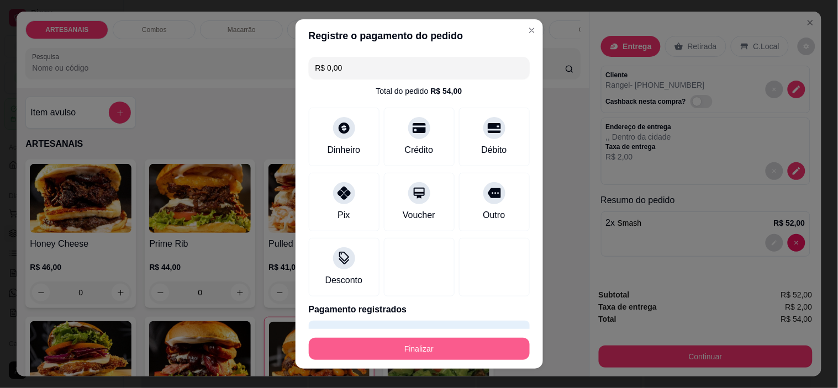
click at [417, 350] on button "Finalizar" at bounding box center [419, 349] width 221 height 22
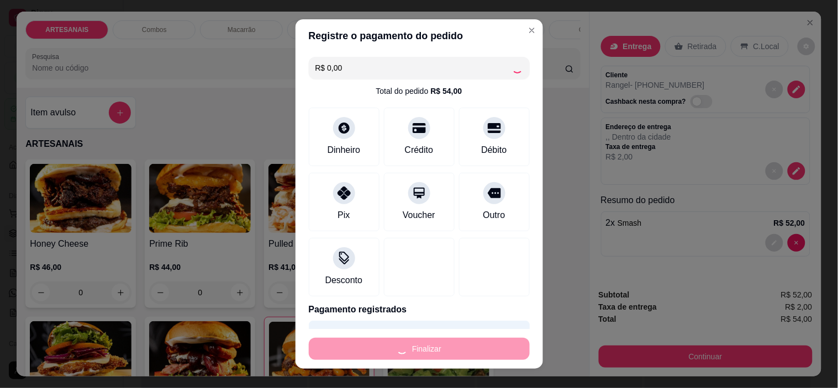
type input "0"
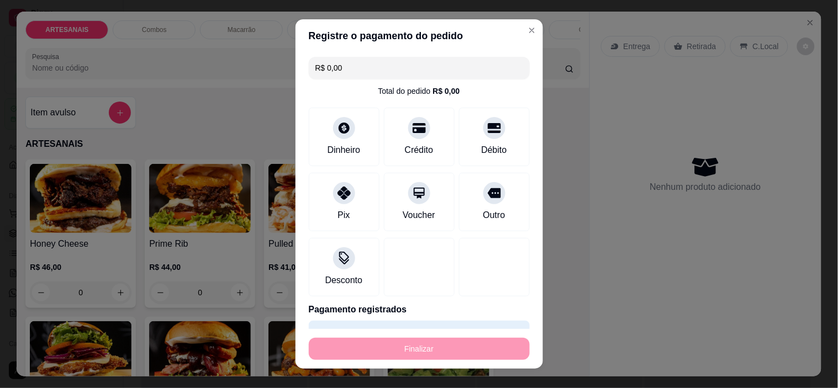
type input "-R$ 54,00"
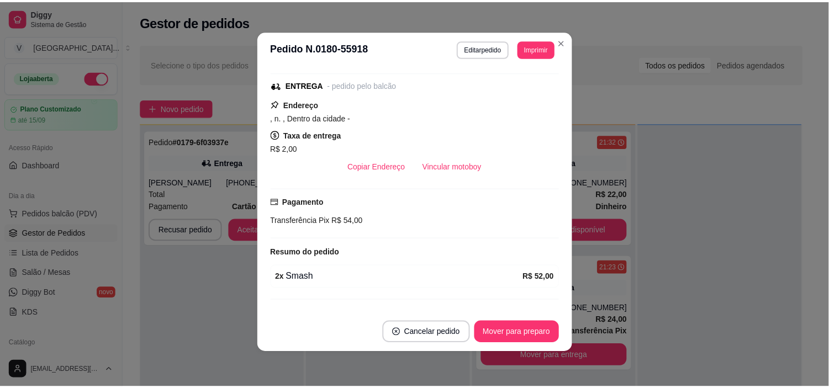
scroll to position [184, 0]
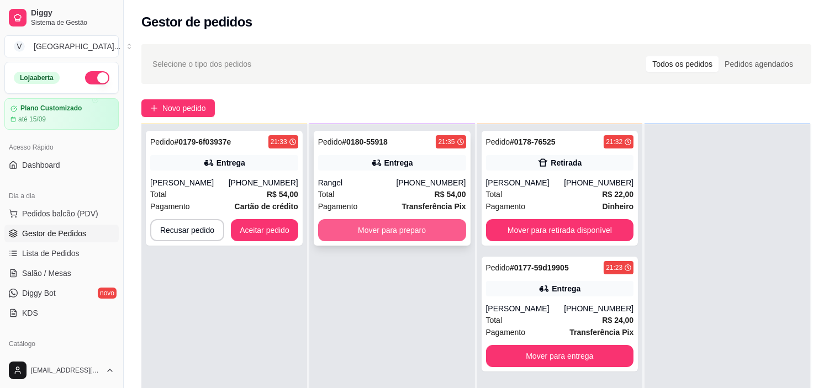
click at [427, 223] on button "Mover para preparo" at bounding box center [392, 230] width 148 height 22
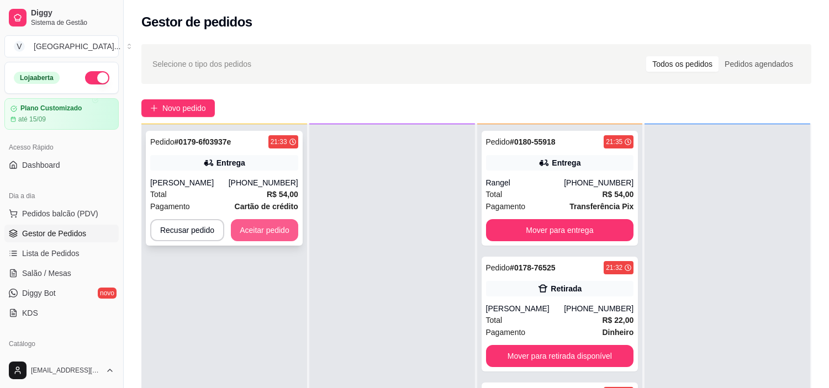
click at [285, 229] on button "Aceitar pedido" at bounding box center [264, 230] width 67 height 22
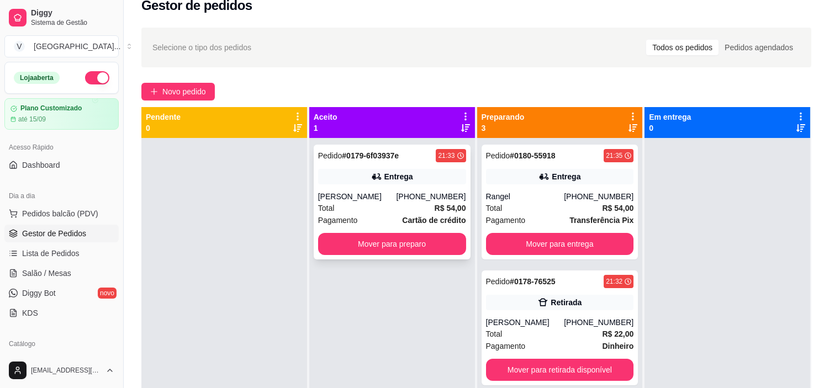
scroll to position [0, 0]
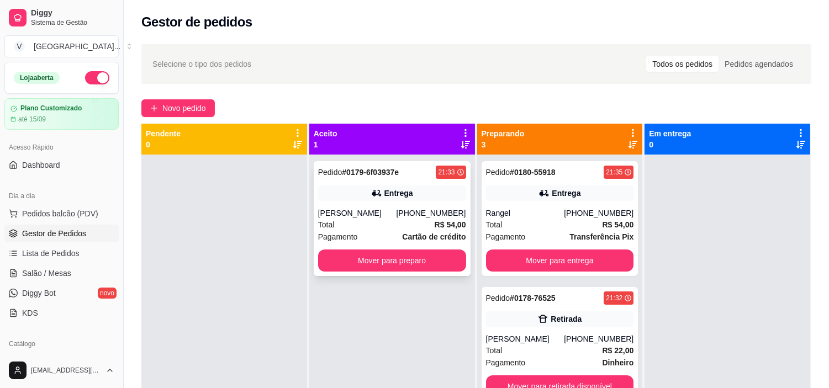
click at [415, 225] on div "Total R$ 54,00" at bounding box center [392, 225] width 148 height 12
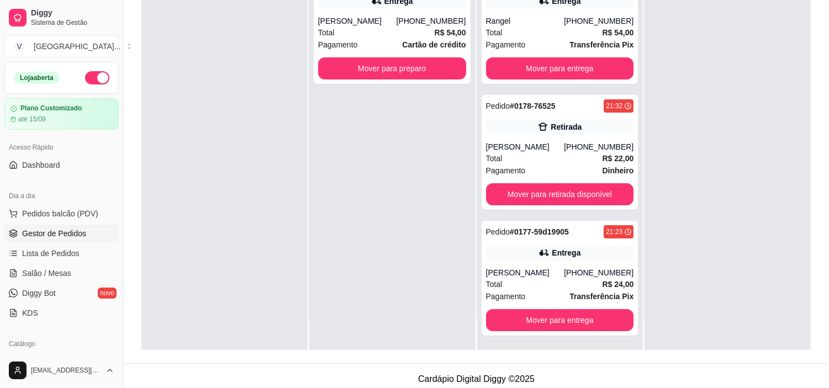
scroll to position [168, 0]
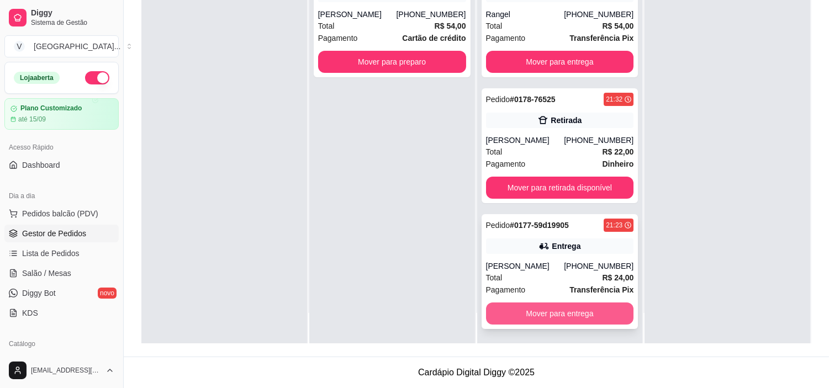
click at [567, 311] on button "Mover para entrega" at bounding box center [560, 314] width 148 height 22
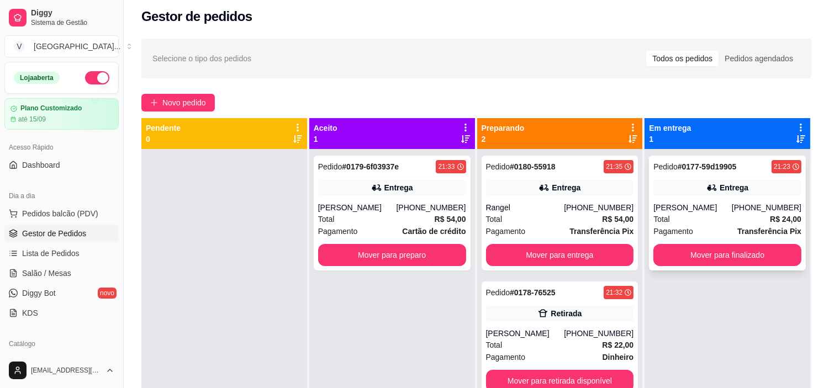
scroll to position [0, 0]
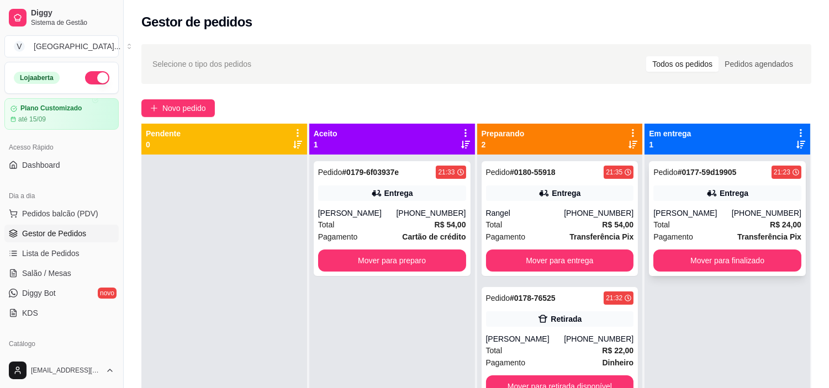
click at [759, 205] on div "Pedido # 0177-59d19905 21:23 Entrega [PERSON_NAME] [PHONE_NUMBER] Total R$ 24,0…" at bounding box center [727, 218] width 157 height 115
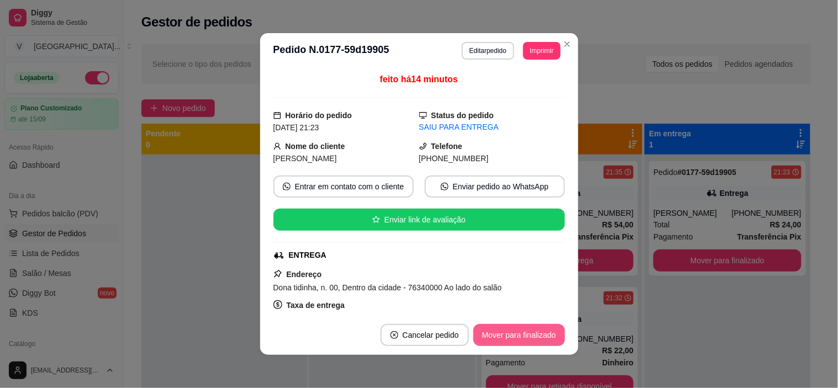
click at [527, 334] on button "Mover para finalizado" at bounding box center [519, 335] width 92 height 22
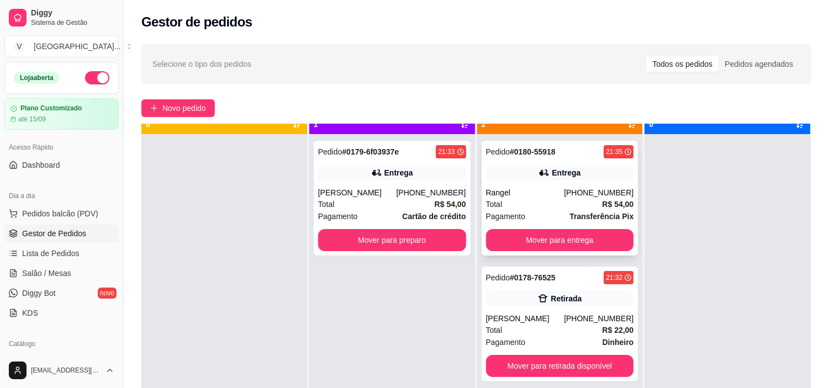
scroll to position [30, 0]
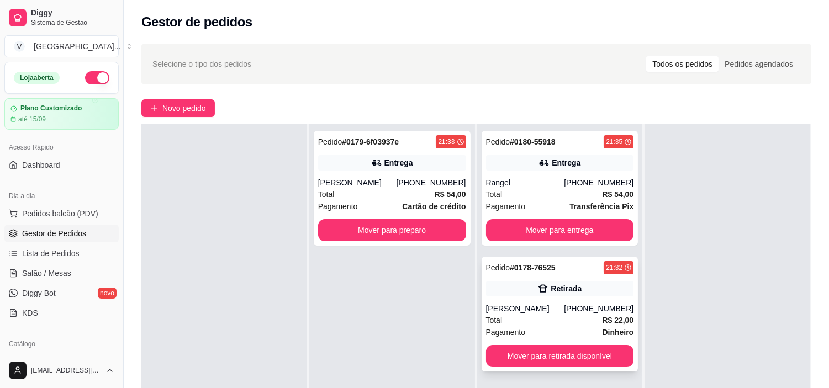
click at [573, 297] on div "Pedido # 0178-76525 21:32 Retirada karen [PHONE_NUMBER] Total R$ 22,00 Pagament…" at bounding box center [560, 314] width 157 height 115
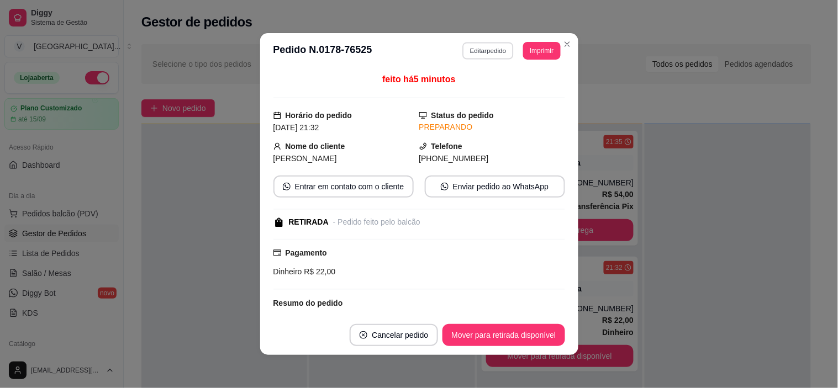
click at [493, 52] on button "Editar pedido" at bounding box center [487, 50] width 51 height 17
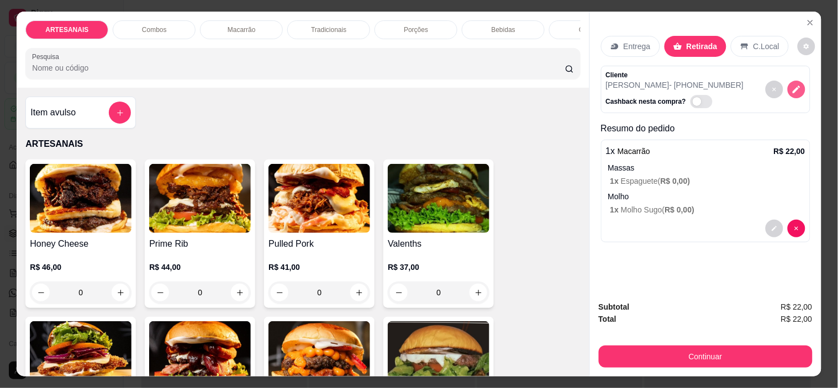
click at [794, 86] on icon "decrease-product-quantity" at bounding box center [796, 90] width 8 height 8
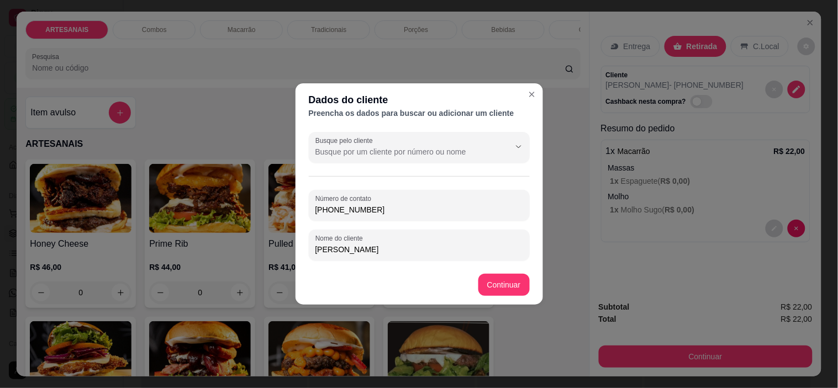
click at [333, 209] on input "[PHONE_NUMBER]" at bounding box center [419, 209] width 208 height 11
type input "[PHONE_NUMBER]"
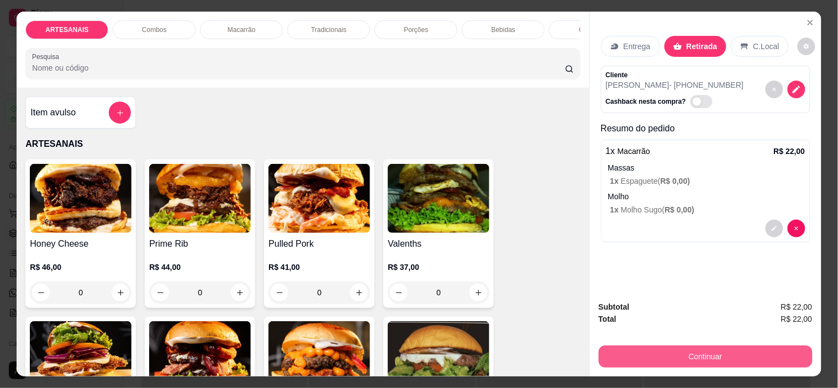
click at [761, 346] on button "Continuar" at bounding box center [706, 357] width 214 height 22
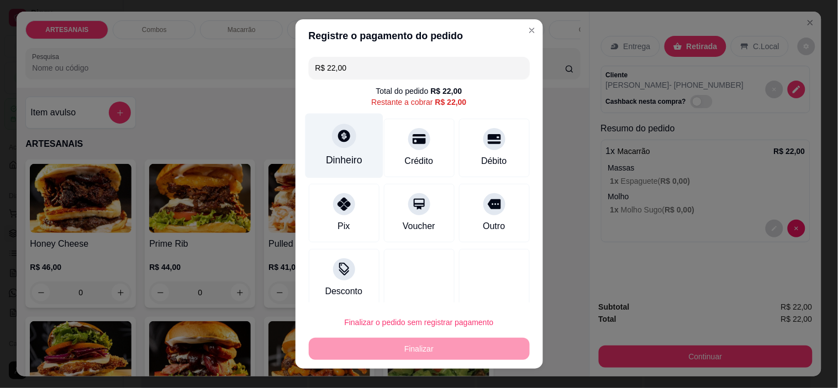
click at [331, 150] on div "Dinheiro" at bounding box center [344, 146] width 78 height 65
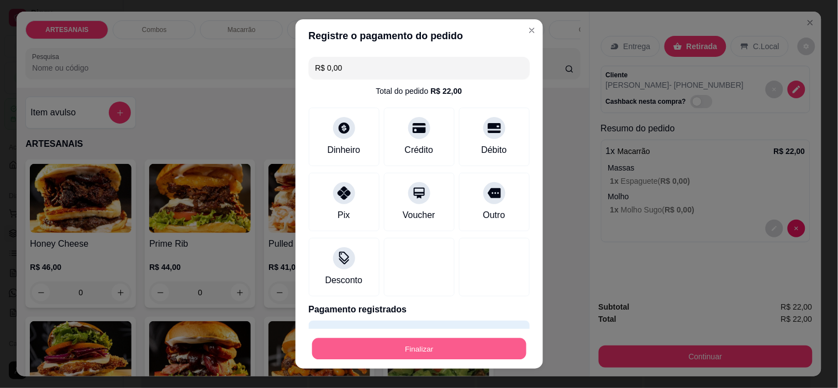
click at [457, 342] on button "Finalizar" at bounding box center [419, 349] width 214 height 22
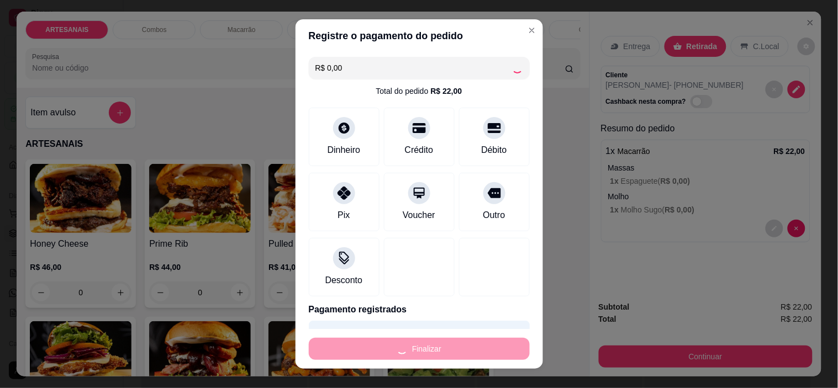
type input "-R$ 22,00"
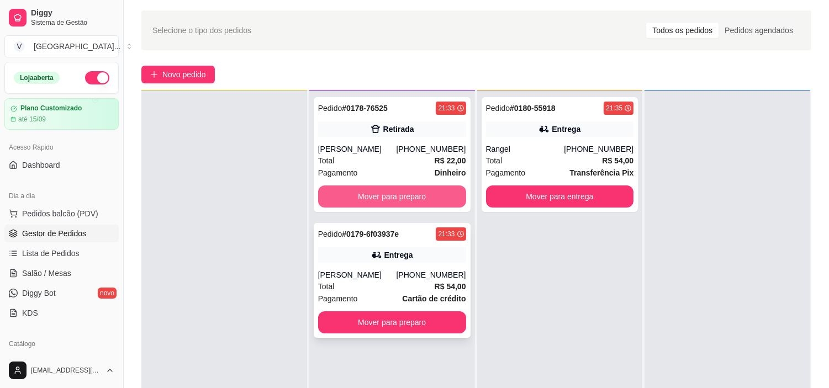
scroll to position [61, 0]
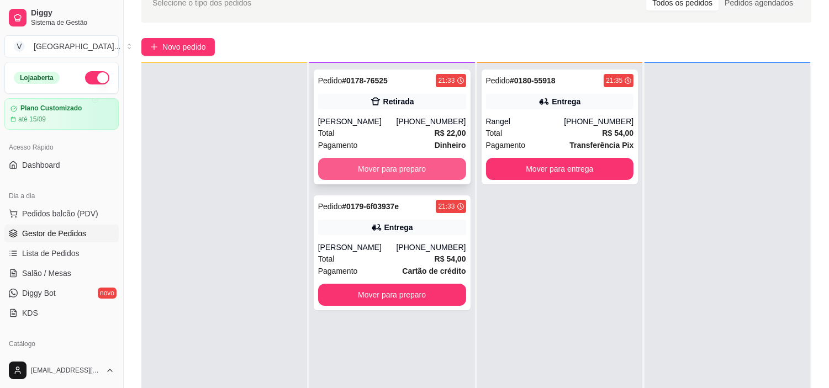
click at [390, 163] on button "Mover para preparo" at bounding box center [392, 169] width 148 height 22
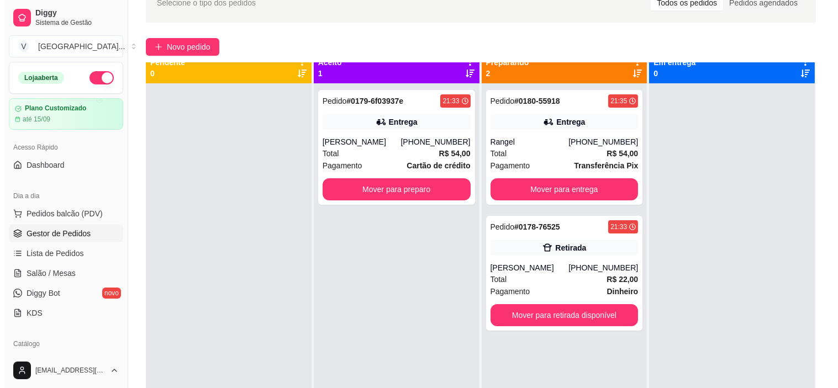
scroll to position [0, 0]
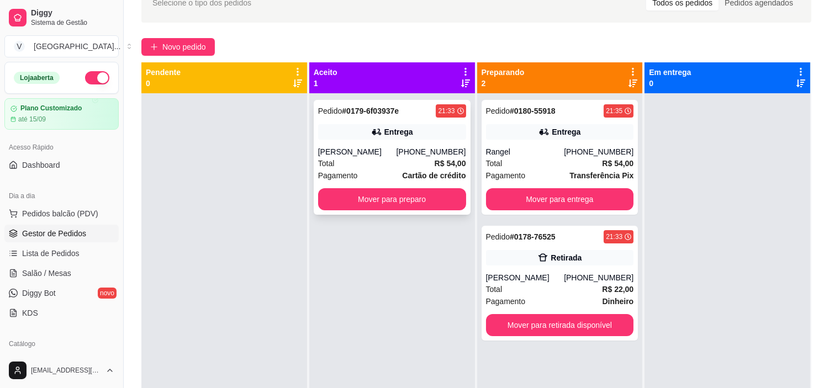
click at [424, 131] on div "Entrega" at bounding box center [392, 131] width 148 height 15
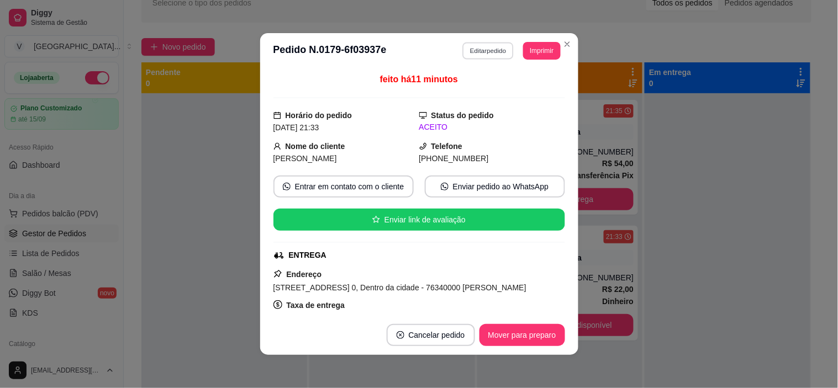
click at [496, 49] on button "Editar pedido" at bounding box center [487, 50] width 51 height 17
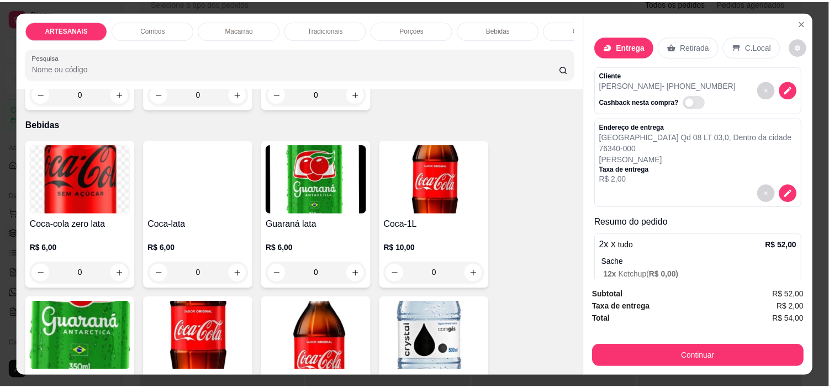
scroll to position [1350, 0]
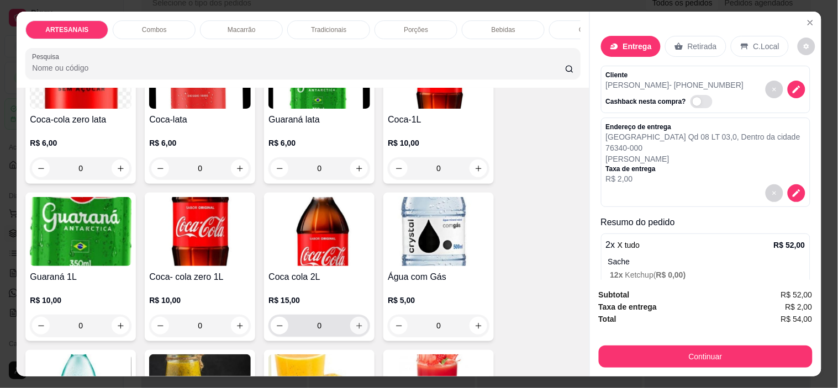
click at [355, 328] on icon "increase-product-quantity" at bounding box center [359, 326] width 8 height 8
type input "1"
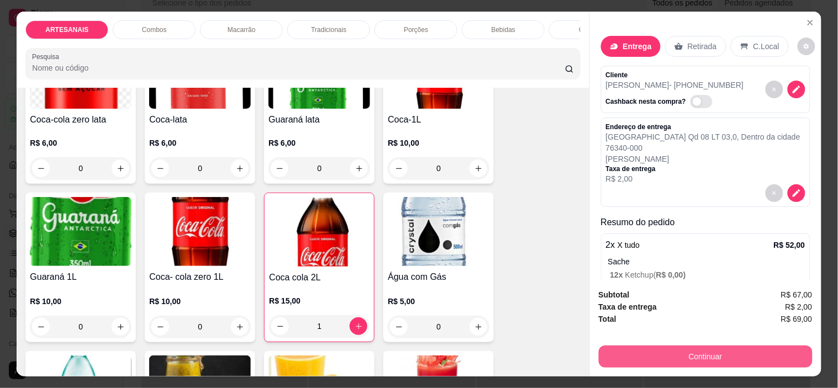
click at [722, 357] on button "Continuar" at bounding box center [706, 357] width 214 height 22
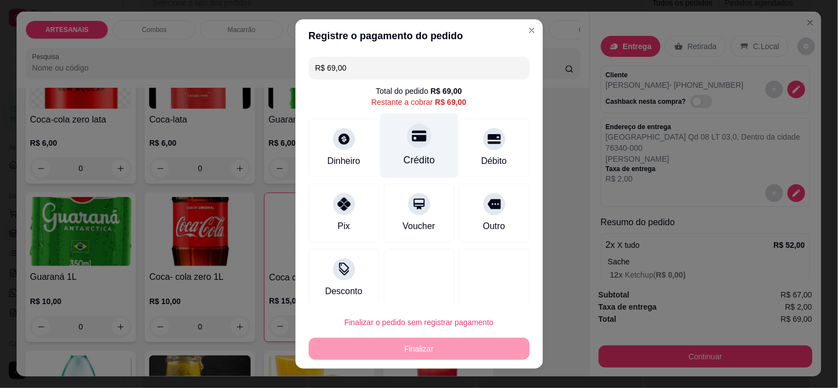
click at [420, 139] on div "Crédito" at bounding box center [419, 146] width 78 height 65
type input "R$ 0,00"
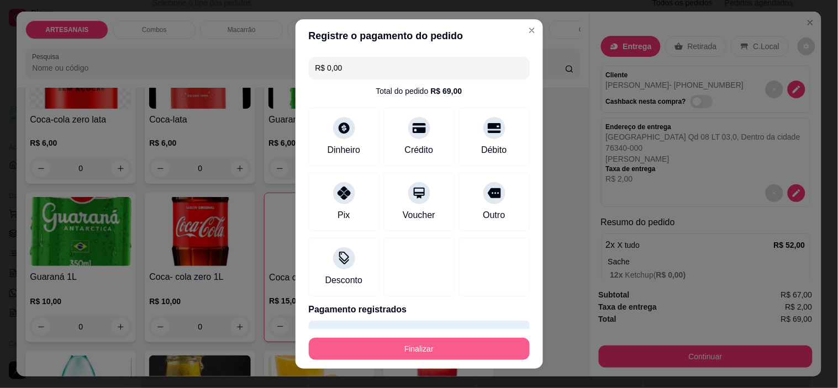
click at [450, 352] on button "Finalizar" at bounding box center [419, 349] width 221 height 22
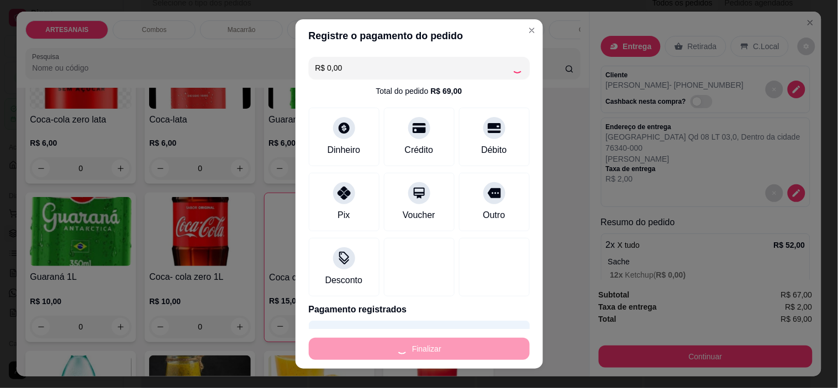
type input "0"
type input "-R$ 69,00"
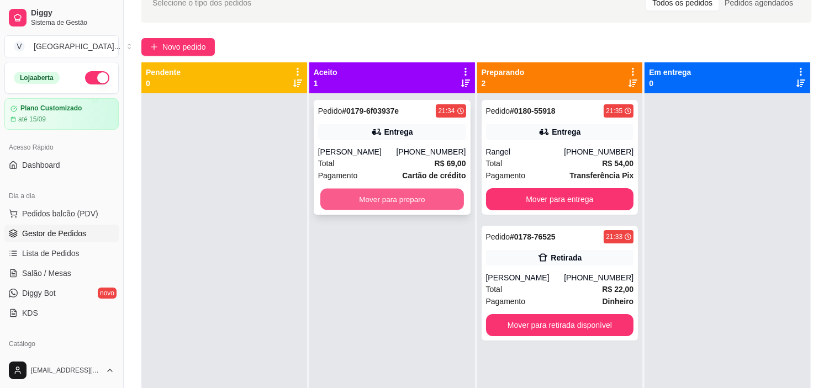
click at [400, 203] on button "Mover para preparo" at bounding box center [392, 200] width 144 height 22
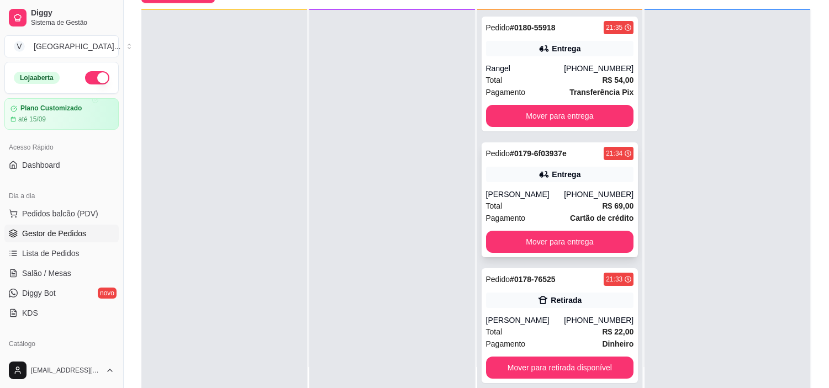
scroll to position [168, 0]
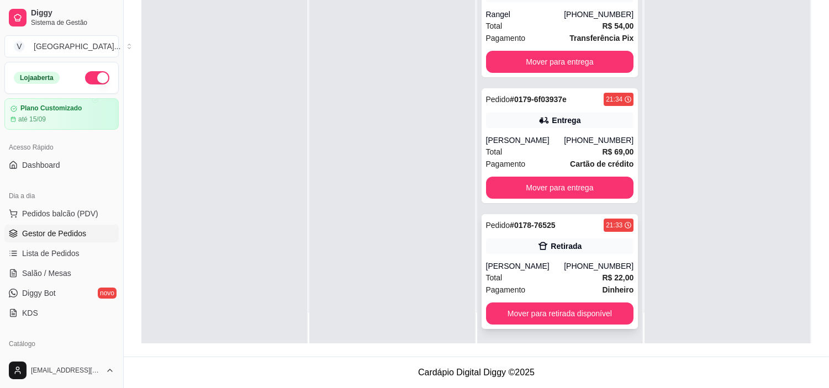
click at [613, 274] on strong "R$ 22,00" at bounding box center [617, 277] width 31 height 9
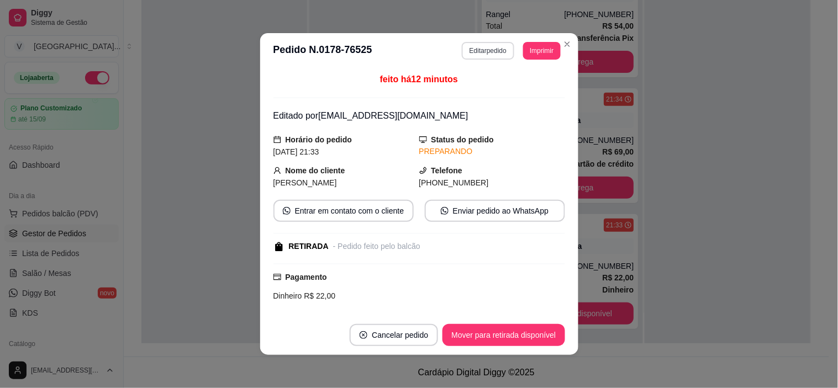
click at [468, 49] on button "Editar pedido" at bounding box center [488, 51] width 52 height 18
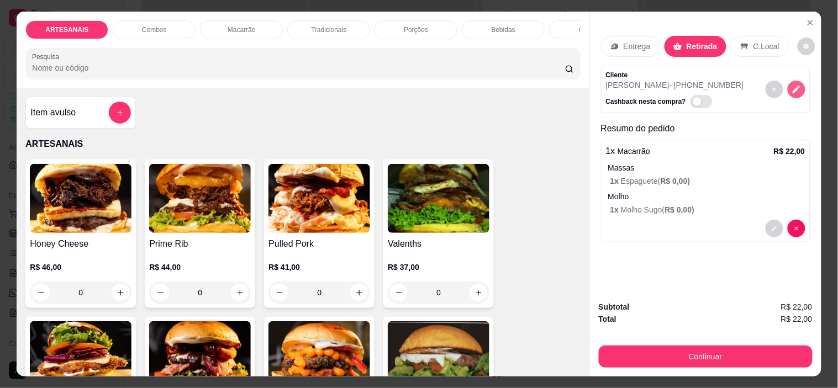
click at [793, 86] on icon "decrease-product-quantity" at bounding box center [796, 90] width 8 height 8
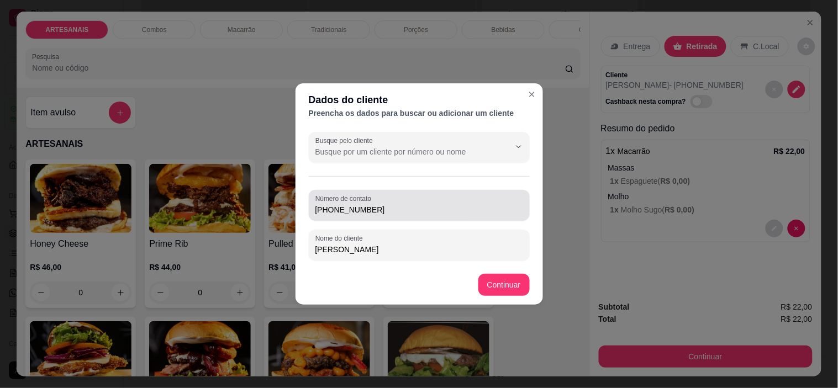
click at [336, 209] on input "[PHONE_NUMBER]" at bounding box center [419, 209] width 208 height 11
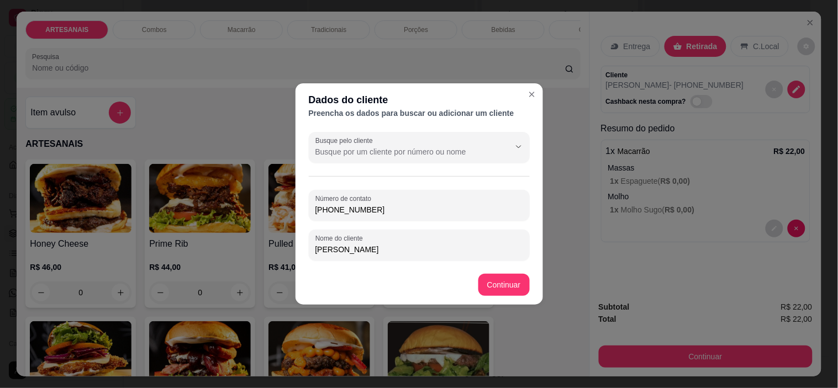
click at [371, 207] on input "[PHONE_NUMBER]" at bounding box center [419, 209] width 208 height 11
type input "[PHONE_NUMBER]"
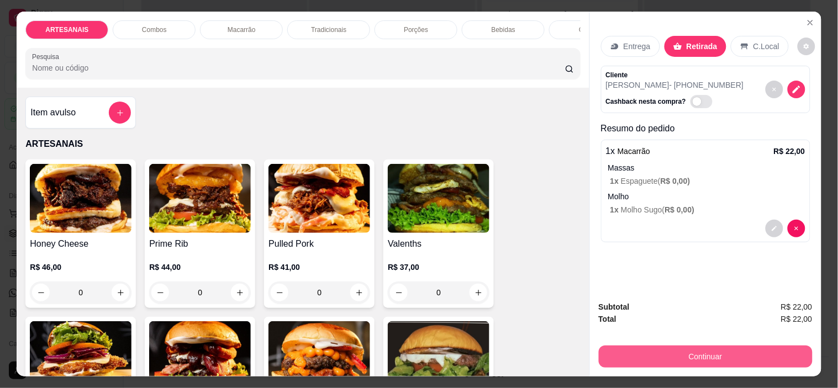
click at [709, 347] on button "Continuar" at bounding box center [706, 357] width 214 height 22
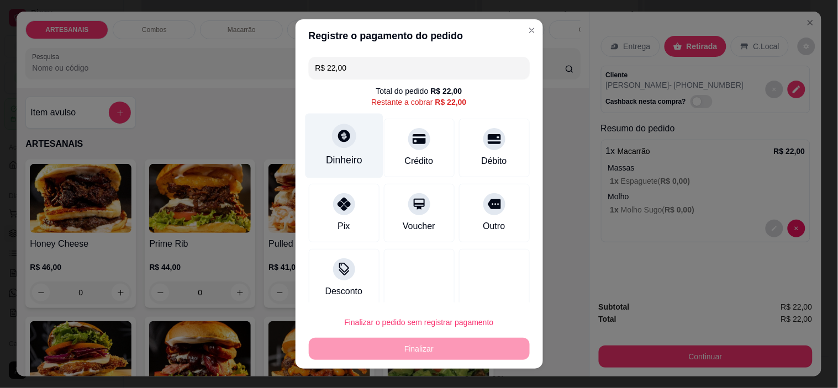
click at [336, 145] on div at bounding box center [344, 136] width 24 height 24
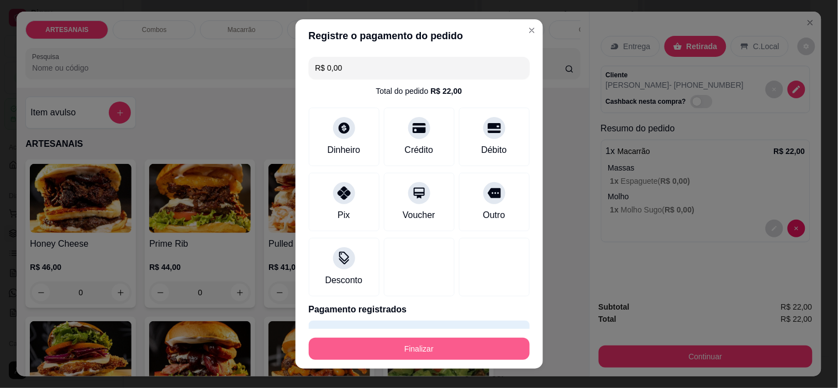
click at [426, 350] on button "Finalizar" at bounding box center [419, 349] width 221 height 22
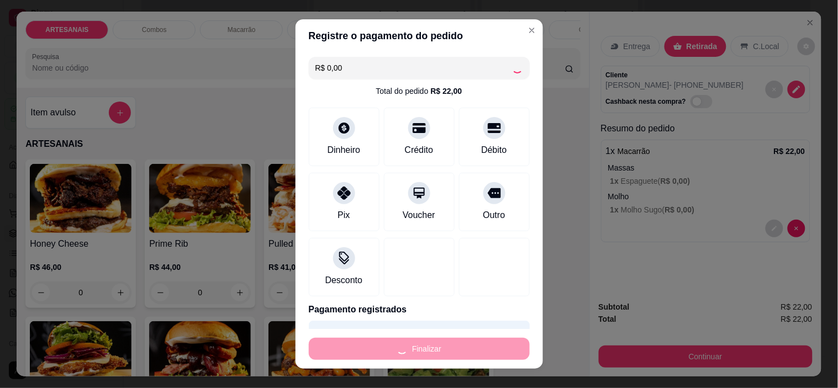
type input "-R$ 22,00"
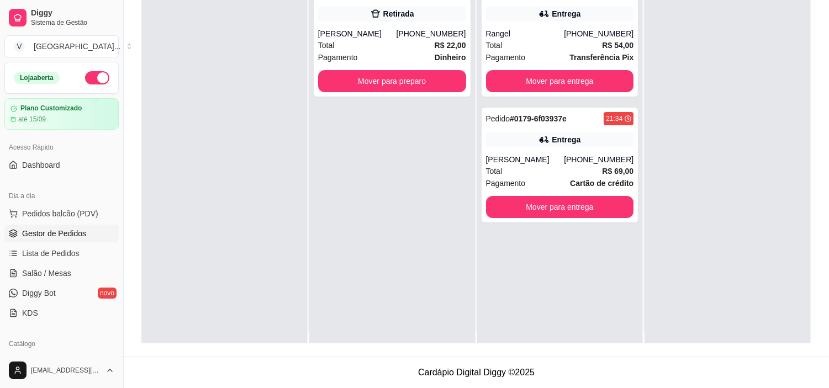
scroll to position [0, 0]
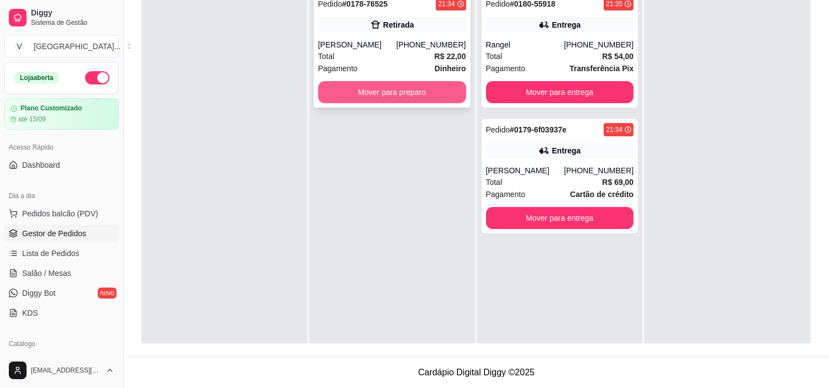
click at [417, 102] on button "Mover para preparo" at bounding box center [392, 92] width 148 height 22
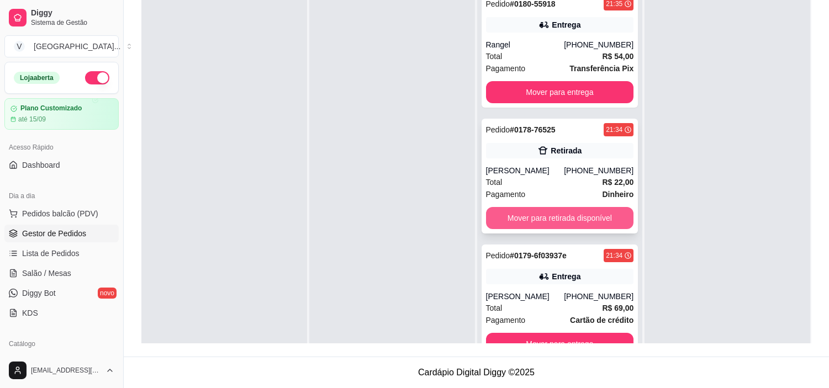
click at [559, 219] on button "Mover para retirada disponível" at bounding box center [560, 218] width 148 height 22
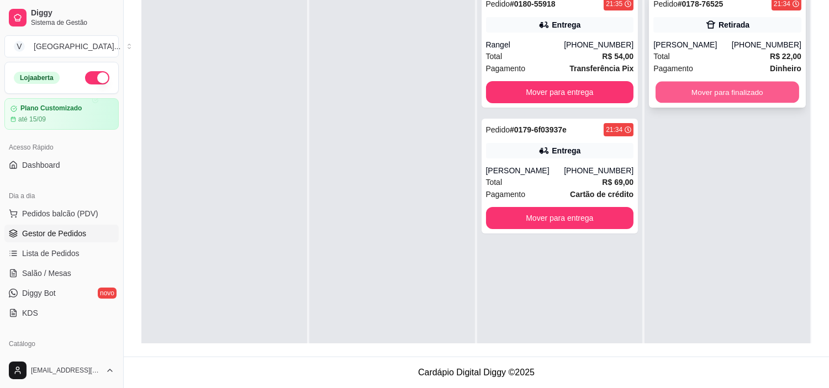
click at [741, 85] on button "Mover para finalizado" at bounding box center [727, 93] width 144 height 22
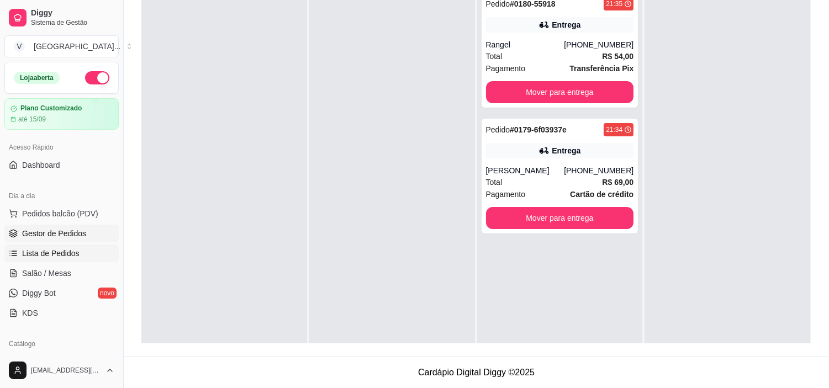
click at [69, 250] on span "Lista de Pedidos" at bounding box center [50, 253] width 57 height 11
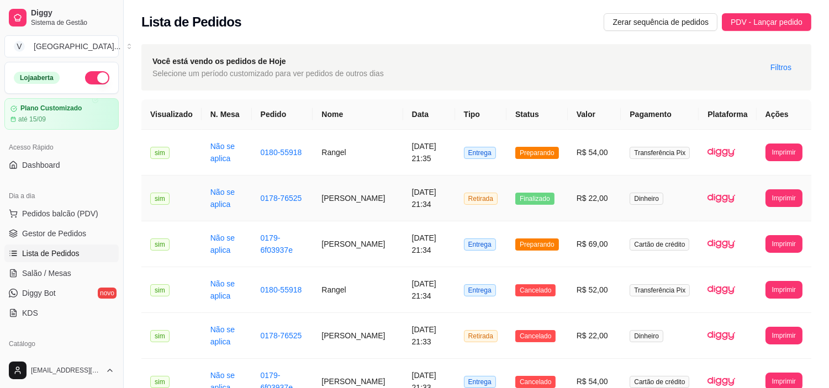
click at [355, 195] on td "[PERSON_NAME]" at bounding box center [358, 199] width 90 height 46
click at [47, 219] on span "Pedidos balcão (PDV)" at bounding box center [60, 213] width 76 height 11
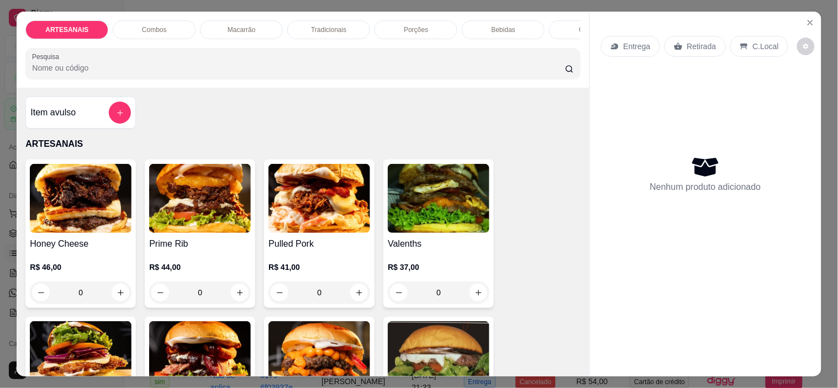
click at [795, 12] on div "Entrega Retirada C.Local Nenhum produto adicionado" at bounding box center [705, 185] width 231 height 347
click at [806, 18] on icon "Close" at bounding box center [810, 22] width 9 height 9
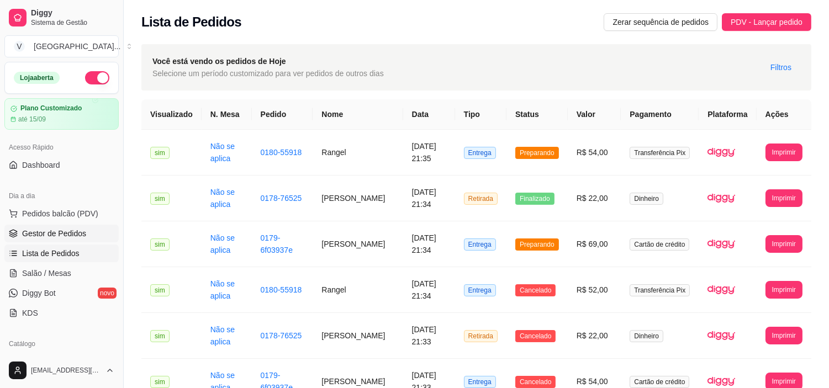
click at [68, 234] on span "Gestor de Pedidos" at bounding box center [54, 233] width 64 height 11
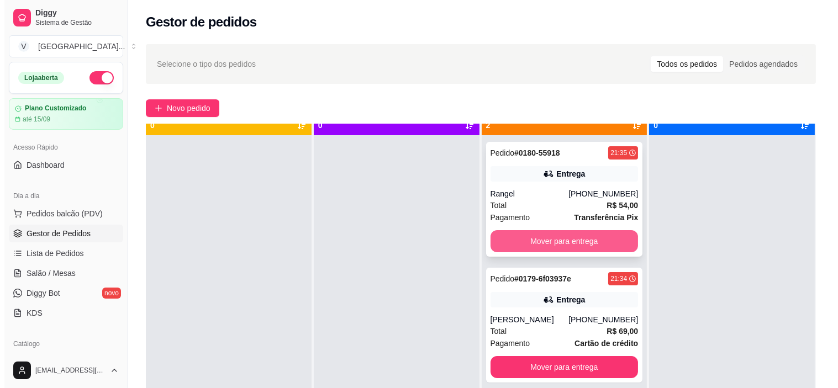
scroll to position [30, 0]
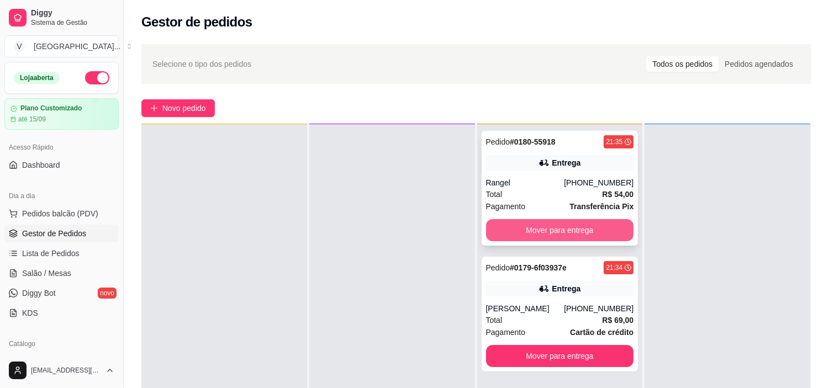
click at [578, 235] on button "Mover para entrega" at bounding box center [560, 230] width 148 height 22
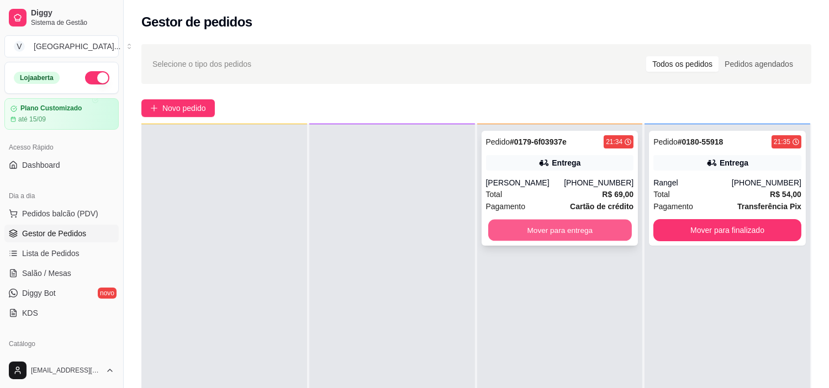
click at [568, 234] on button "Mover para entrega" at bounding box center [560, 231] width 144 height 22
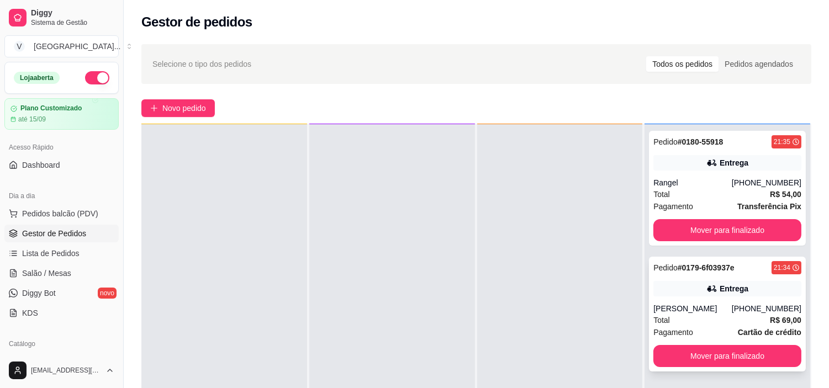
click at [718, 323] on div "Total R$ 69,00" at bounding box center [727, 320] width 148 height 12
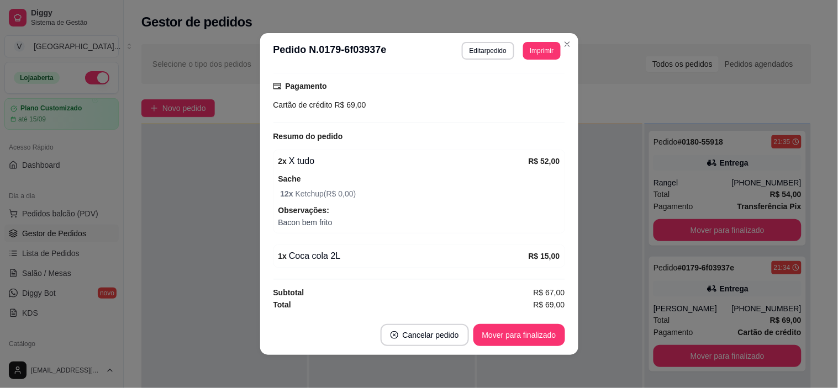
scroll to position [292, 0]
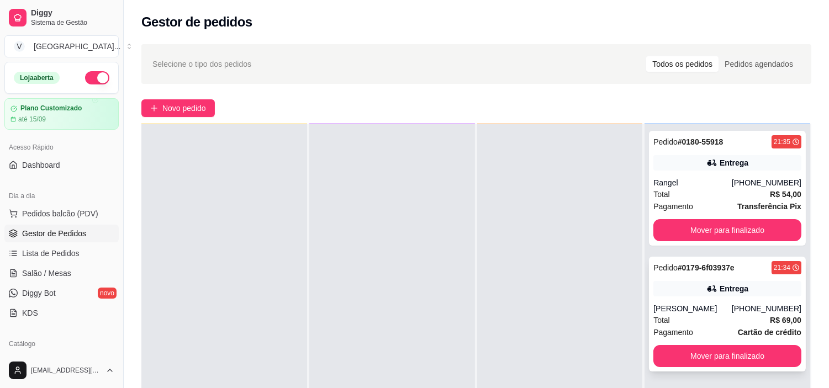
click at [754, 317] on div "Total R$ 69,00" at bounding box center [727, 320] width 148 height 12
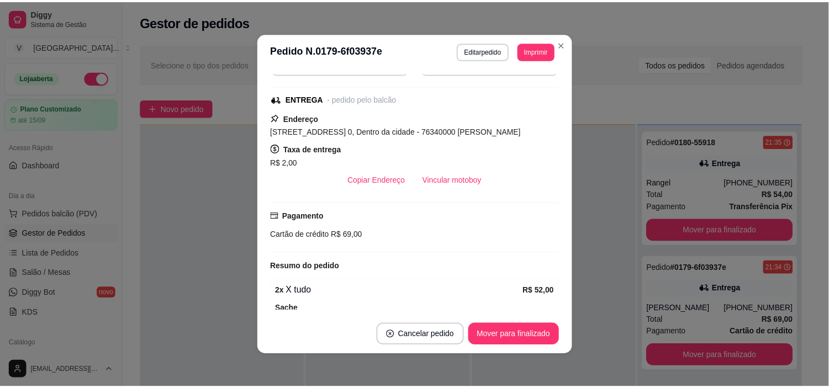
scroll to position [46, 0]
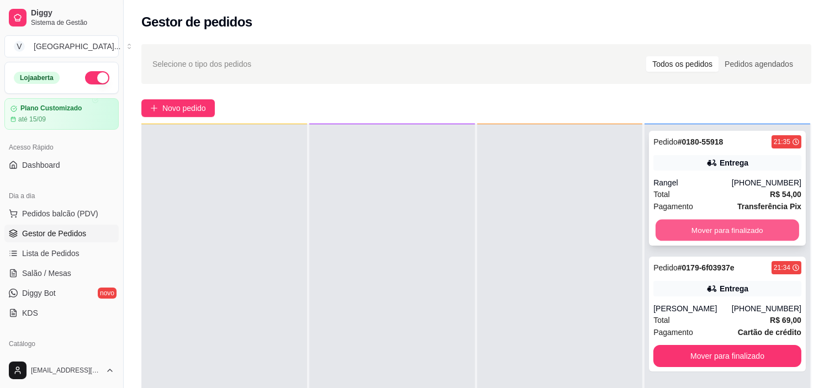
click at [709, 228] on button "Mover para finalizado" at bounding box center [727, 231] width 144 height 22
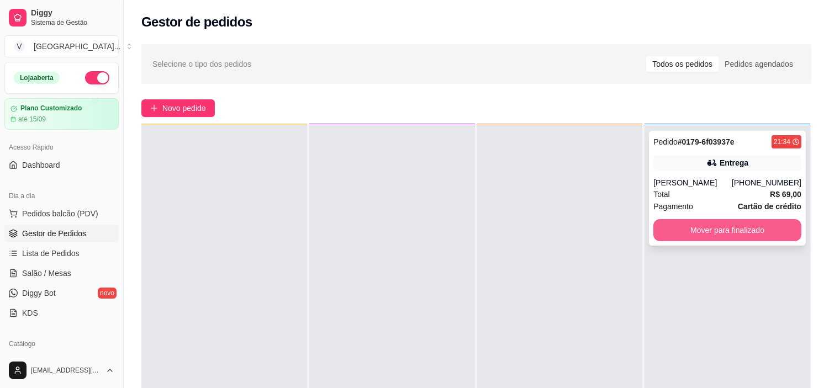
click at [710, 228] on button "Mover para finalizado" at bounding box center [727, 230] width 148 height 22
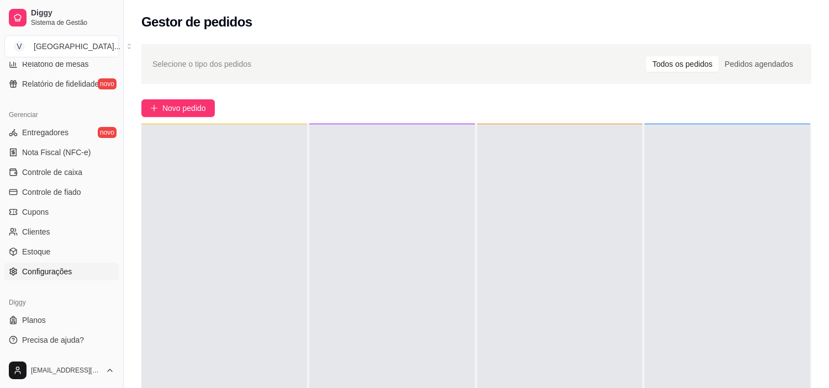
scroll to position [283, 0]
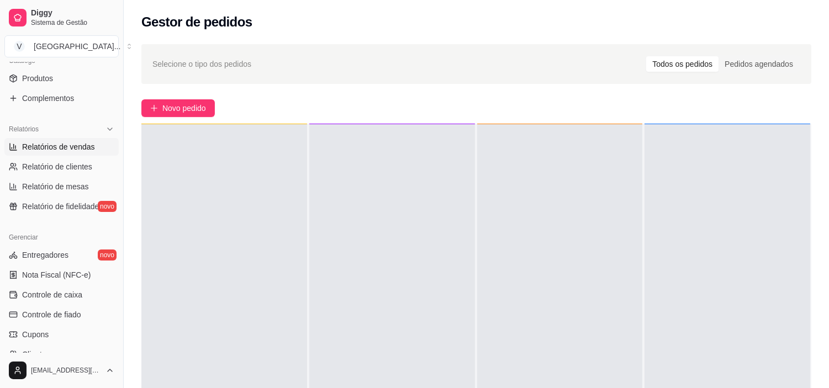
click at [81, 147] on span "Relatórios de vendas" at bounding box center [58, 146] width 73 height 11
select select "ALL"
select select "0"
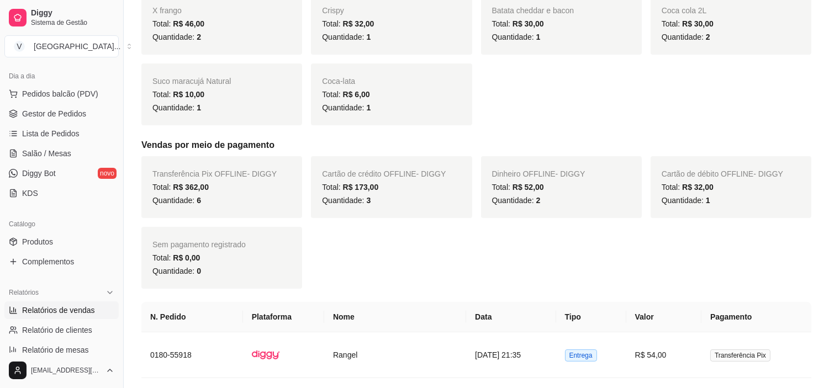
scroll to position [99, 0]
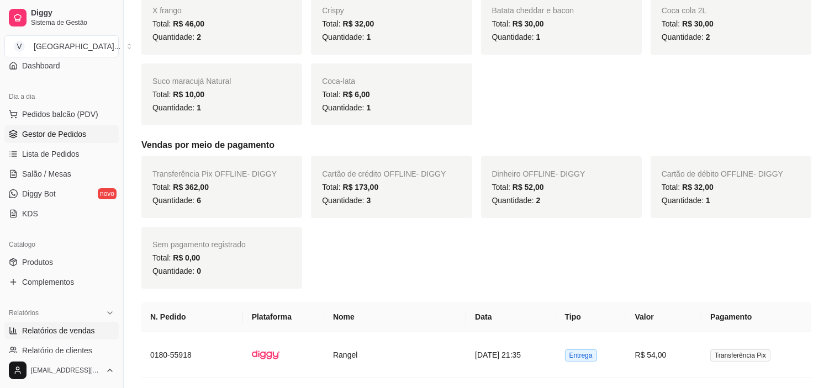
click at [80, 133] on span "Gestor de Pedidos" at bounding box center [54, 134] width 64 height 11
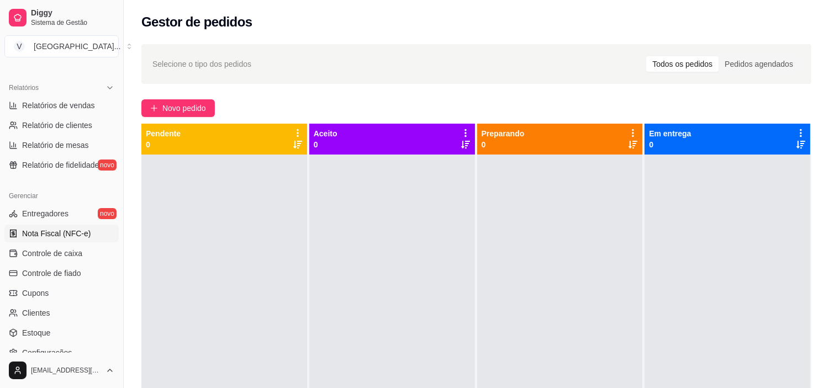
scroll to position [345, 0]
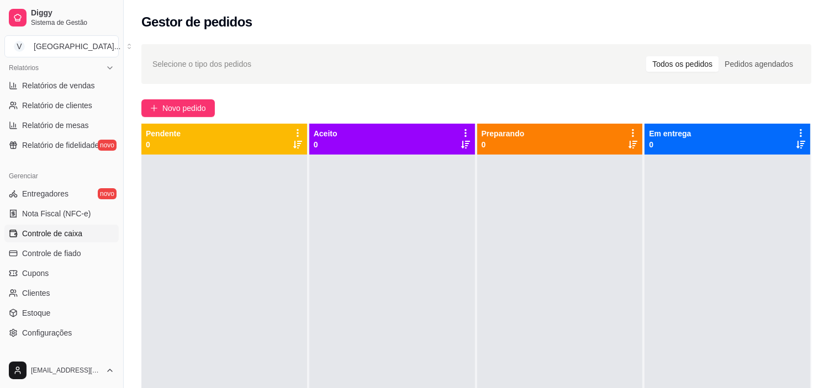
click at [65, 232] on span "Controle de caixa" at bounding box center [52, 233] width 60 height 11
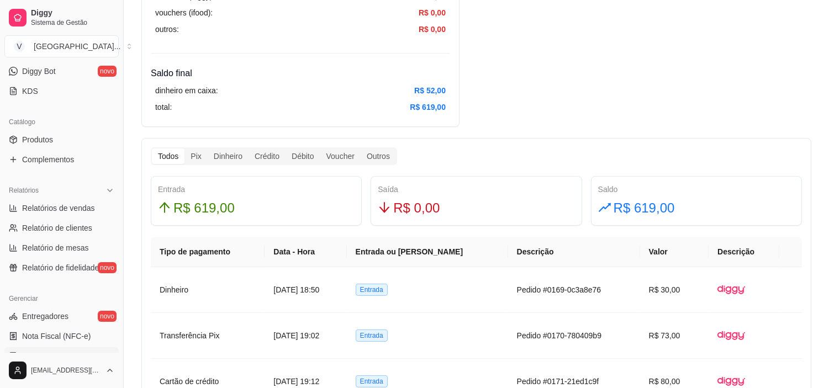
scroll to position [552, 0]
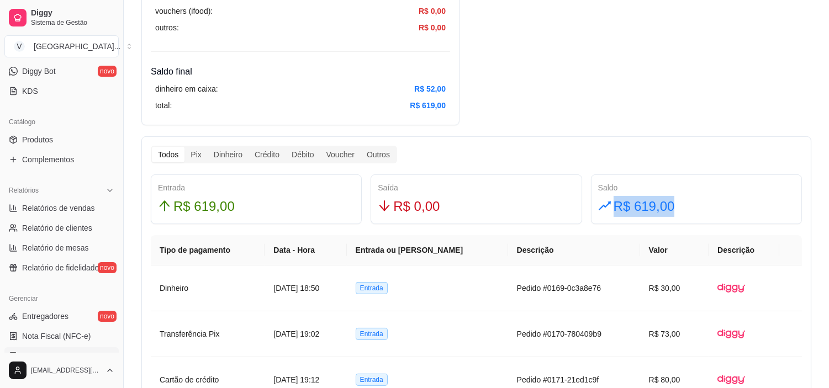
drag, startPoint x: 616, startPoint y: 201, endPoint x: 727, endPoint y: 211, distance: 111.4
click at [732, 214] on div "R$ 619,00" at bounding box center [696, 206] width 197 height 21
click at [585, 50] on div "Resumo Adicionar entrada/saída Data de abertura: [DATE] 18:36 Saldo inícial Din…" at bounding box center [476, 373] width 670 height 1662
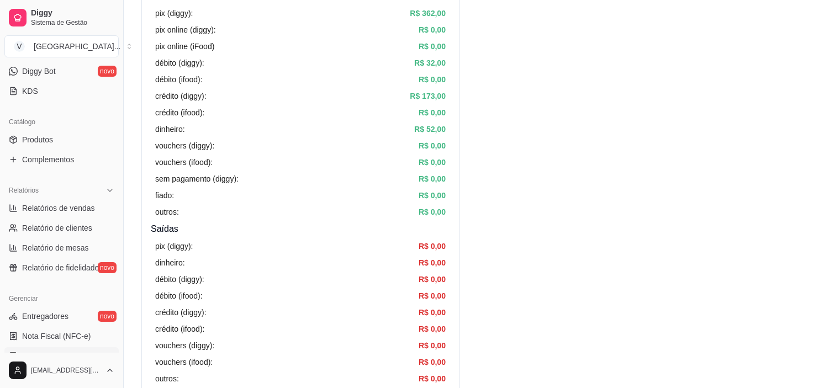
scroll to position [184, 0]
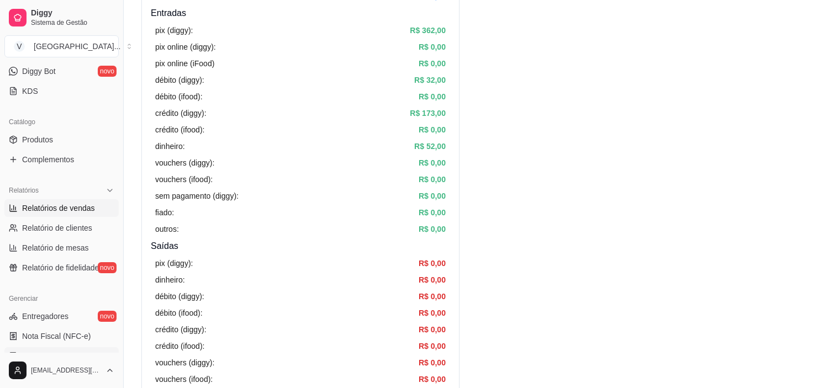
click at [50, 207] on span "Relatórios de vendas" at bounding box center [58, 208] width 73 height 11
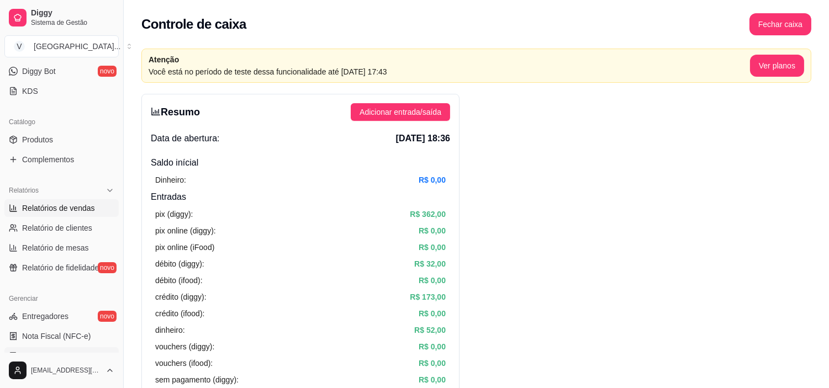
select select "ALL"
select select "0"
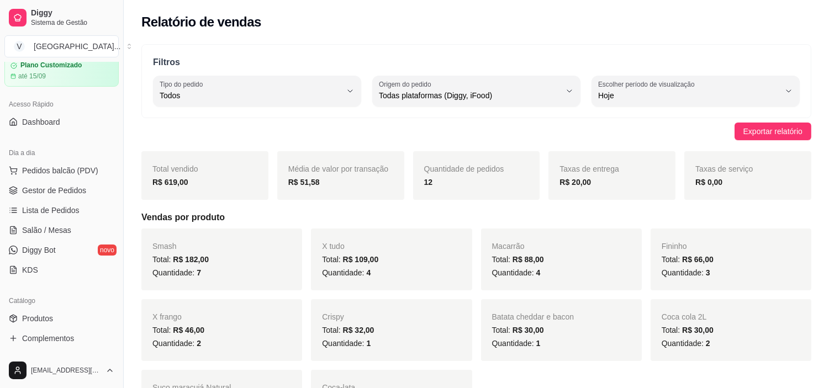
scroll to position [38, 0]
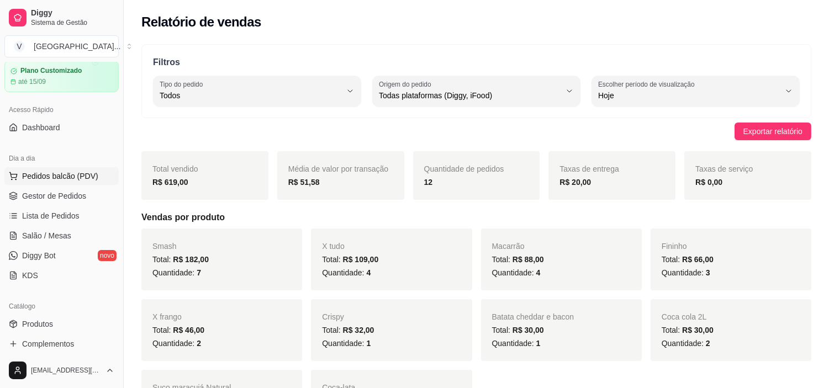
click at [56, 180] on span "Pedidos balcão (PDV)" at bounding box center [60, 176] width 76 height 11
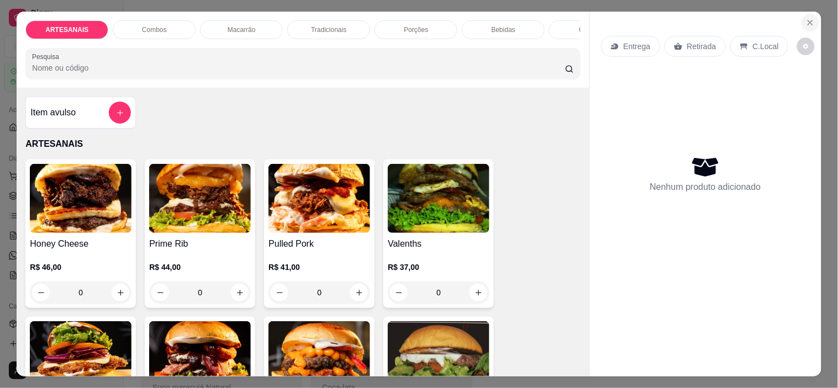
click at [803, 25] on button "Close" at bounding box center [810, 23] width 18 height 18
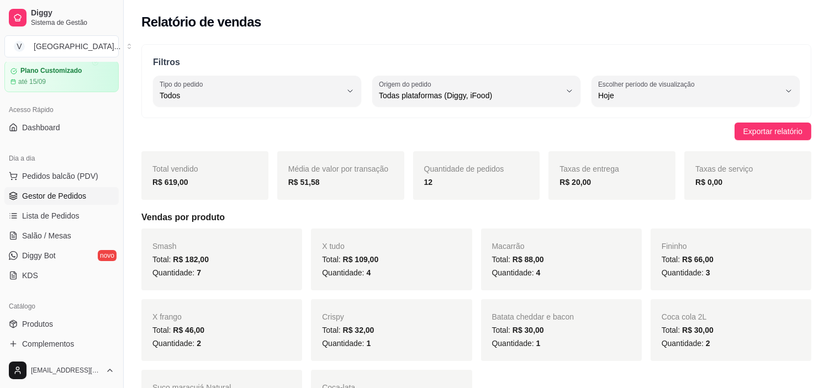
click at [50, 197] on span "Gestor de Pedidos" at bounding box center [54, 196] width 64 height 11
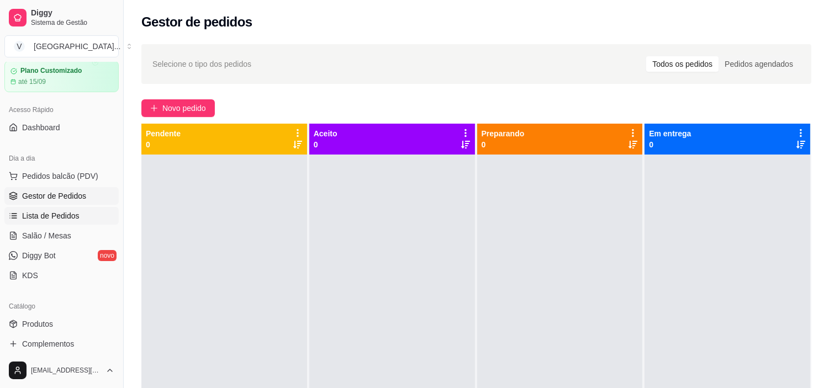
click at [69, 214] on span "Lista de Pedidos" at bounding box center [50, 215] width 57 height 11
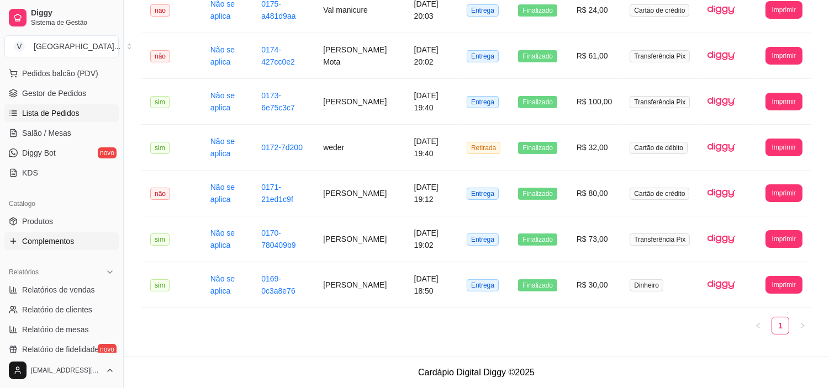
scroll to position [161, 0]
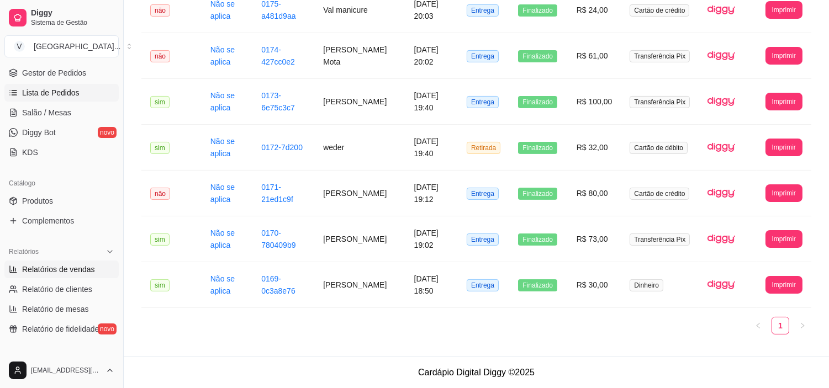
click at [56, 273] on span "Relatórios de vendas" at bounding box center [58, 269] width 73 height 11
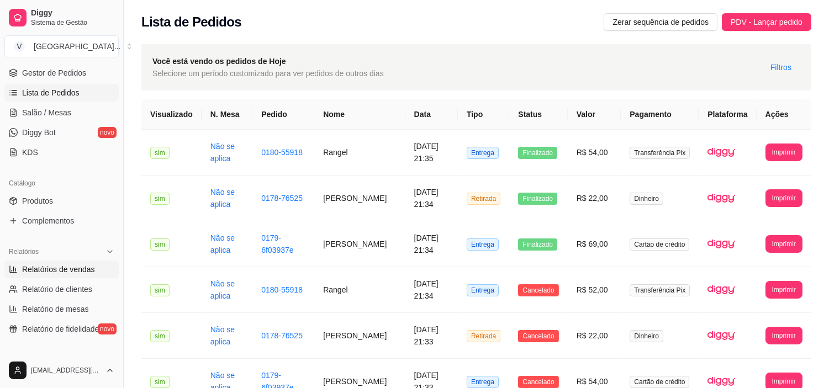
select select "ALL"
select select "0"
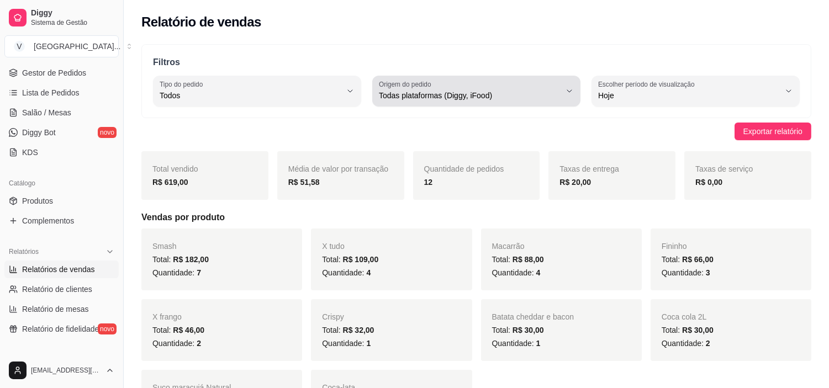
click at [362, 76] on div "ALL Tipo do pedido Todos Entrega Retirada Mesa Consumo local Tipo do pedido Tod…" at bounding box center [476, 91] width 647 height 31
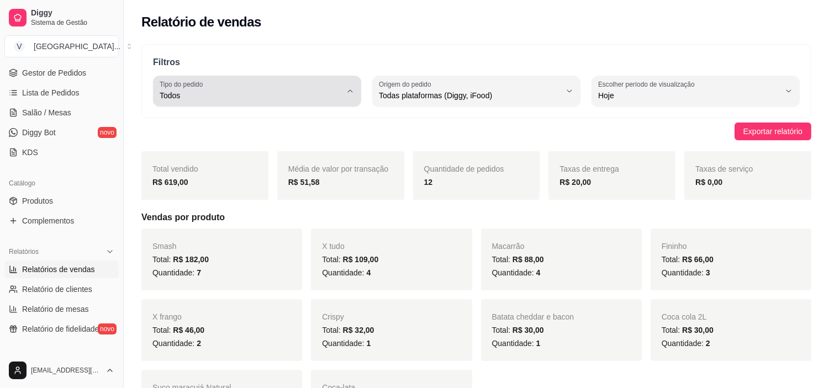
click at [324, 93] on span "Todos" at bounding box center [251, 95] width 182 height 11
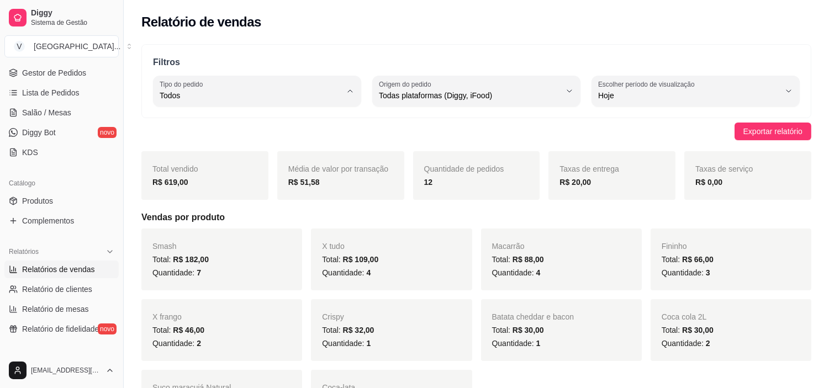
click at [212, 145] on span "Entrega" at bounding box center [252, 140] width 172 height 10
type input "DELIVERY"
select select "DELIVERY"
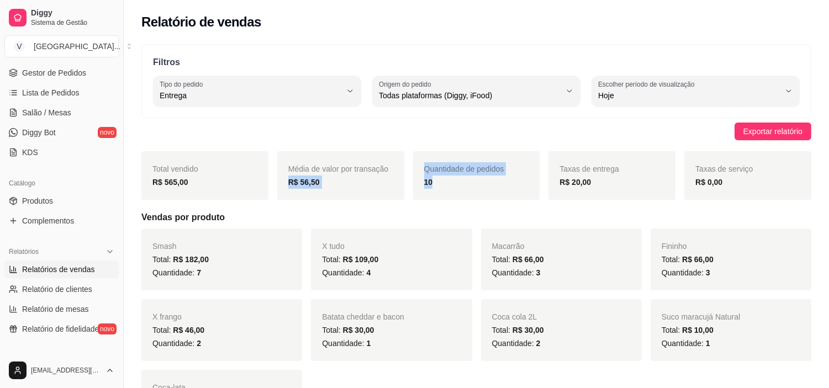
drag, startPoint x: 466, startPoint y: 191, endPoint x: 389, endPoint y: 152, distance: 85.9
click at [389, 152] on div "Total vendido R$ 565,00 Média de valor por transação R$ 56,50 Quantidade de ped…" at bounding box center [476, 175] width 670 height 49
click at [517, 50] on div "Filtros DELIVERY Tipo do pedido Todos Entrega Retirada Mesa Consumo local Tipo …" at bounding box center [476, 81] width 670 height 74
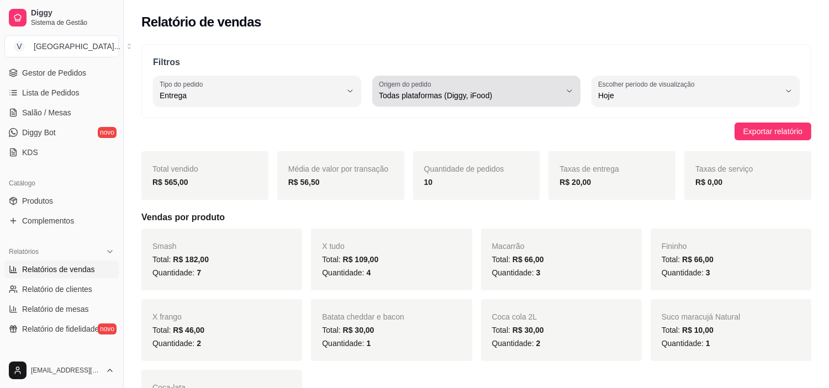
click at [570, 84] on button "Origem do pedido Todas plataformas (Diggy, iFood)" at bounding box center [476, 91] width 208 height 31
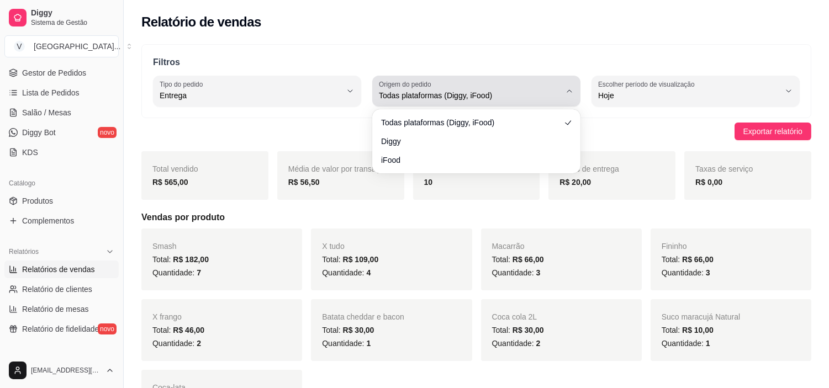
click at [570, 84] on button "Origem do pedido Todas plataformas (Diggy, iFood)" at bounding box center [476, 91] width 208 height 31
click at [571, 85] on button "Origem do pedido Todas plataformas (Diggy, iFood)" at bounding box center [476, 91] width 208 height 31
click at [571, 89] on icon "button" at bounding box center [569, 91] width 9 height 9
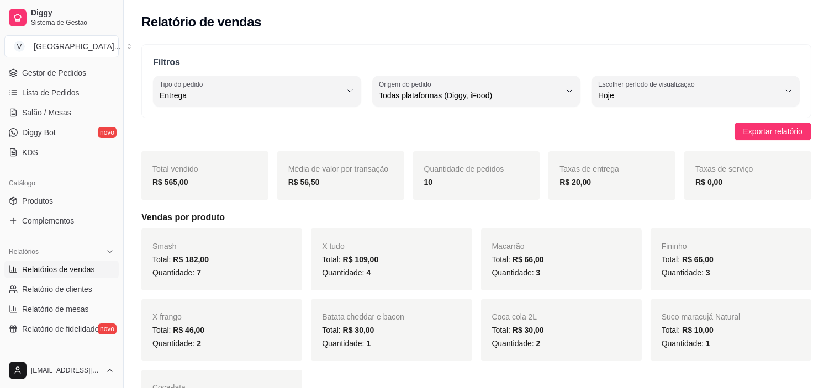
click at [531, 53] on div "Filtros DELIVERY Tipo do pedido Todos Entrega Retirada Mesa Consumo local Tipo …" at bounding box center [476, 81] width 670 height 74
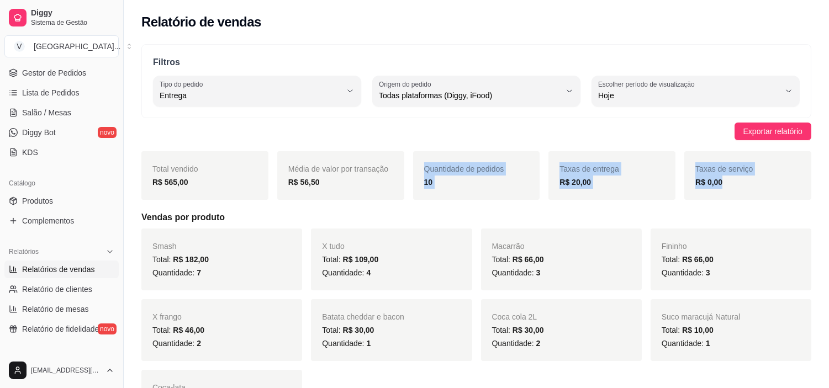
drag, startPoint x: 604, startPoint y: 208, endPoint x: 372, endPoint y: 183, distance: 232.7
click at [372, 183] on div "Total vendido R$ 565,00 Média de valor por transação R$ 56,50 Quantidade de ped…" at bounding box center [476, 175] width 670 height 49
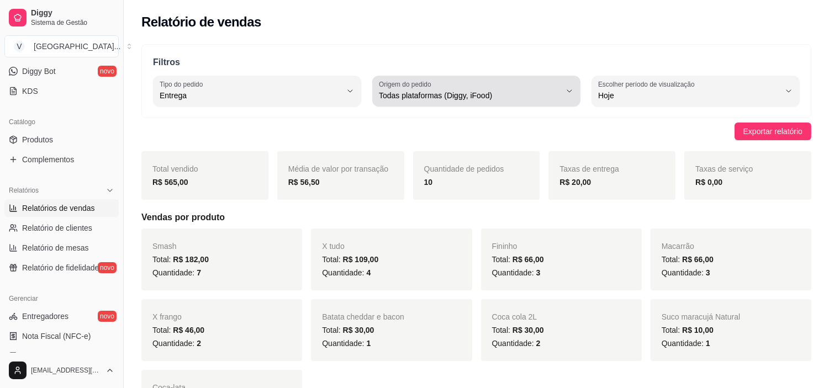
click at [577, 89] on button "Origem do pedido Todas plataformas (Diggy, iFood)" at bounding box center [476, 91] width 208 height 31
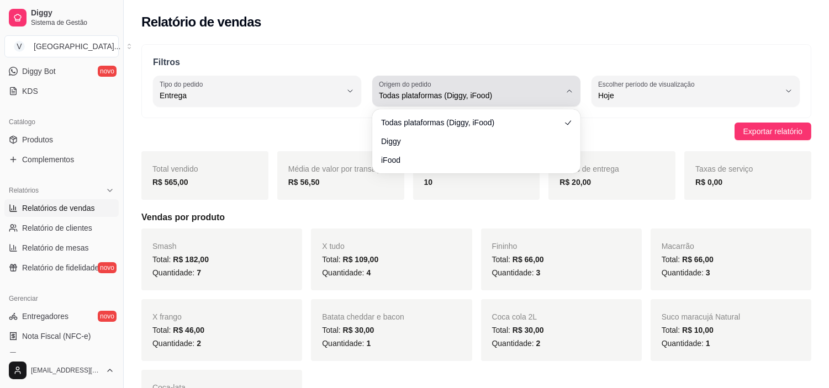
click at [577, 89] on button "Origem do pedido Todas plataformas (Diggy, iFood)" at bounding box center [476, 91] width 208 height 31
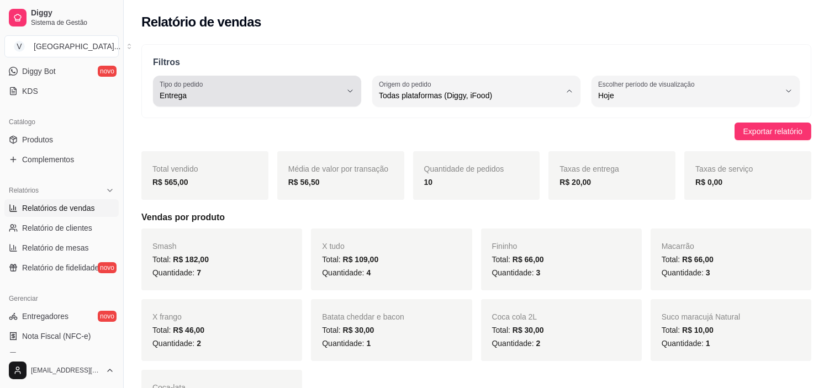
click at [351, 97] on button "Tipo do pedido Entrega" at bounding box center [257, 91] width 208 height 31
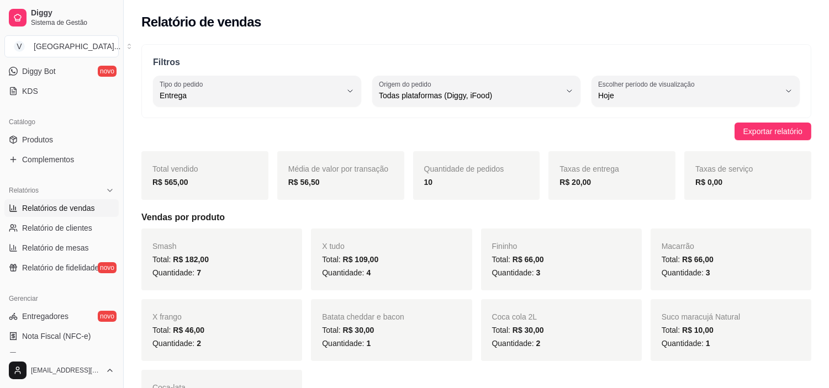
click at [417, 67] on div "Filtros DELIVERY Tipo do pedido Todos Entrega Retirada Mesa Consumo local Tipo …" at bounding box center [476, 81] width 670 height 74
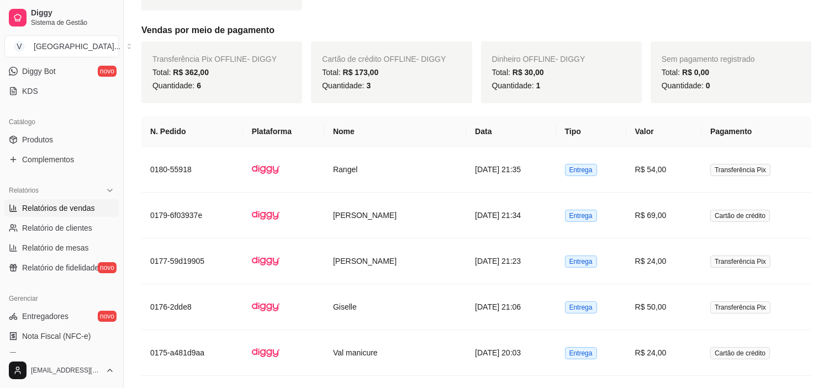
scroll to position [429, 0]
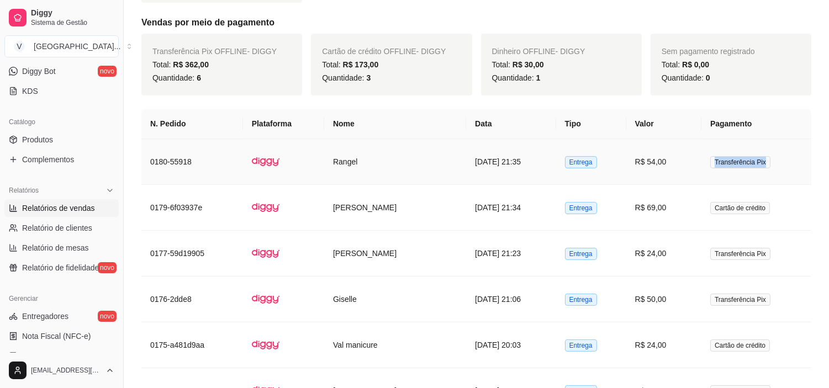
drag, startPoint x: 704, startPoint y: 172, endPoint x: 769, endPoint y: 166, distance: 65.9
click at [769, 166] on tr "0180-55918 Rangel [DATE] 21:35 Entrega R$ 54,00 Transferência Pix" at bounding box center [476, 162] width 670 height 46
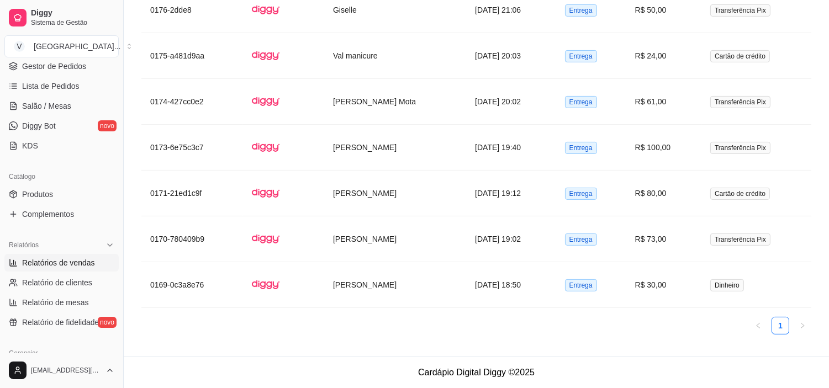
scroll to position [0, 0]
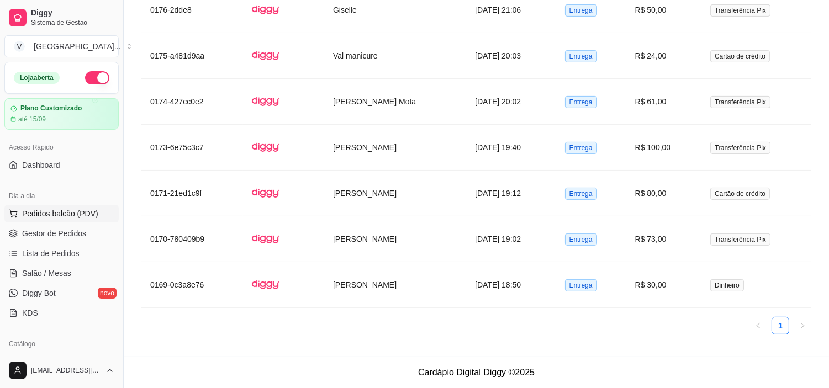
click at [48, 218] on span "Pedidos balcão (PDV)" at bounding box center [60, 213] width 76 height 11
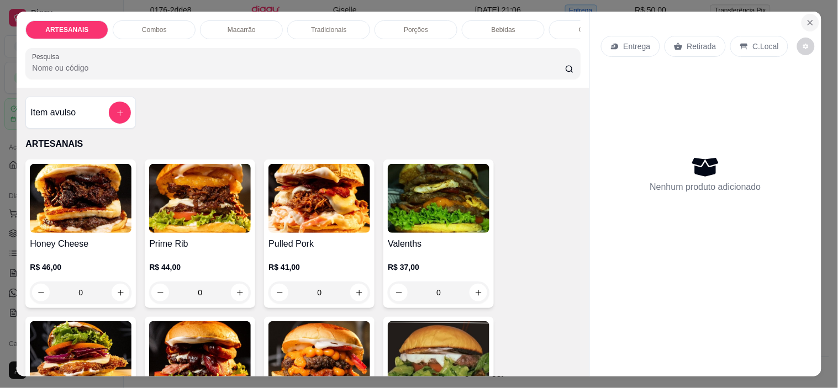
click at [812, 14] on button "Close" at bounding box center [810, 23] width 18 height 18
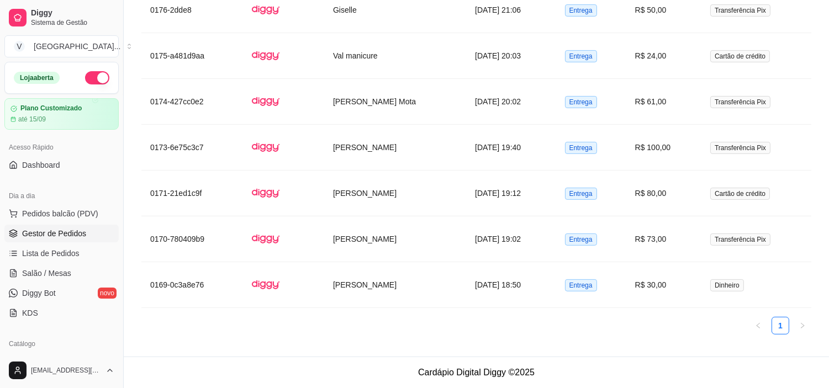
click at [40, 241] on link "Gestor de Pedidos" at bounding box center [61, 234] width 114 height 18
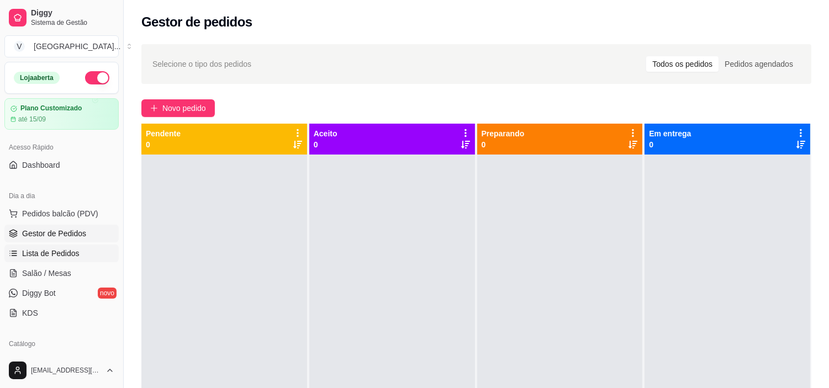
click at [45, 252] on span "Lista de Pedidos" at bounding box center [50, 253] width 57 height 11
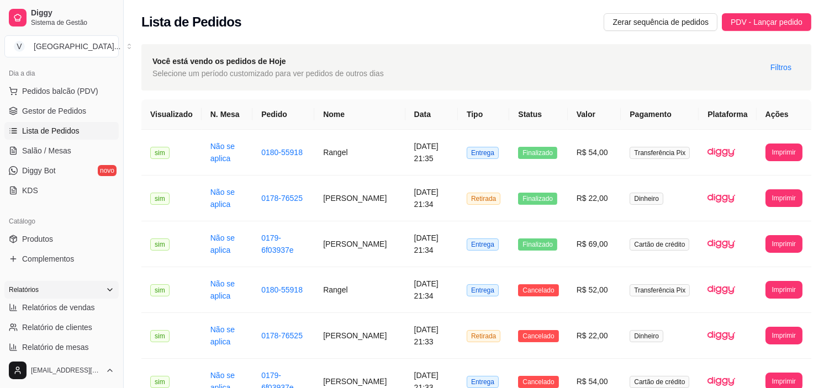
scroll to position [245, 0]
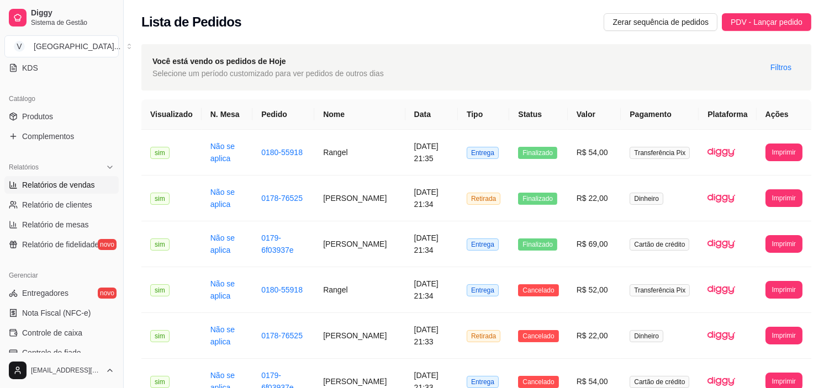
click at [86, 188] on span "Relatórios de vendas" at bounding box center [58, 184] width 73 height 11
select select "ALL"
select select "0"
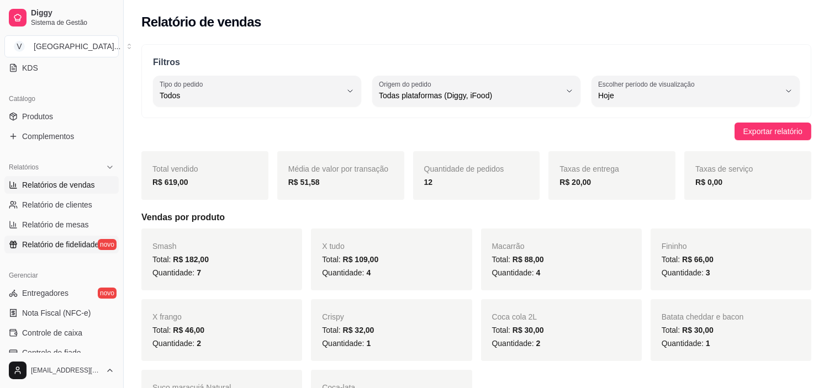
scroll to position [306, 0]
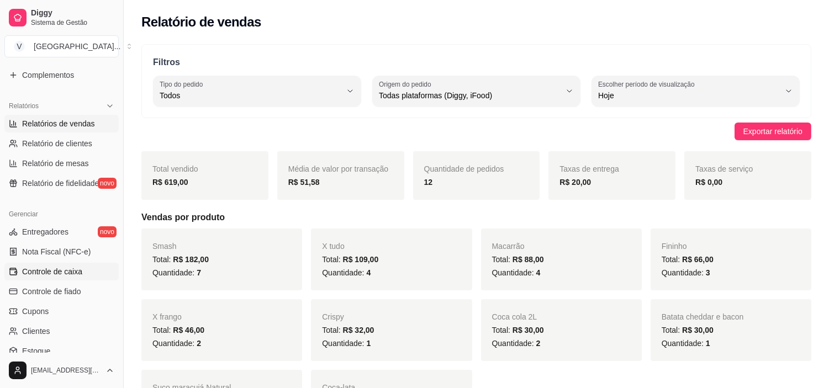
click at [64, 269] on span "Controle de caixa" at bounding box center [52, 271] width 60 height 11
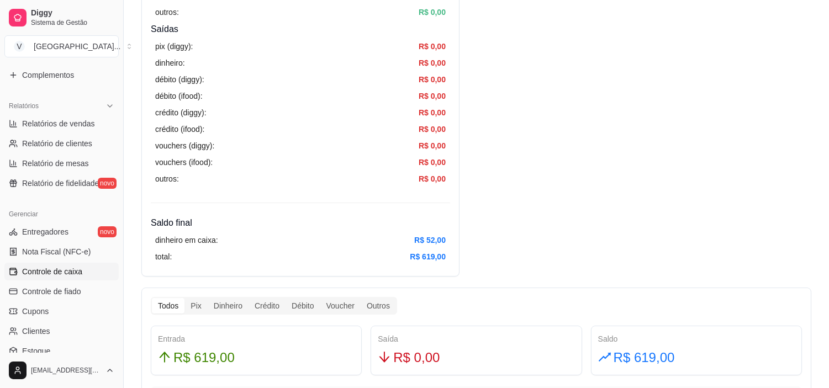
scroll to position [429, 0]
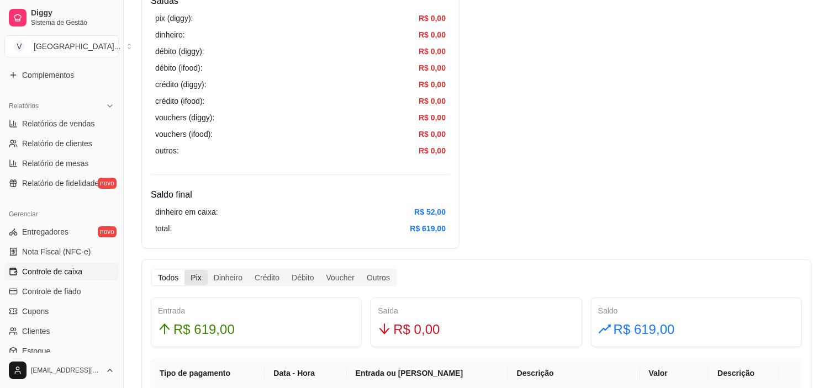
click at [199, 276] on div "Pix" at bounding box center [195, 277] width 23 height 15
click at [184, 270] on input "Pix" at bounding box center [184, 270] width 0 height 0
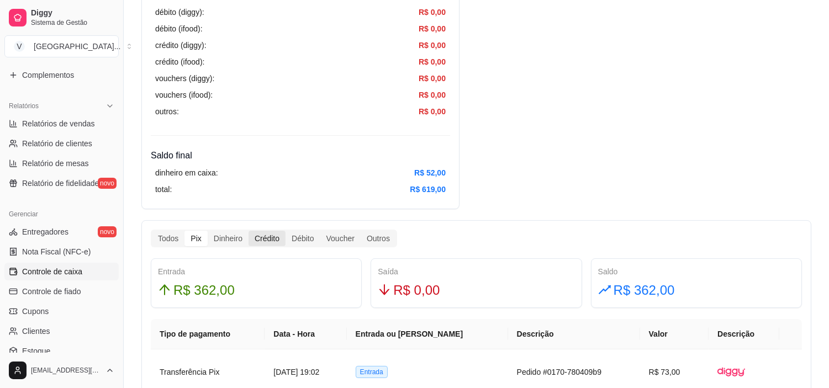
scroll to position [490, 0]
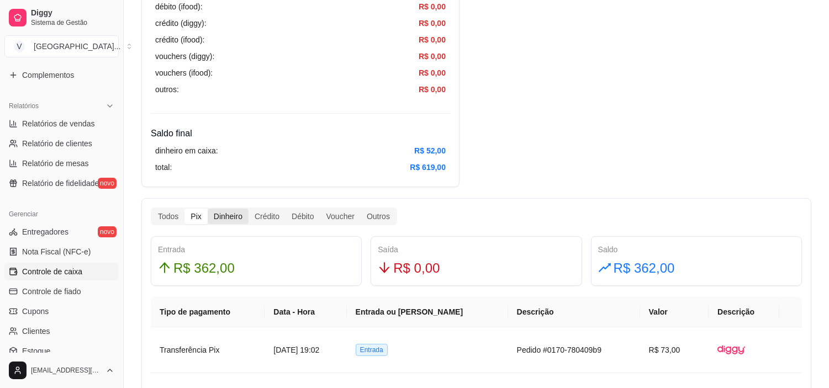
click at [219, 221] on div "Dinheiro" at bounding box center [228, 216] width 41 height 15
click at [208, 209] on input "Dinheiro" at bounding box center [208, 209] width 0 height 0
click at [273, 214] on div "Crédito" at bounding box center [267, 216] width 37 height 15
click at [249, 209] on input "Crédito" at bounding box center [249, 209] width 0 height 0
click at [293, 219] on div "Débito" at bounding box center [302, 216] width 34 height 15
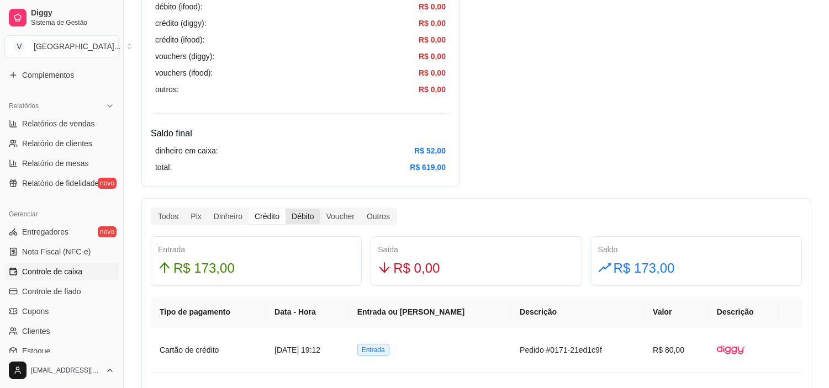
click at [285, 209] on input "Débito" at bounding box center [285, 209] width 0 height 0
click at [329, 218] on div "Voucher" at bounding box center [340, 216] width 40 height 15
click at [320, 209] on input "Voucher" at bounding box center [320, 209] width 0 height 0
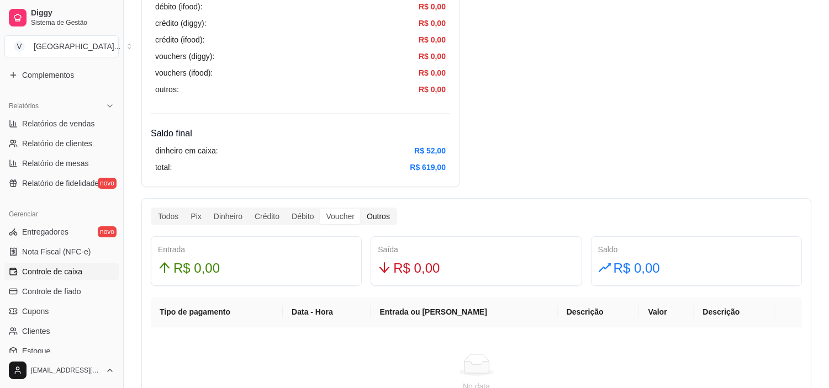
click at [364, 217] on div "Outros" at bounding box center [378, 216] width 35 height 15
click at [361, 209] on input "Outros" at bounding box center [361, 209] width 0 height 0
click at [306, 211] on div "Débito" at bounding box center [302, 216] width 34 height 15
click at [285, 209] on input "Débito" at bounding box center [285, 209] width 0 height 0
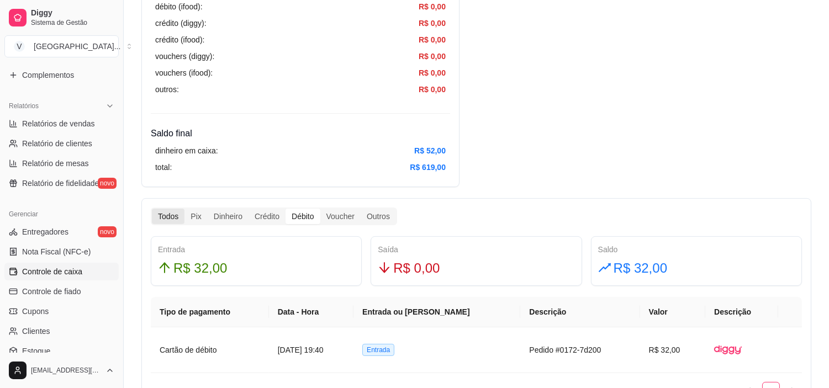
click at [158, 215] on div "Todos" at bounding box center [168, 216] width 33 height 15
click at [152, 209] on input "Todos" at bounding box center [152, 209] width 0 height 0
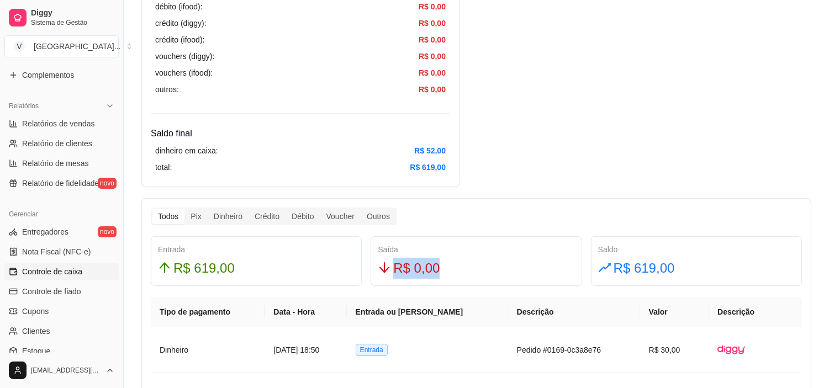
drag, startPoint x: 450, startPoint y: 263, endPoint x: 379, endPoint y: 265, distance: 70.2
click at [379, 265] on div "R$ 0,00" at bounding box center [476, 268] width 197 height 21
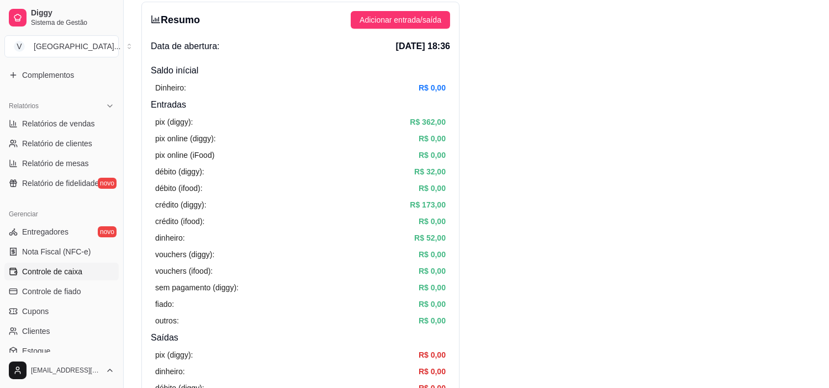
scroll to position [0, 0]
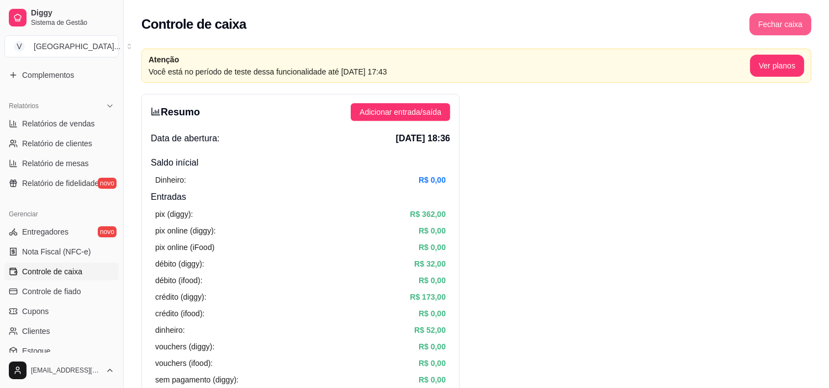
click at [796, 34] on button "Fechar caixa" at bounding box center [780, 24] width 62 height 22
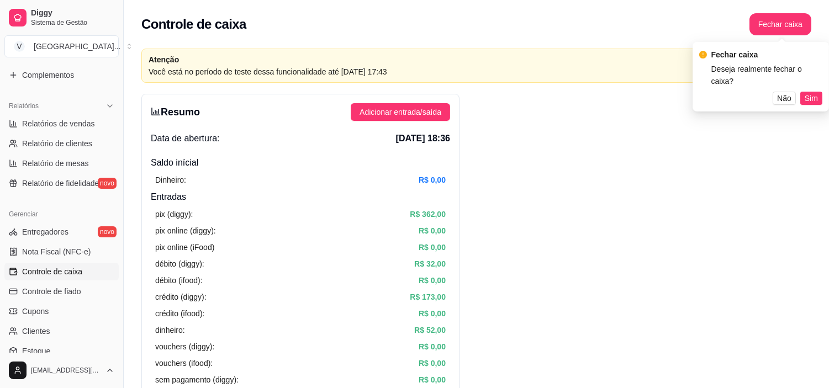
click at [811, 78] on div "Fechar caixa Deseja realmente fechar o caixa? Não Sim" at bounding box center [760, 77] width 123 height 56
click at [811, 92] on span "Sim" at bounding box center [811, 98] width 13 height 12
